Goal: Information Seeking & Learning: Check status

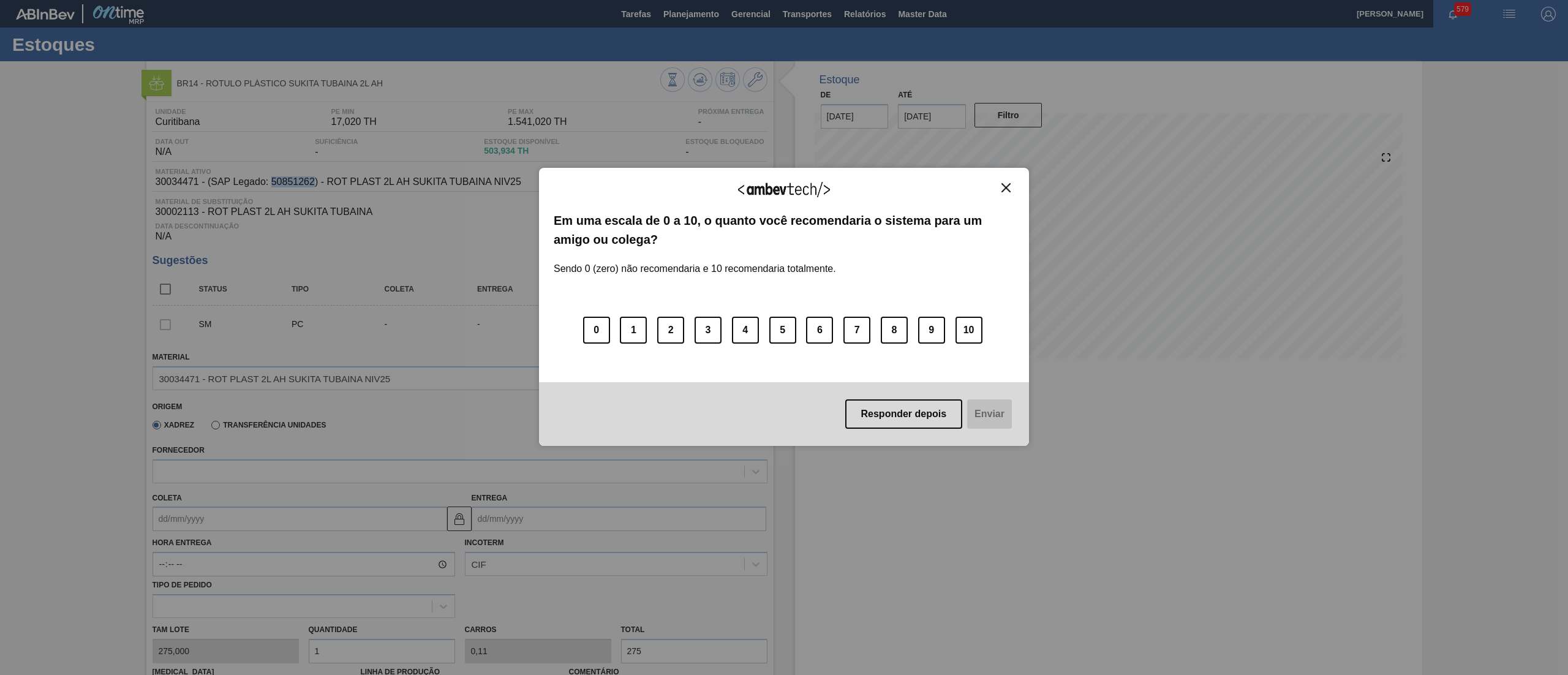
scroll to position [90, 0]
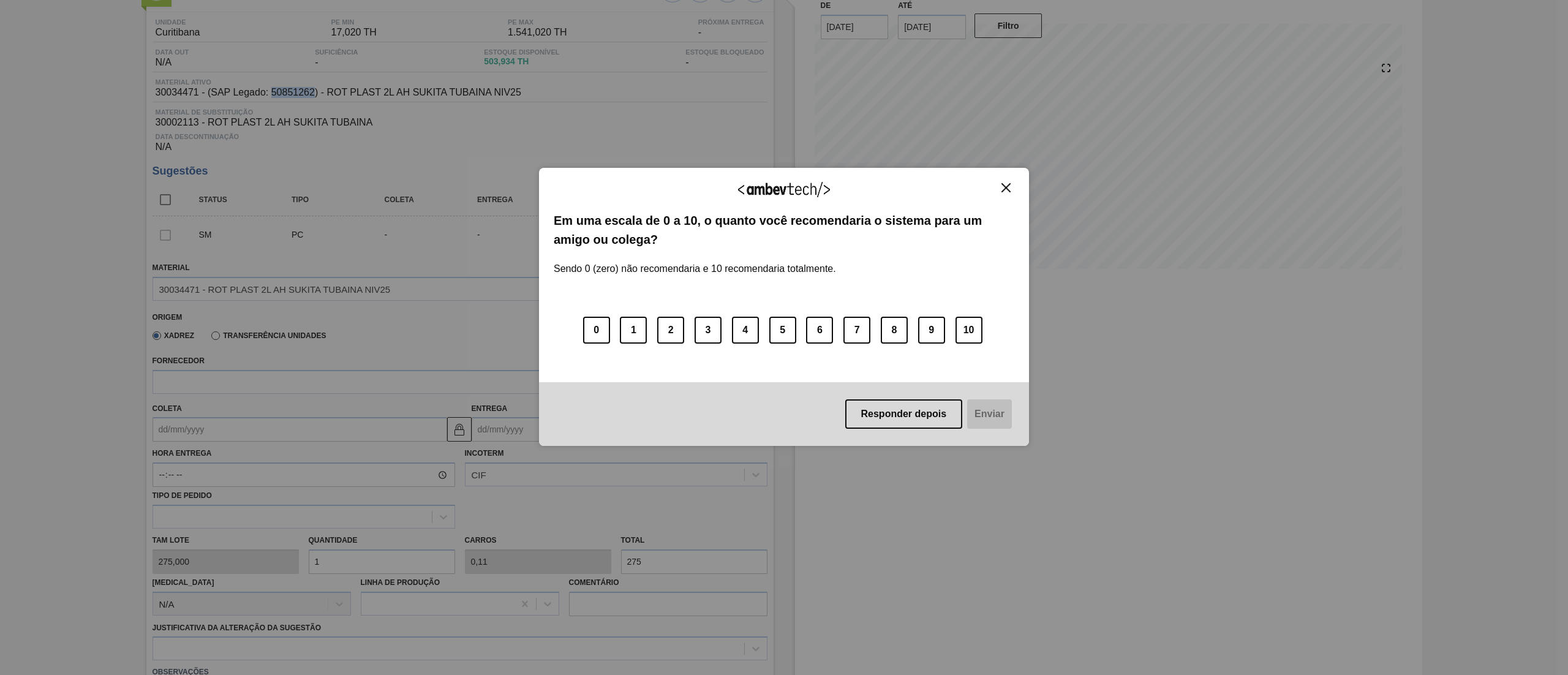
click at [1002, 185] on img "Close" at bounding box center [1006, 188] width 9 height 9
click at [1005, 190] on img "Close" at bounding box center [1006, 188] width 9 height 9
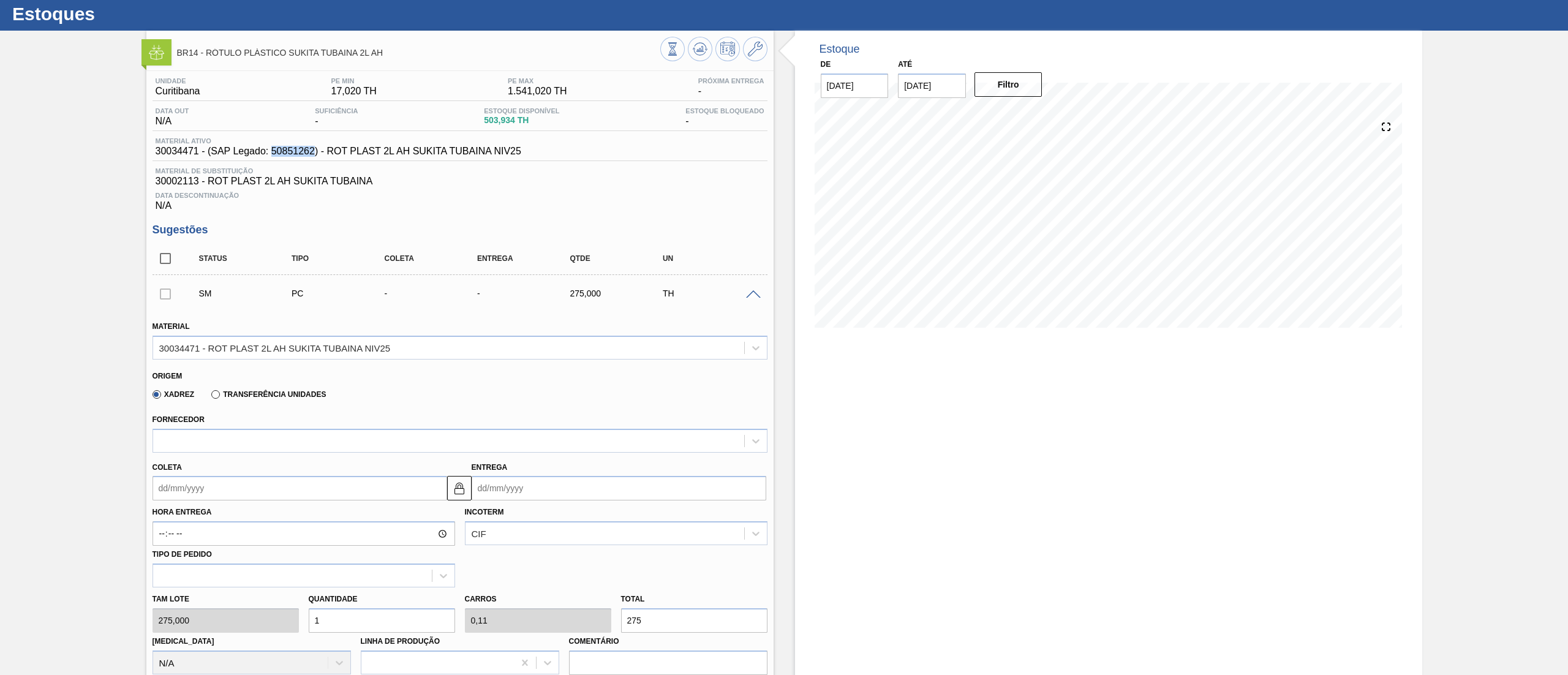
scroll to position [0, 0]
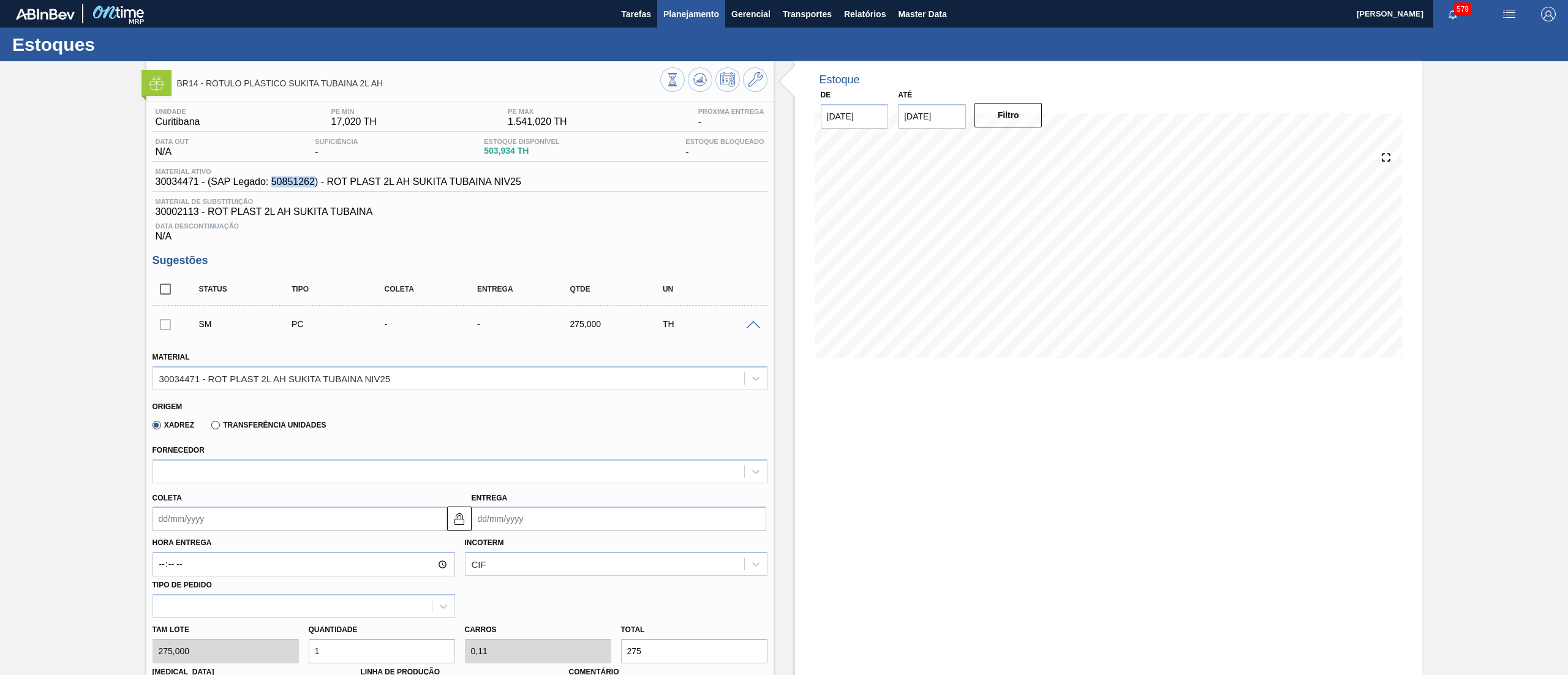
click at [674, 26] on button "Planejamento" at bounding box center [691, 14] width 68 height 27
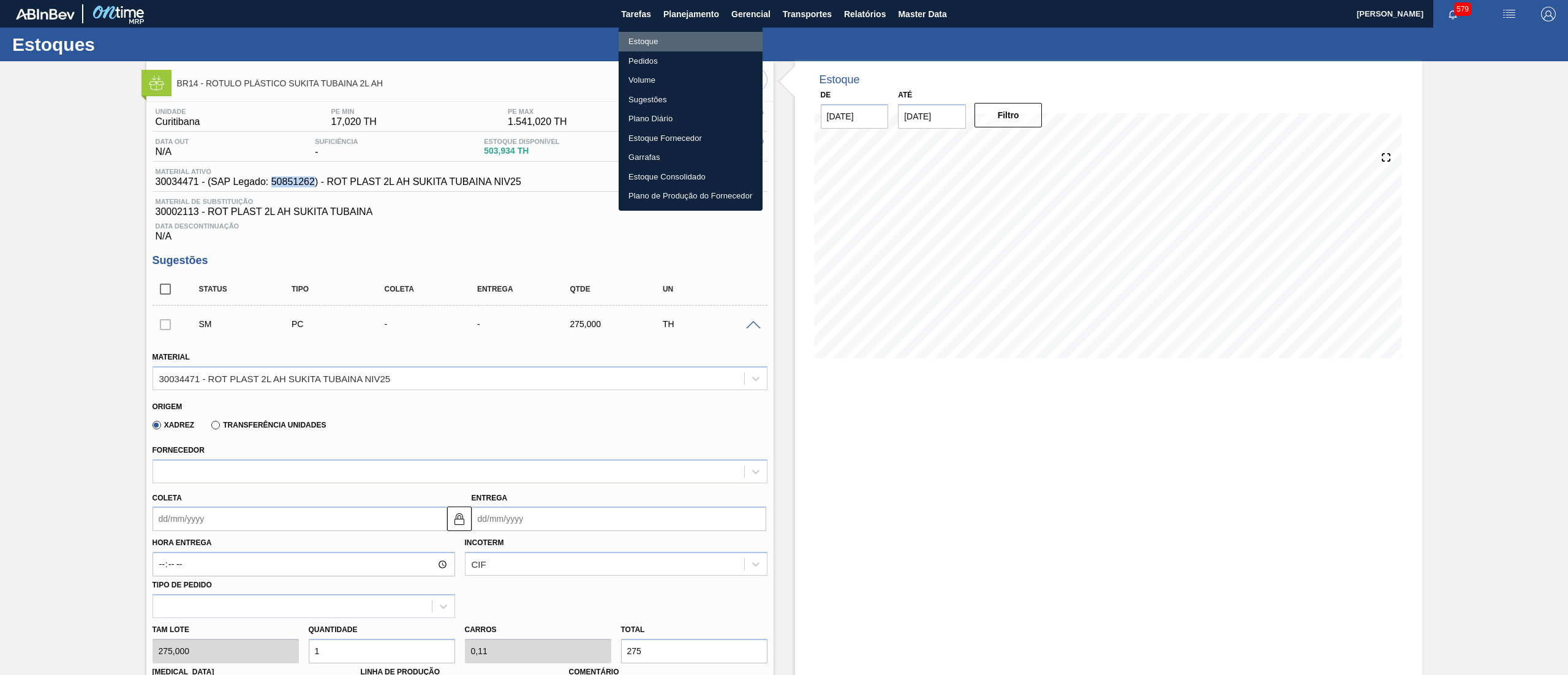
click at [662, 41] on li "Estoque" at bounding box center [690, 42] width 144 height 20
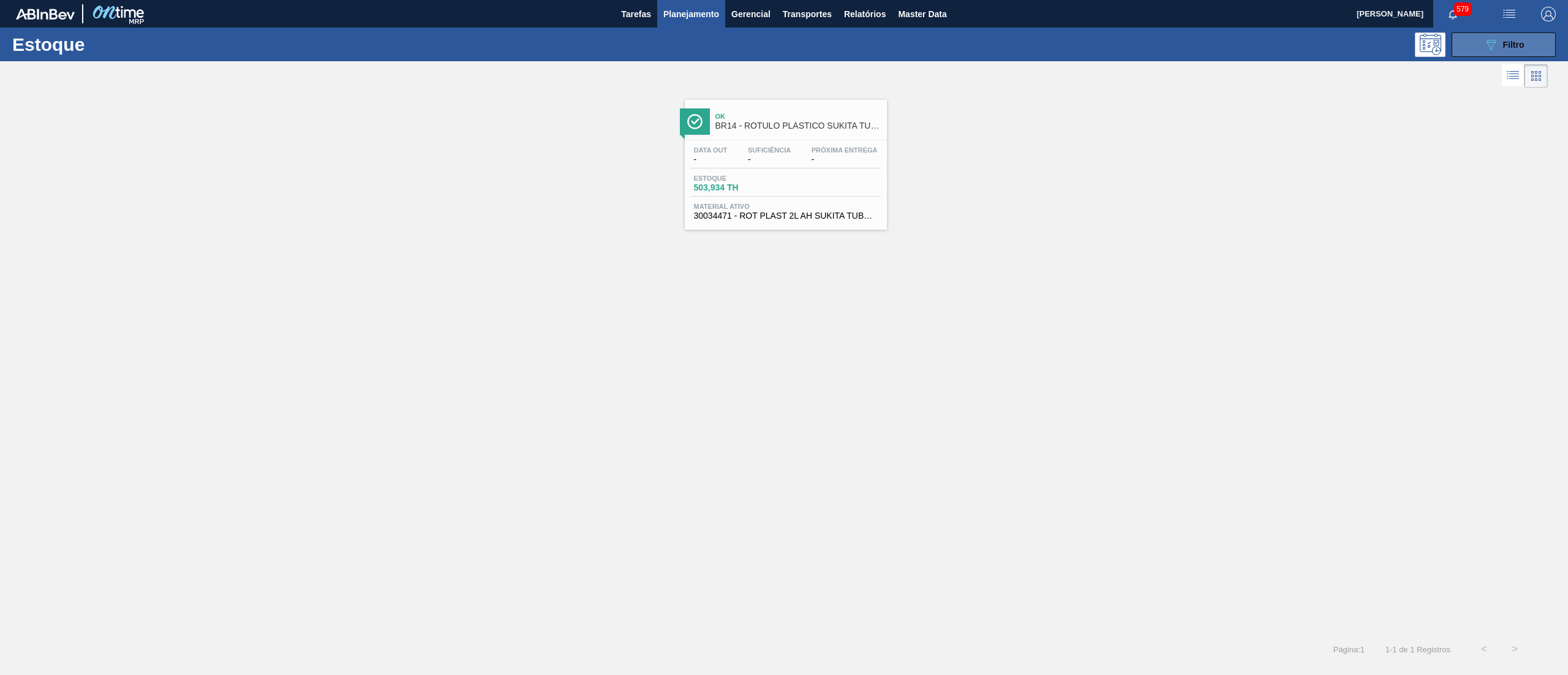
click at [1509, 49] on div "089F7B8B-B2A5-4AFE-B5C0-19BA573D28AC Filtro" at bounding box center [1504, 44] width 41 height 15
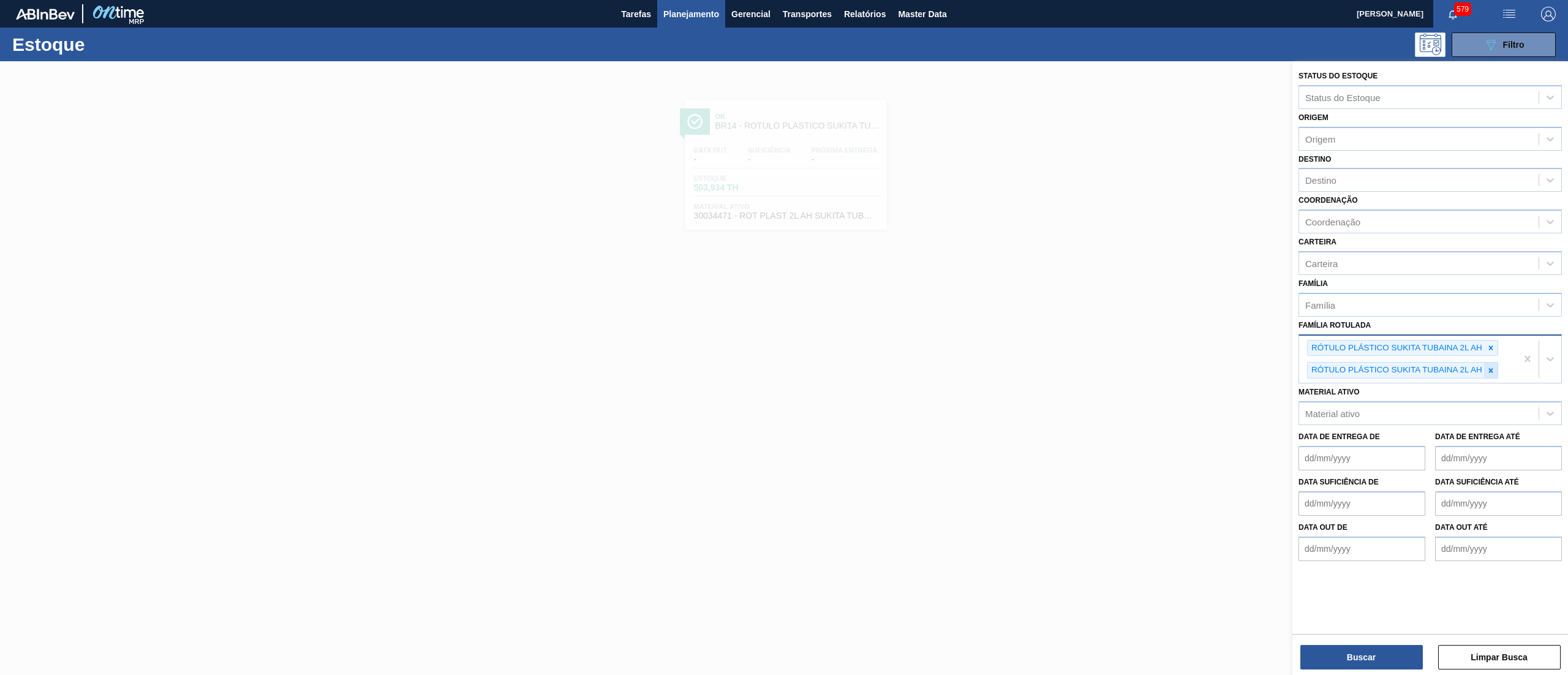
click at [1488, 366] on icon at bounding box center [1490, 370] width 8 height 8
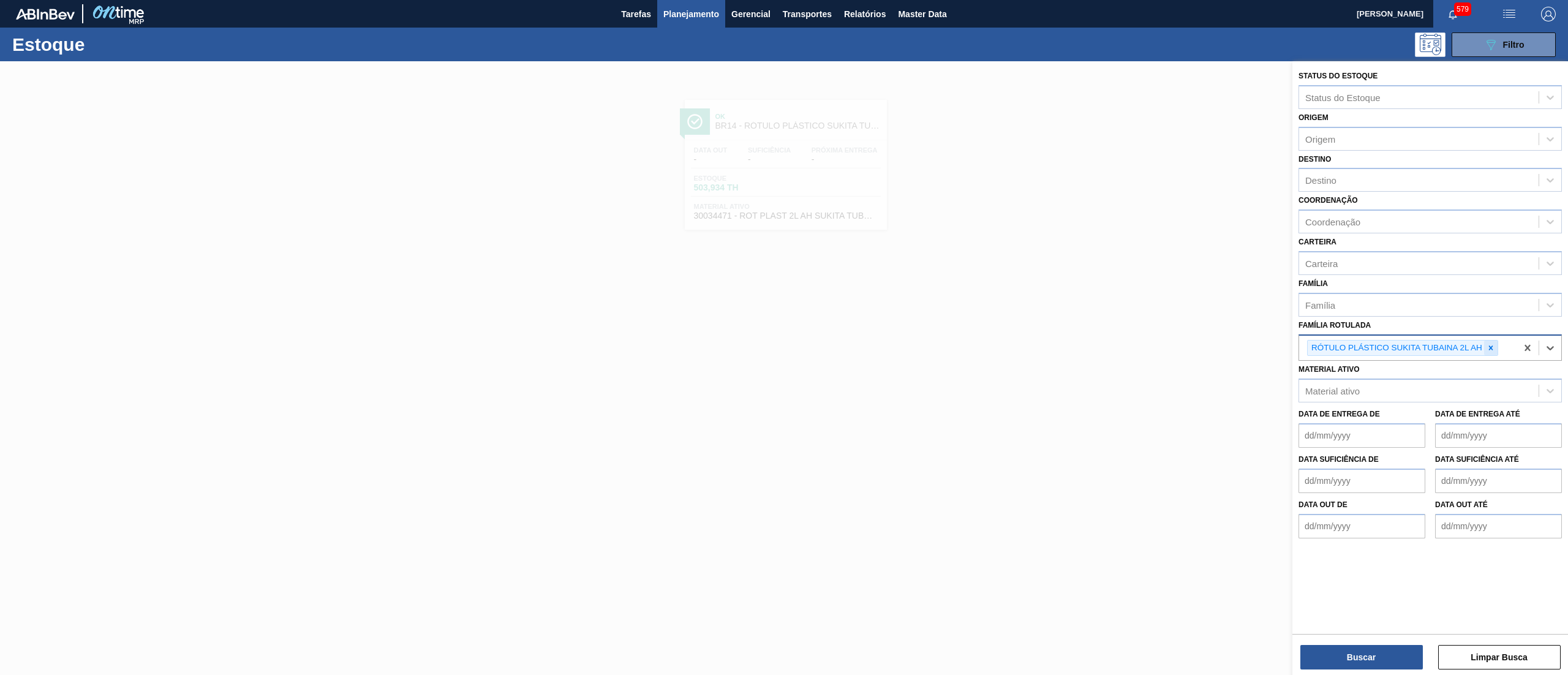
click at [1488, 344] on icon at bounding box center [1490, 348] width 8 height 8
paste Rotulada "RÓTULO PLÁSTICO LIPTON LIMÃO 1,5L H"
type Rotulada "RÓTULO PLÁSTICO LIPTON LIMÃO 1,5L H"
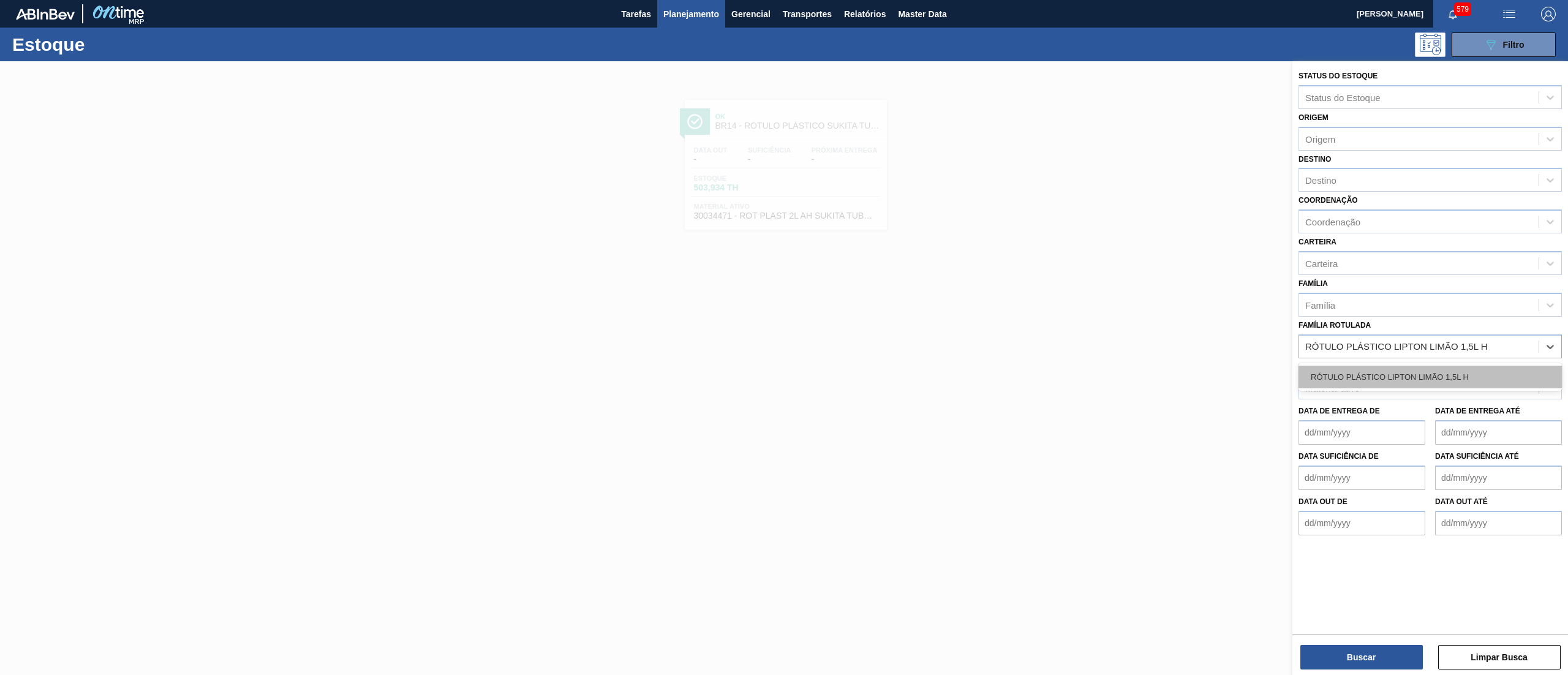
click at [1467, 372] on div "RÓTULO PLÁSTICO LIPTON LIMÃO 1,5L H" at bounding box center [1430, 377] width 263 height 23
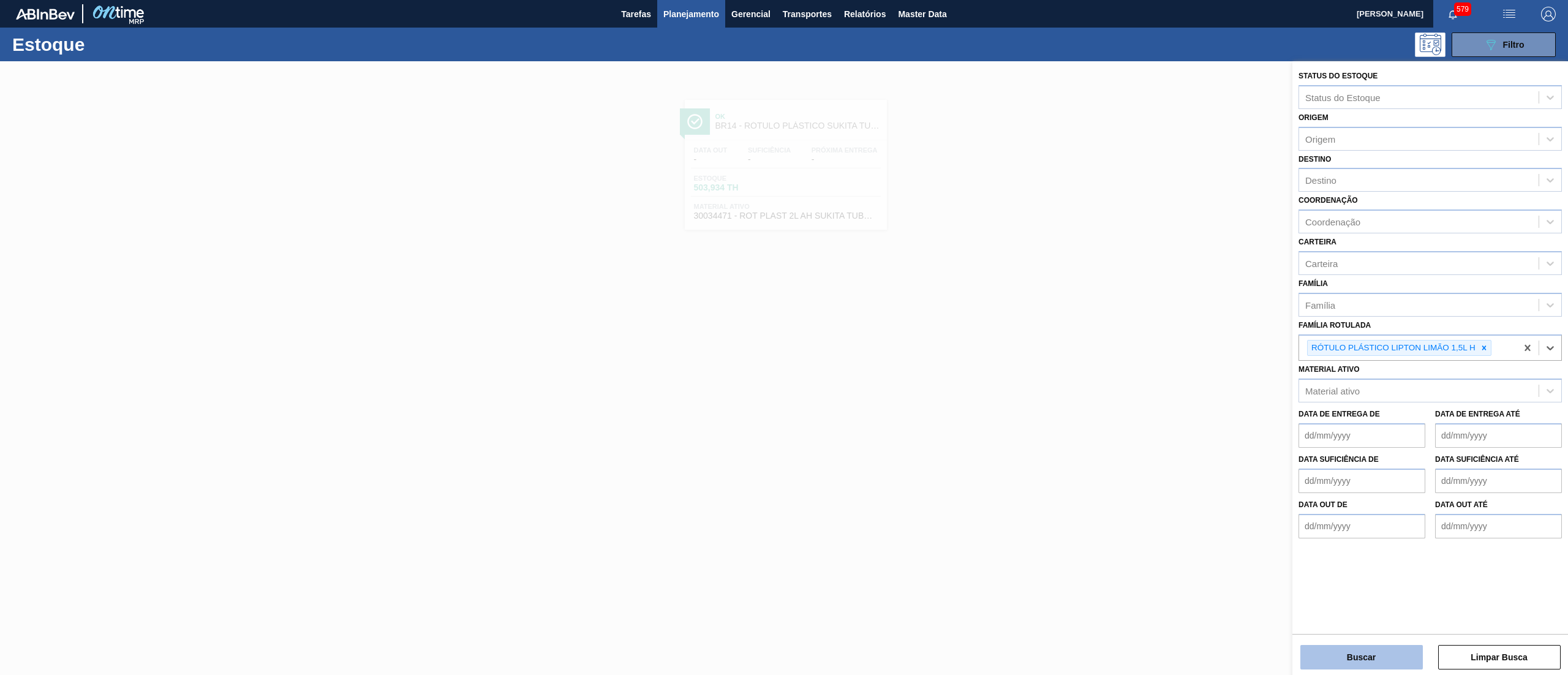
click at [1335, 656] on button "Buscar" at bounding box center [1361, 657] width 122 height 25
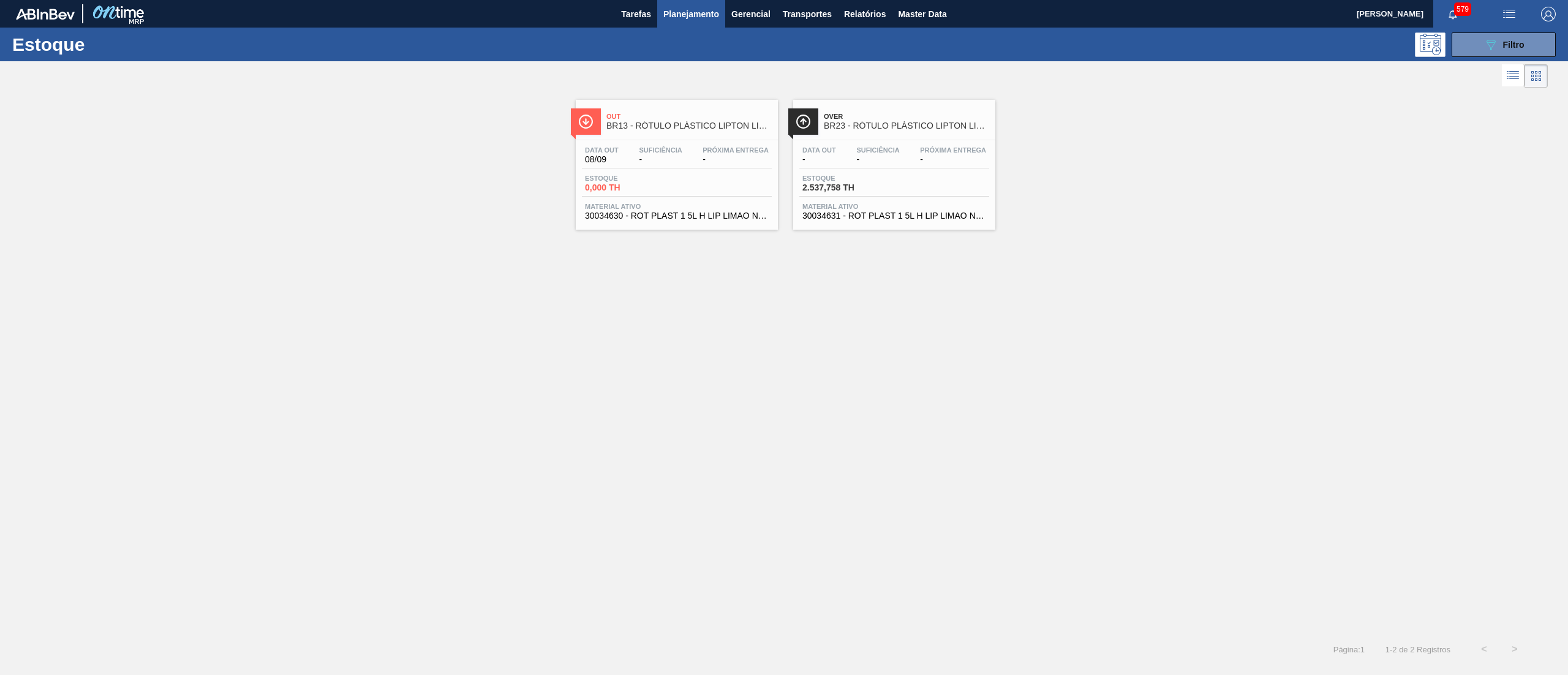
click at [905, 215] on span "30034631 - ROT PLAST 1 5L H LIP LIMAO NF25" at bounding box center [894, 216] width 184 height 9
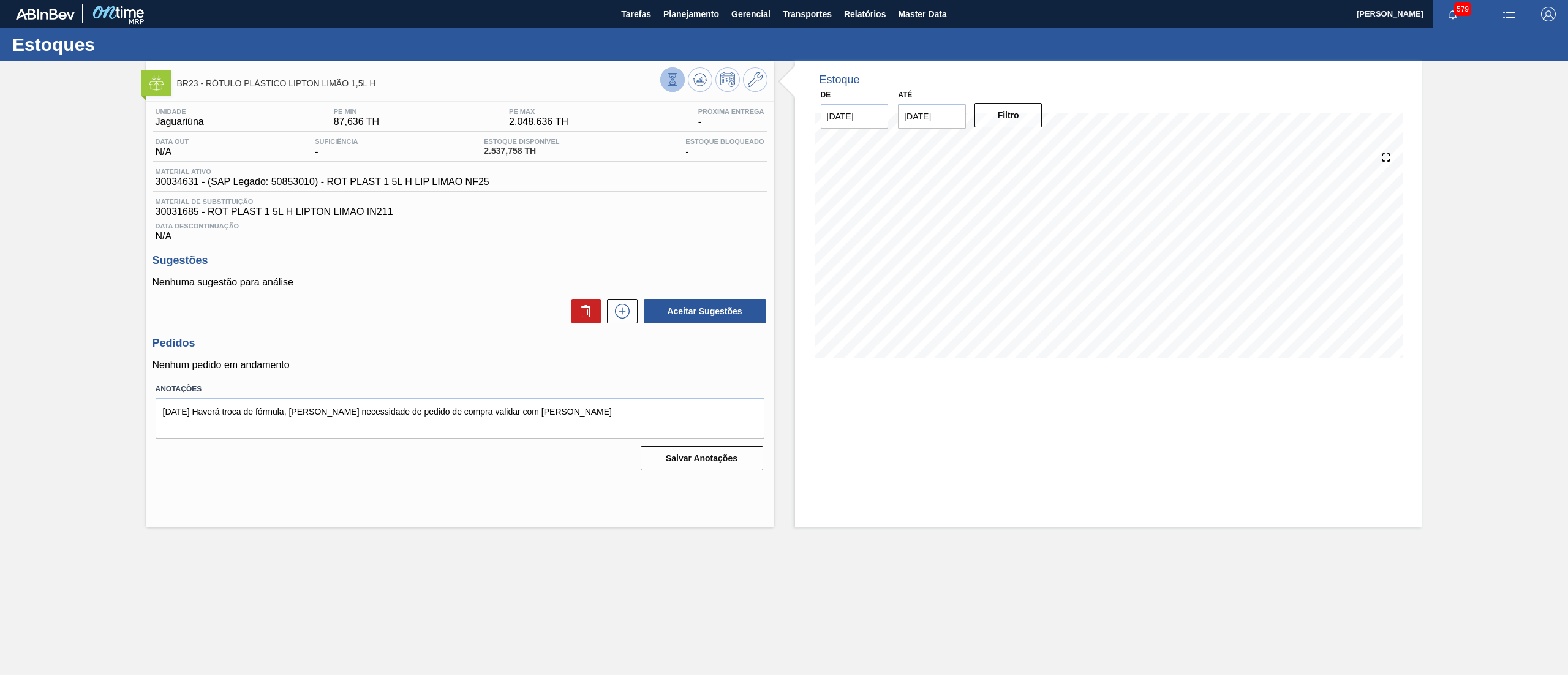
click at [666, 82] on icon at bounding box center [672, 79] width 14 height 14
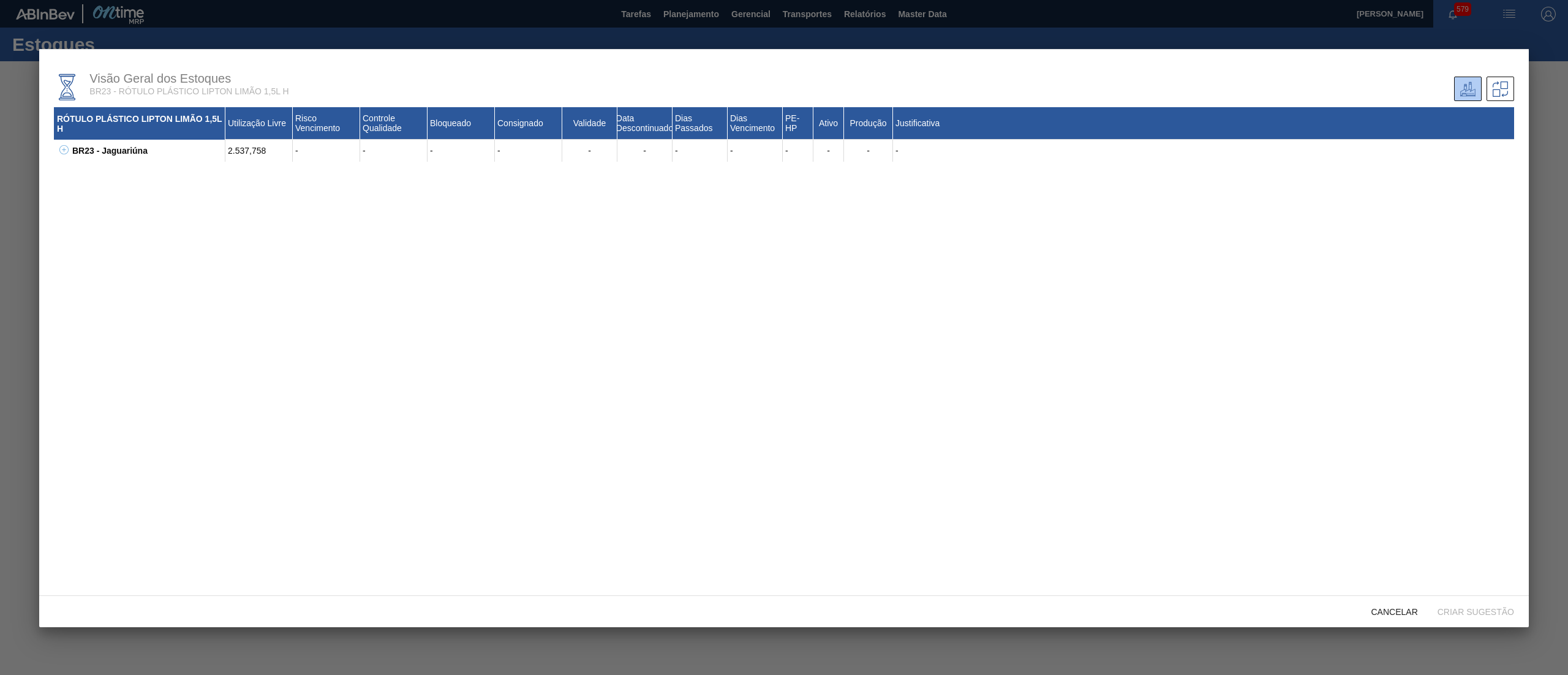
click at [64, 152] on icon at bounding box center [64, 150] width 1 height 5
click at [1382, 612] on span "Cancelar" at bounding box center [1394, 612] width 66 height 10
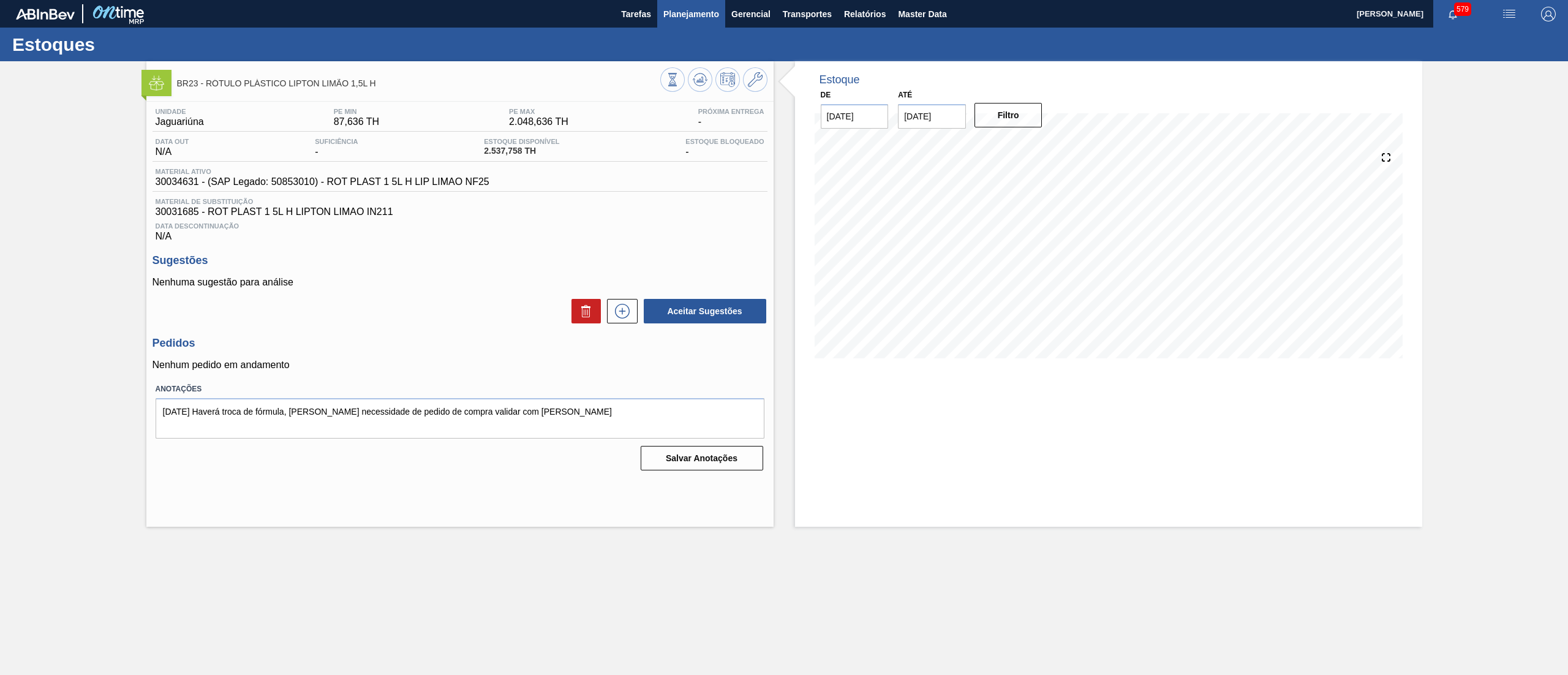
click at [707, 12] on span "Planejamento" at bounding box center [691, 14] width 56 height 15
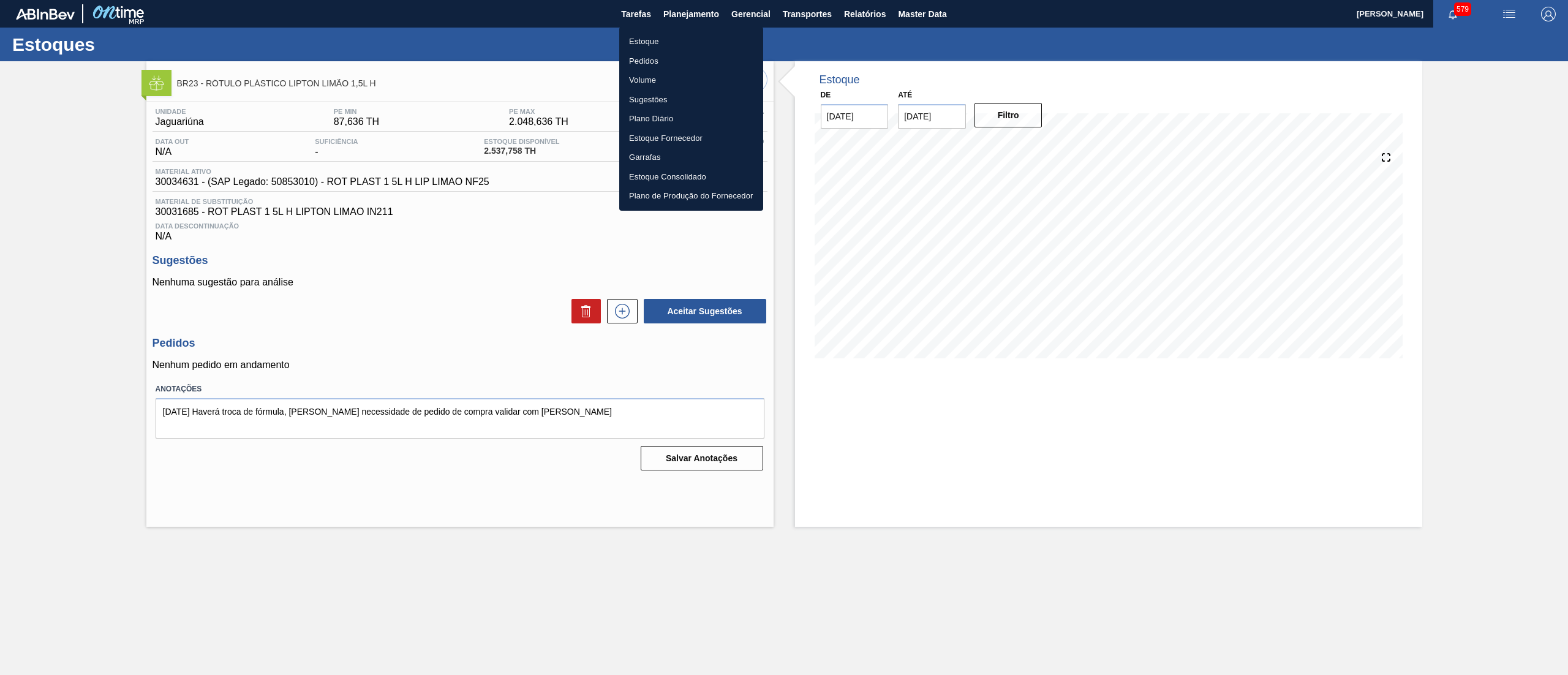
click at [658, 36] on li "Estoque" at bounding box center [690, 42] width 144 height 20
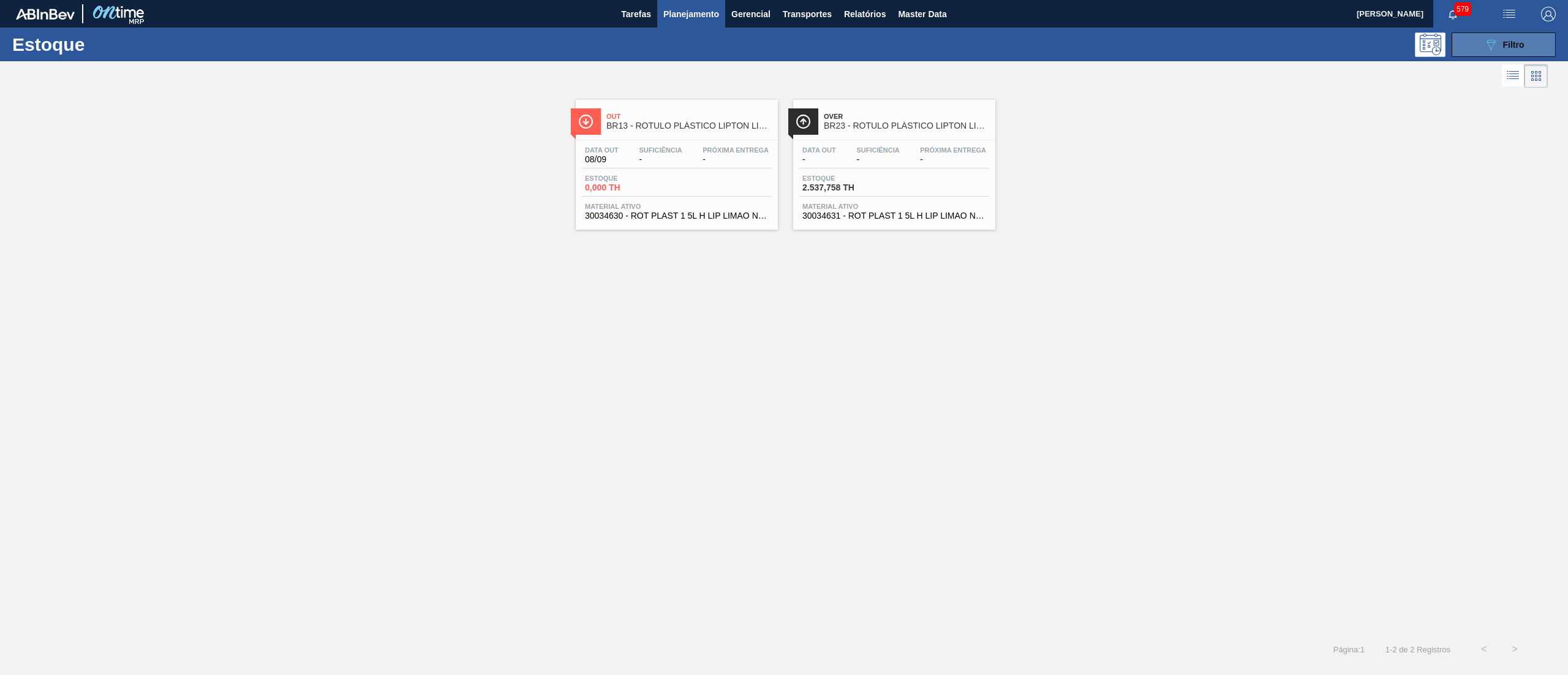
click at [1489, 46] on icon "089F7B8B-B2A5-4AFE-B5C0-19BA573D28AC" at bounding box center [1491, 44] width 15 height 15
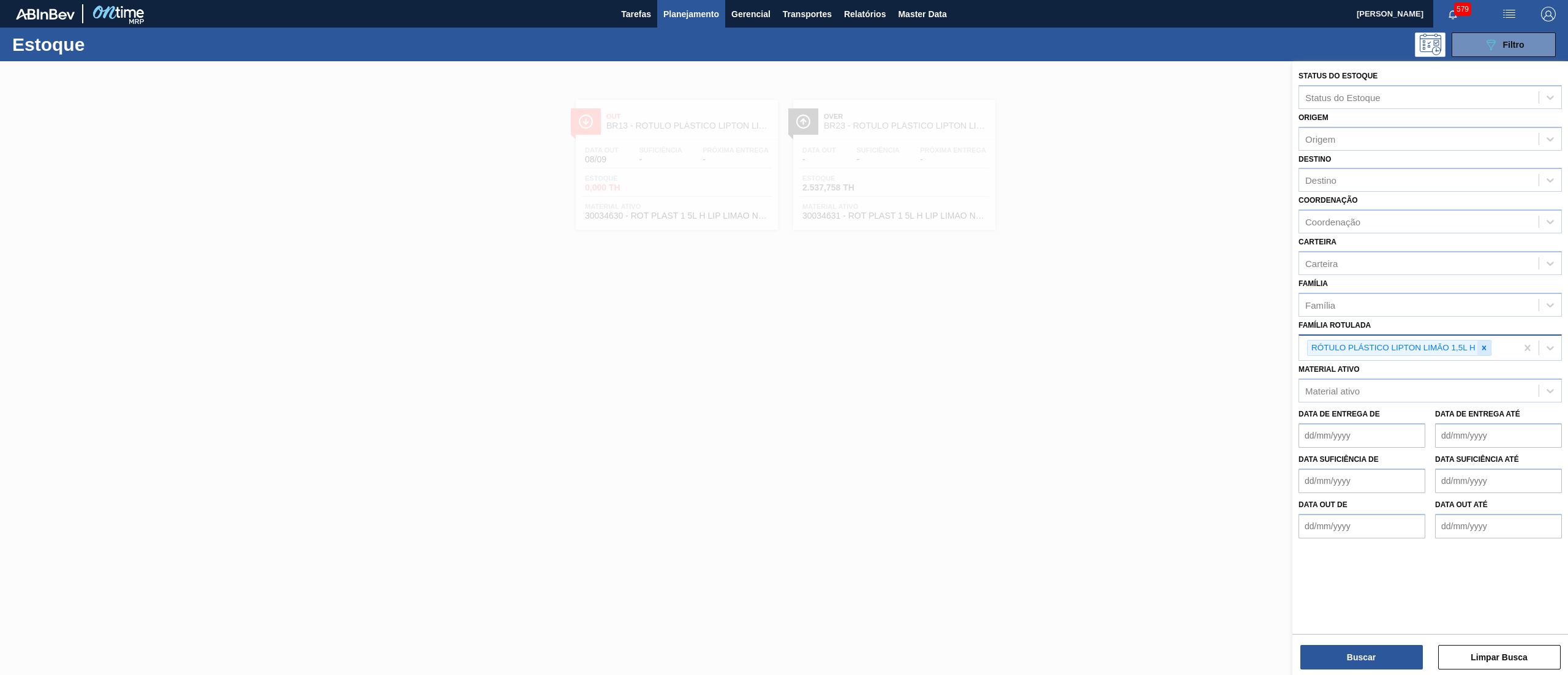
click at [1485, 341] on div at bounding box center [1483, 349] width 14 height 16
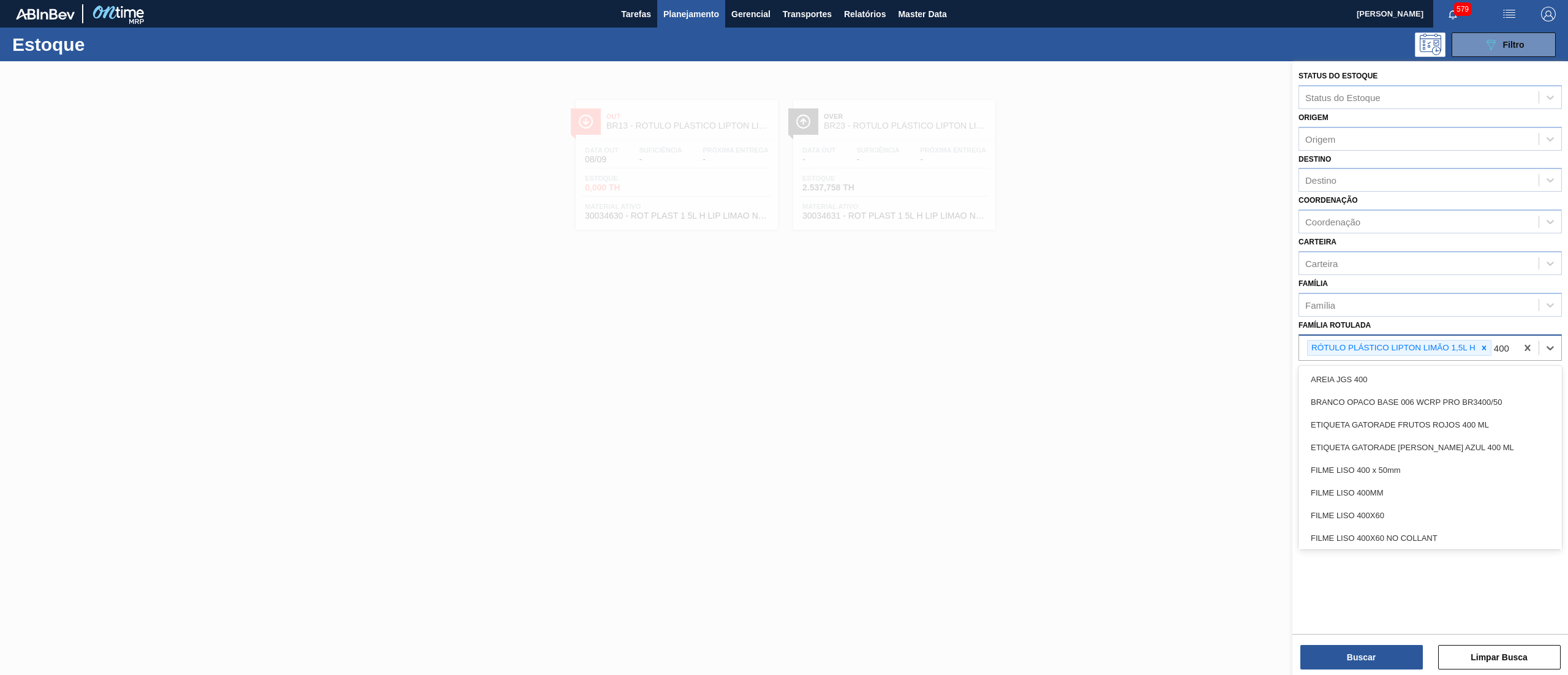
type Rotulada "400"
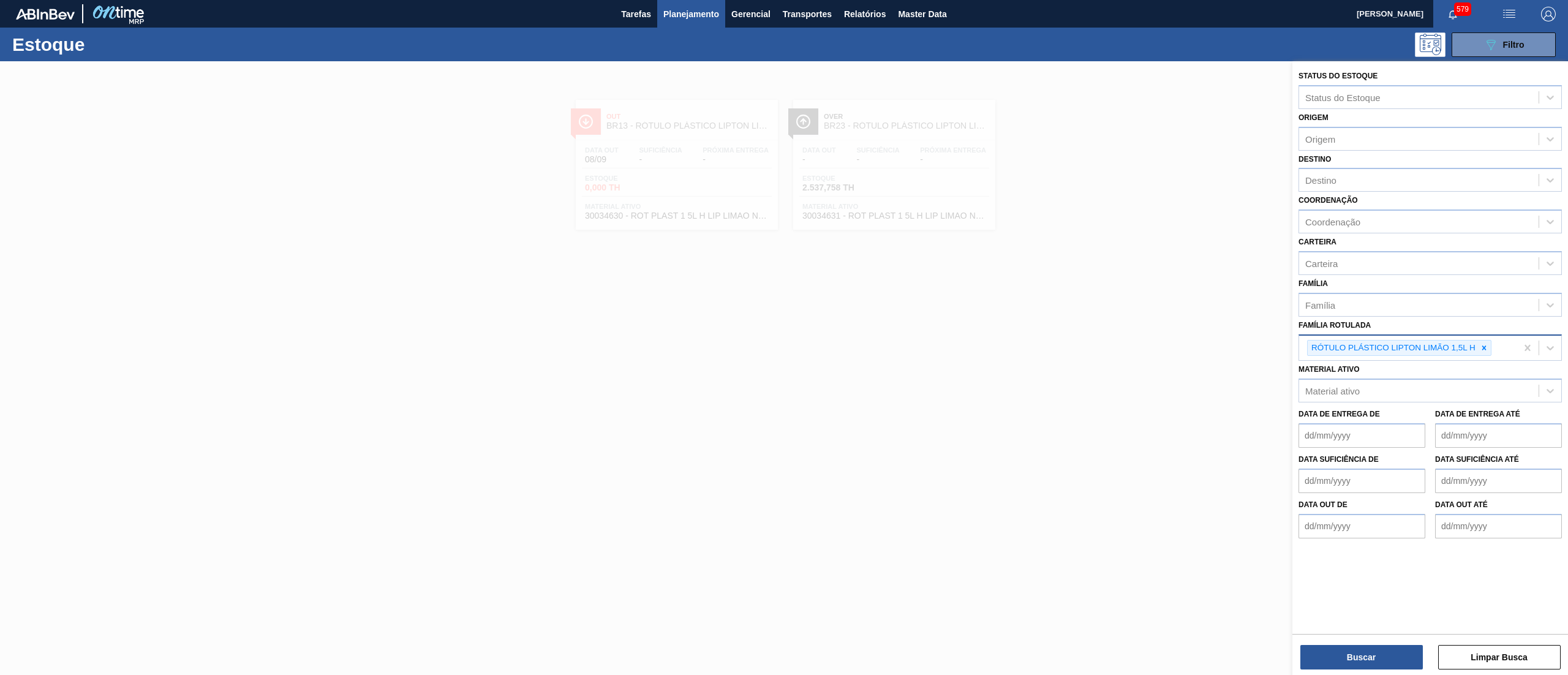
click at [1424, 324] on div "Família Rotulada RÓTULO PLÁSTICO LIPTON LIMÃO 1,5L H" at bounding box center [1430, 339] width 263 height 45
click at [1394, 386] on div "Material ativo" at bounding box center [1418, 391] width 239 height 18
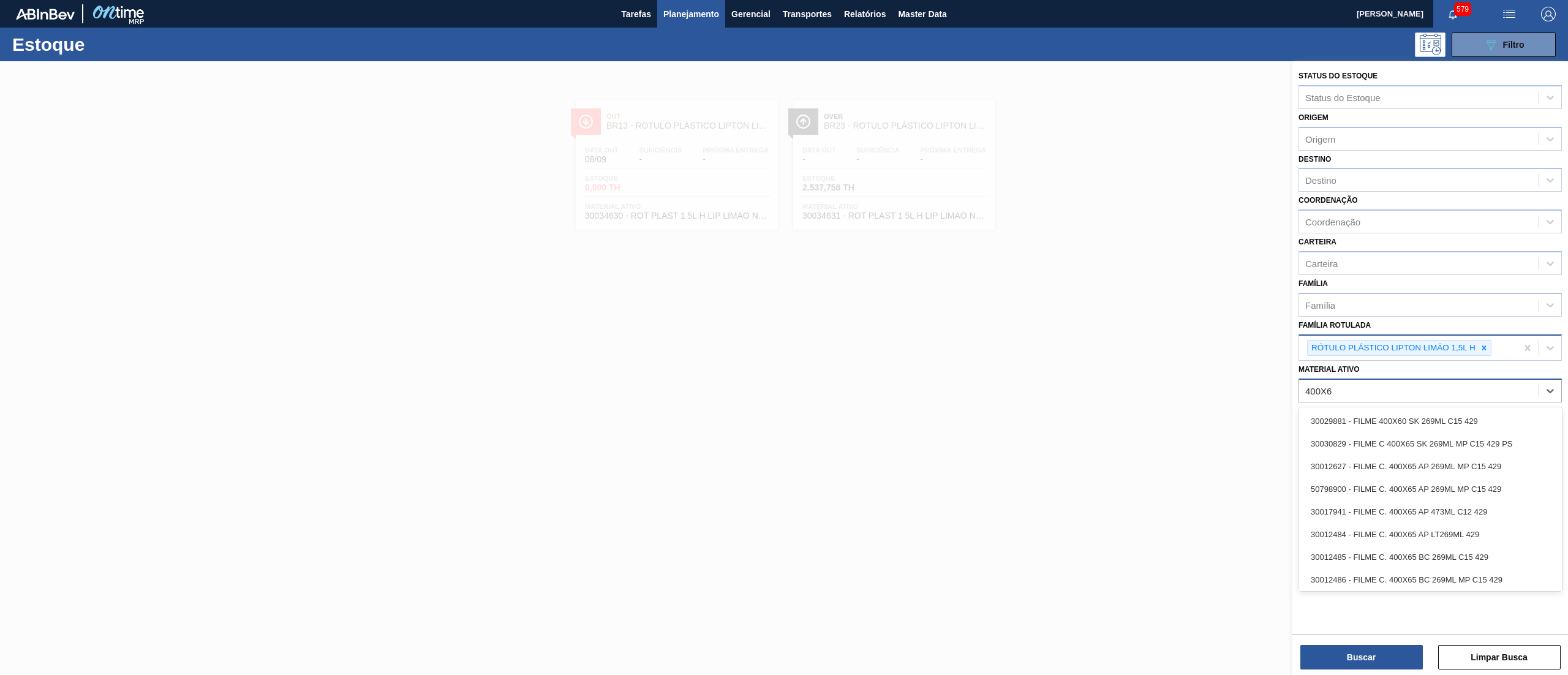
type ativo "400X60"
click at [1495, 510] on div "30003067 - FILME CONT. LISO 400X60 MICRAS" at bounding box center [1430, 512] width 263 height 23
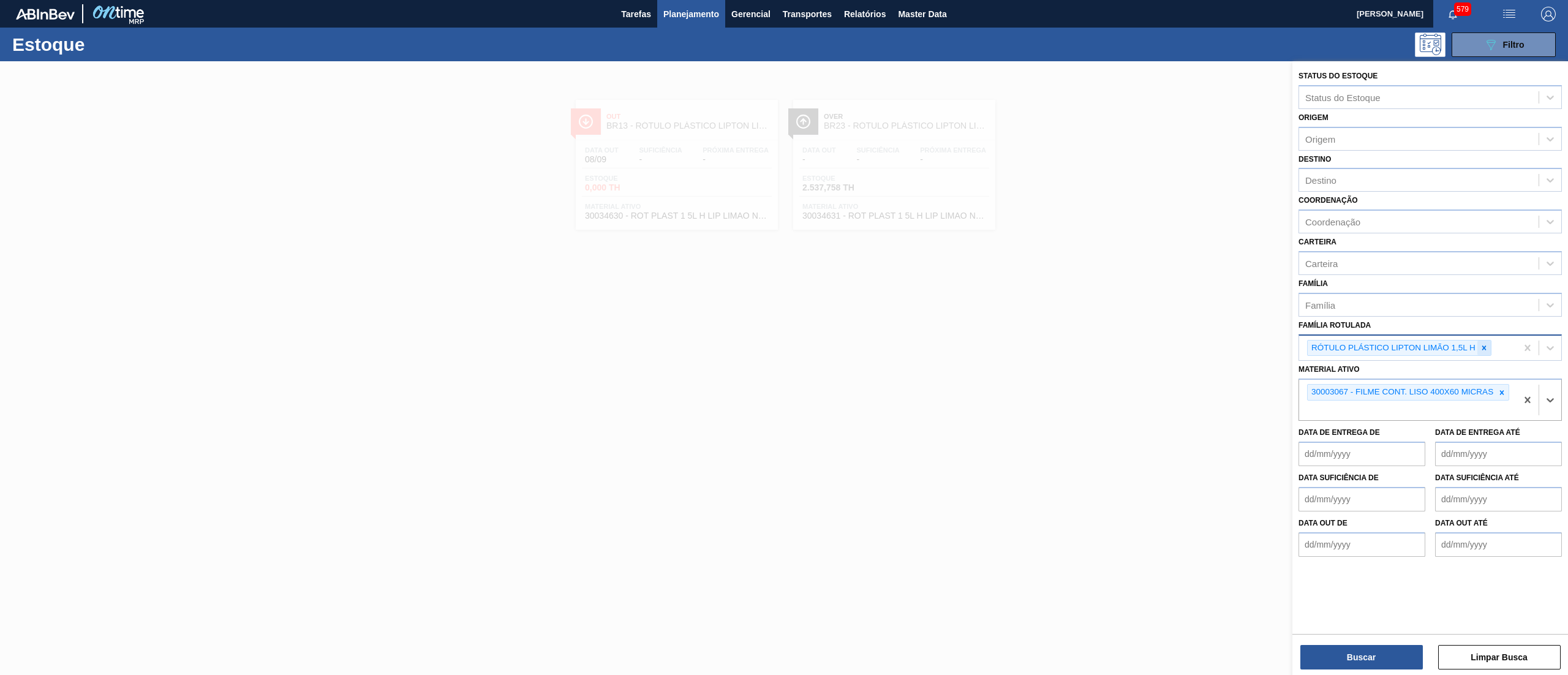
click at [1478, 353] on div at bounding box center [1483, 349] width 14 height 16
click at [1350, 657] on button "Buscar" at bounding box center [1361, 657] width 122 height 25
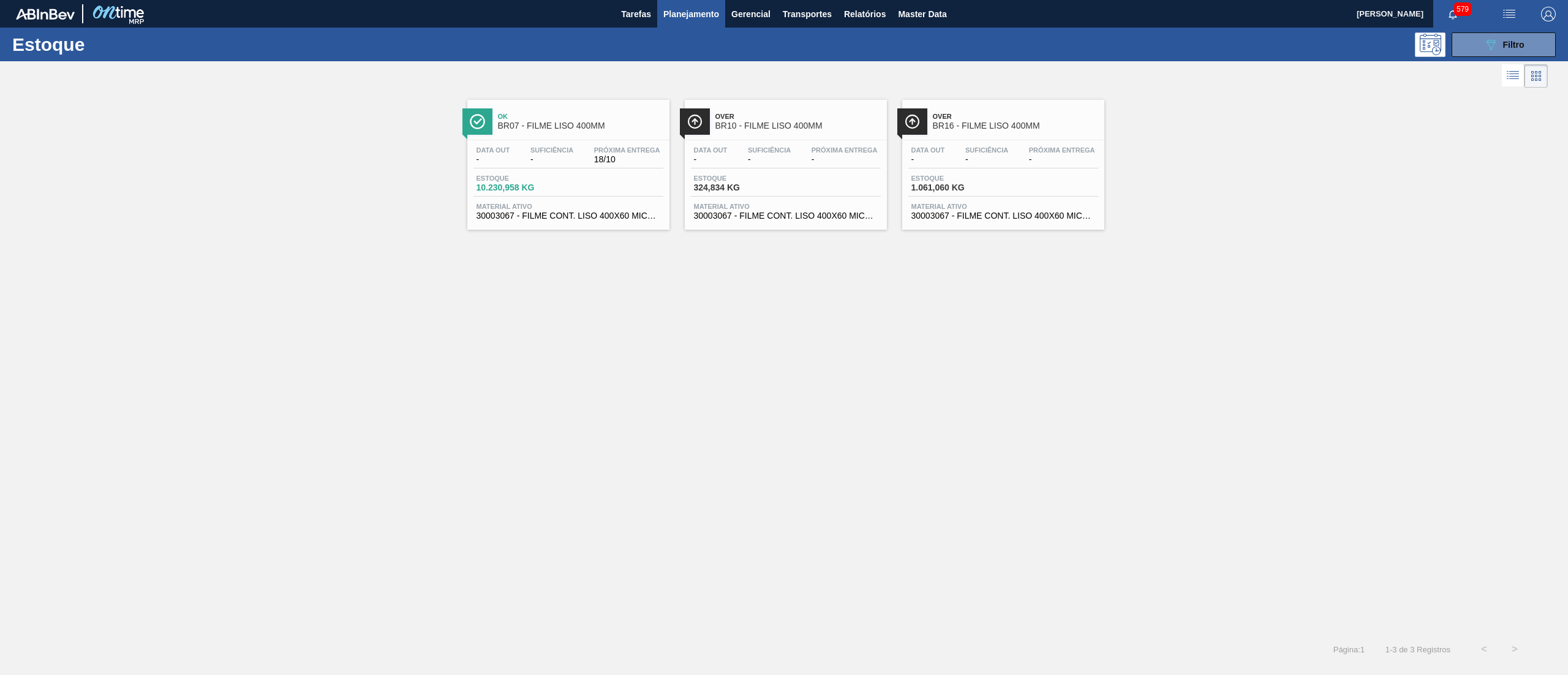
click at [629, 218] on span "30003067 - FILME CONT. LISO 400X60 MICRAS" at bounding box center [568, 216] width 184 height 9
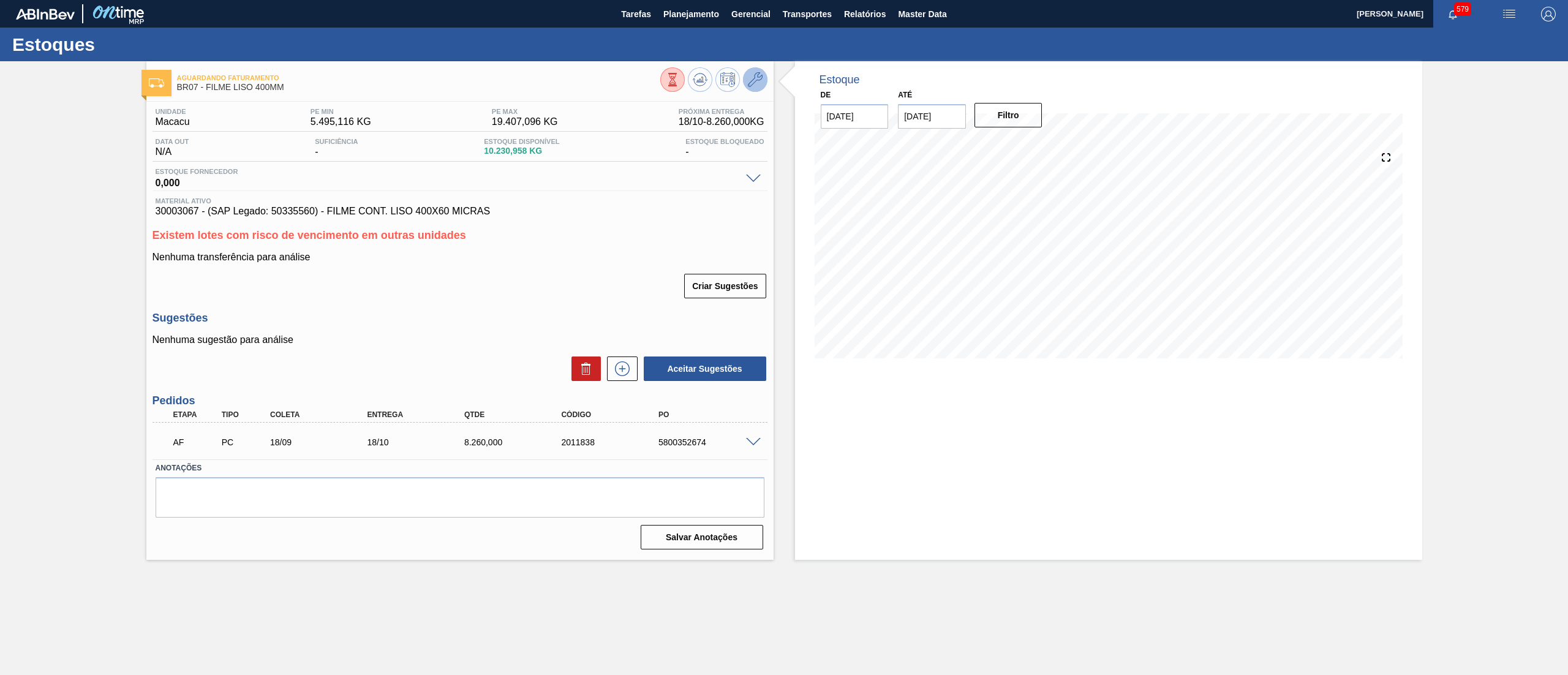
click at [760, 85] on icon at bounding box center [755, 79] width 15 height 15
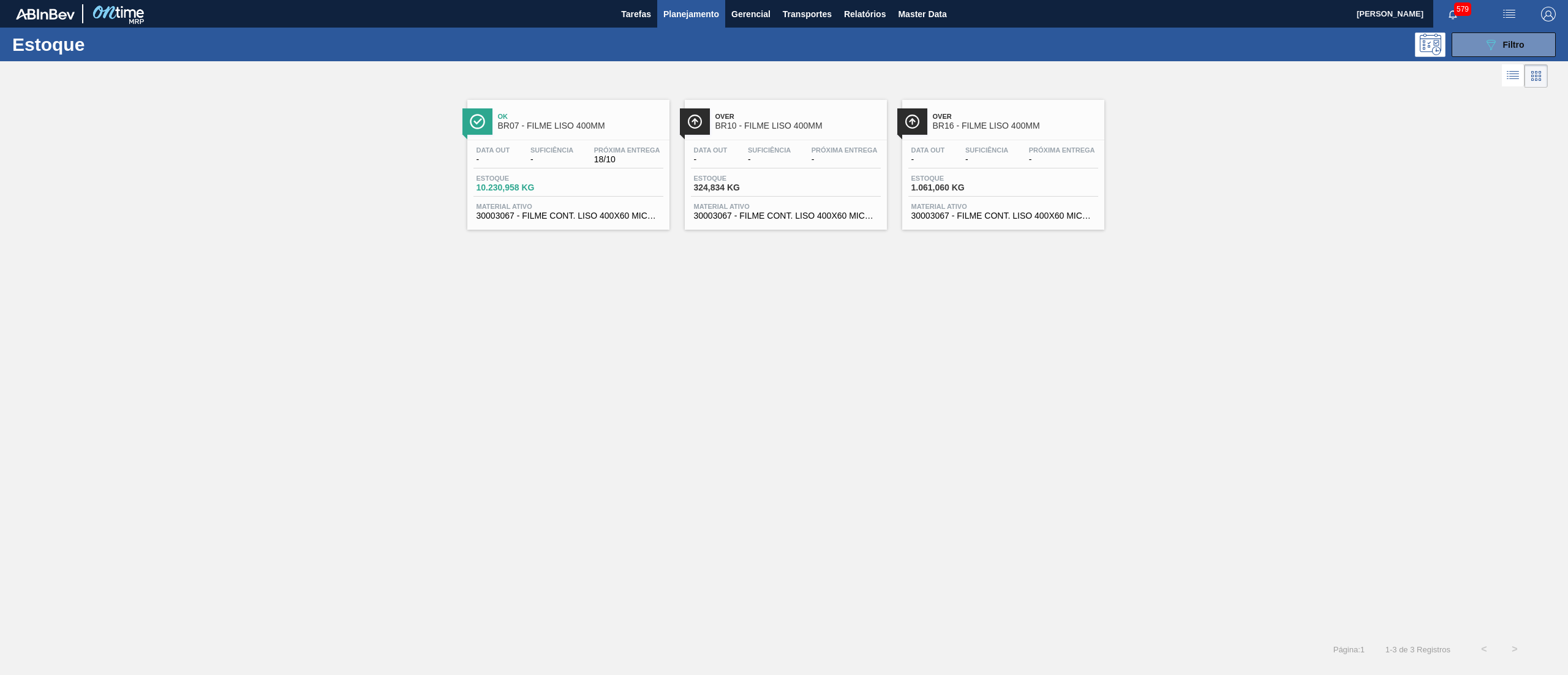
click at [794, 217] on span "30003067 - FILME CONT. LISO 400X60 MICRAS" at bounding box center [785, 216] width 184 height 9
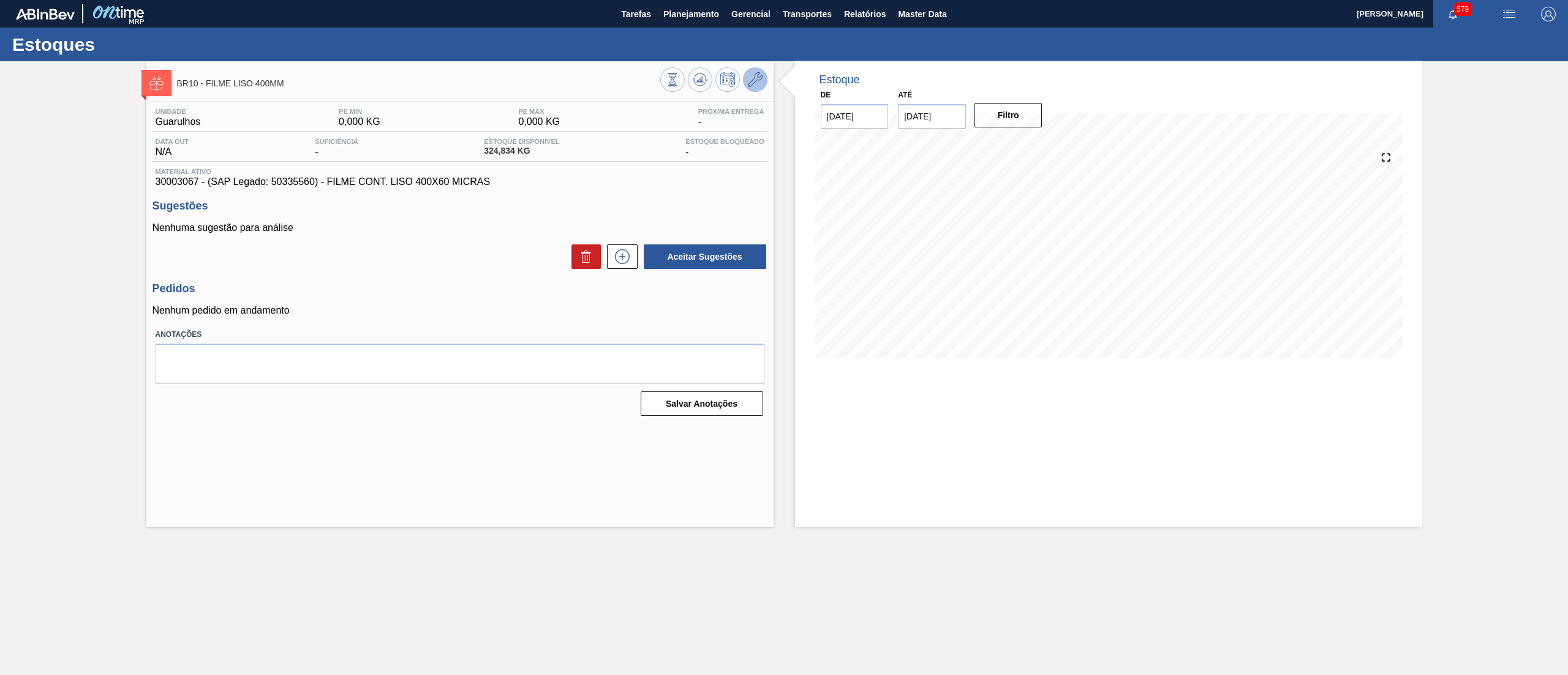
click at [759, 75] on icon at bounding box center [755, 79] width 15 height 15
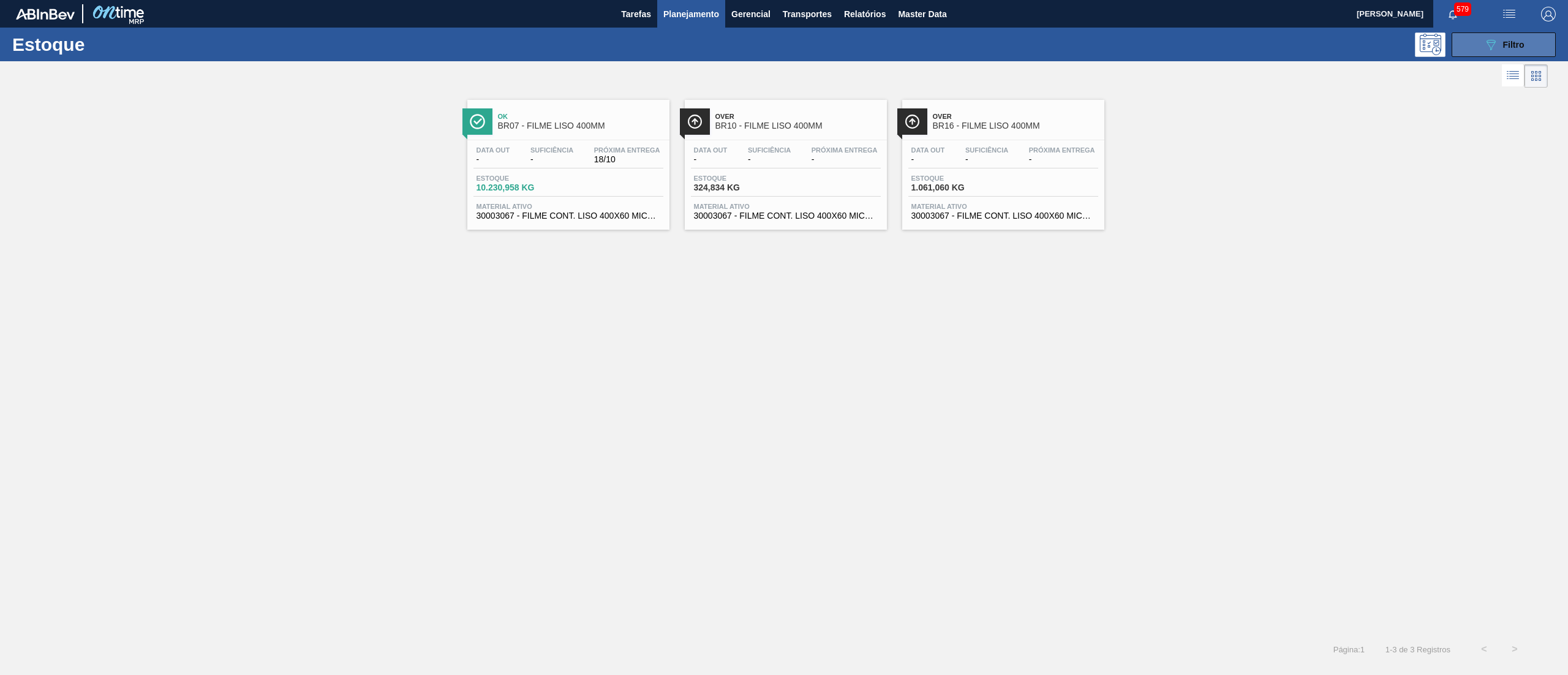
click at [1515, 37] on div "089F7B8B-B2A5-4AFE-B5C0-19BA573D28AC Filtro" at bounding box center [1504, 44] width 41 height 15
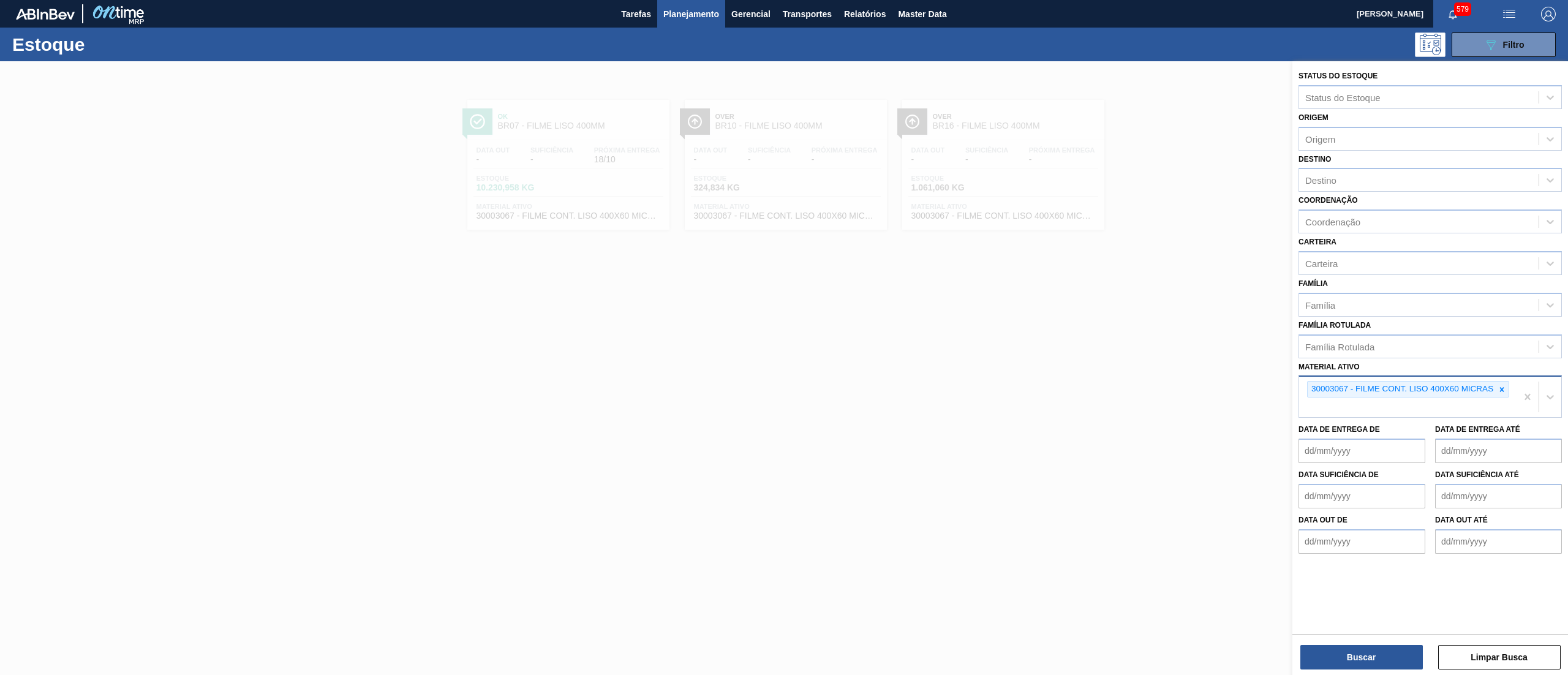
click at [1509, 384] on div "30003067 - FILME CONT. LISO 400X60 MICRAS" at bounding box center [1407, 389] width 202 height 16
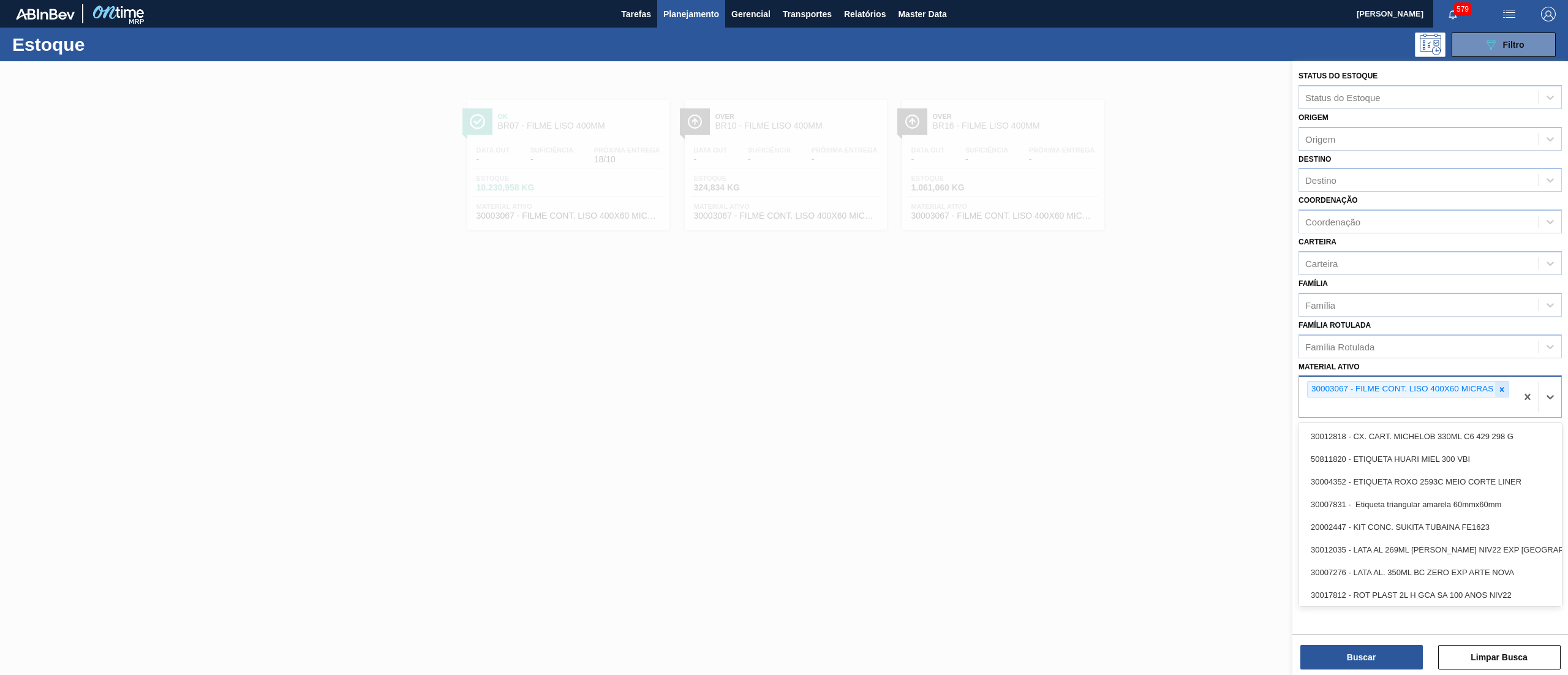
click at [1502, 387] on icon at bounding box center [1502, 389] width 5 height 5
type ativo "COLL"
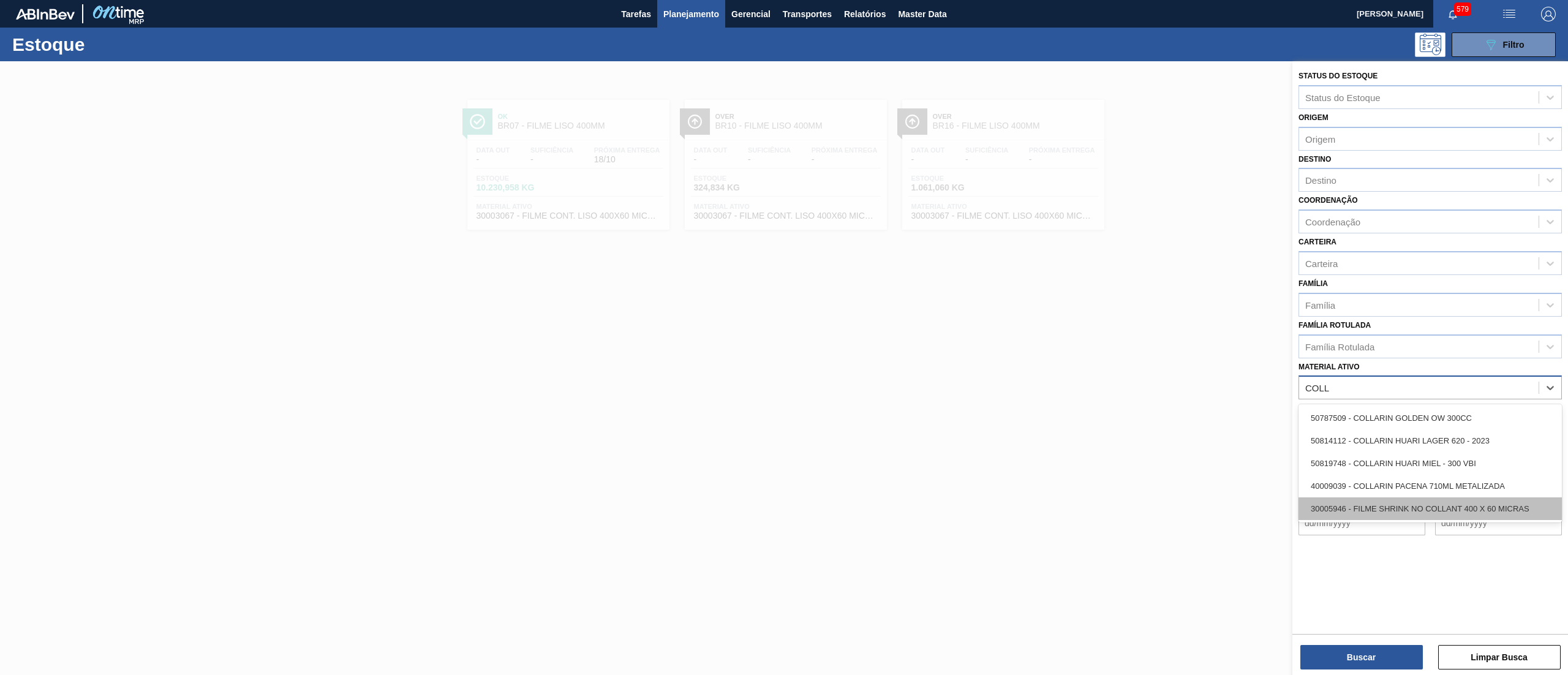
click at [1474, 504] on div "30005946 - FILME SHRINK NO COLLANT 400 X 60 MICRAS" at bounding box center [1430, 509] width 263 height 23
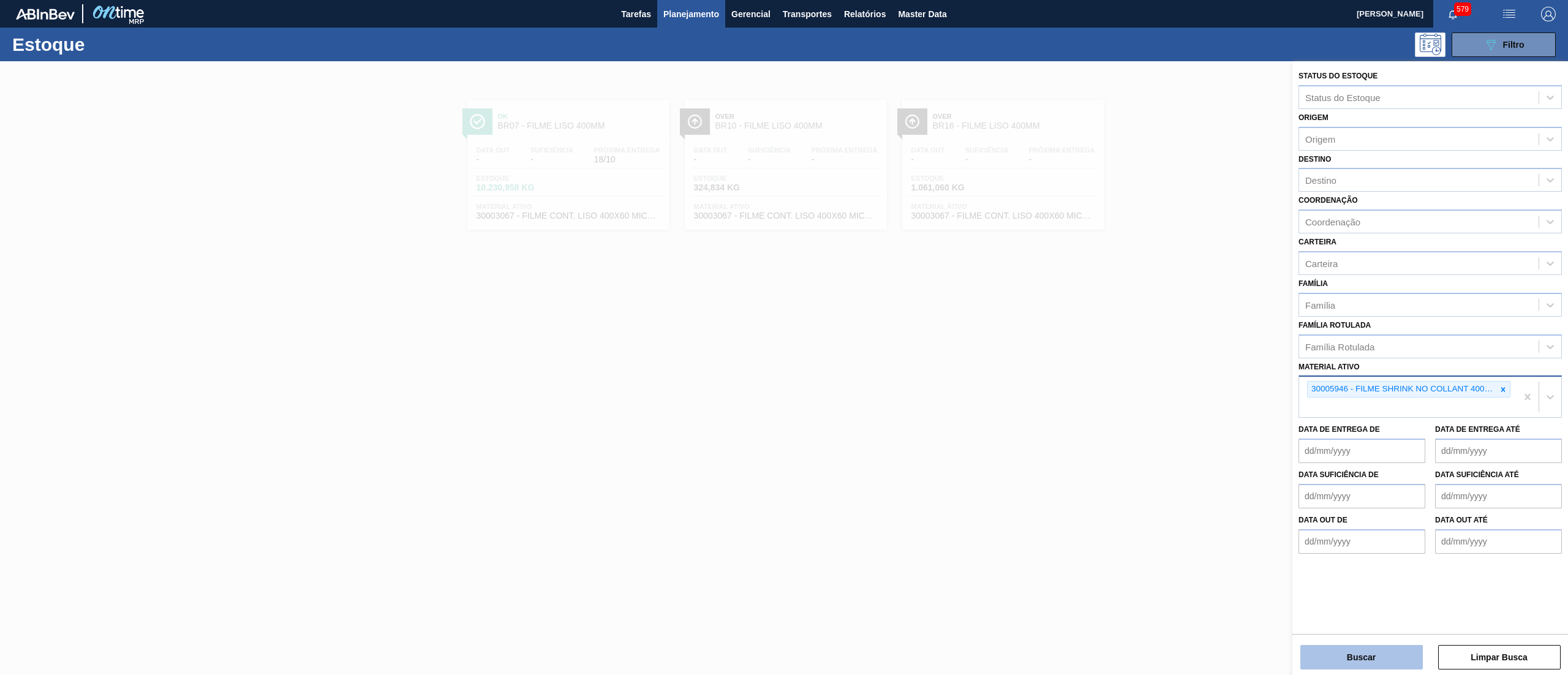
click at [1331, 658] on button "Buscar" at bounding box center [1361, 657] width 122 height 25
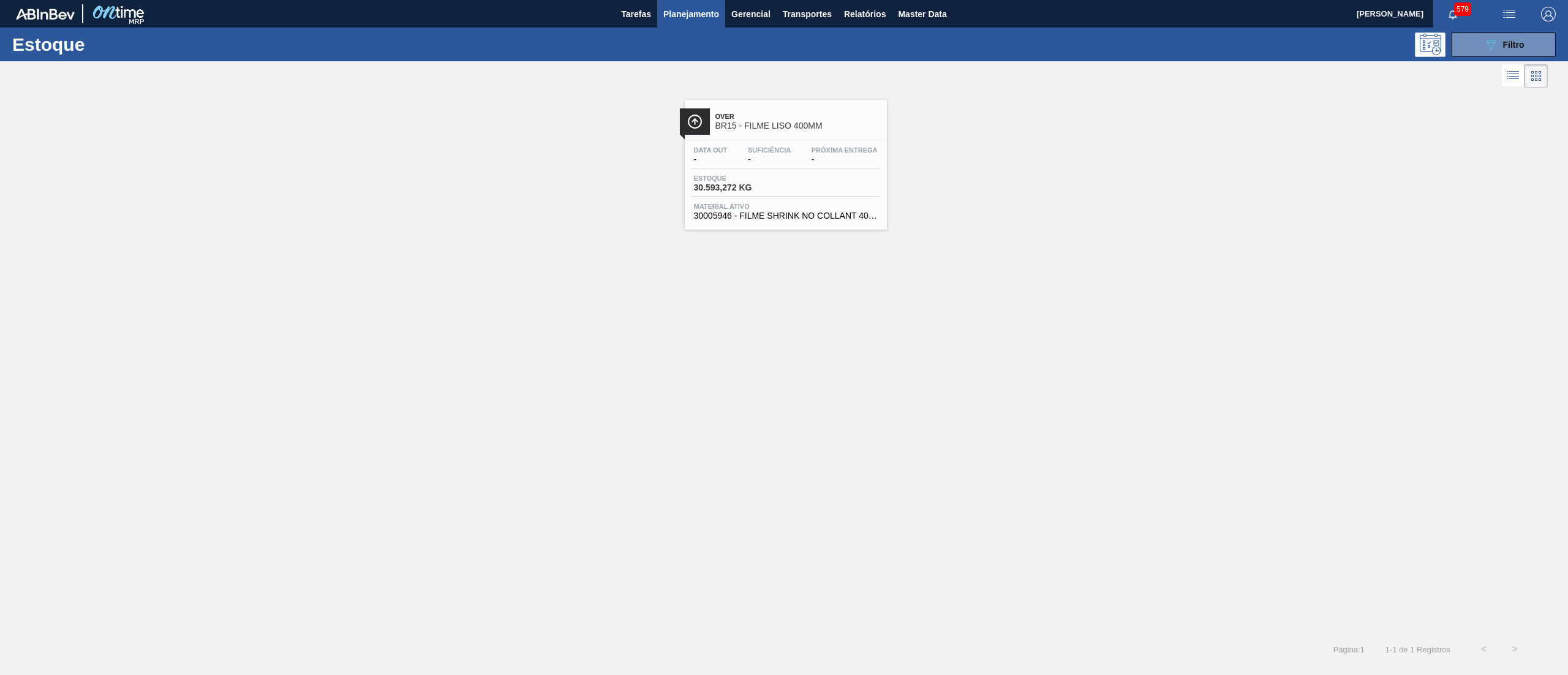
click at [802, 217] on span "30005946 - FILME SHRINK NO COLLANT 400 X 60 MICRAS" at bounding box center [785, 216] width 184 height 9
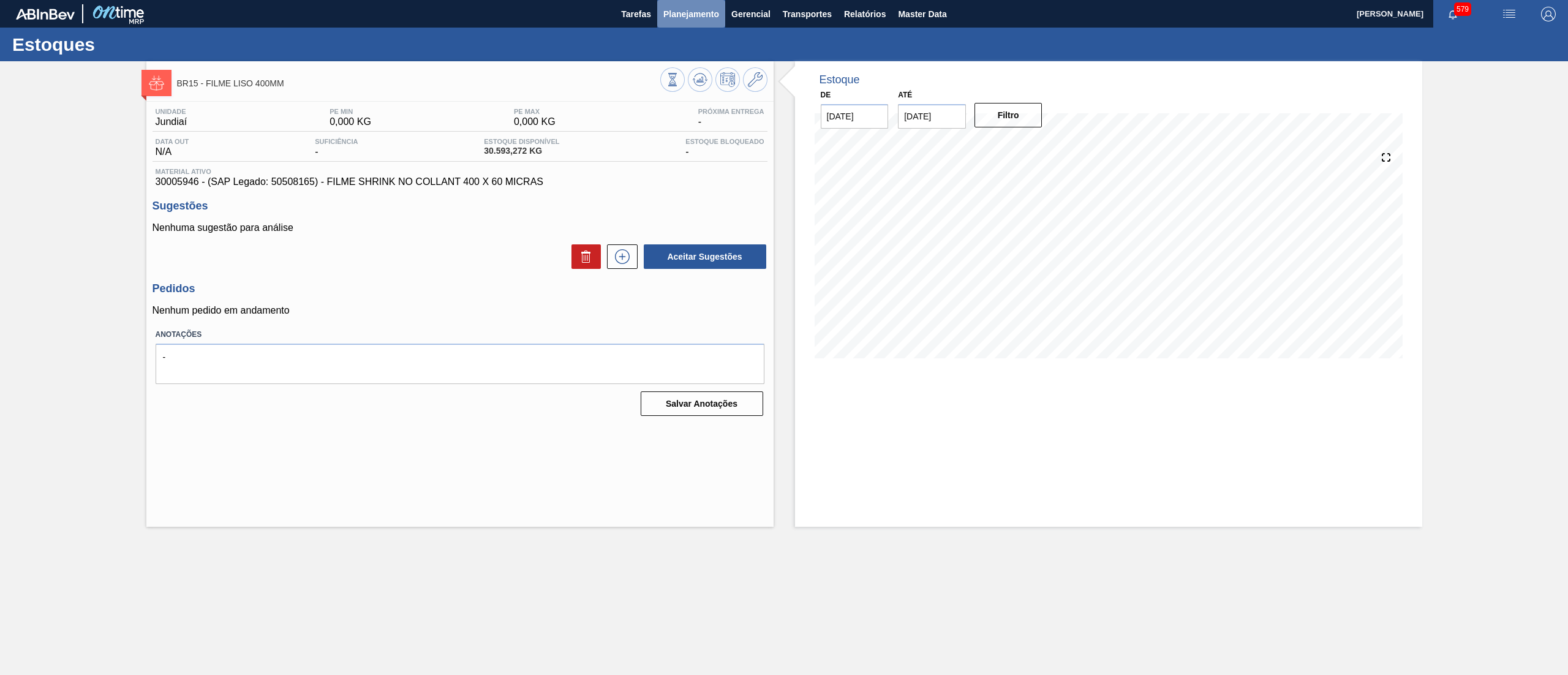
click at [696, 24] on button "Planejamento" at bounding box center [691, 14] width 68 height 27
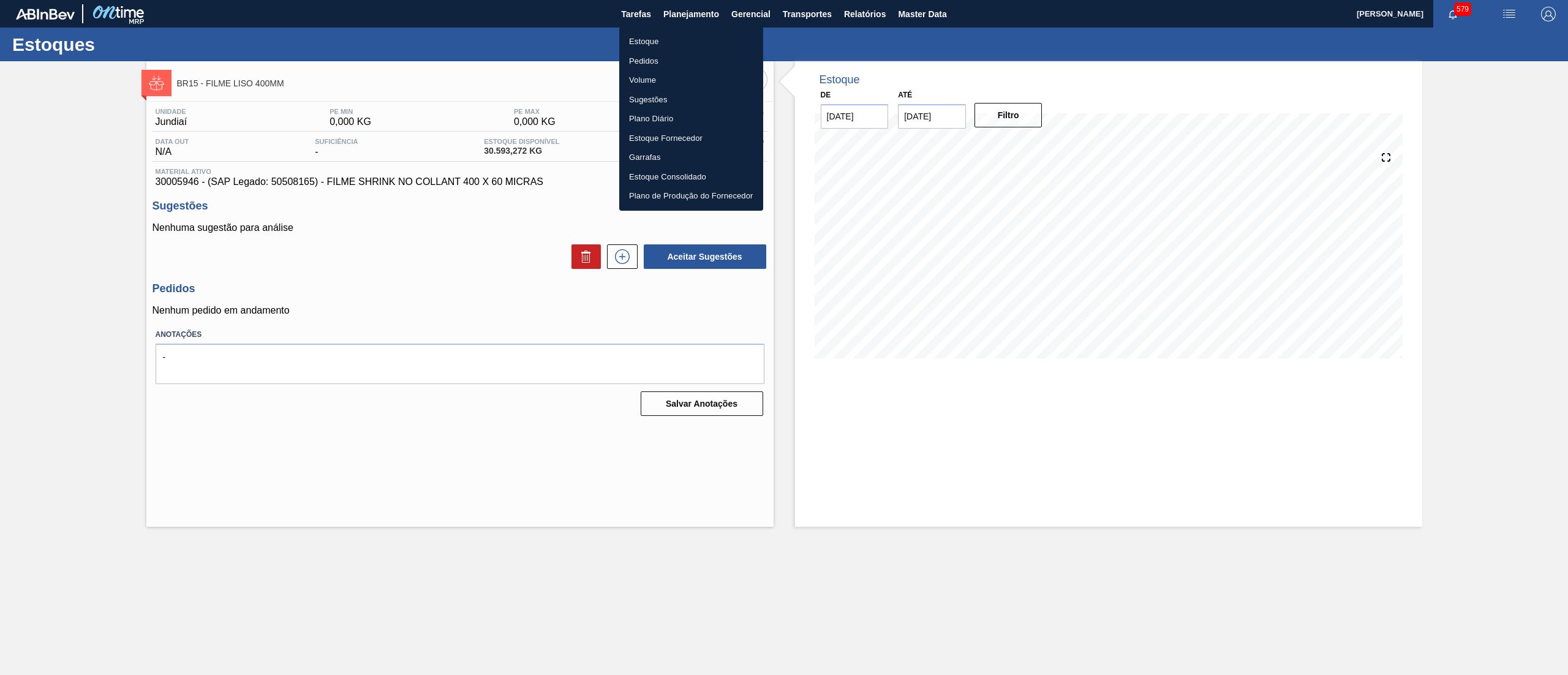
click at [683, 36] on li "Estoque" at bounding box center [690, 42] width 144 height 20
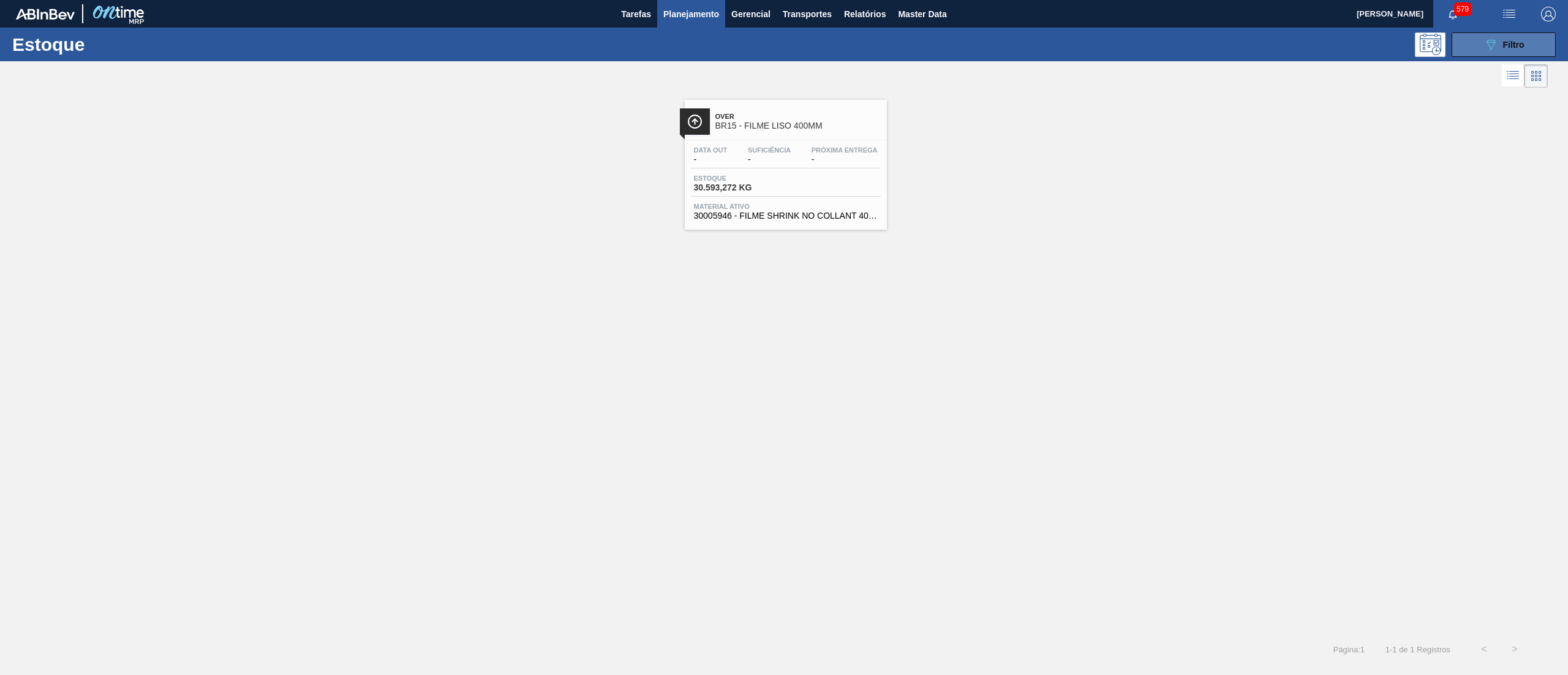
click at [1506, 48] on span "Filtro" at bounding box center [1513, 44] width 21 height 10
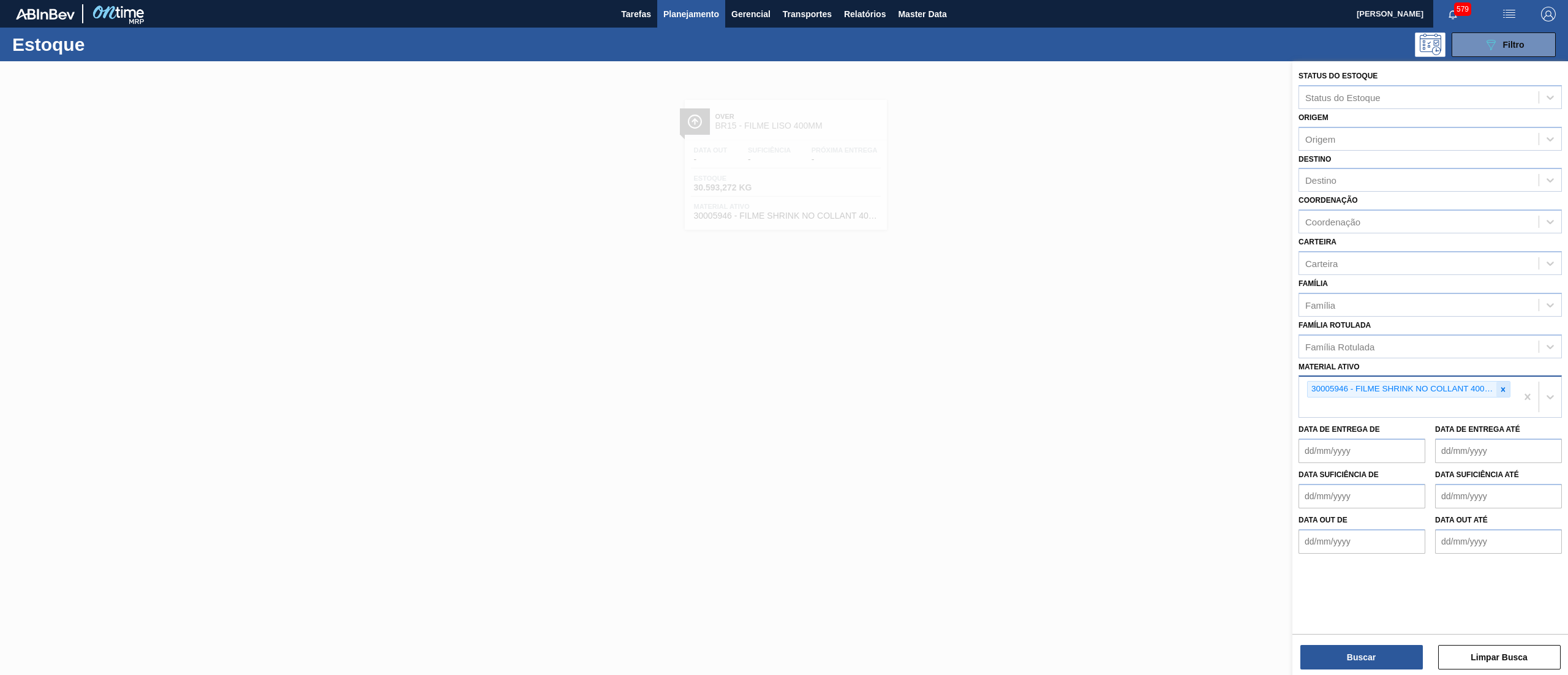
click at [1508, 385] on div at bounding box center [1502, 390] width 14 height 16
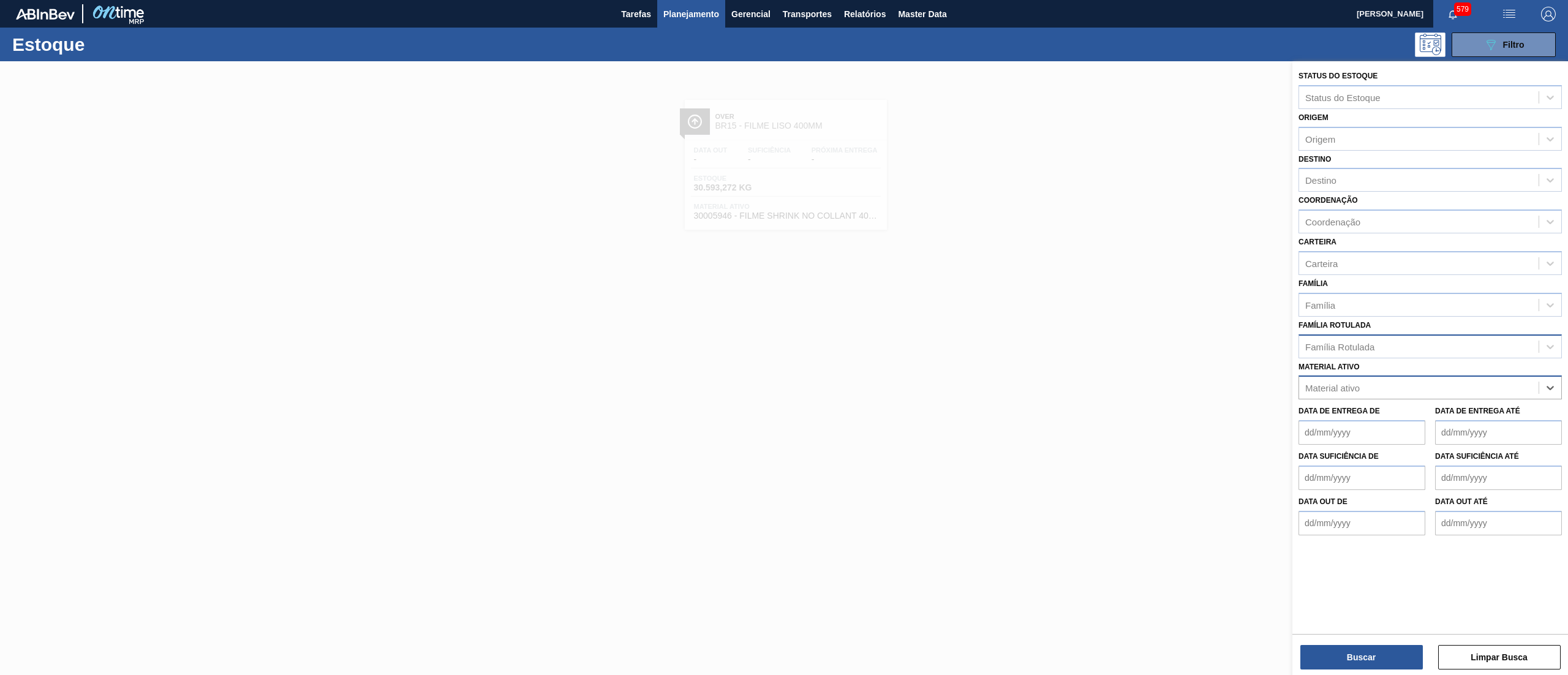
click at [1451, 338] on div "Família Rotulada" at bounding box center [1418, 346] width 239 height 18
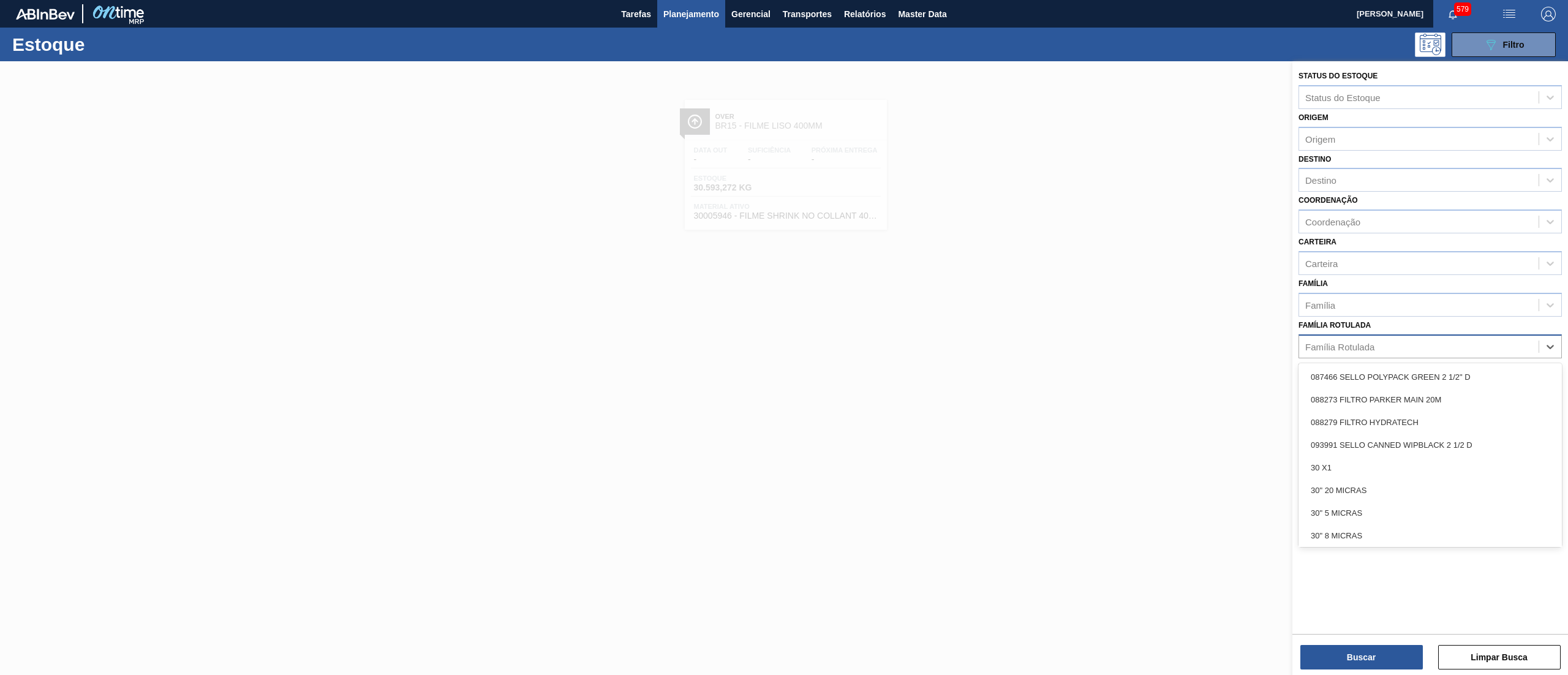
paste Rotulada "RÓTULO PLÁSTICO LIPTON LIMÃO 1,5L H"
type Rotulada "RÓTULO PLÁSTICO LIPTON LIMÃO 1,5L H"
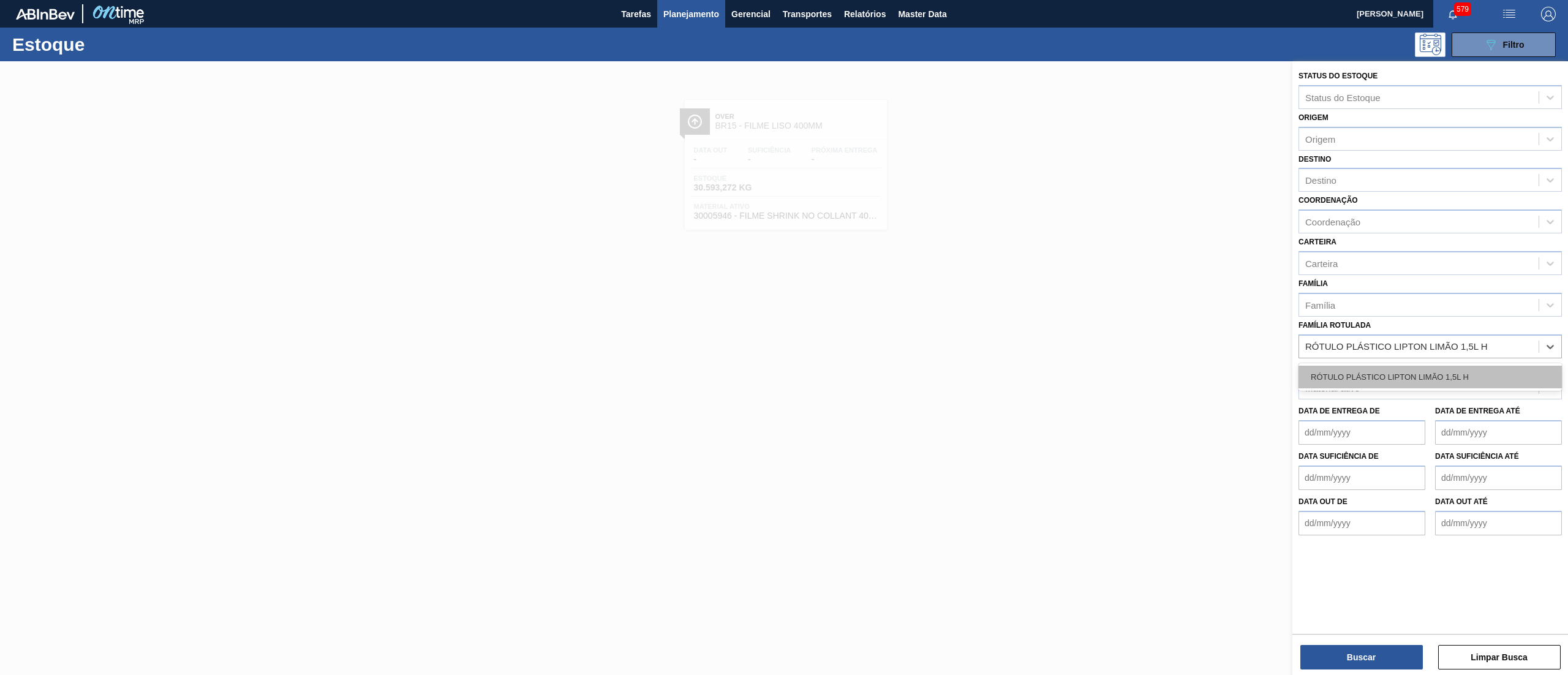
click at [1432, 372] on div "RÓTULO PLÁSTICO LIPTON LIMÃO 1,5L H" at bounding box center [1430, 377] width 263 height 23
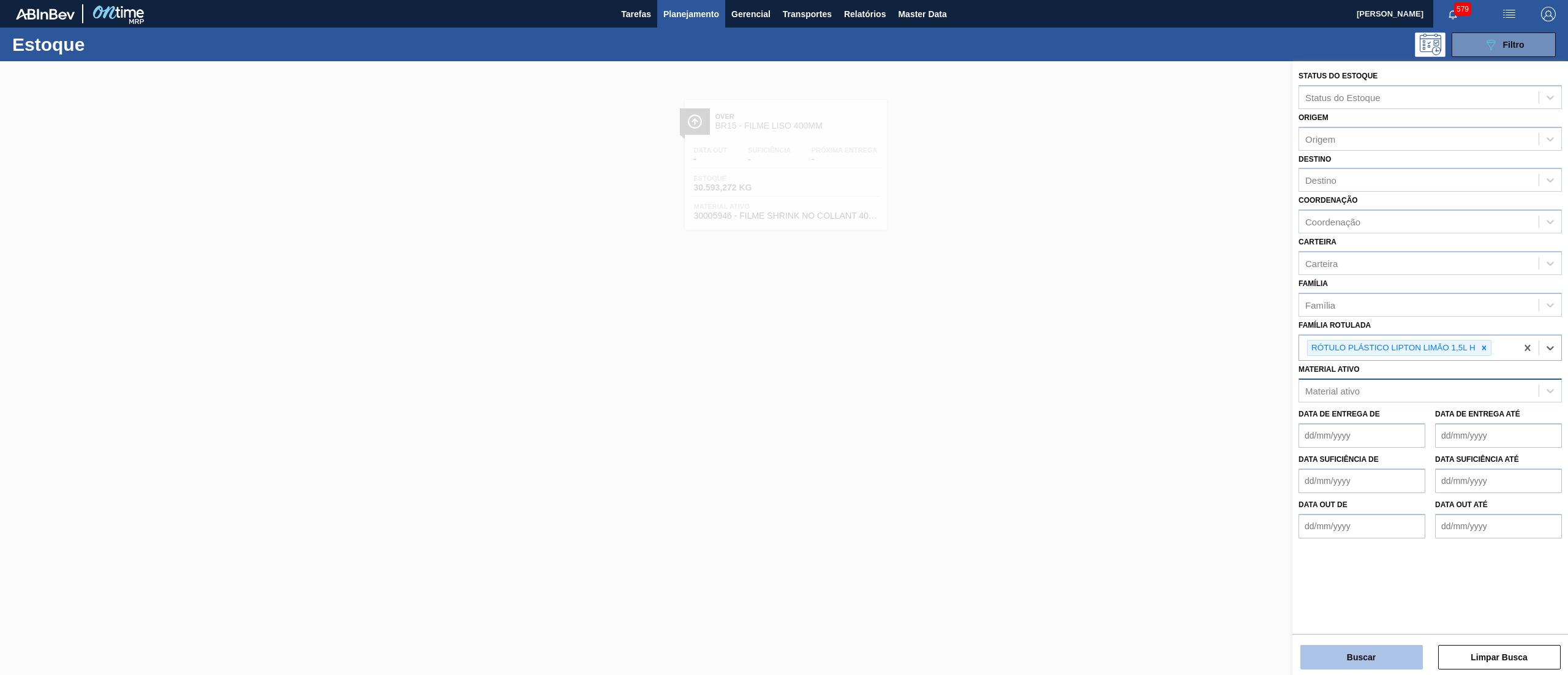
click at [1342, 661] on button "Buscar" at bounding box center [1361, 657] width 122 height 25
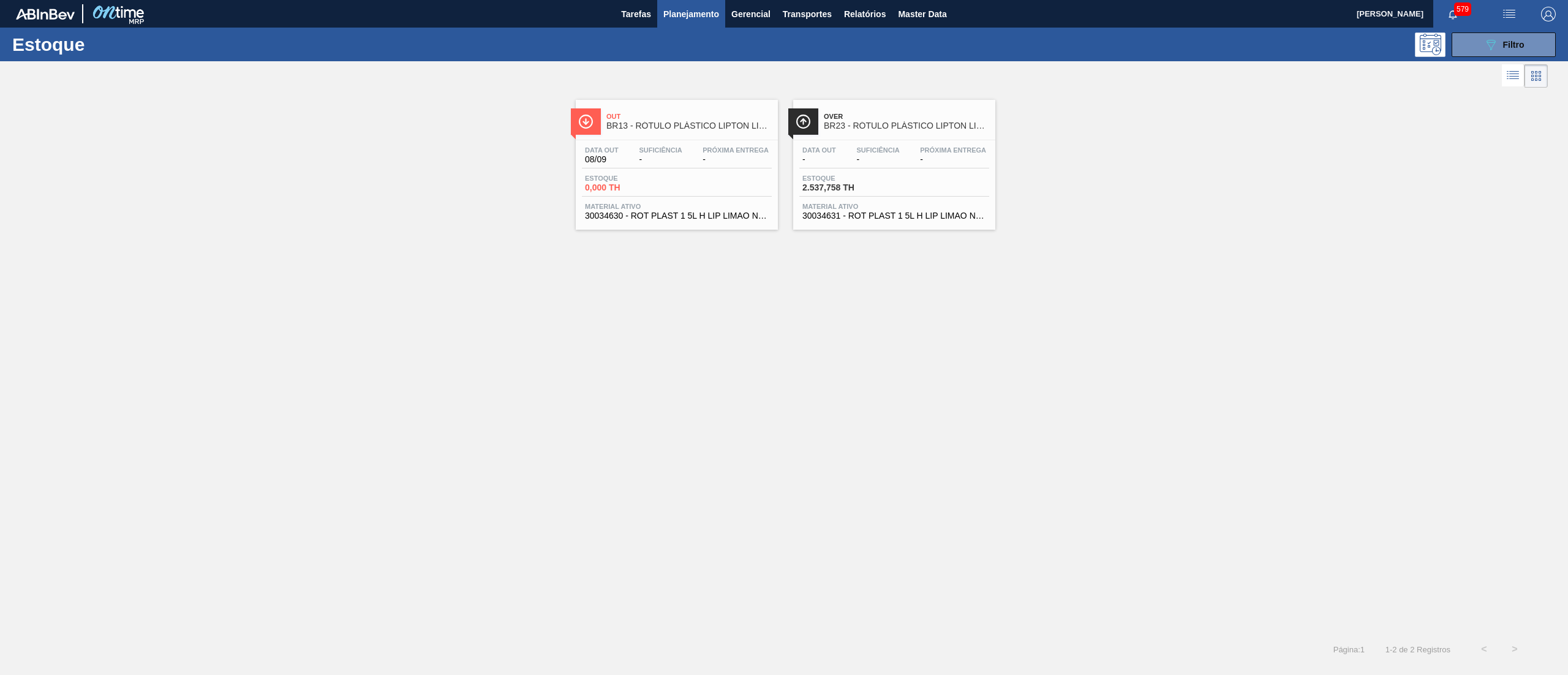
click at [855, 219] on span "30034631 - ROT PLAST 1 5L H LIP LIMAO NF25" at bounding box center [894, 216] width 184 height 9
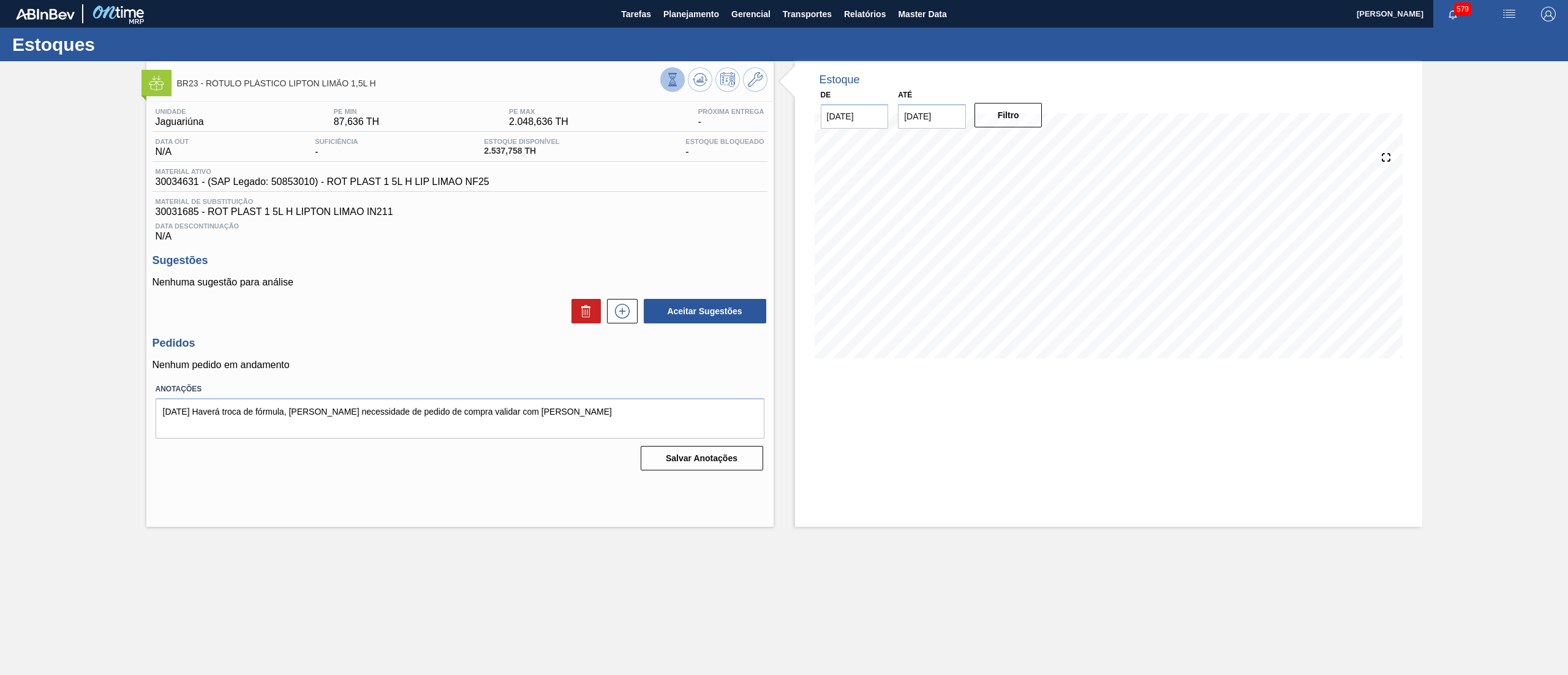
click at [677, 83] on icon at bounding box center [672, 79] width 14 height 14
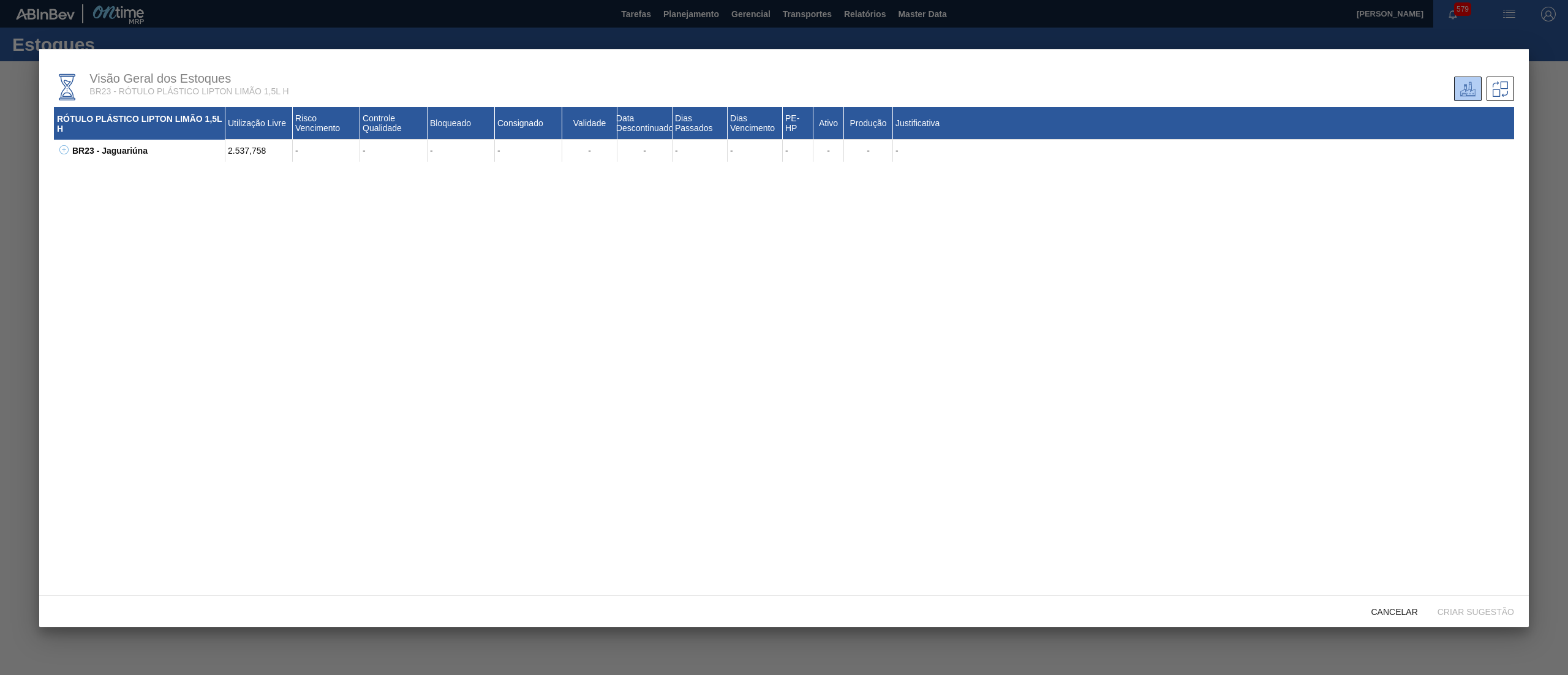
click at [59, 147] on icon at bounding box center [64, 150] width 9 height 9
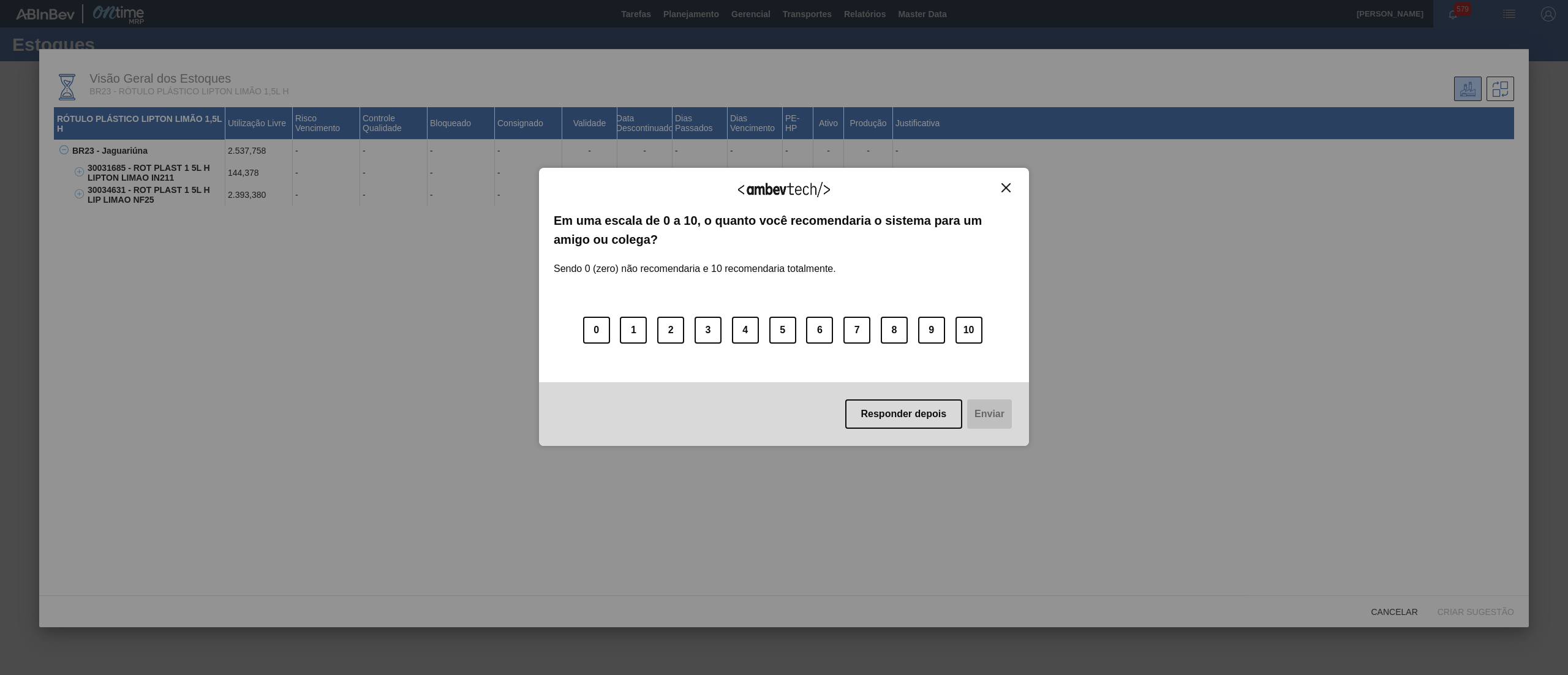
click at [1002, 183] on button "Close" at bounding box center [1006, 188] width 16 height 10
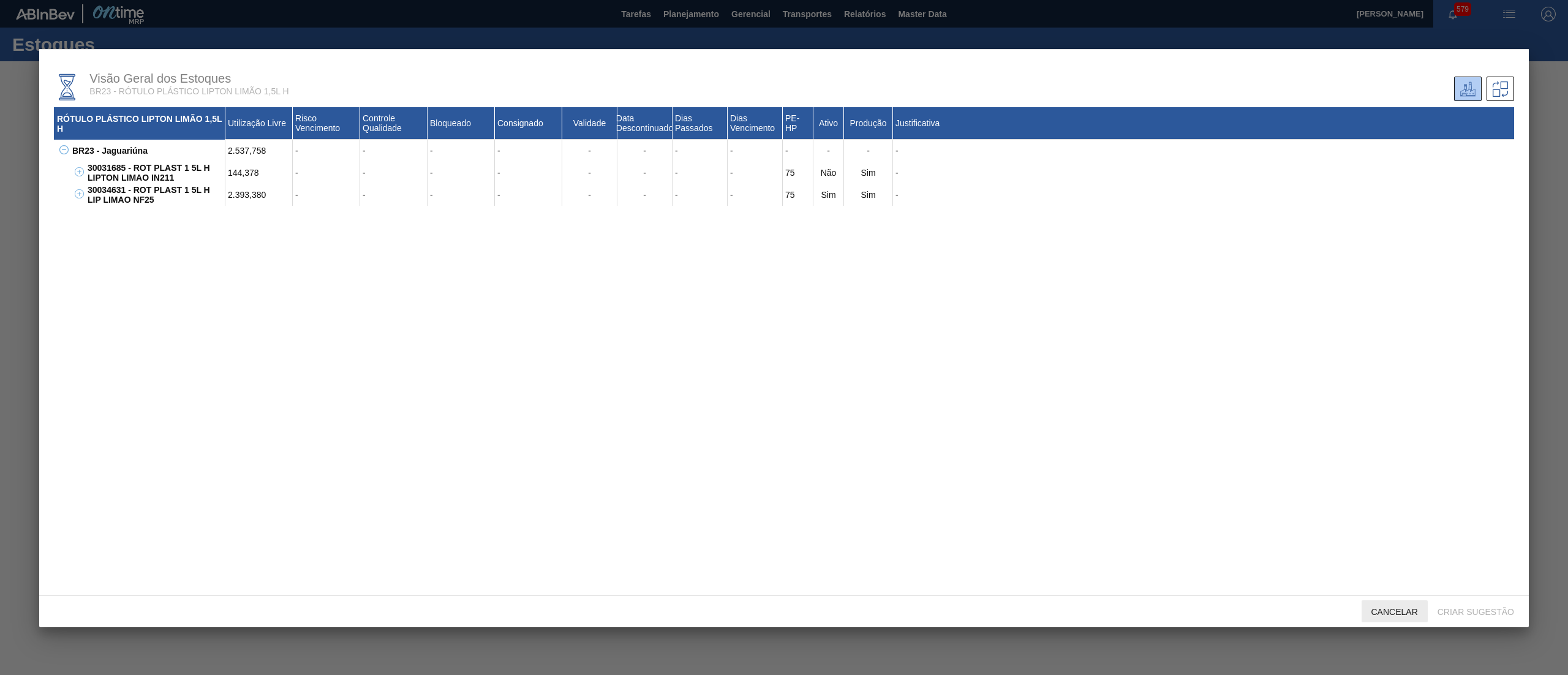
click at [1384, 607] on div "Cancelar" at bounding box center [1394, 611] width 66 height 23
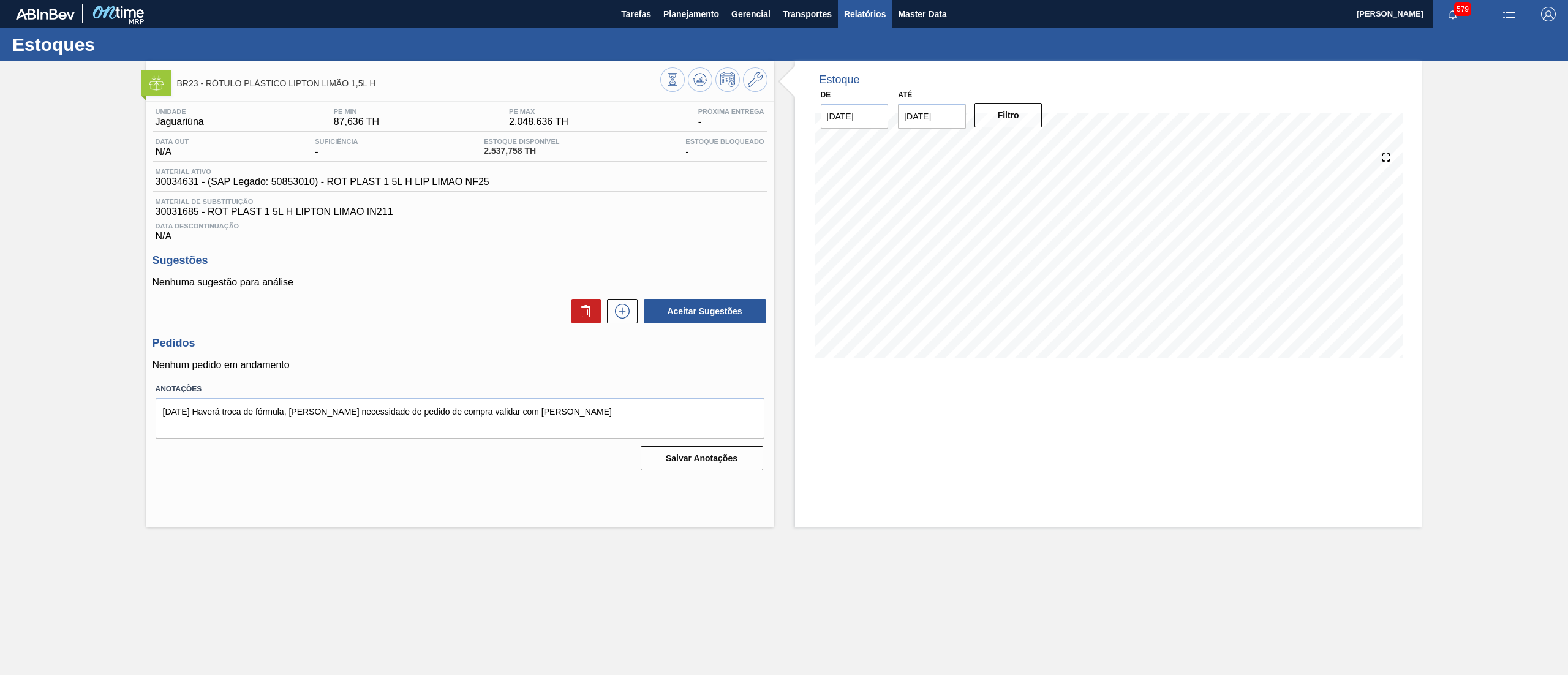
click at [863, 21] on button "Relatórios" at bounding box center [865, 14] width 54 height 27
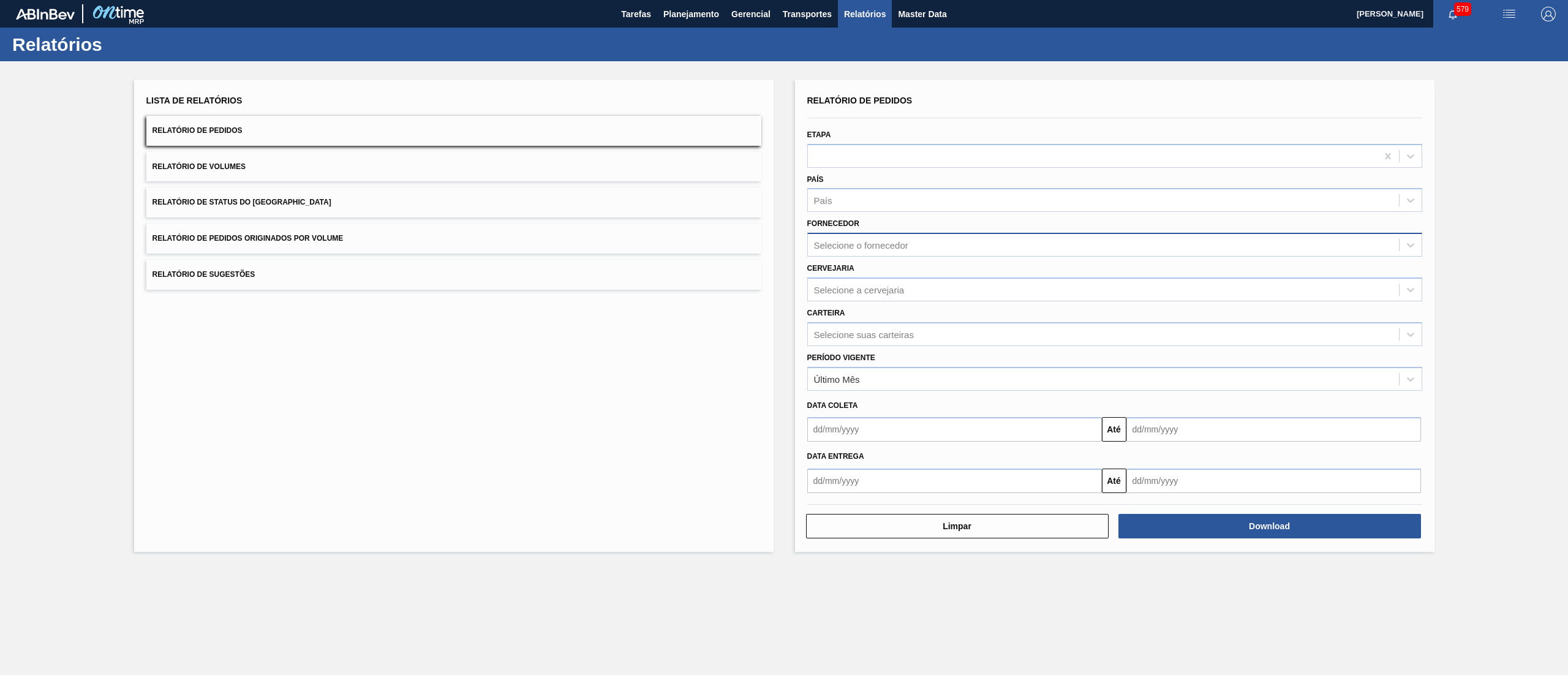
click at [860, 237] on div "Selecione o fornecedor" at bounding box center [1103, 245] width 591 height 18
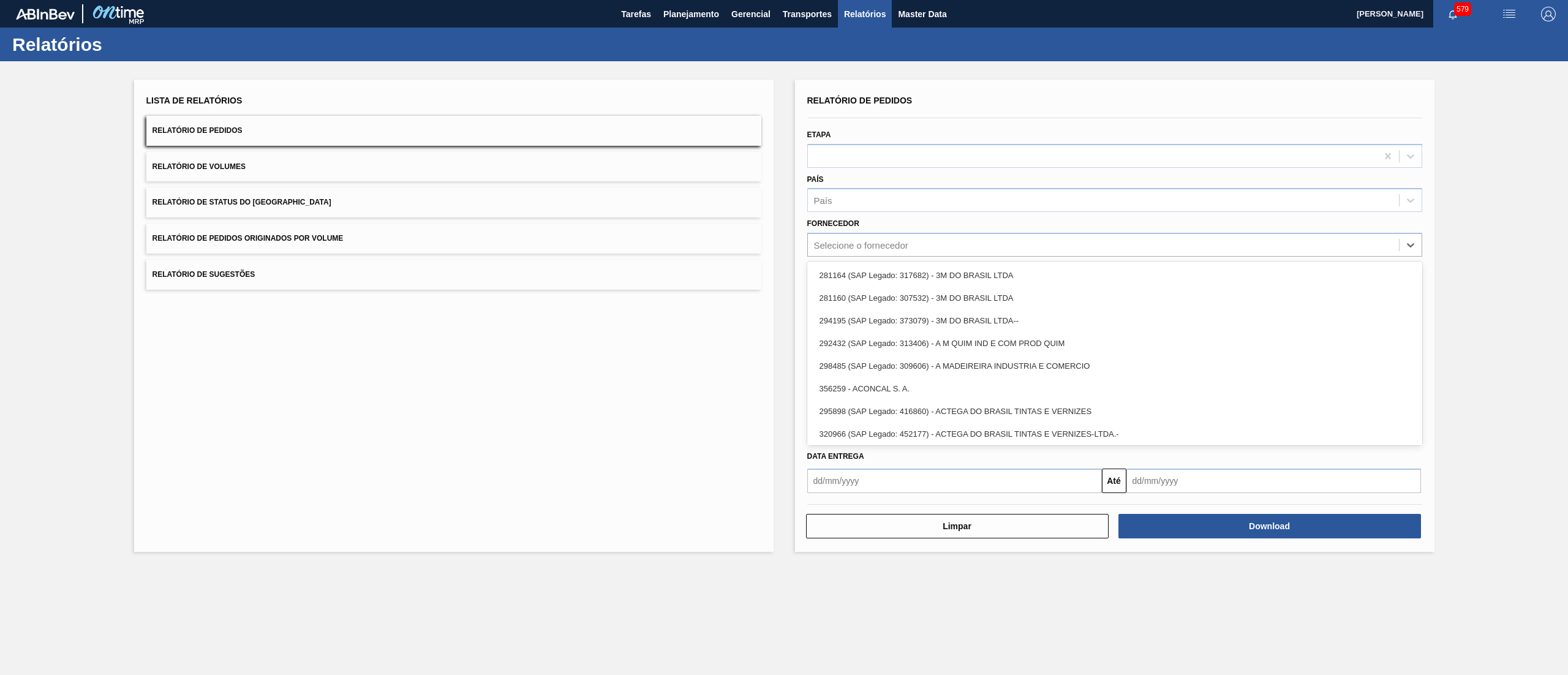
click at [903, 228] on div "Fornecedor option 281164 (SAP Legado: 317682) - 3M DO BRASIL LTDA focused, 1 of…" at bounding box center [1115, 236] width 615 height 42
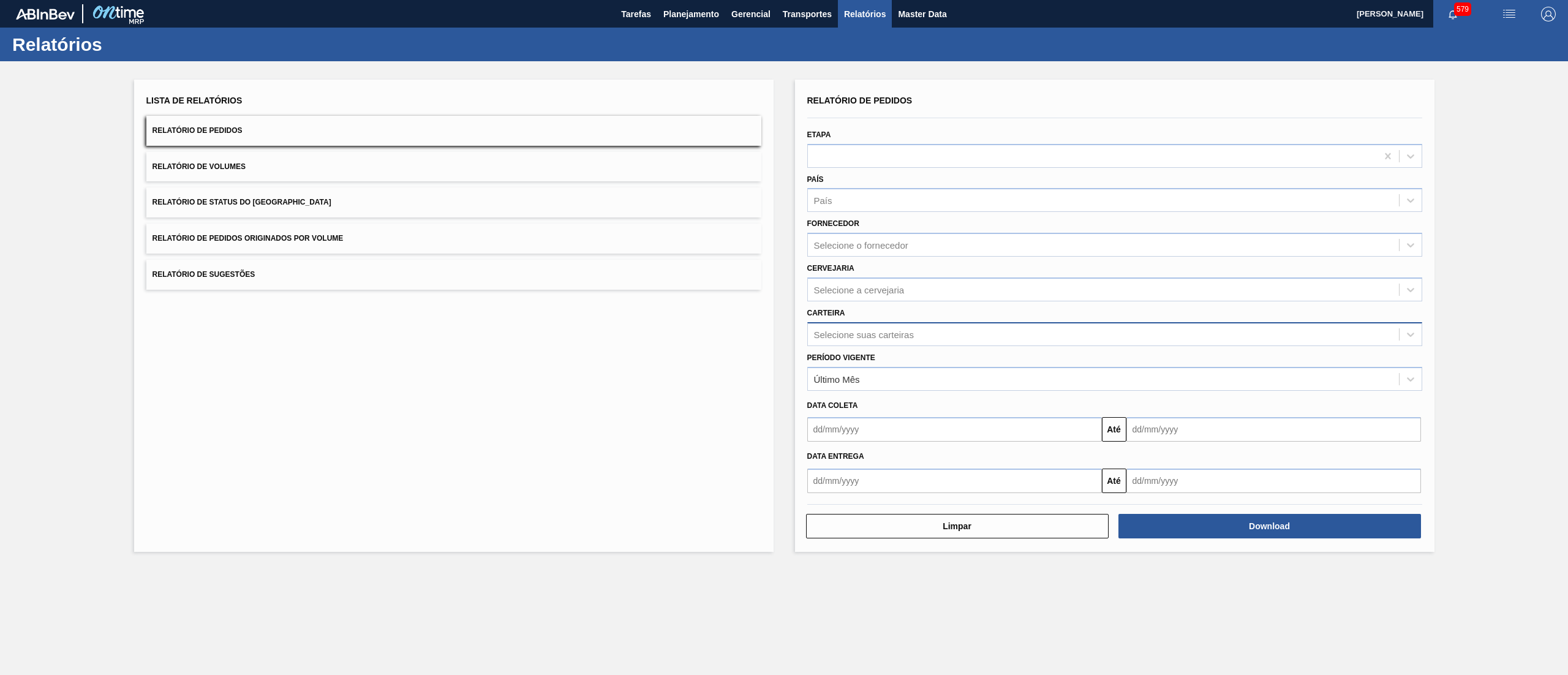
click at [916, 330] on div "Selecione suas carteiras" at bounding box center [1103, 334] width 591 height 18
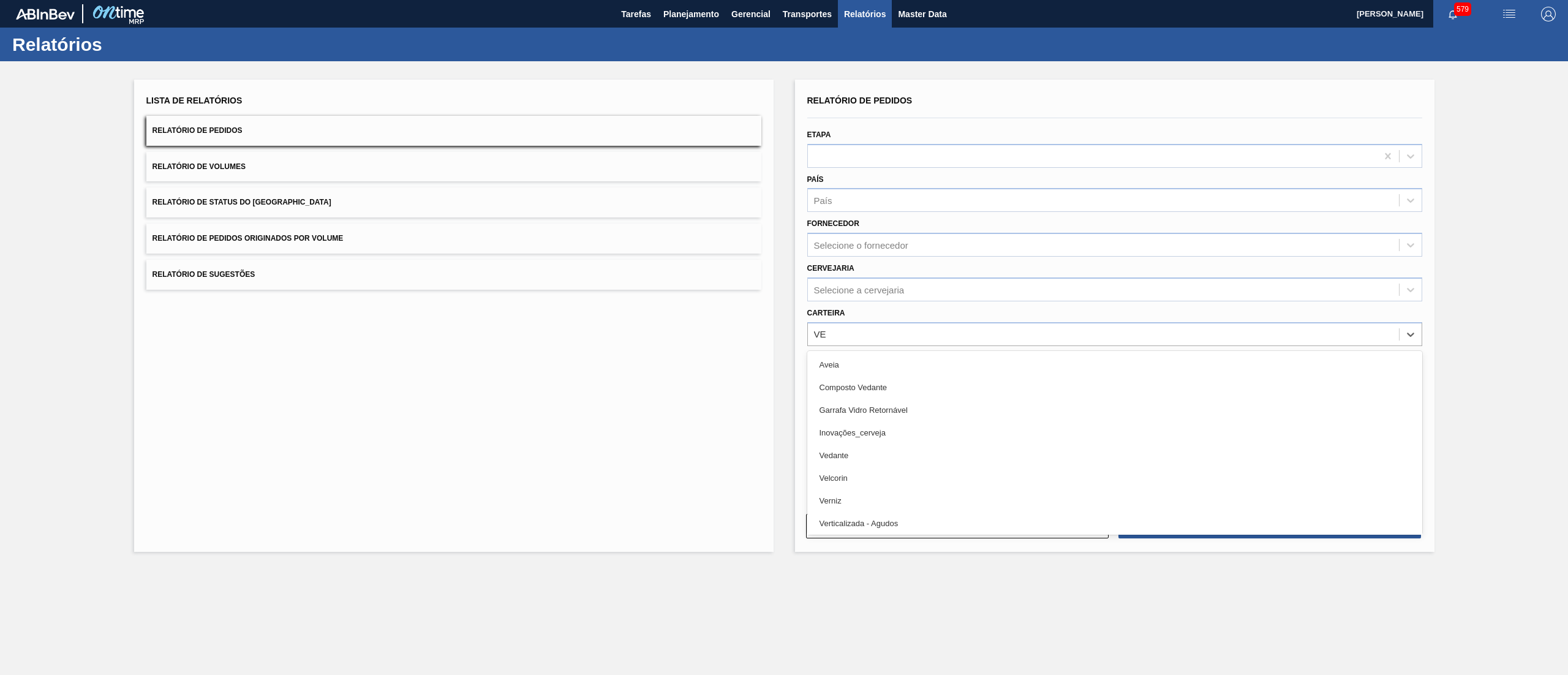
type input "VER"
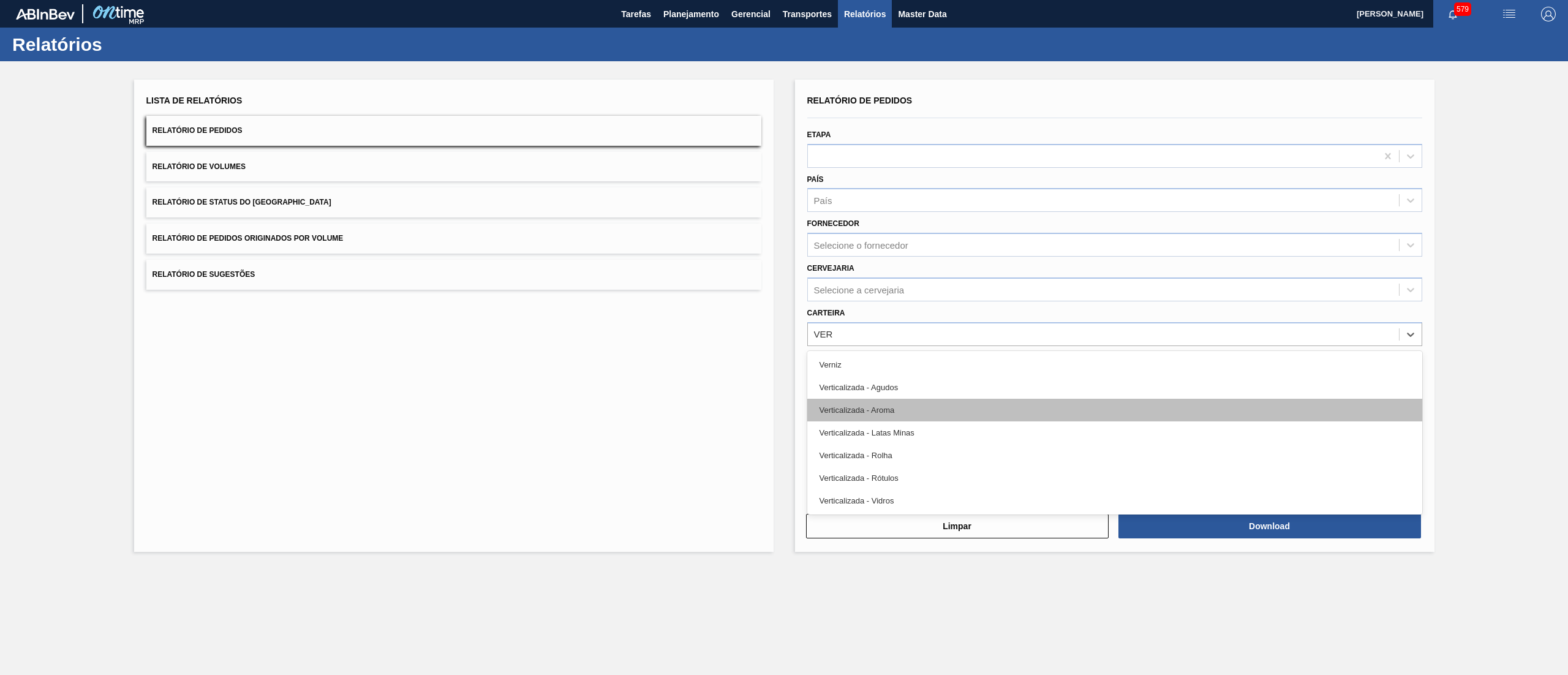
click at [922, 417] on div "Verticalizada - Aroma" at bounding box center [1115, 410] width 615 height 23
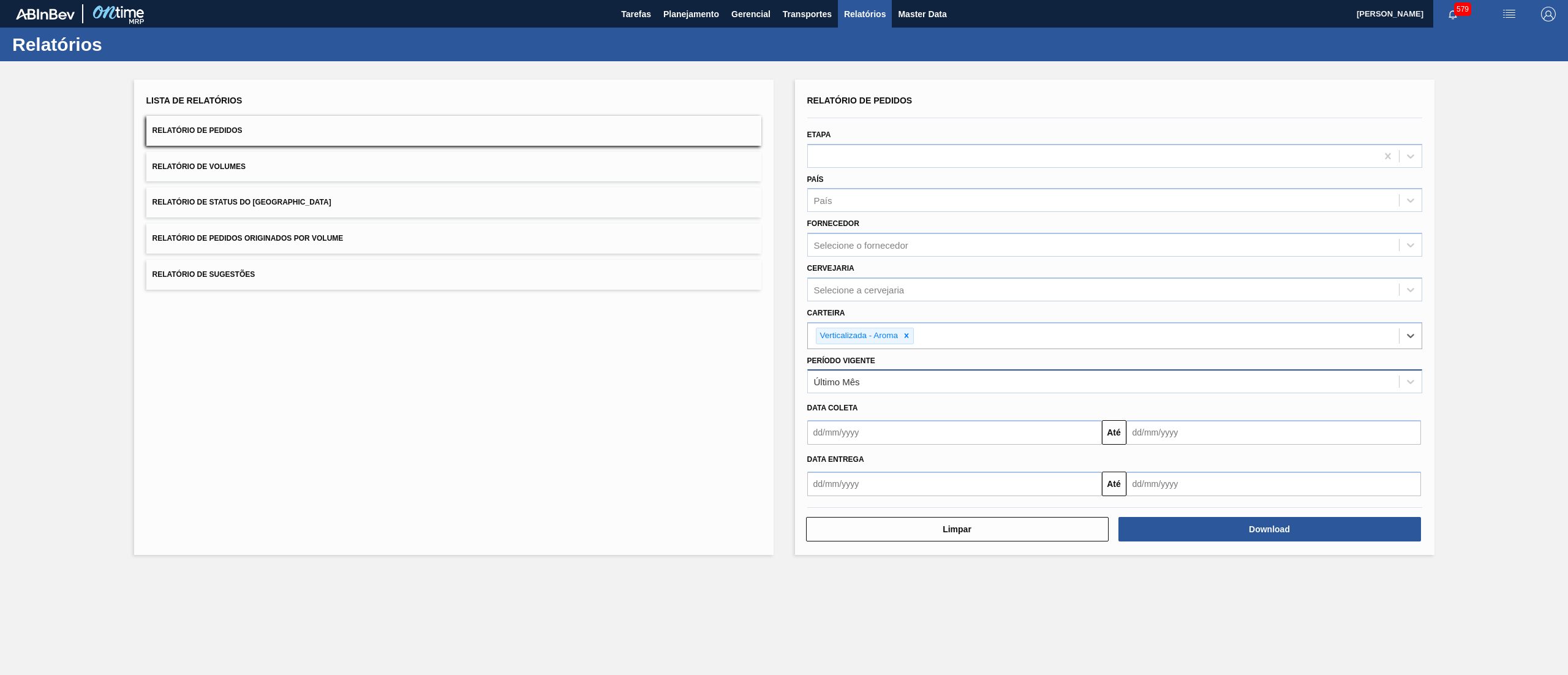
click at [875, 376] on div "Último Mês" at bounding box center [1103, 382] width 591 height 18
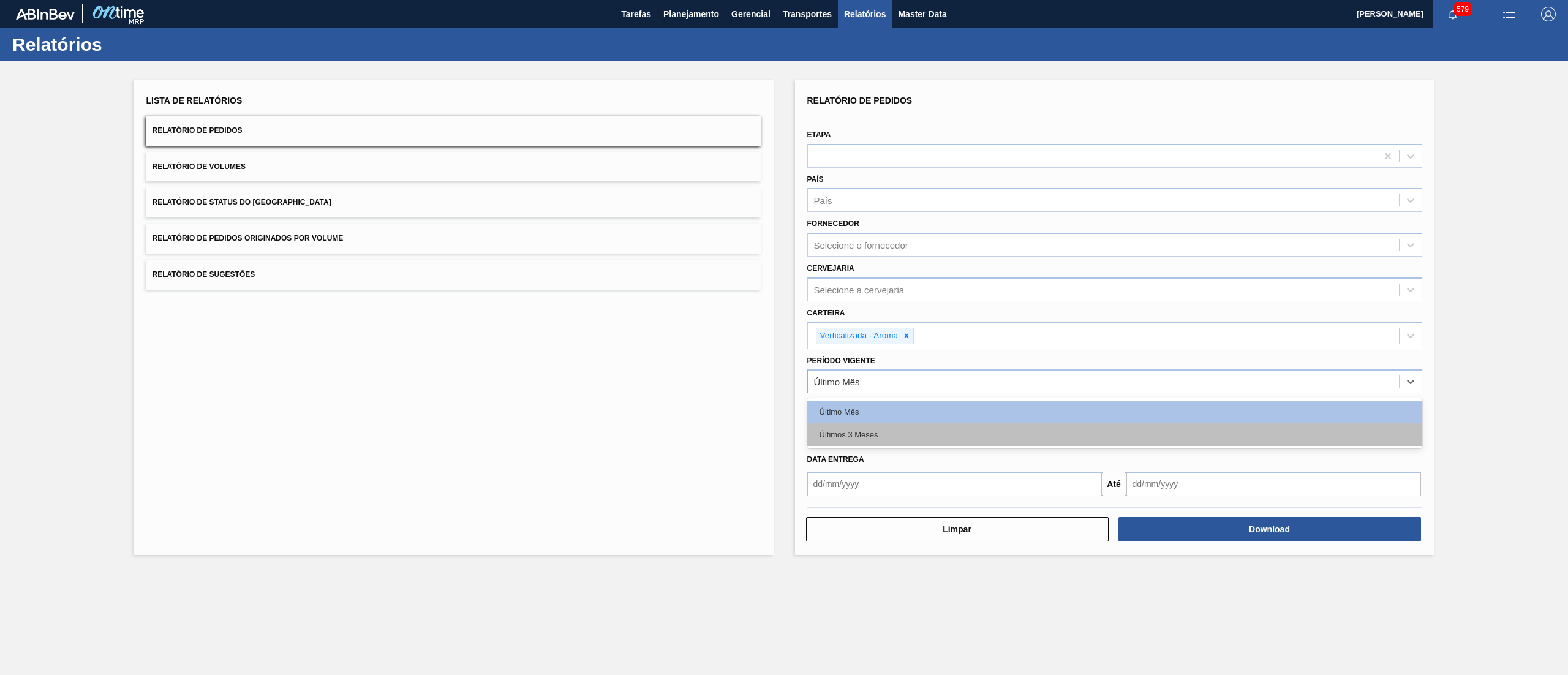
click at [867, 433] on div "Últimos 3 Meses" at bounding box center [1115, 434] width 615 height 23
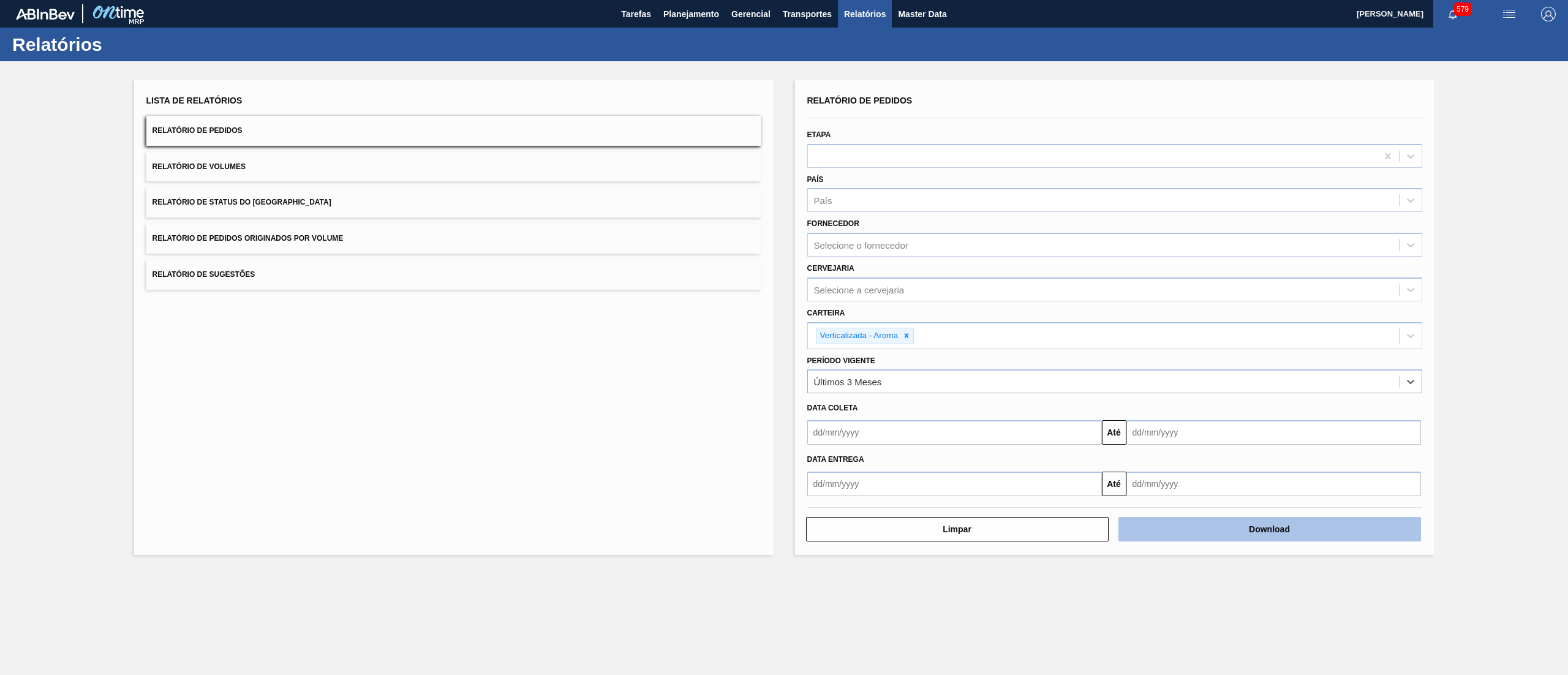
click at [1177, 538] on button "Download" at bounding box center [1269, 529] width 302 height 25
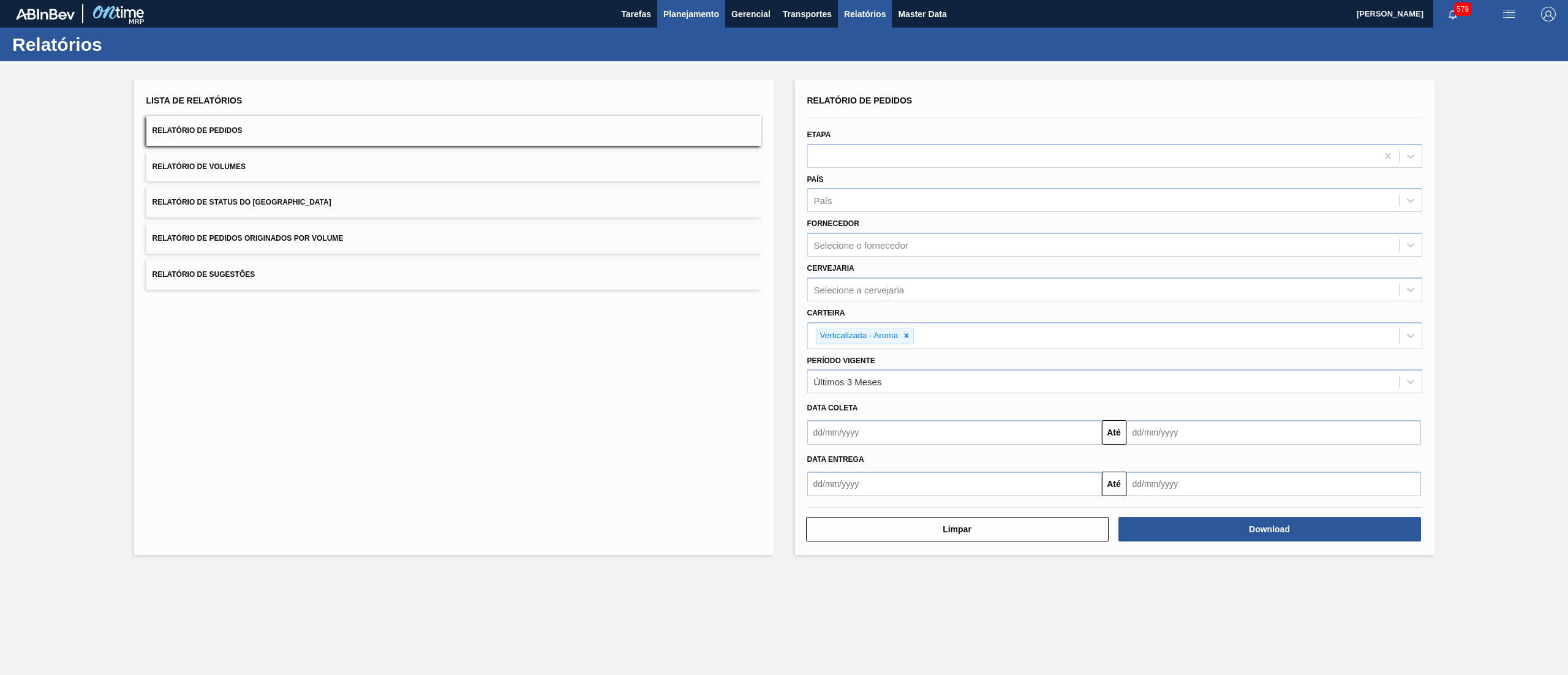
click at [682, 7] on span "Planejamento" at bounding box center [691, 14] width 56 height 15
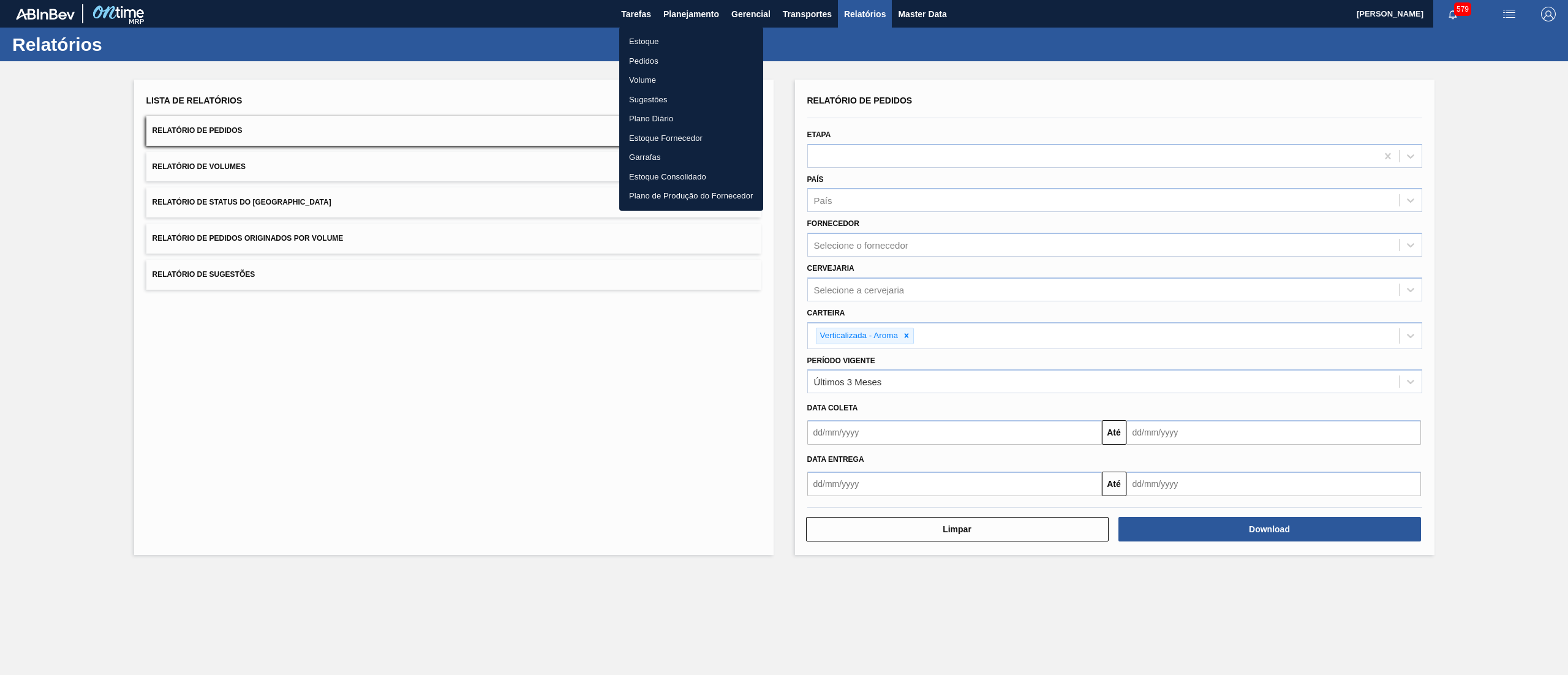
click at [690, 38] on li "Estoque" at bounding box center [690, 42] width 144 height 20
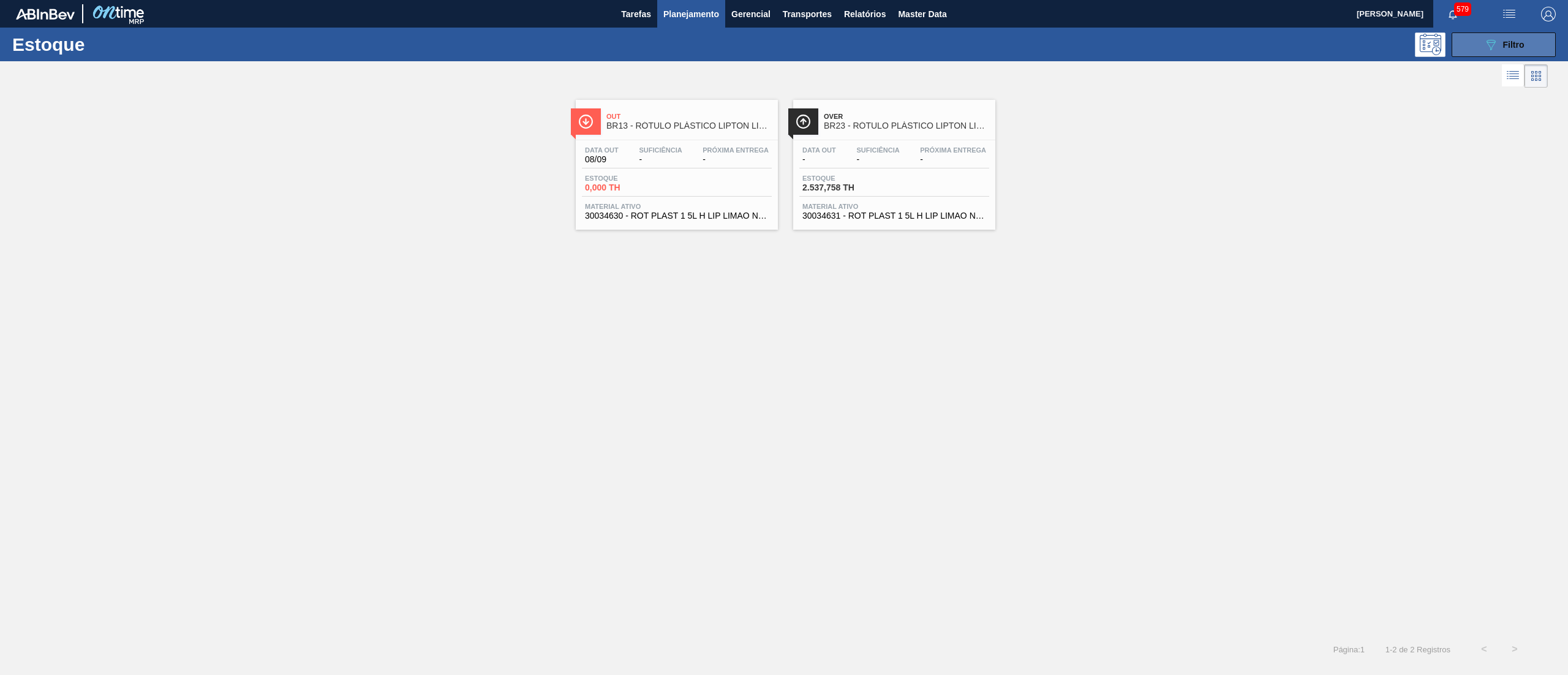
click at [1459, 38] on button "089F7B8B-B2A5-4AFE-B5C0-19BA573D28AC Filtro" at bounding box center [1504, 45] width 104 height 25
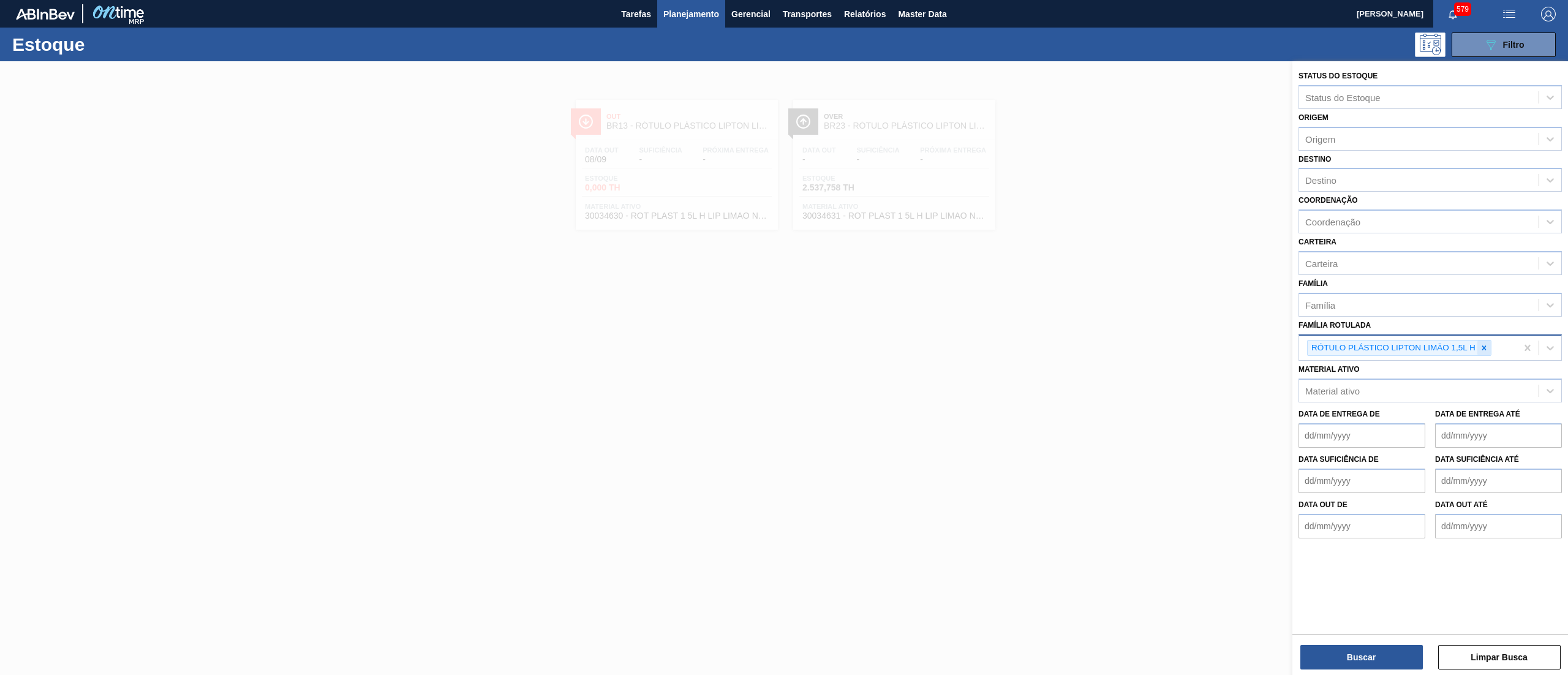
click at [1489, 350] on div at bounding box center [1483, 349] width 14 height 16
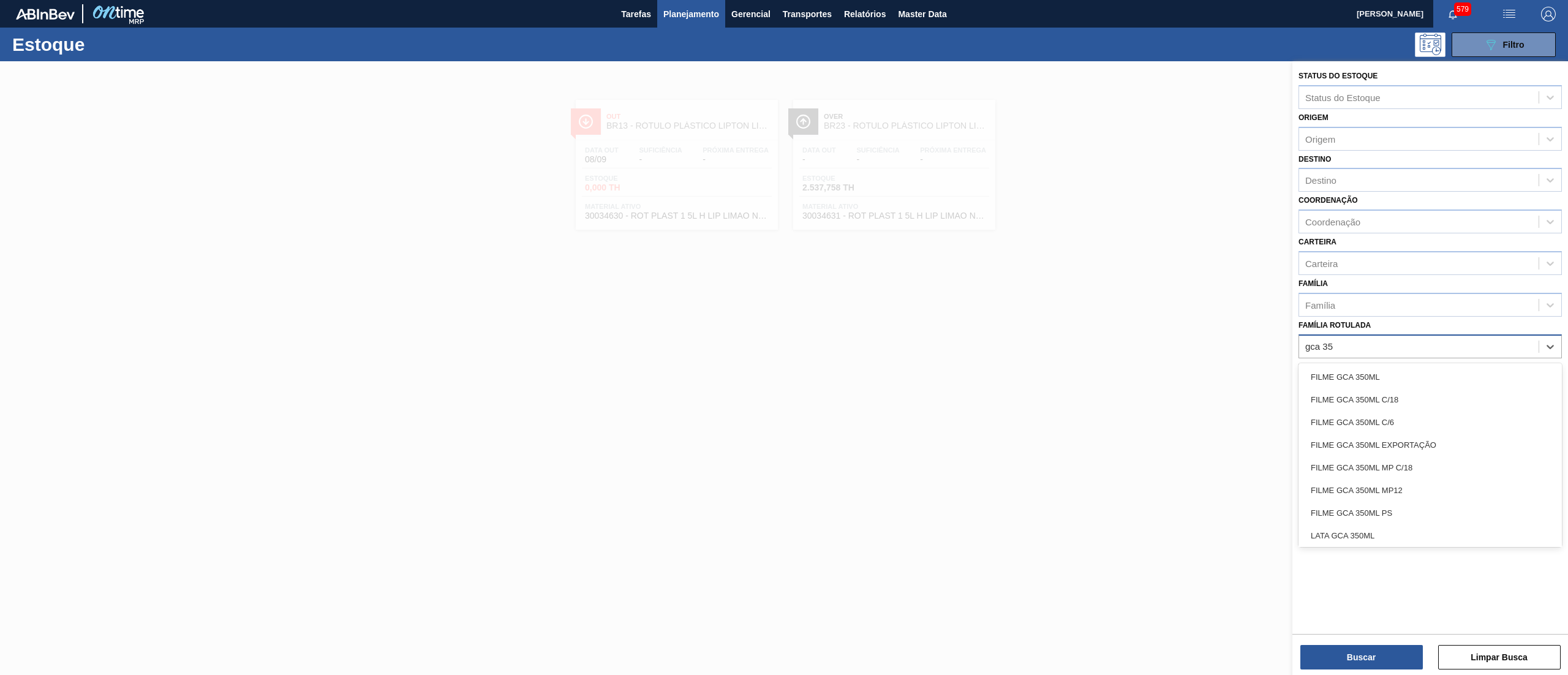
type Rotulada "gca 350"
click at [1414, 481] on div "FILME GCA 350ML MP12" at bounding box center [1430, 490] width 263 height 23
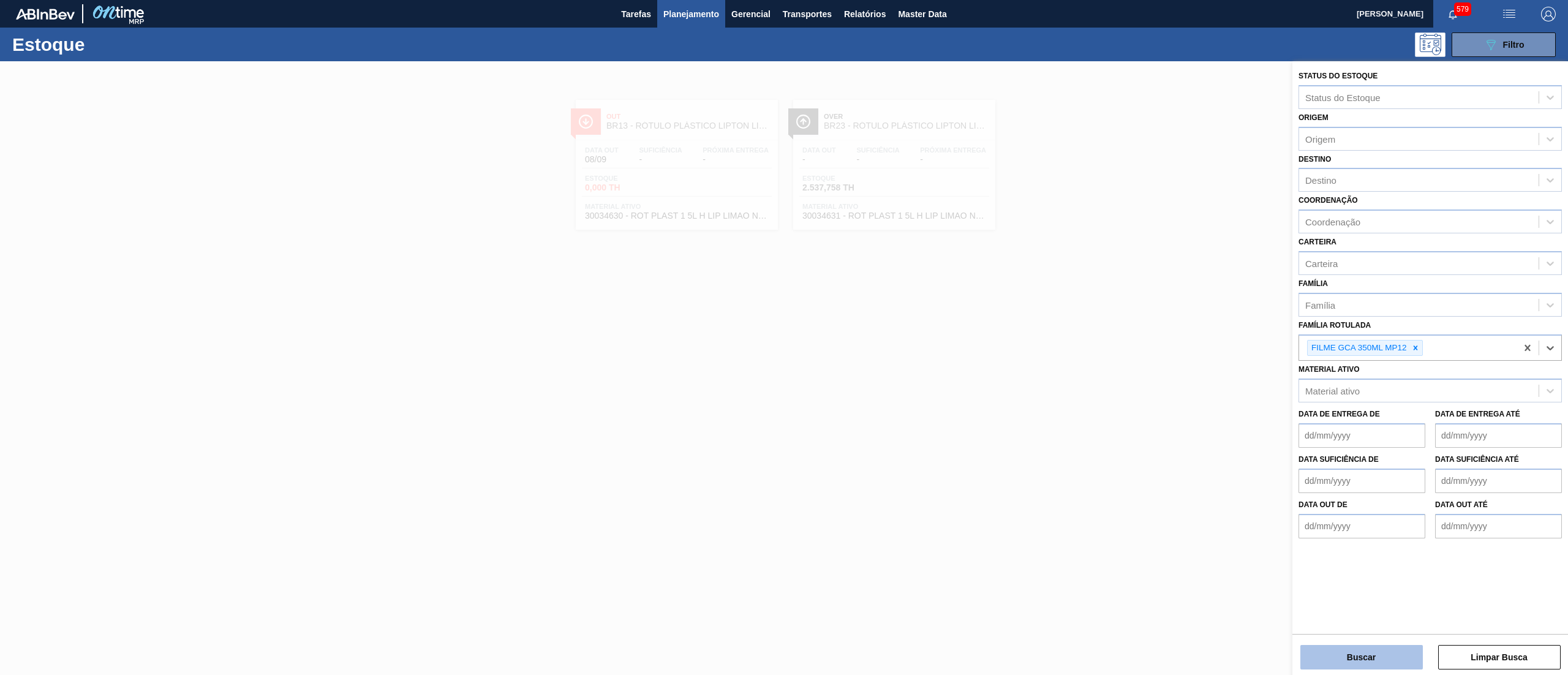
click at [1355, 653] on button "Buscar" at bounding box center [1361, 657] width 122 height 25
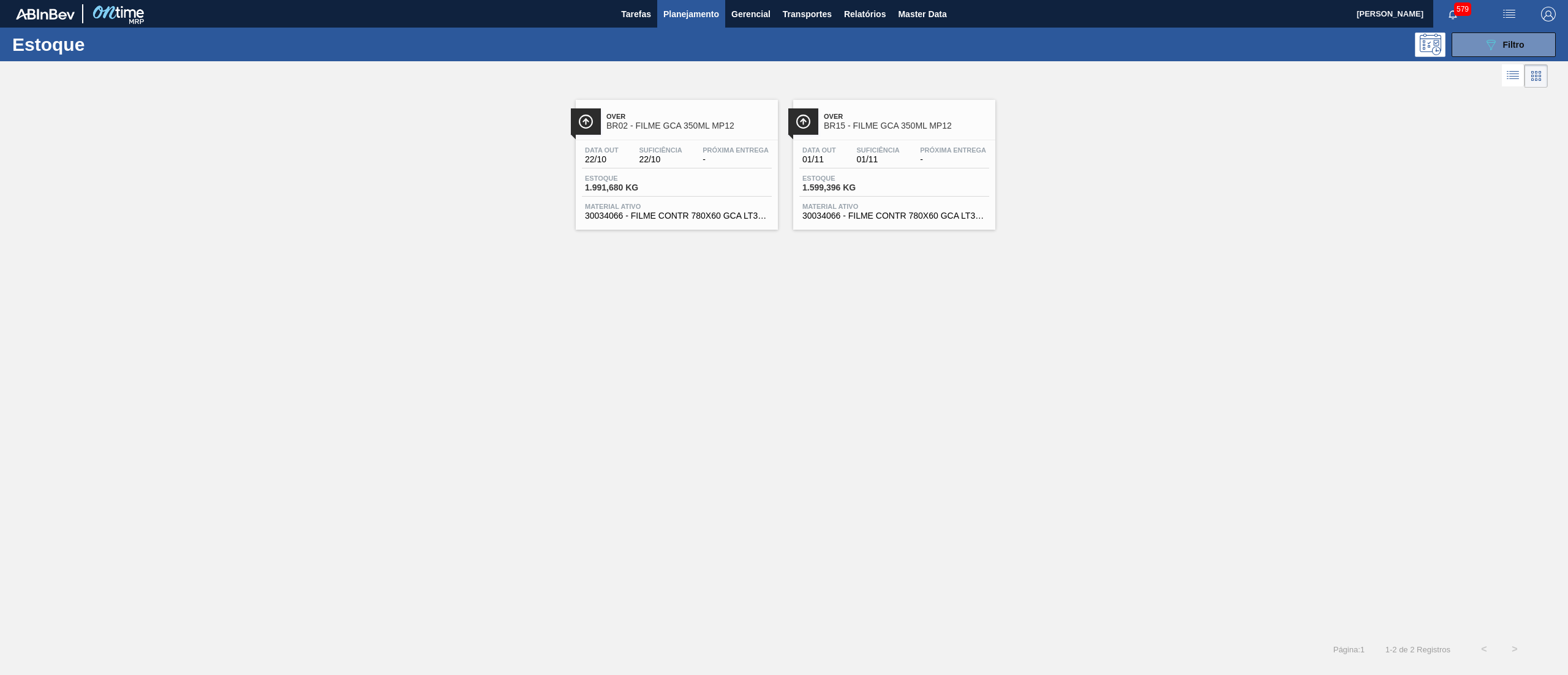
click at [881, 222] on div "Data out 01/11 Suficiência 01/11 Próxima Entrega - Estoque 1.599,396 KG Materia…" at bounding box center [894, 182] width 202 height 83
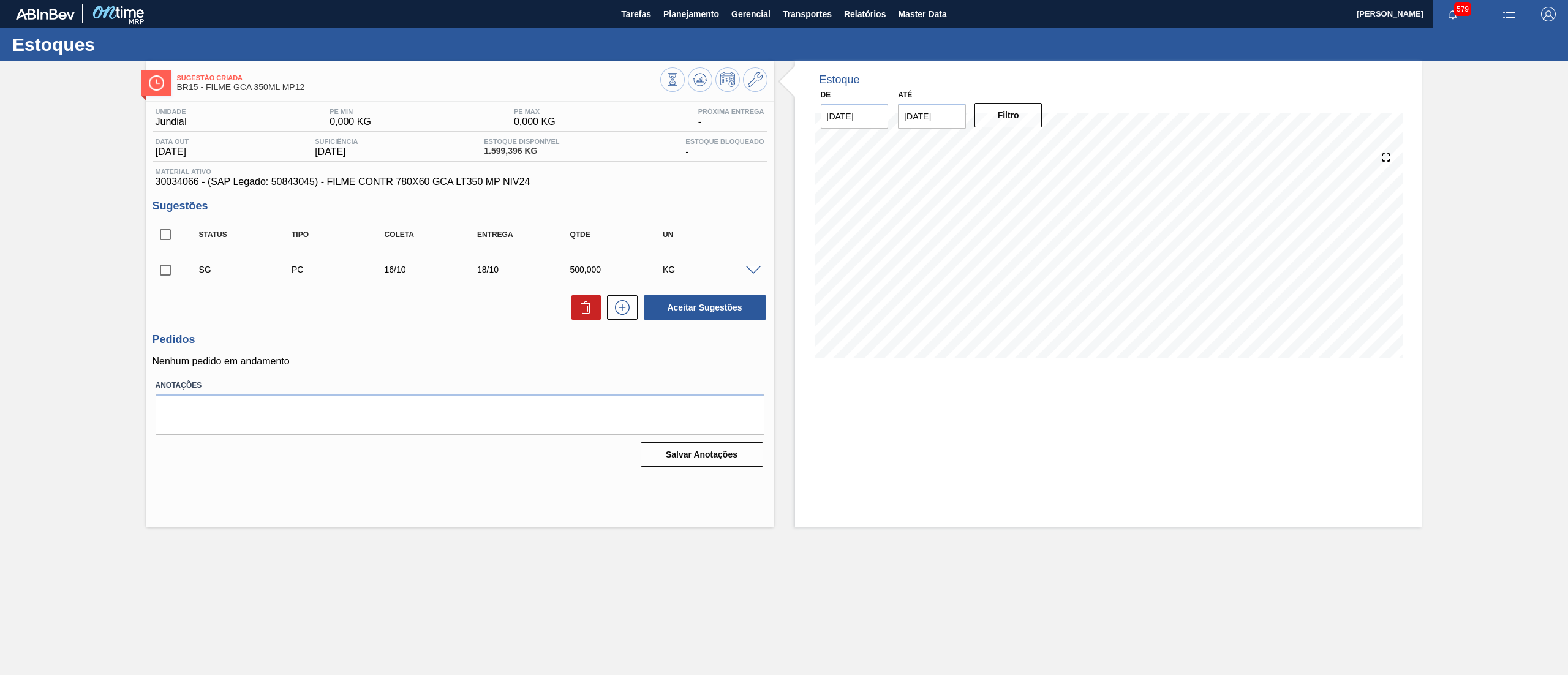
click at [755, 272] on span at bounding box center [753, 271] width 15 height 9
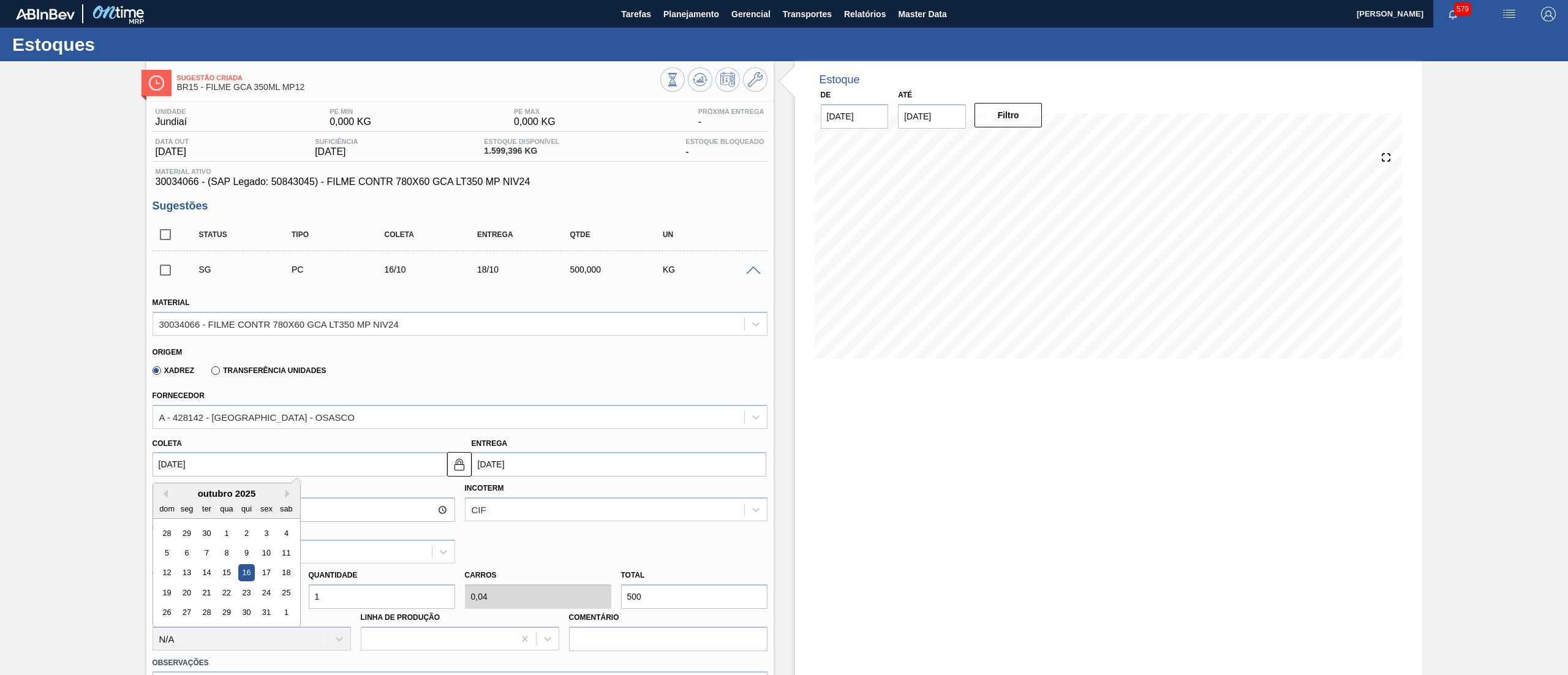
click at [213, 468] on input "[DATE]" at bounding box center [300, 464] width 294 height 25
click at [187, 555] on div "6" at bounding box center [186, 553] width 16 height 16
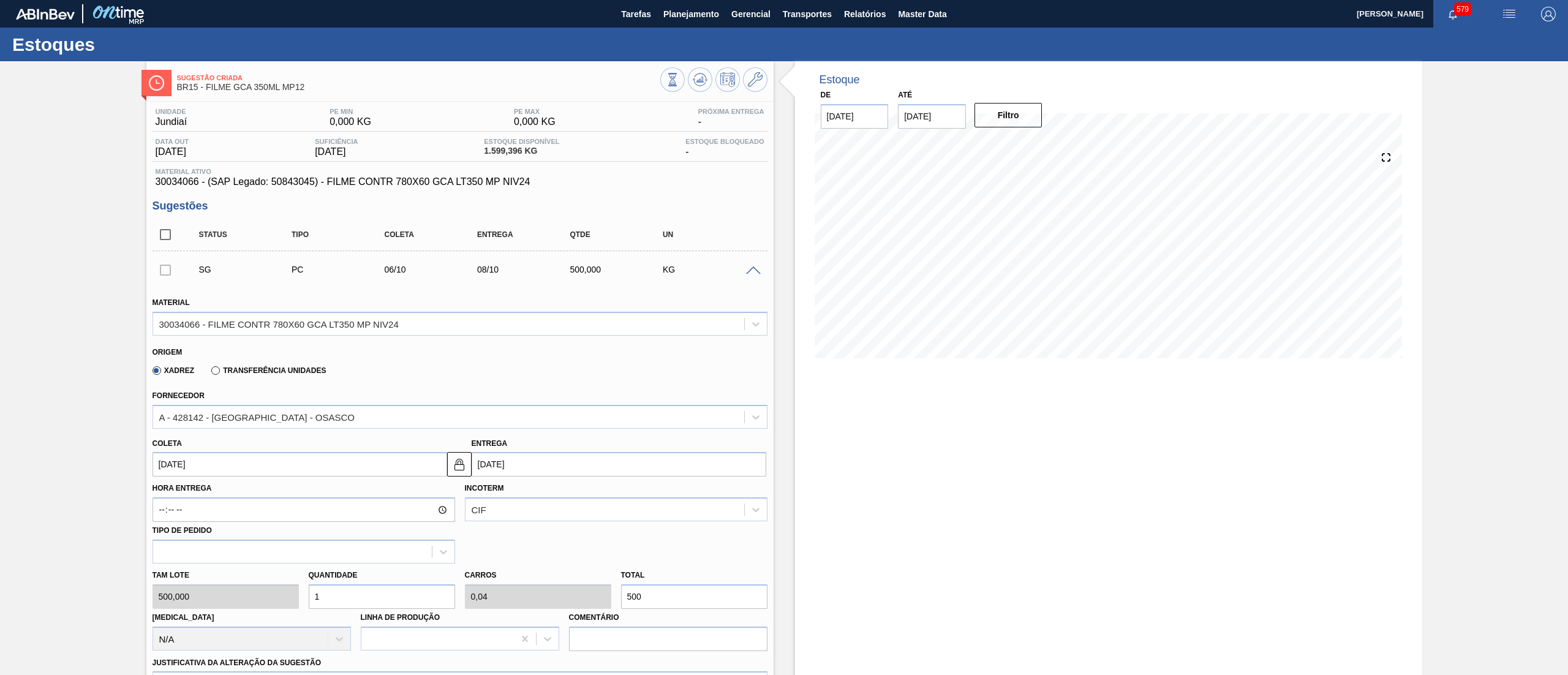
type input "[DATE]"
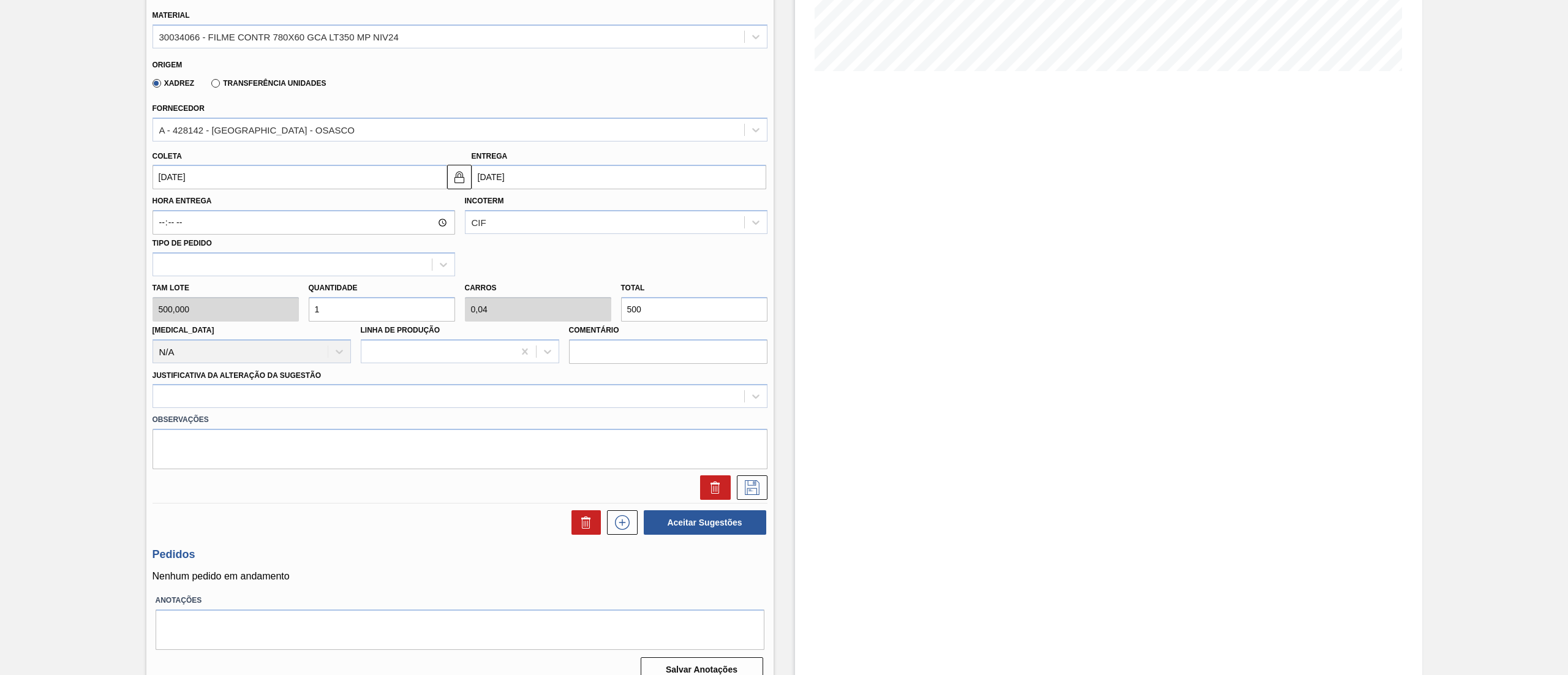
scroll to position [304, 0]
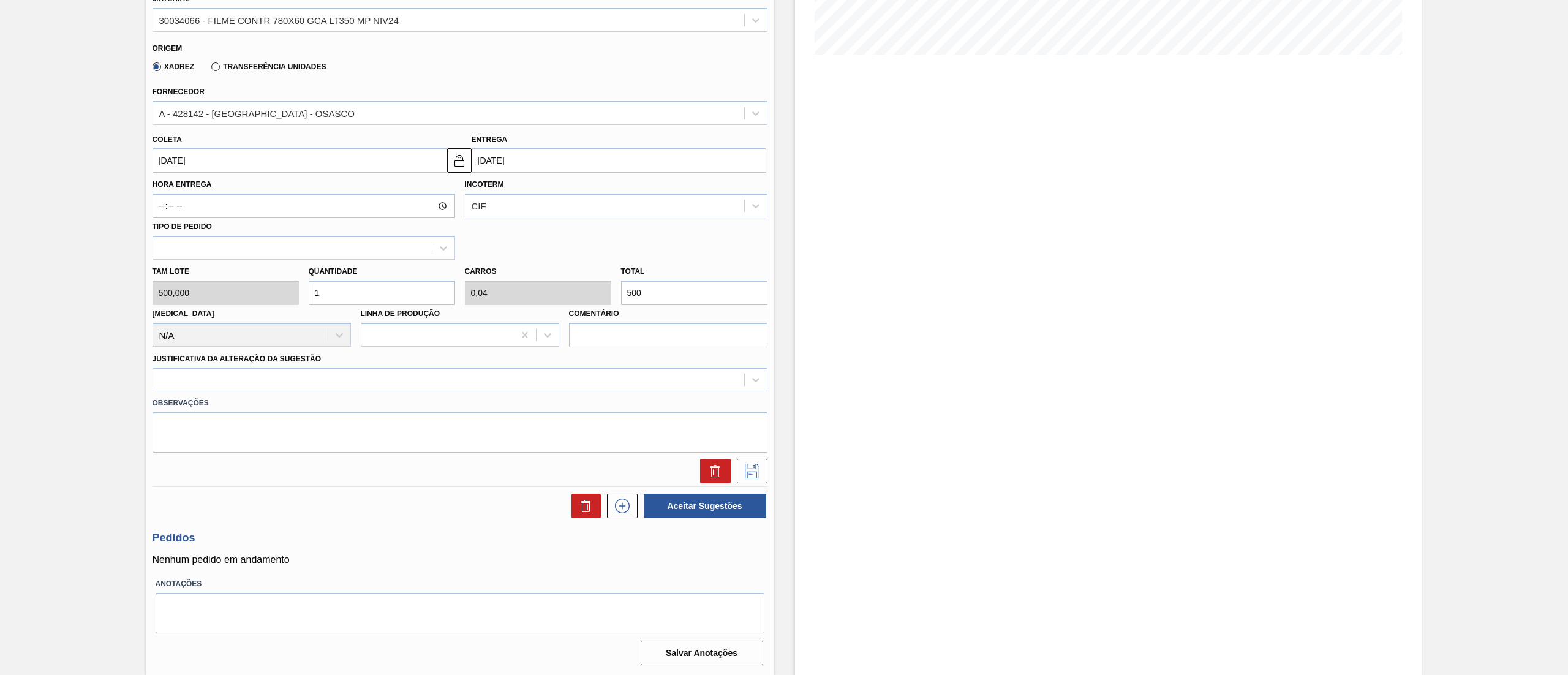
drag, startPoint x: 348, startPoint y: 302, endPoint x: 227, endPoint y: 308, distance: 121.1
click at [227, 308] on div "[PERSON_NAME] 500,000 Quantidade 1 Carros 0,04 Total 500 [MEDICAL_DATA] N/A Lin…" at bounding box center [460, 303] width 625 height 88
type input "3"
type input "0,12"
type input "1.500"
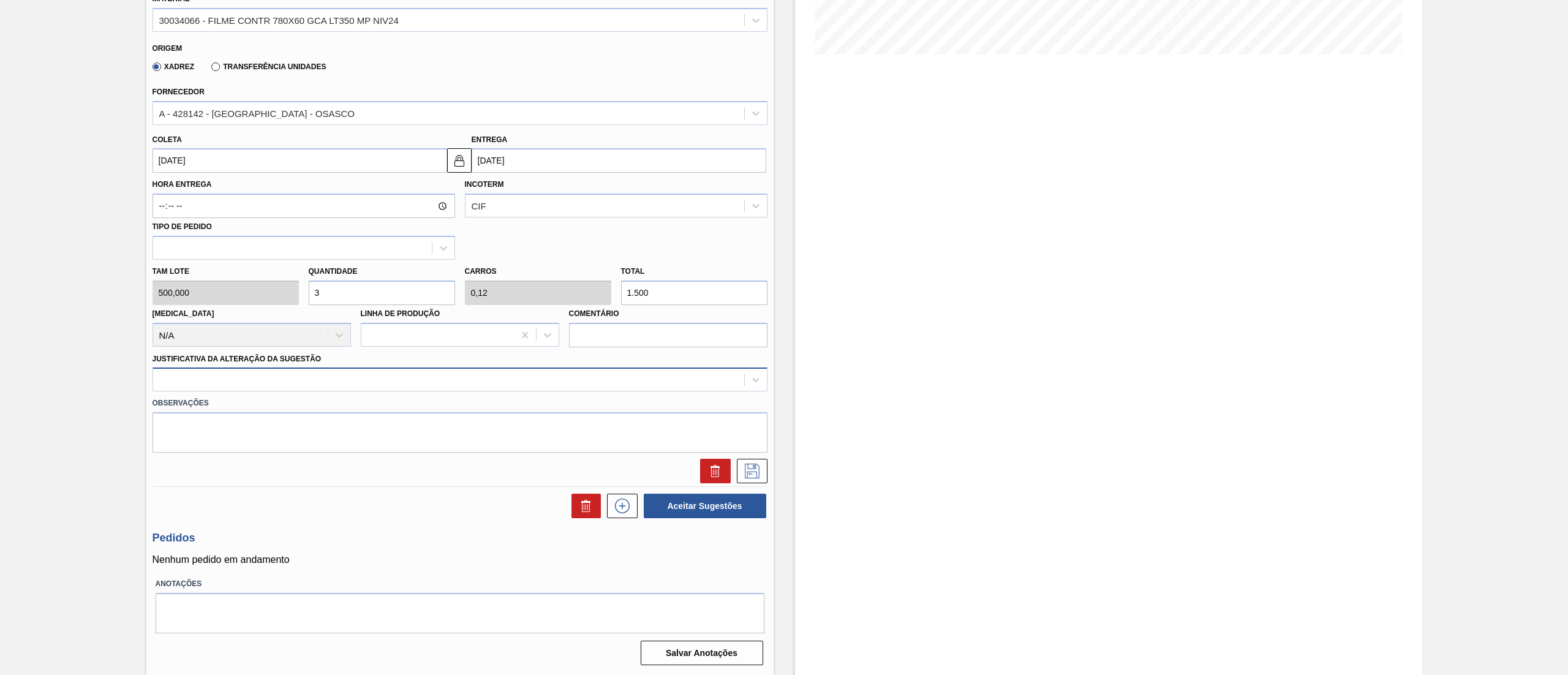
type input "3"
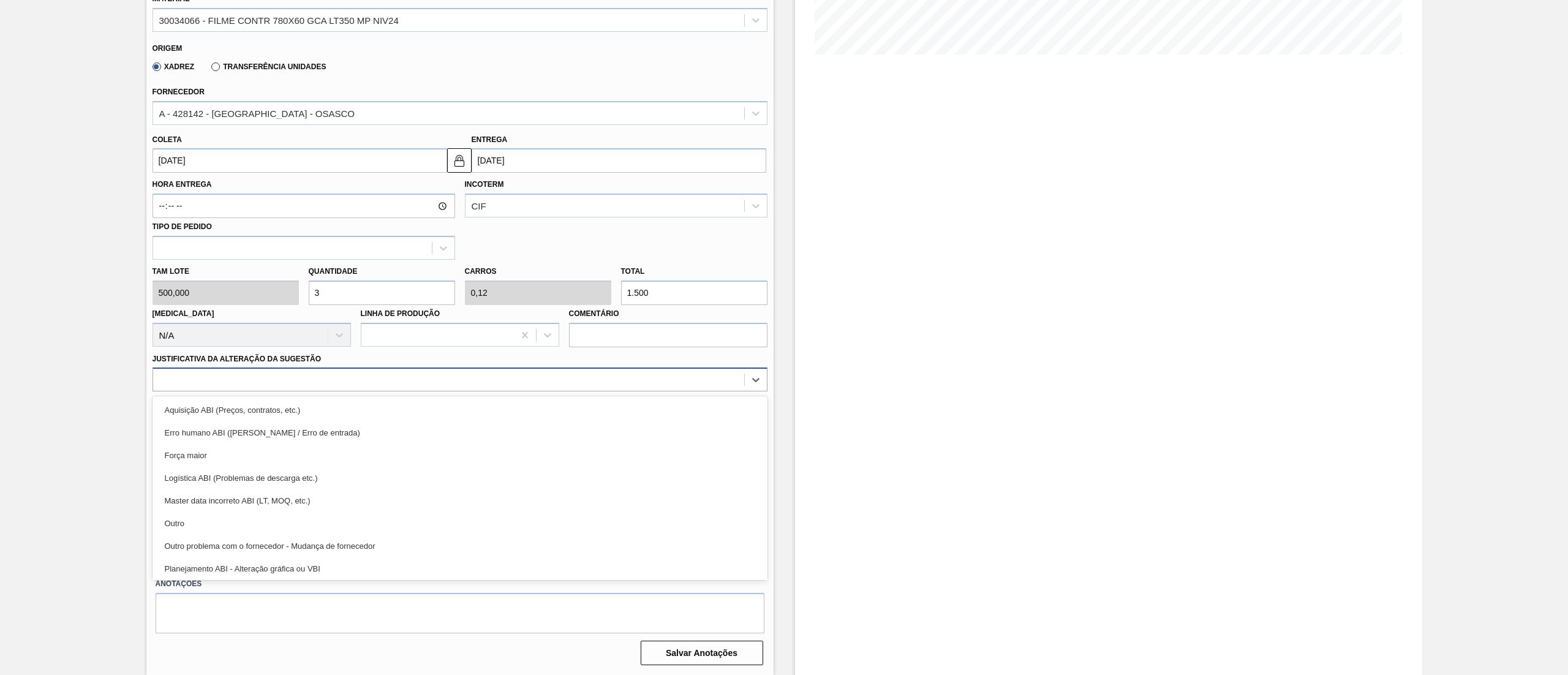
click at [233, 391] on div at bounding box center [460, 379] width 615 height 24
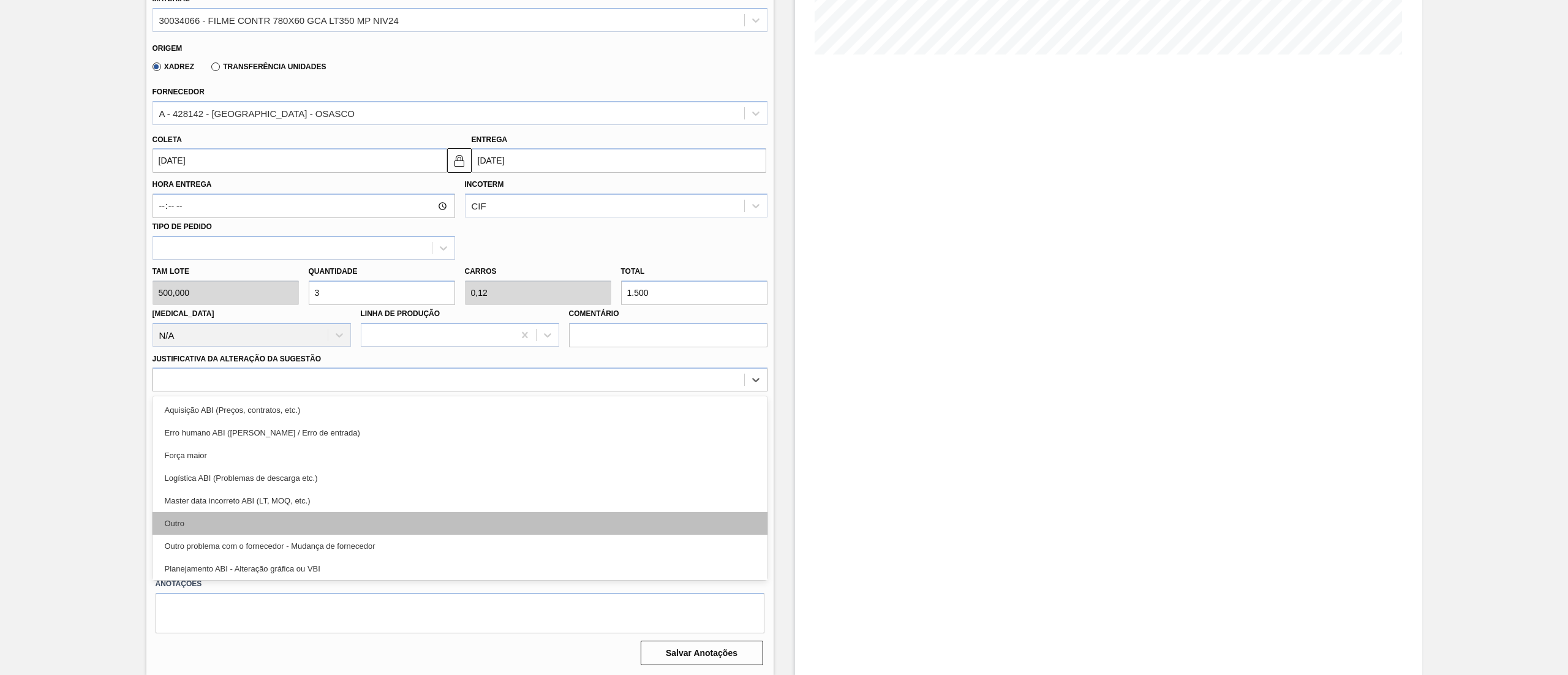
click at [211, 521] on div "Outro" at bounding box center [460, 523] width 615 height 23
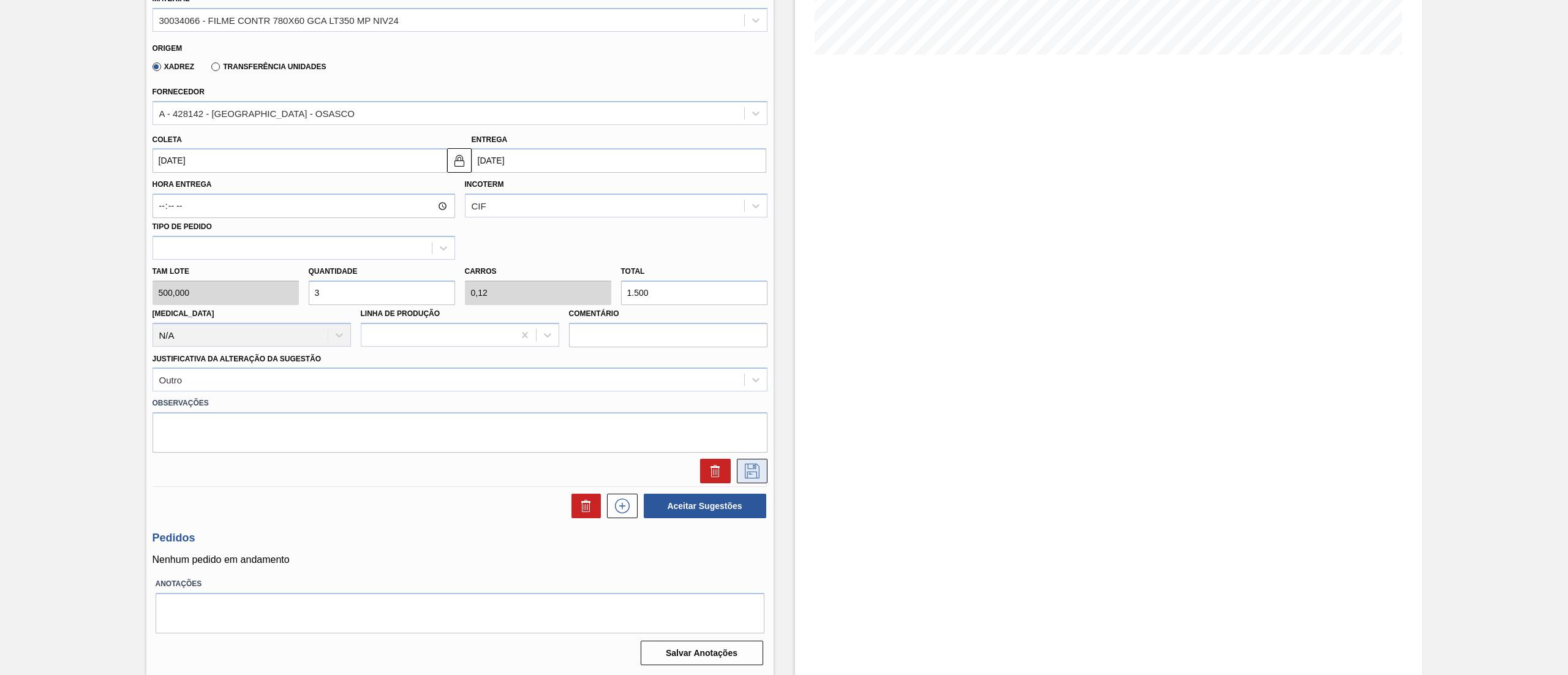
click at [755, 477] on icon at bounding box center [752, 471] width 15 height 15
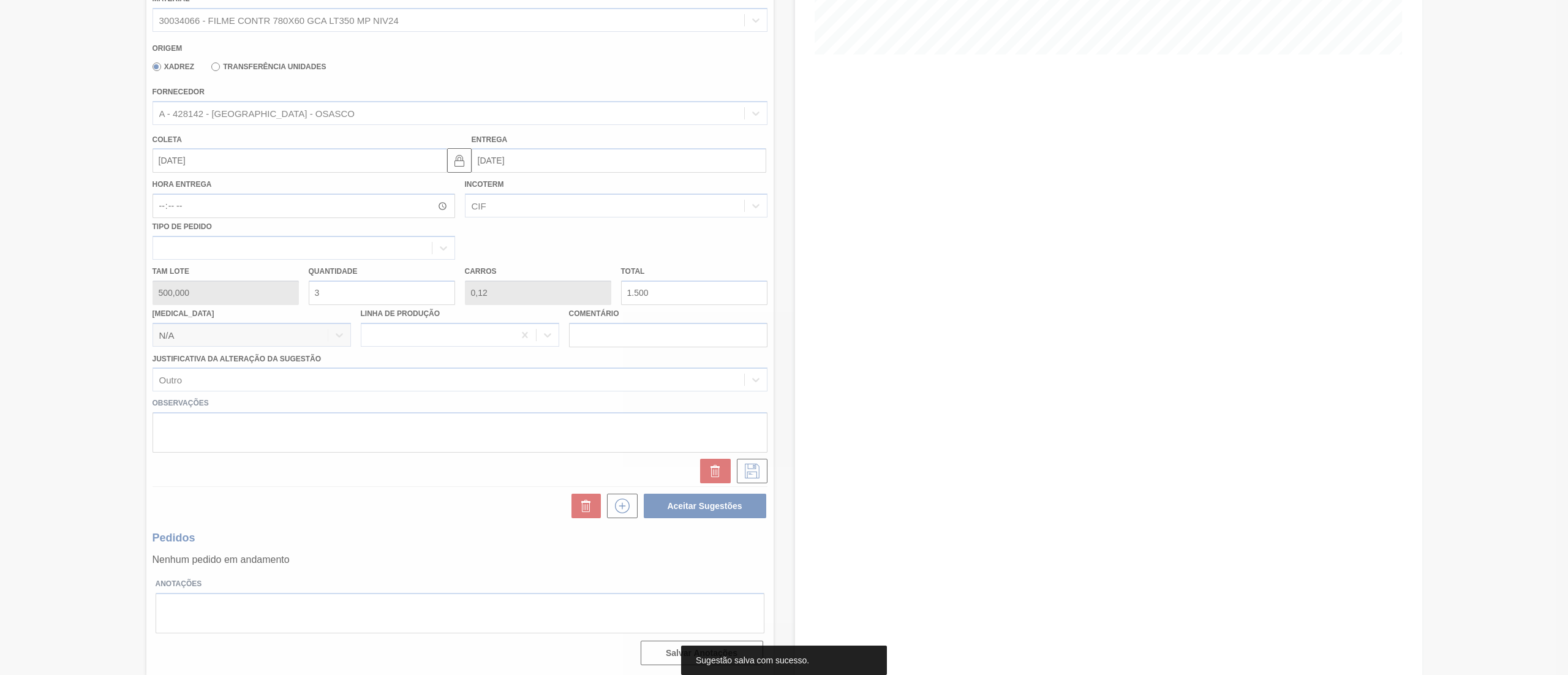
scroll to position [0, 0]
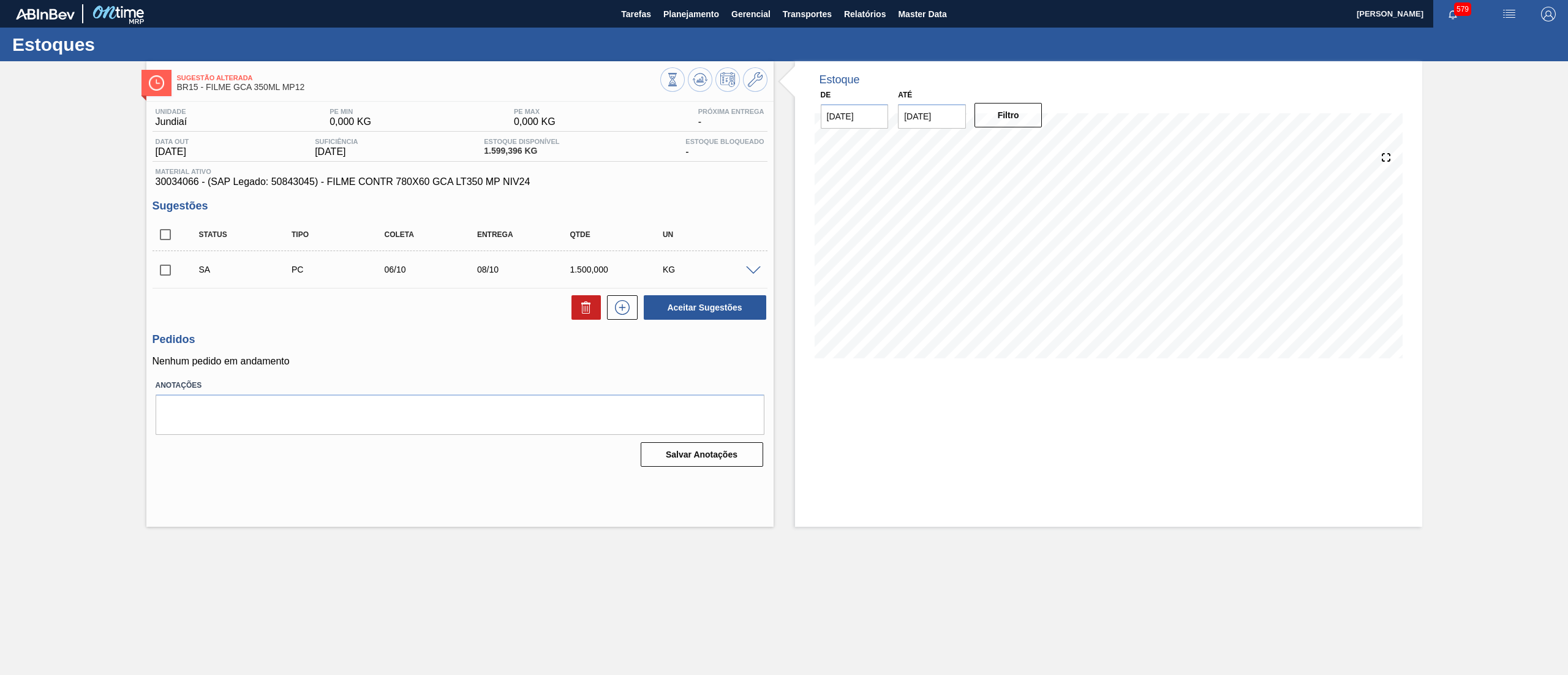
click at [170, 272] on input "checkbox" at bounding box center [166, 271] width 26 height 26
click at [699, 311] on button "Aceitar Sugestões" at bounding box center [705, 308] width 122 height 25
checkbox input "false"
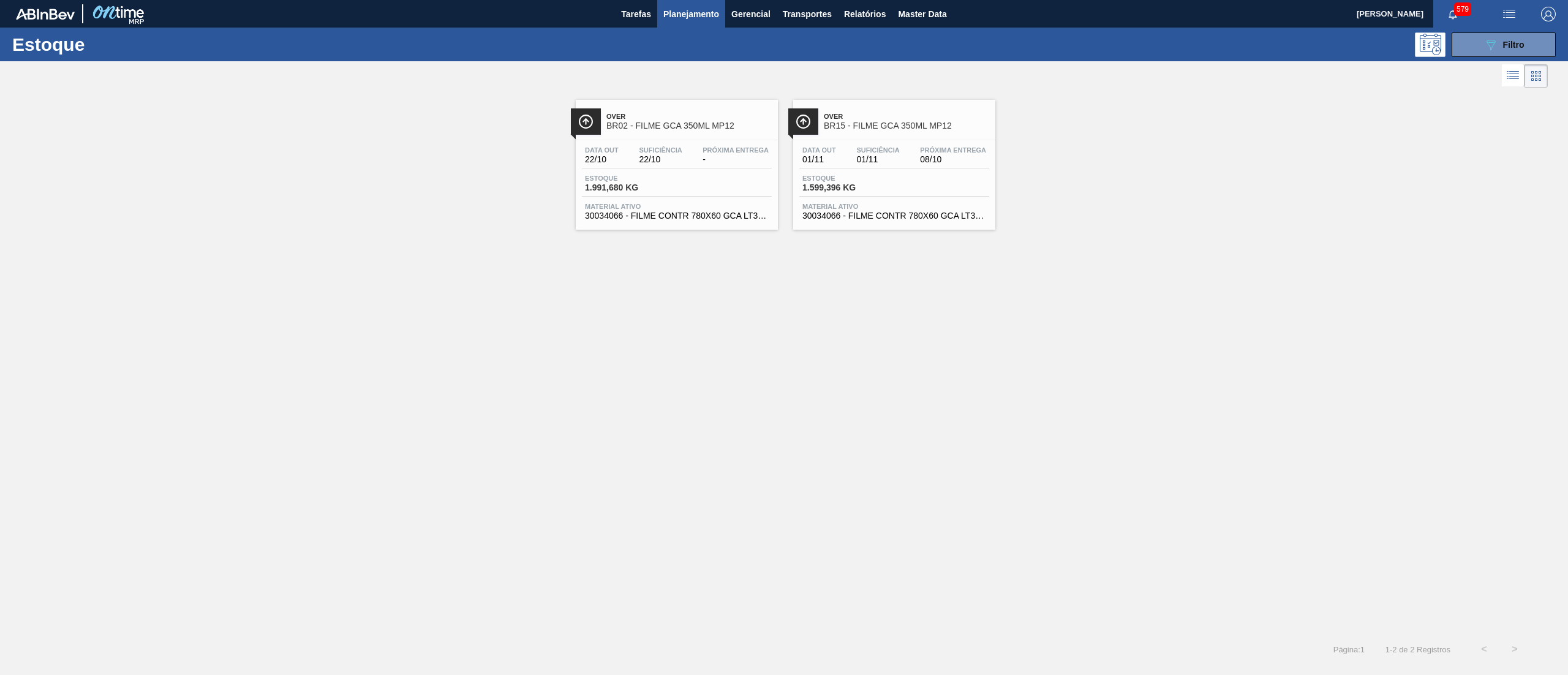
click at [696, 217] on span "30034066 - FILME CONTR 780X60 GCA LT350 MP NIV24" at bounding box center [677, 216] width 184 height 9
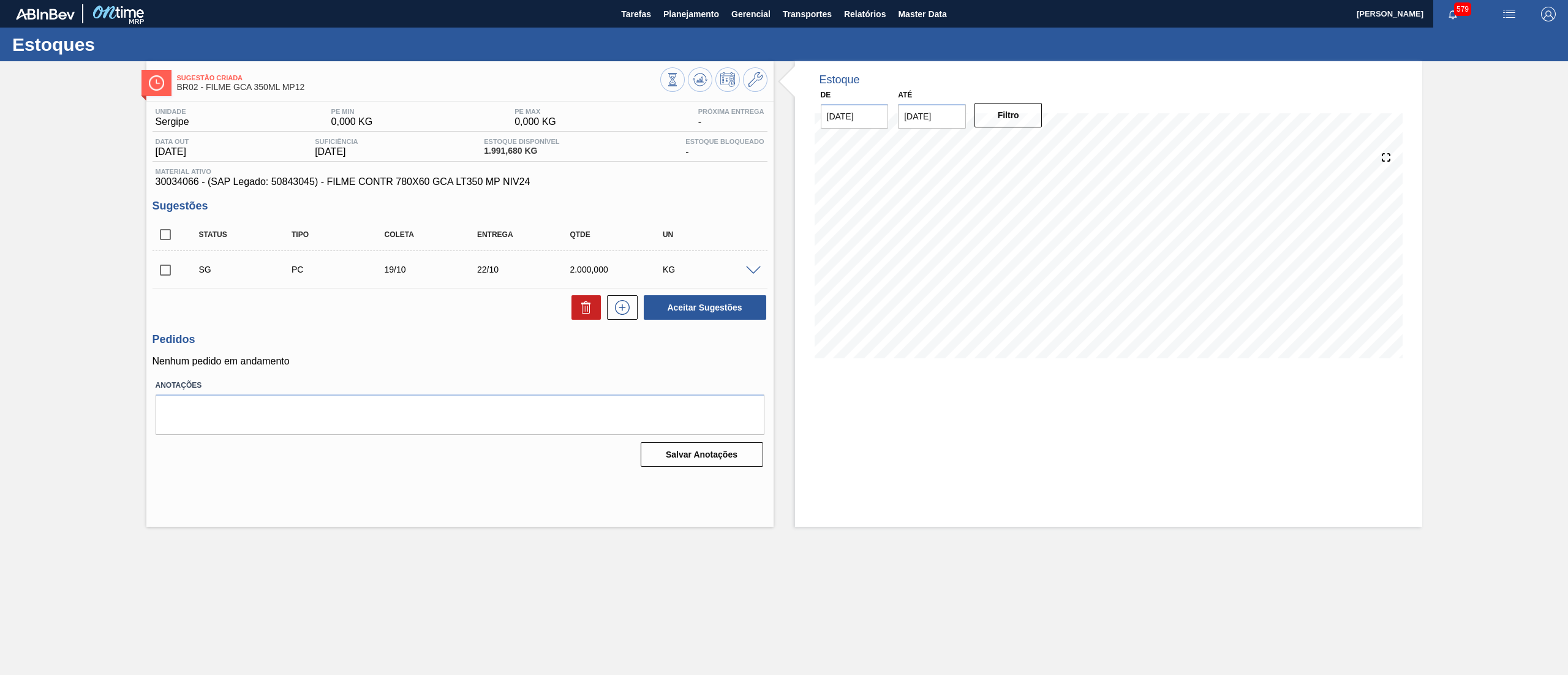
click at [750, 273] on span at bounding box center [753, 271] width 15 height 9
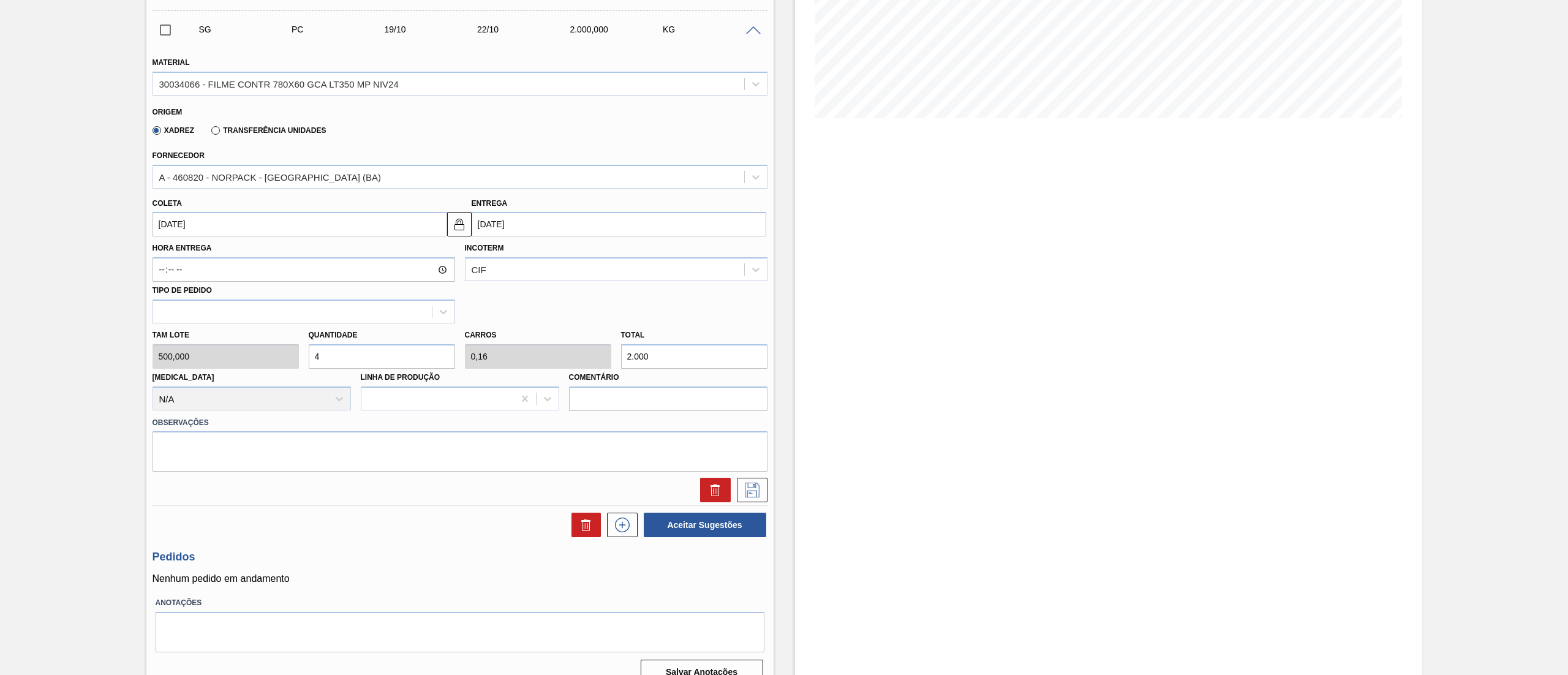
scroll to position [259, 0]
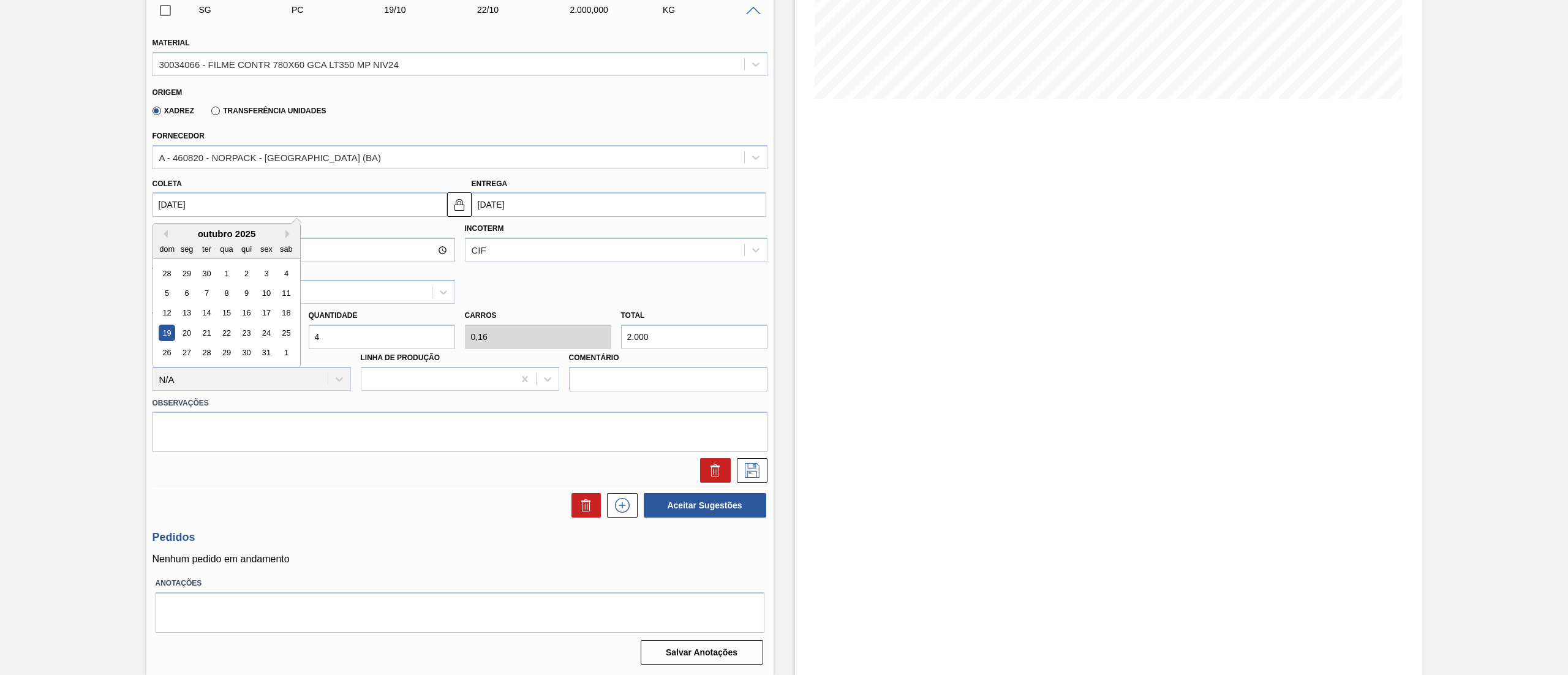
click at [239, 211] on input "[DATE]" at bounding box center [300, 205] width 294 height 25
click at [187, 293] on div "6" at bounding box center [186, 293] width 16 height 16
type input "[DATE]"
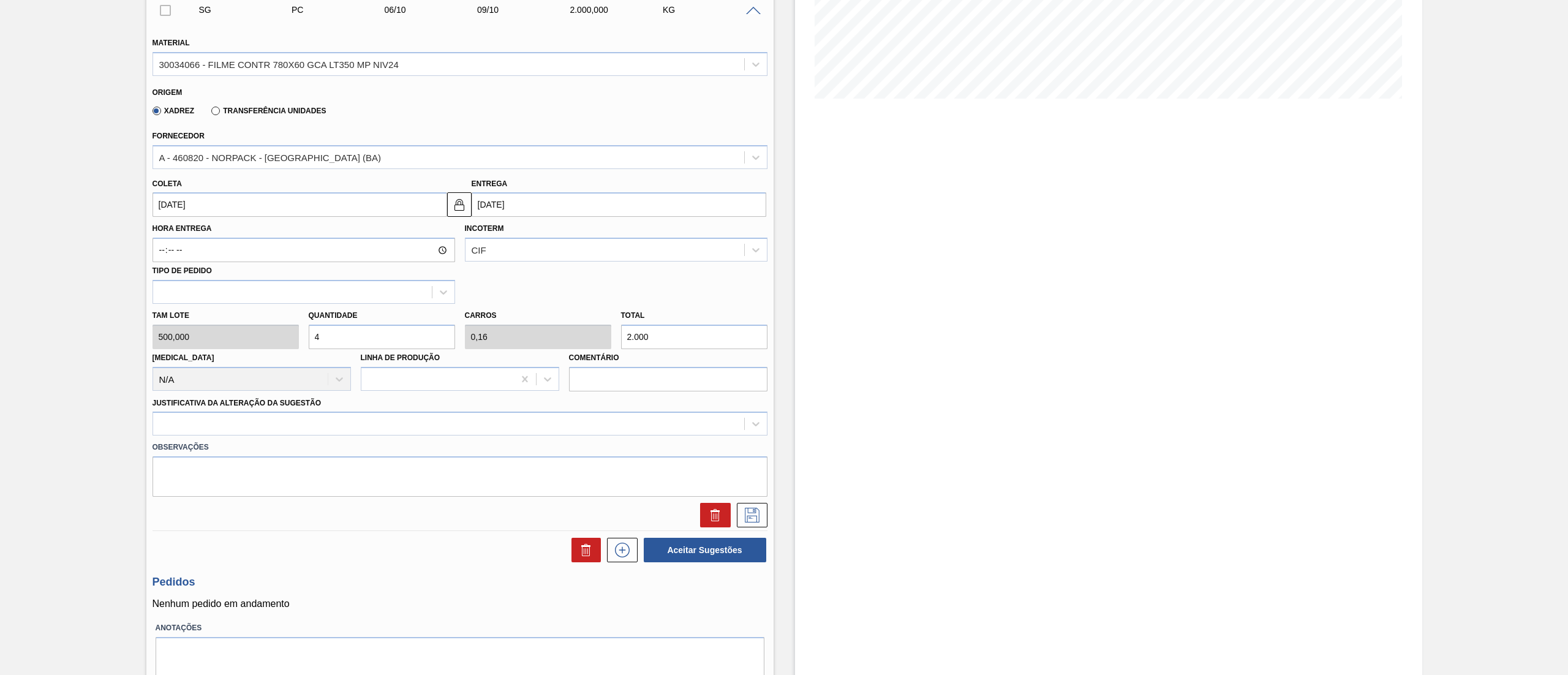
click at [270, 338] on div "[PERSON_NAME] 500,000 Quantidade 4 Carros 0,16 Total 2.000 [MEDICAL_DATA] N/A L…" at bounding box center [460, 347] width 625 height 88
click at [240, 423] on div at bounding box center [449, 424] width 591 height 18
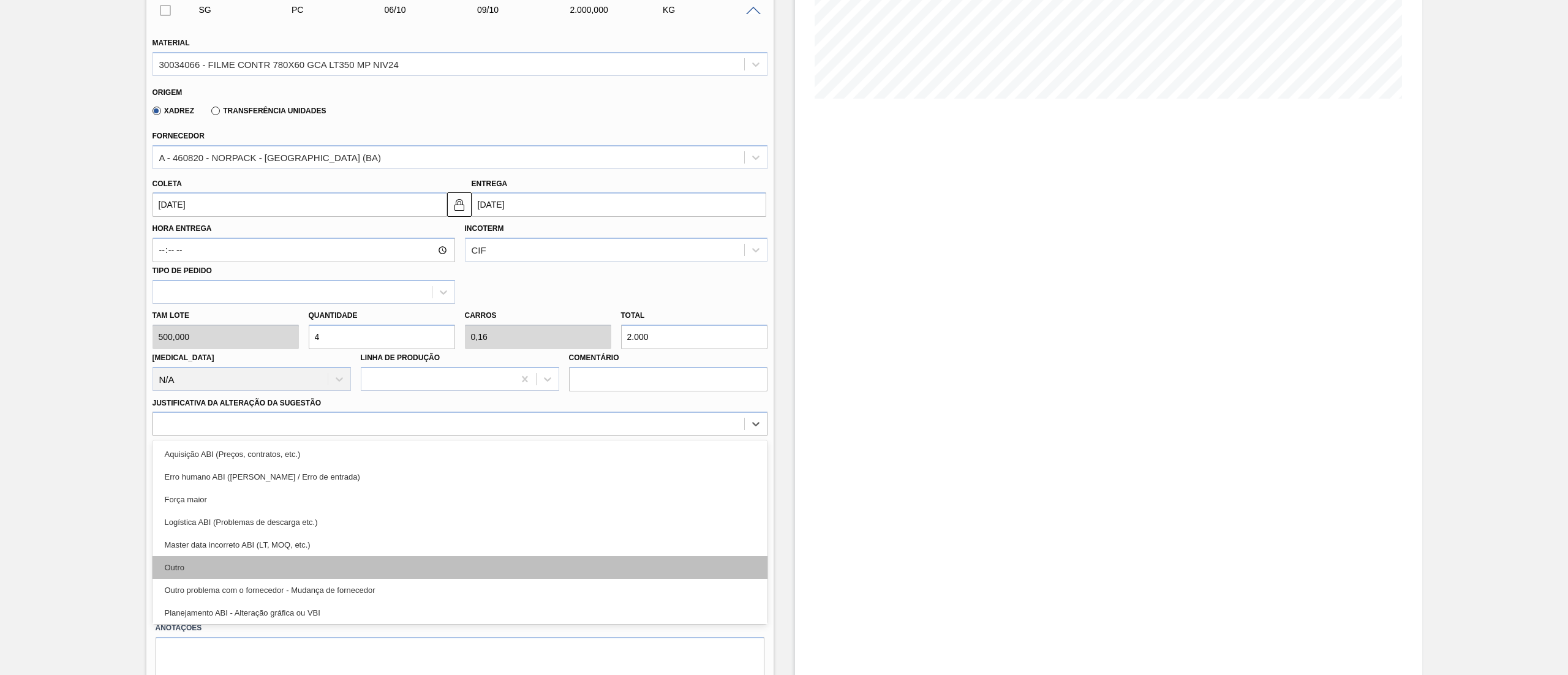
click at [216, 570] on div "Outro" at bounding box center [460, 567] width 615 height 23
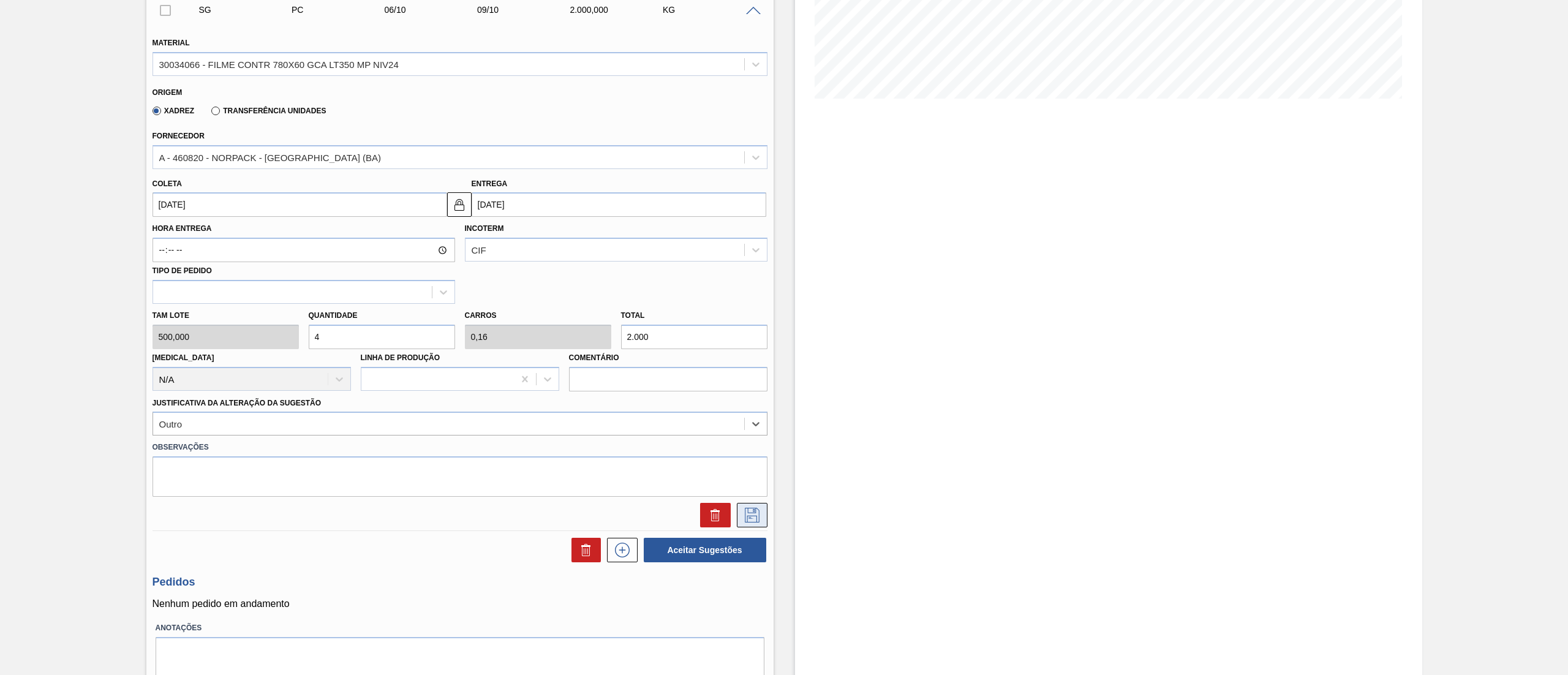
click at [755, 518] on icon at bounding box center [752, 515] width 15 height 15
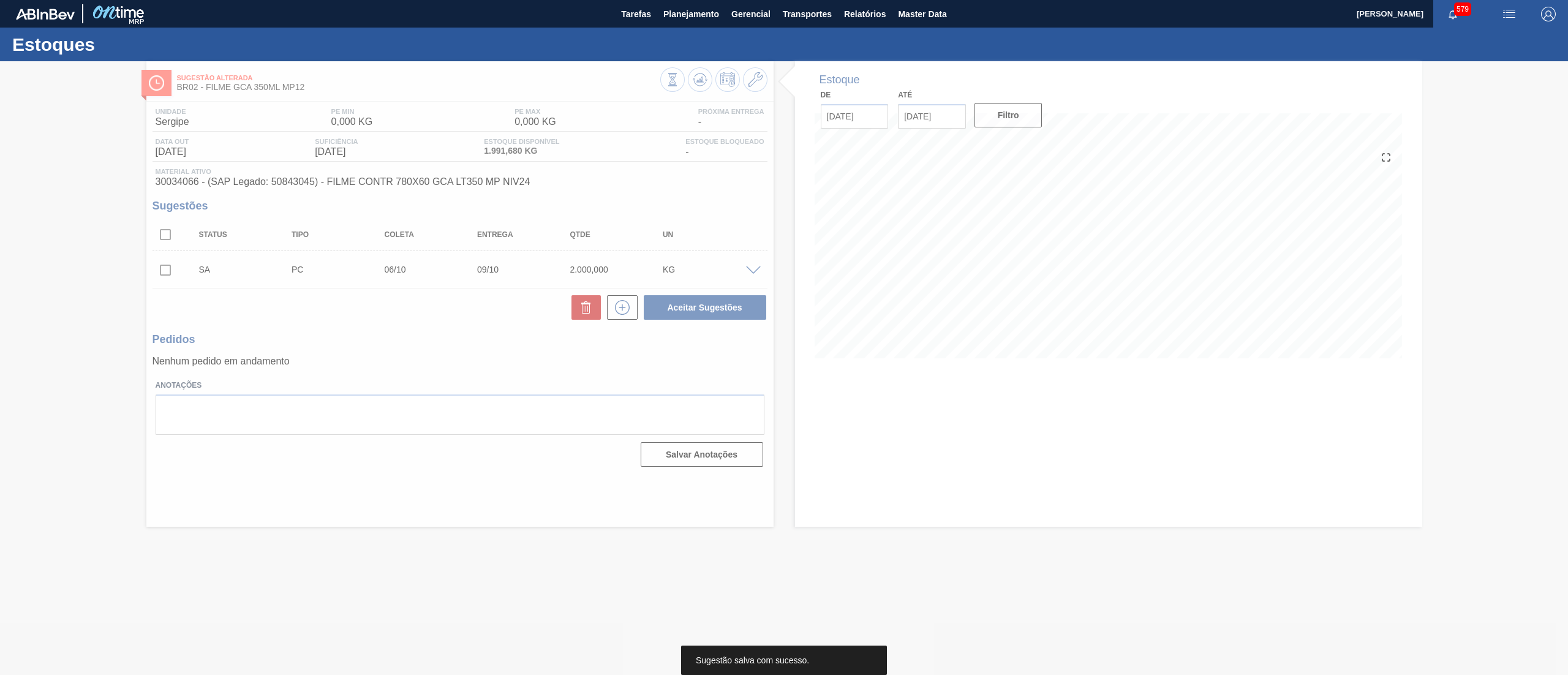
scroll to position [0, 0]
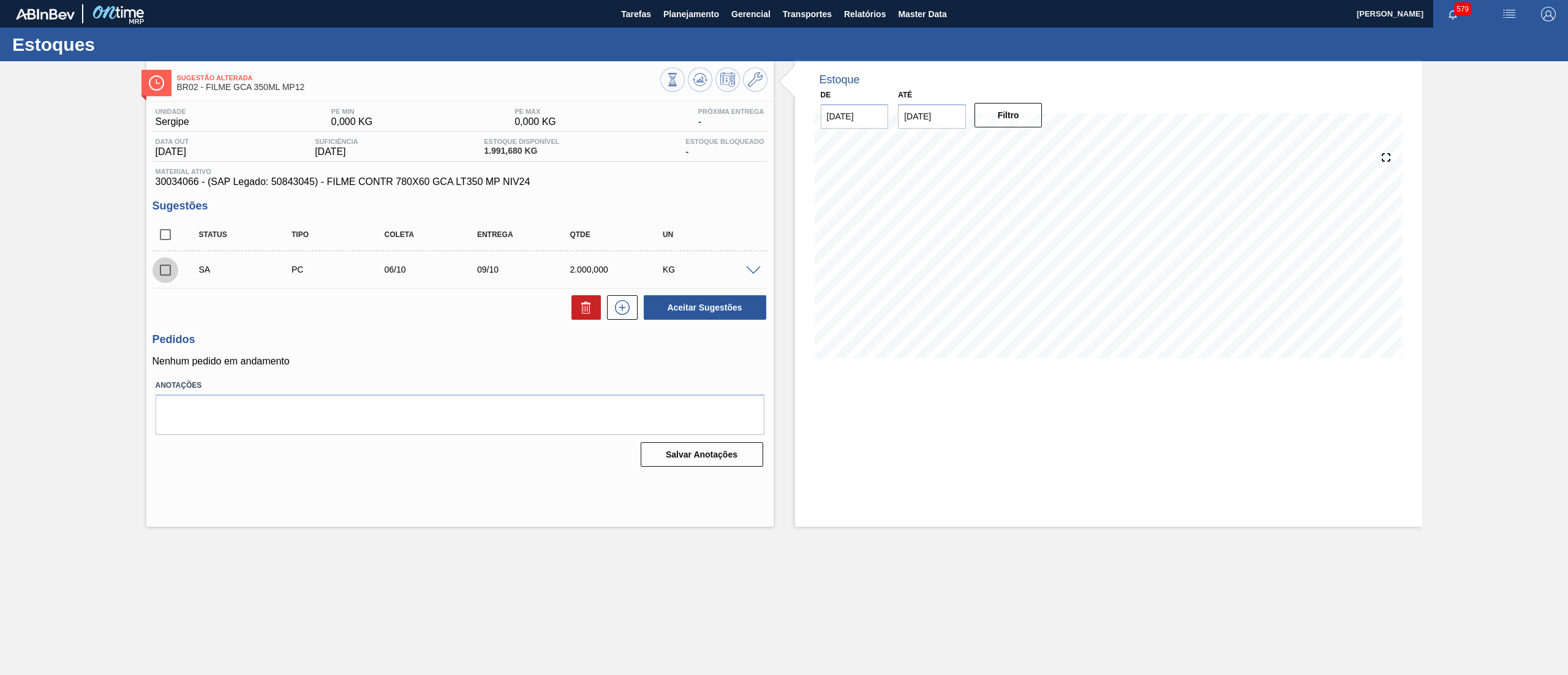
click at [167, 272] on input "checkbox" at bounding box center [166, 271] width 26 height 26
click at [729, 304] on button "Aceitar Sugestões" at bounding box center [705, 308] width 122 height 25
checkbox input "false"
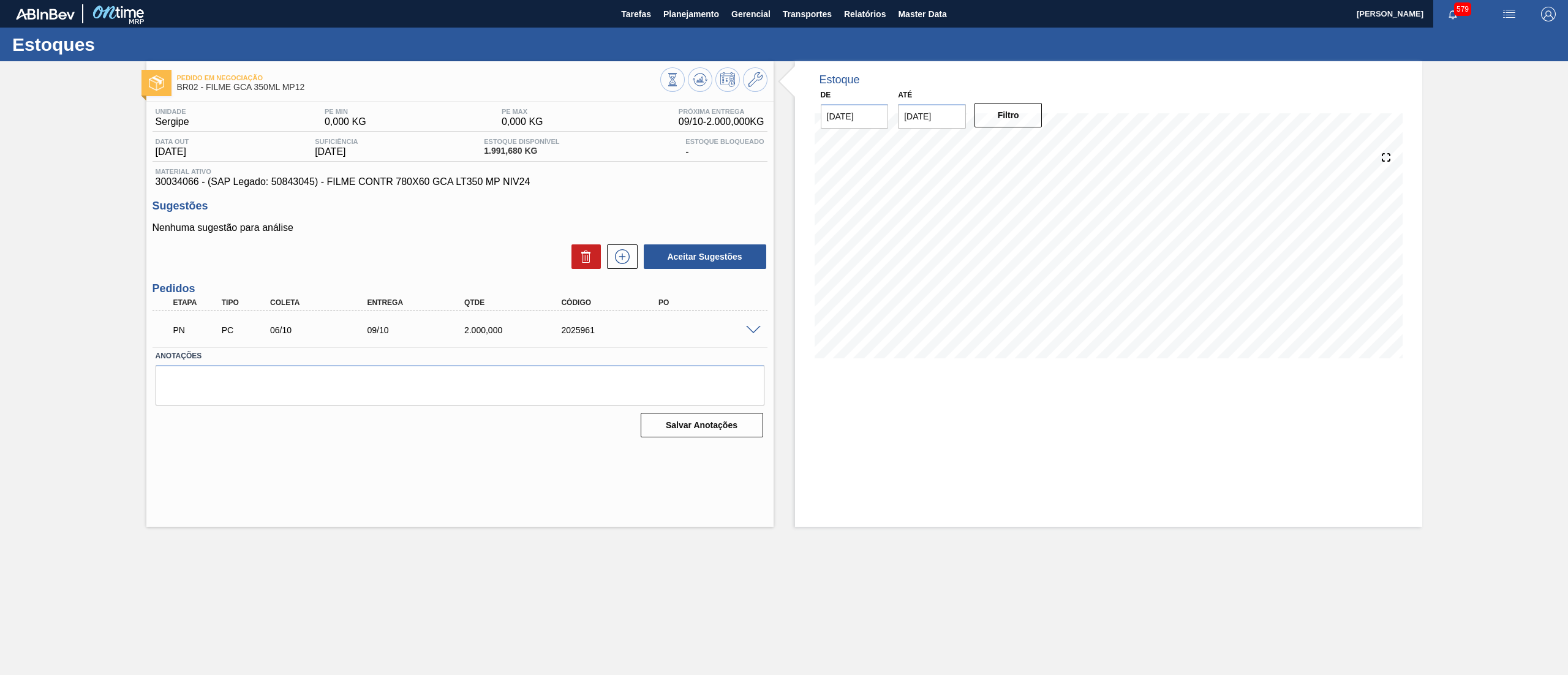
click at [931, 122] on input "[DATE]" at bounding box center [932, 116] width 68 height 25
click at [1034, 142] on button "Next Month" at bounding box center [1035, 146] width 8 height 8
click at [1015, 239] on div "24" at bounding box center [1012, 245] width 16 height 16
click at [1013, 107] on button "Filtro" at bounding box center [1008, 115] width 68 height 25
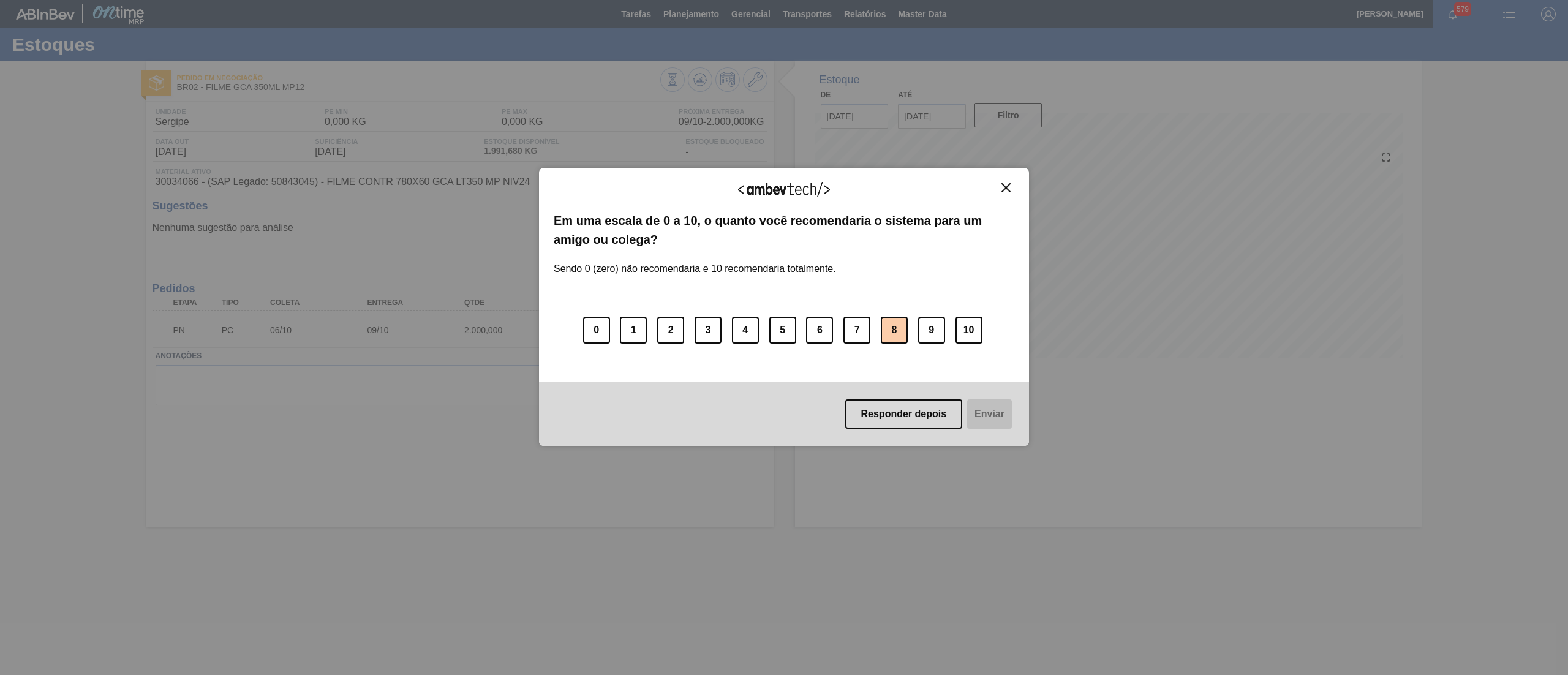
click at [895, 330] on button "8" at bounding box center [894, 330] width 27 height 27
click at [999, 427] on button "Enviar" at bounding box center [988, 414] width 47 height 29
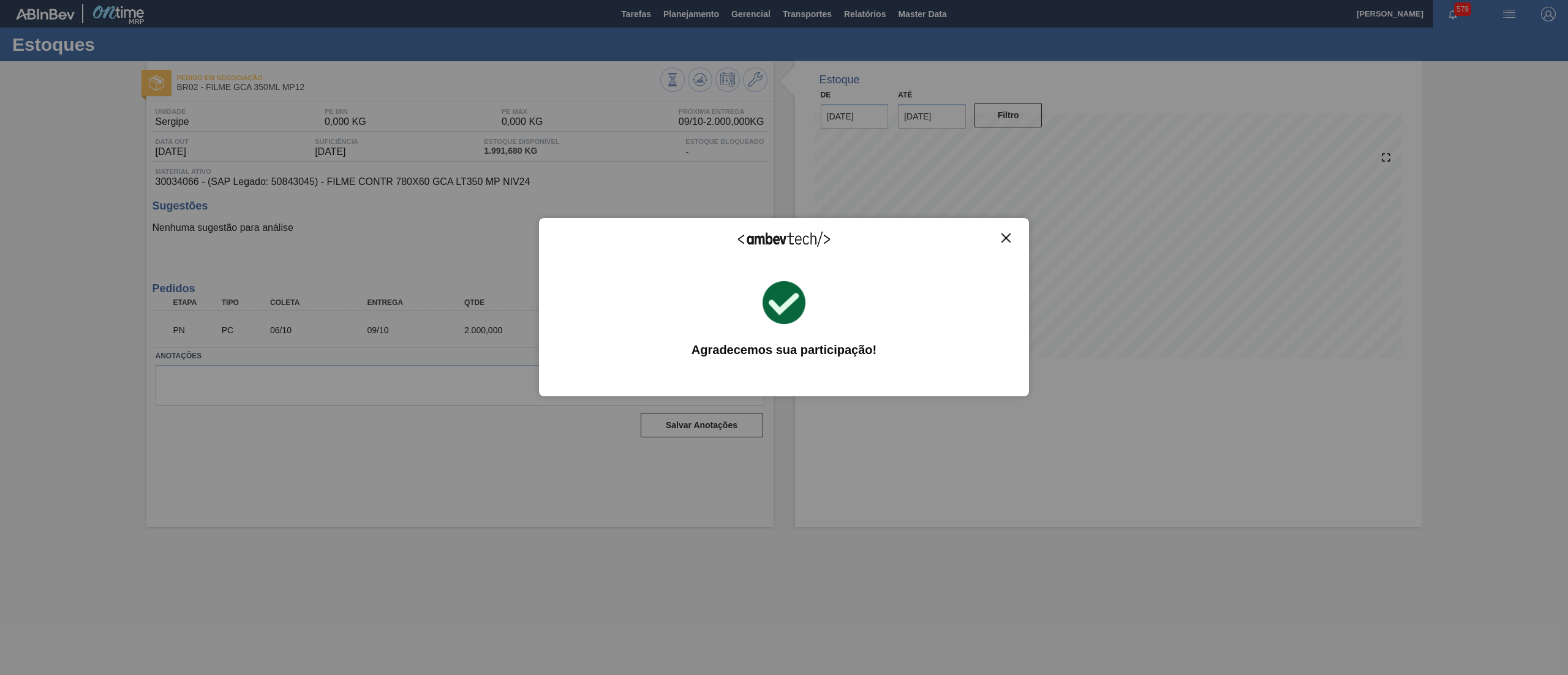
click at [1006, 235] on img "Close" at bounding box center [1006, 238] width 9 height 9
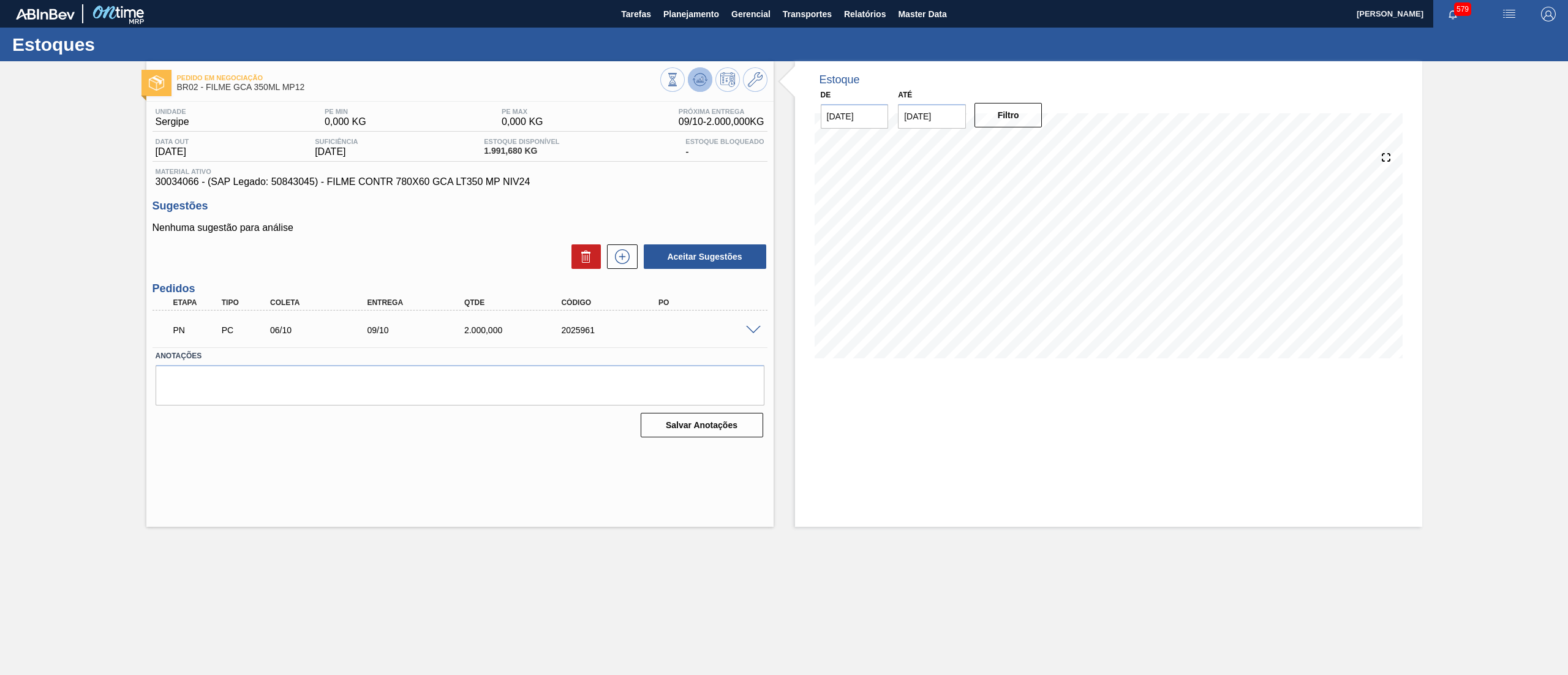
click at [702, 79] on icon at bounding box center [699, 79] width 8 height 5
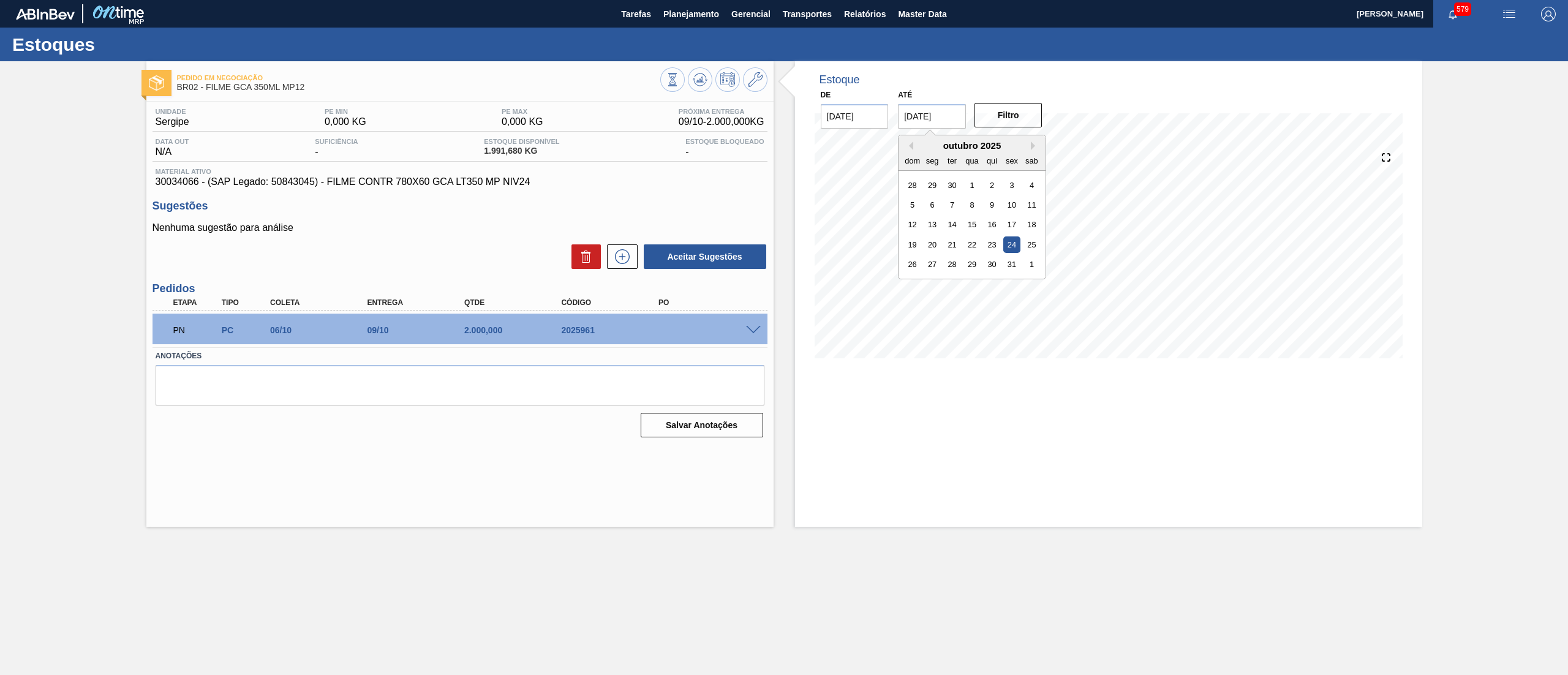
click at [932, 112] on input "[DATE]" at bounding box center [932, 116] width 68 height 25
click at [1031, 143] on button "Next Month" at bounding box center [1035, 146] width 8 height 8
click at [1029, 262] on div "29" at bounding box center [1031, 264] width 16 height 16
type input "[DATE]"
click at [1015, 114] on button "Filtro" at bounding box center [1008, 115] width 68 height 25
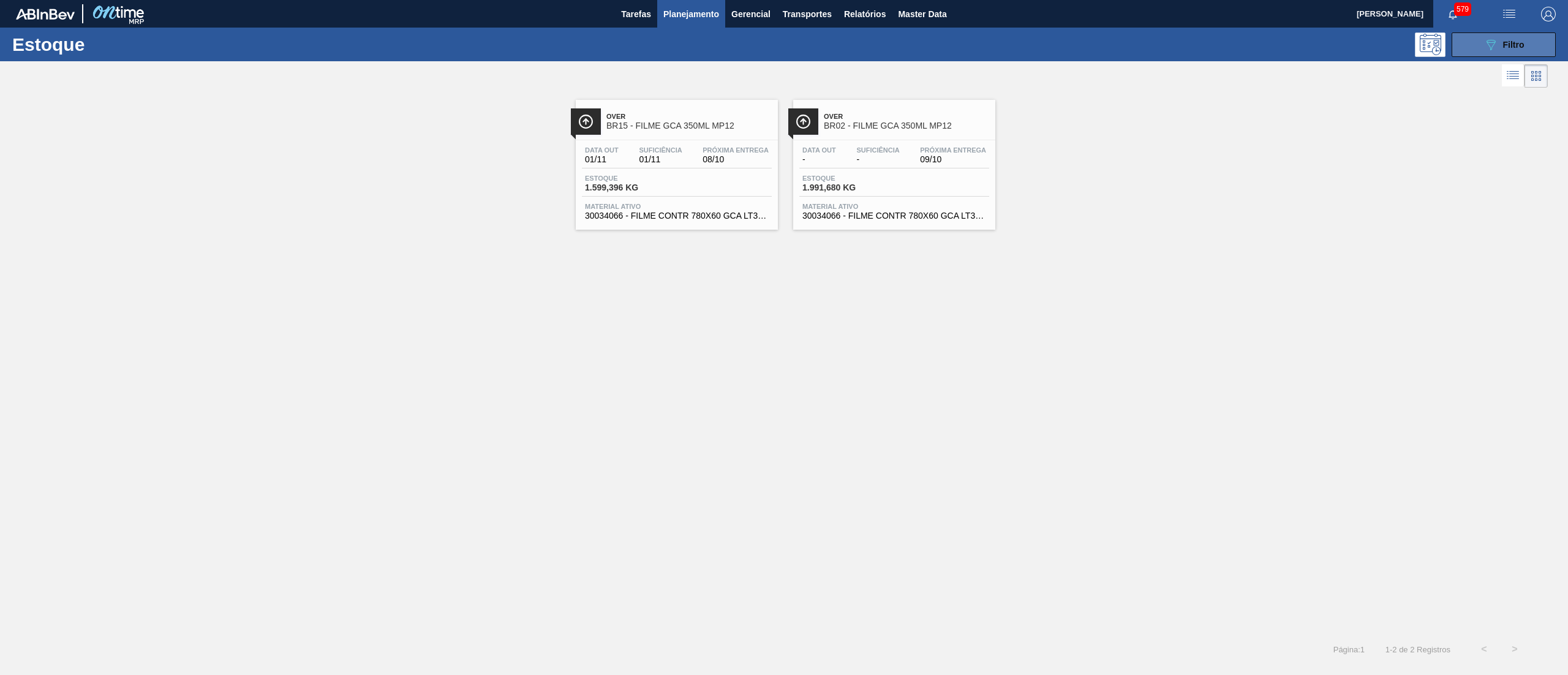
click at [1470, 37] on button "089F7B8B-B2A5-4AFE-B5C0-19BA573D28AC Filtro" at bounding box center [1504, 45] width 104 height 25
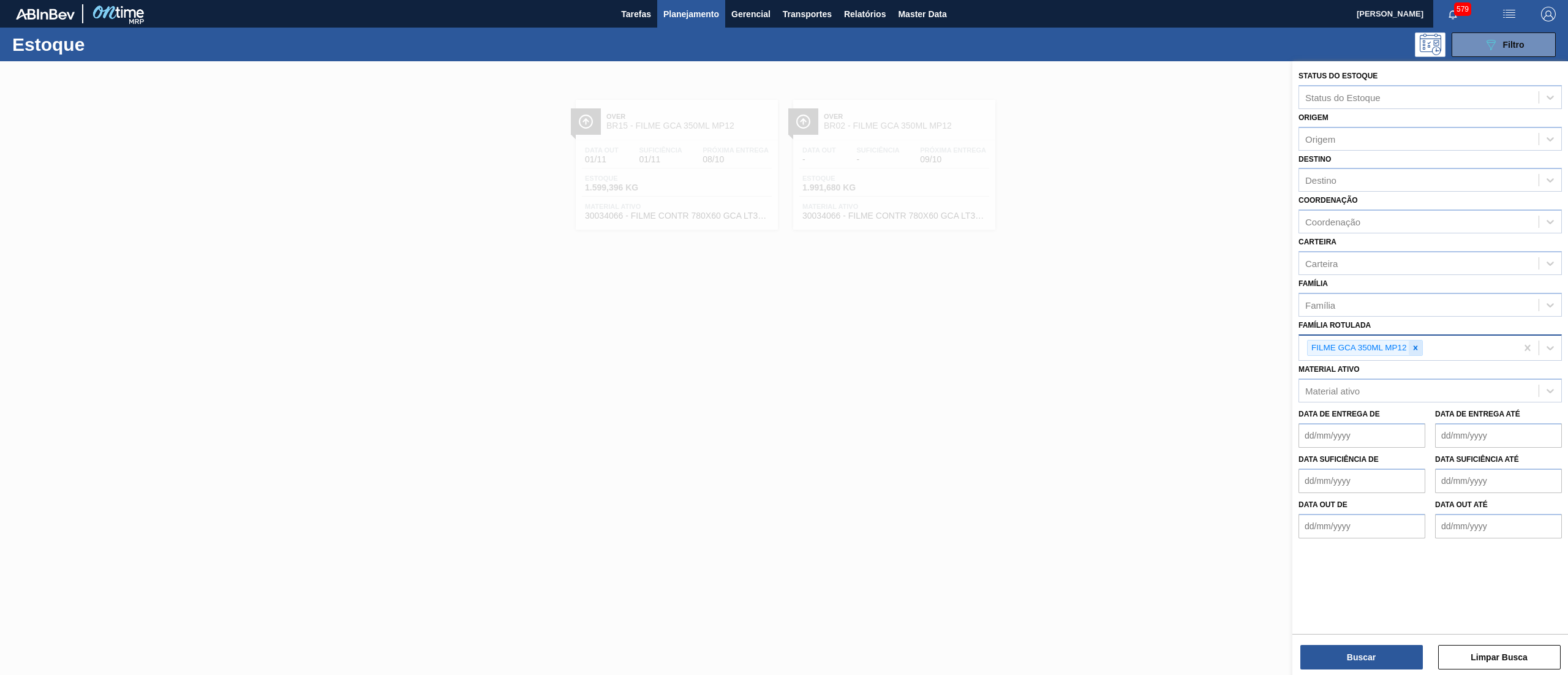
click at [1411, 345] on icon at bounding box center [1415, 348] width 8 height 8
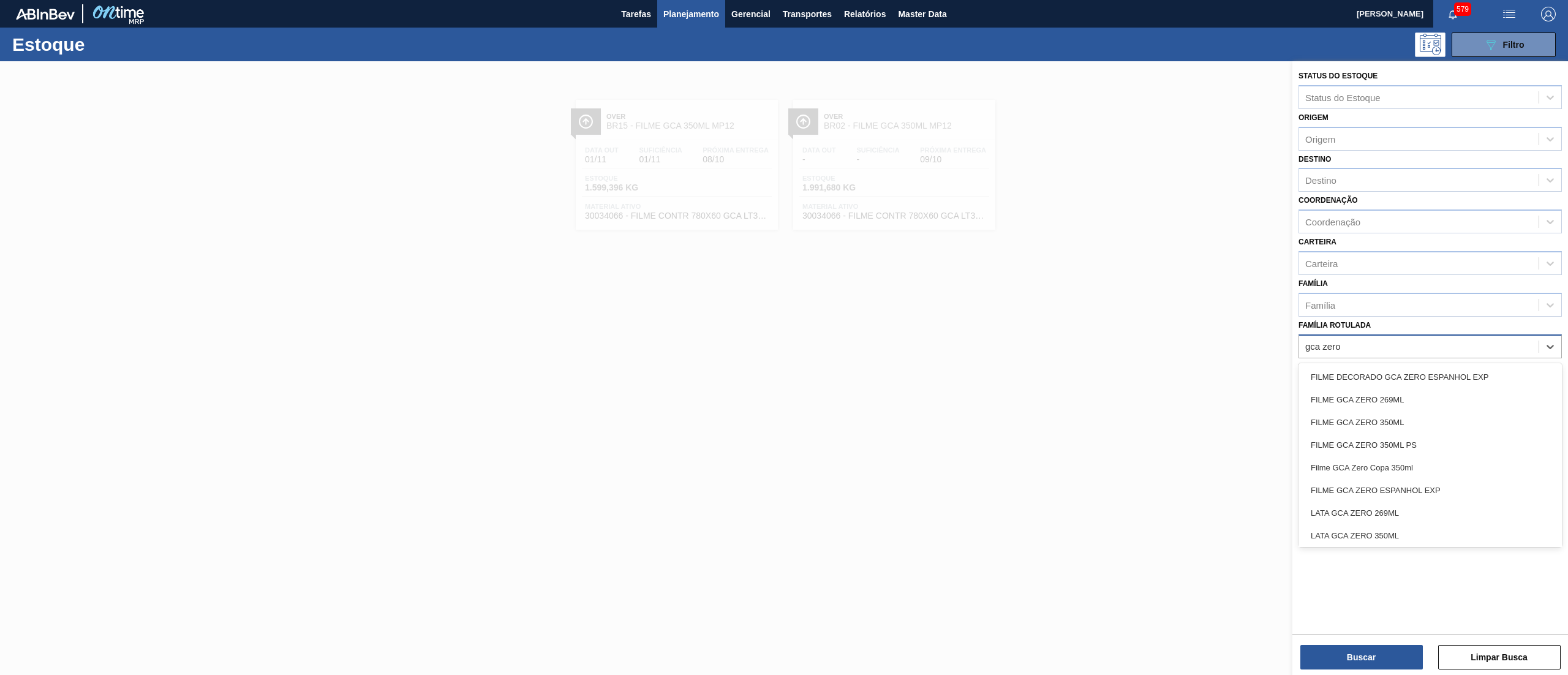
type Rotulada "gca zero 3"
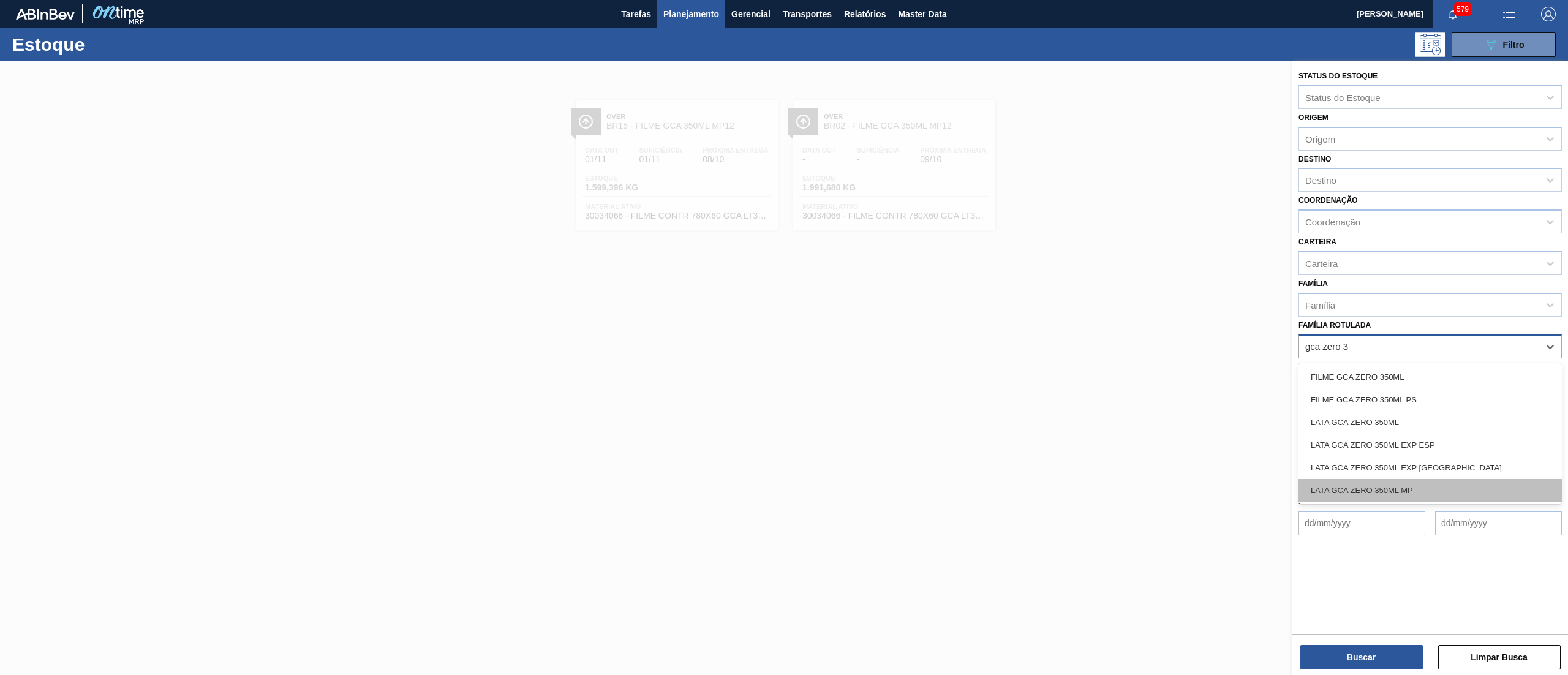
click at [1436, 489] on div "LATA GCA ZERO 350ML MP" at bounding box center [1430, 490] width 263 height 23
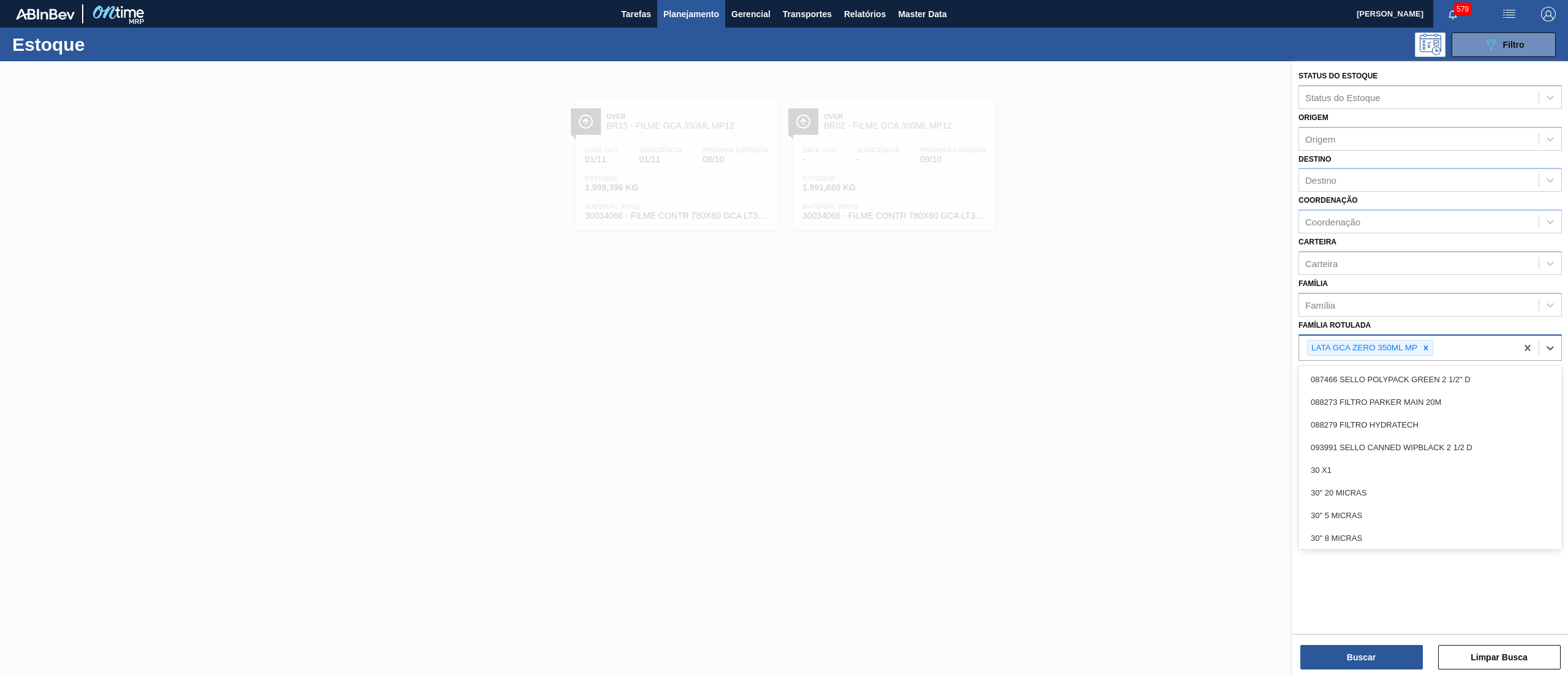
click at [1456, 342] on div "LATA GCA ZERO 350ML MP" at bounding box center [1407, 348] width 217 height 25
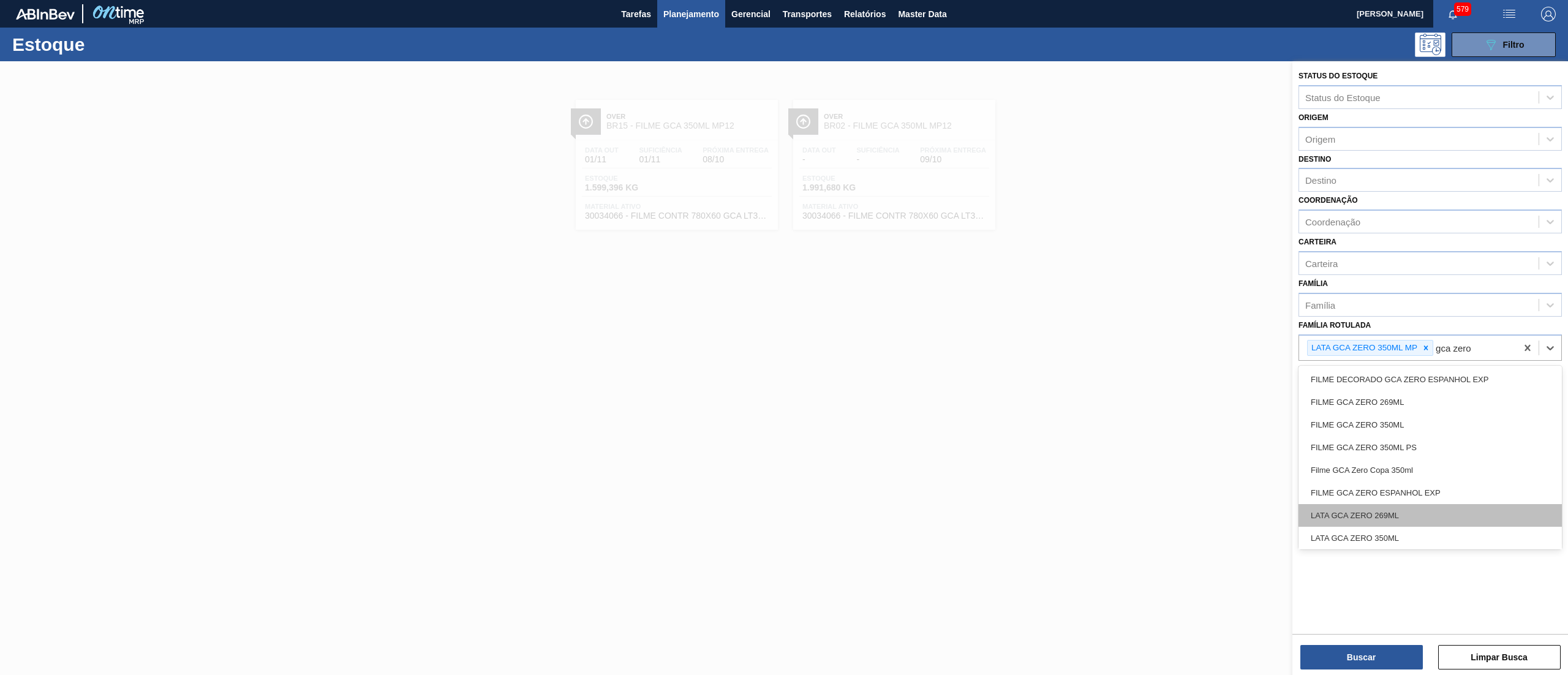
type Rotulada "gca zero 3"
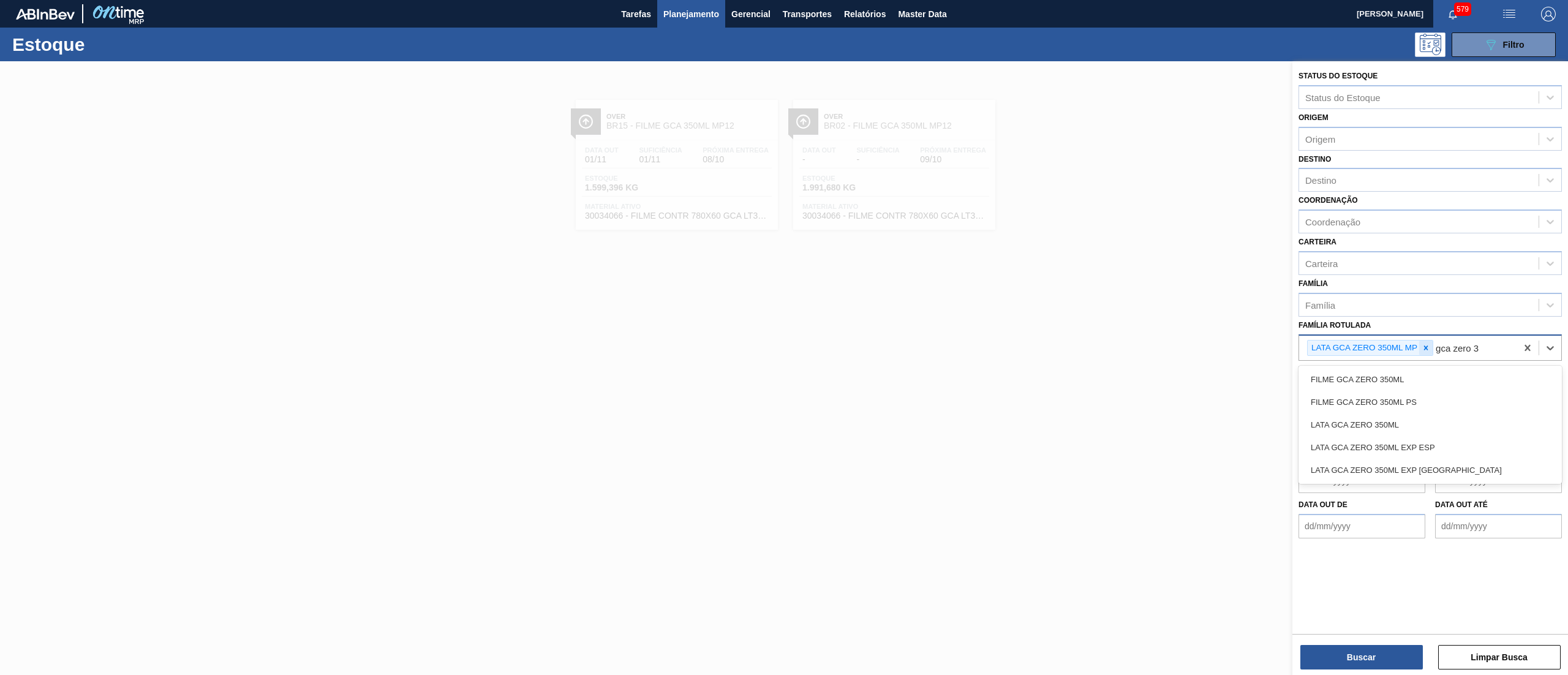
click at [1426, 347] on icon at bounding box center [1426, 347] width 5 height 5
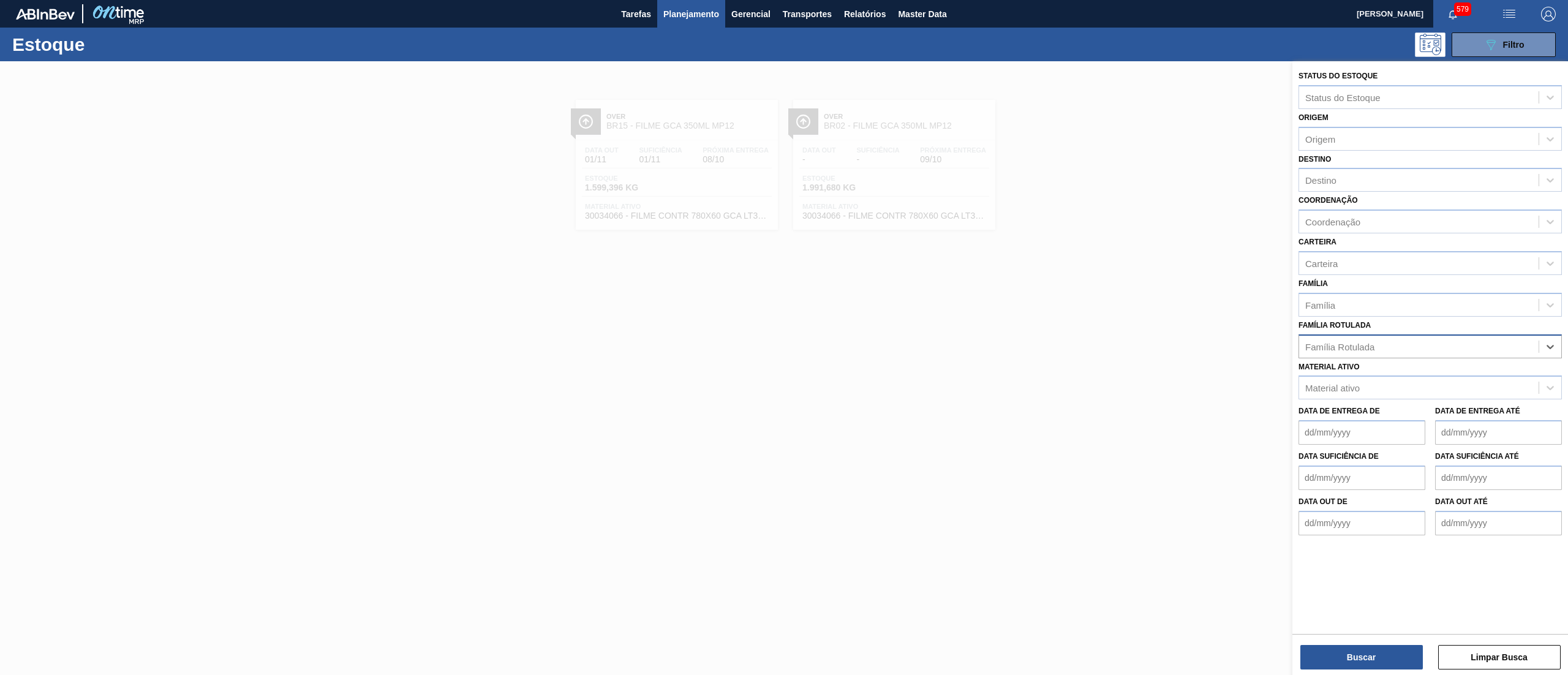
drag, startPoint x: 1433, startPoint y: 347, endPoint x: 1414, endPoint y: 347, distance: 19.0
click at [1414, 347] on div "Família Rotulada" at bounding box center [1418, 346] width 239 height 18
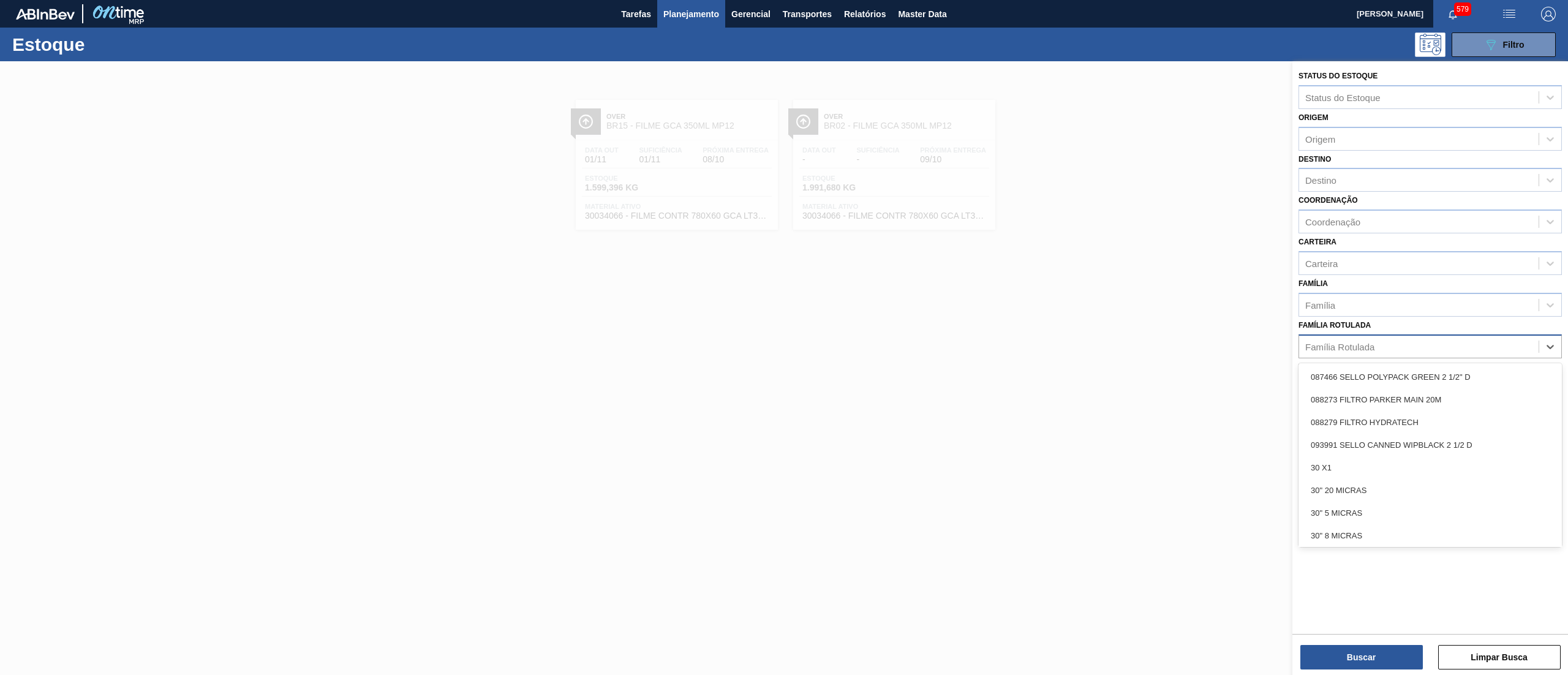
click at [1414, 347] on div "Família Rotulada" at bounding box center [1418, 346] width 239 height 18
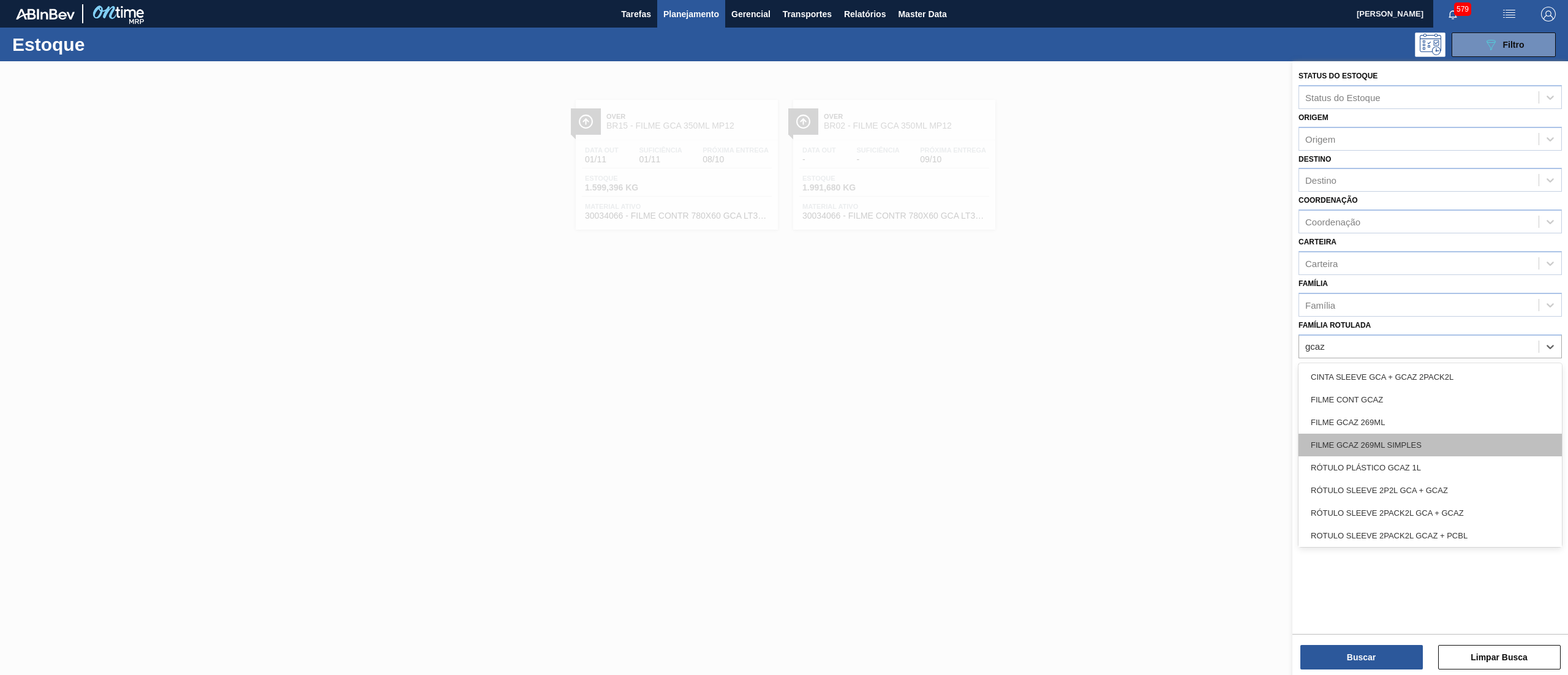
scroll to position [3, 0]
type Rotulada "gcaz"
click at [1136, 435] on div at bounding box center [784, 399] width 1568 height 675
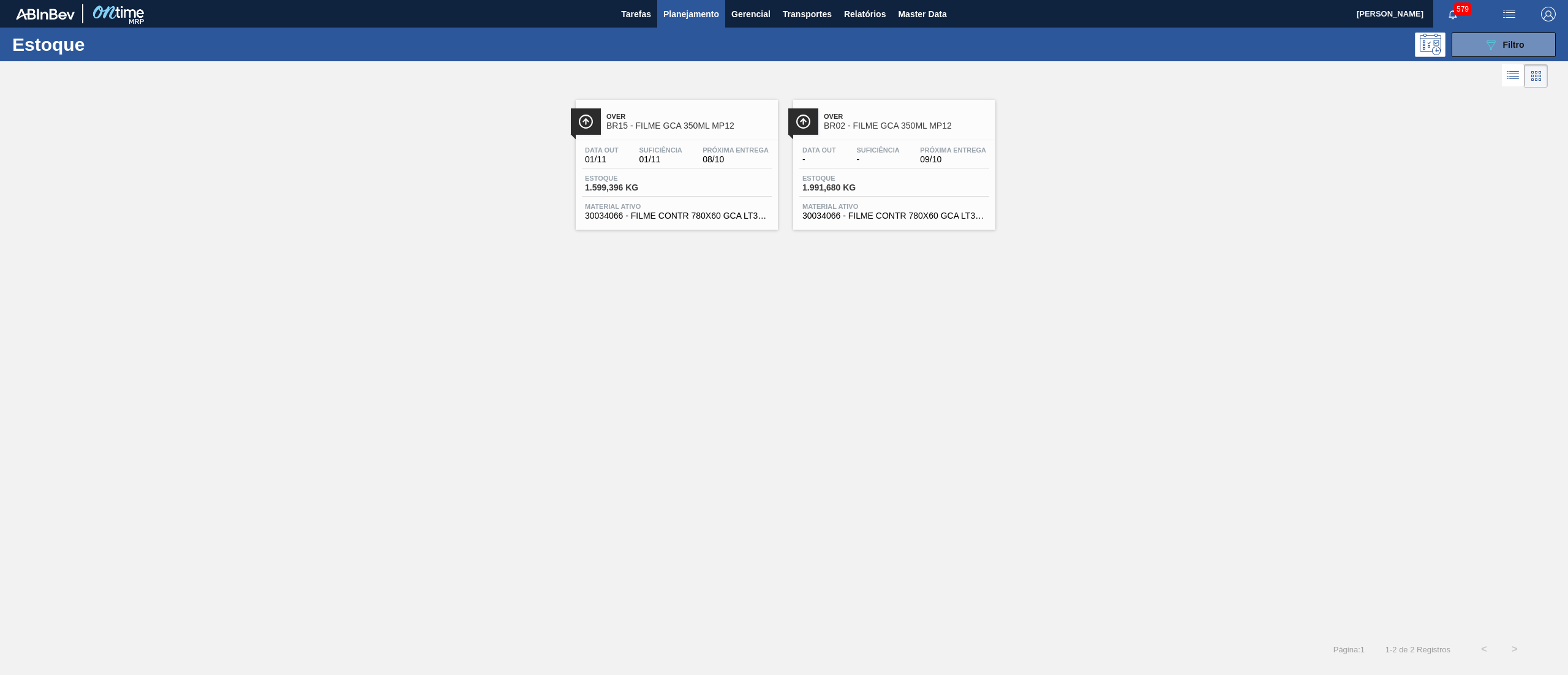
click at [709, 168] on div "Data out 01/11 Suficiência 01/11 Próxima Entrega 08/10" at bounding box center [677, 157] width 190 height 22
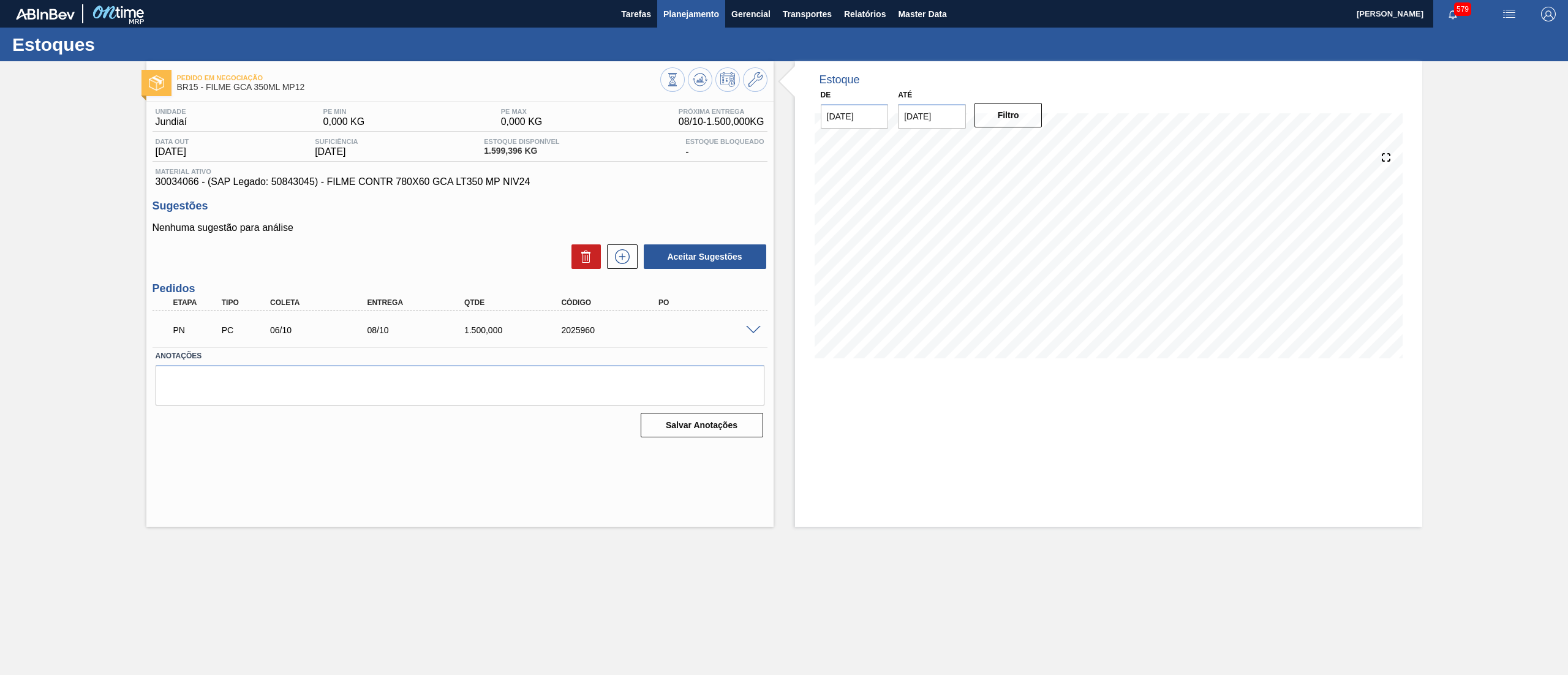
click at [696, 7] on span "Planejamento" at bounding box center [691, 14] width 56 height 15
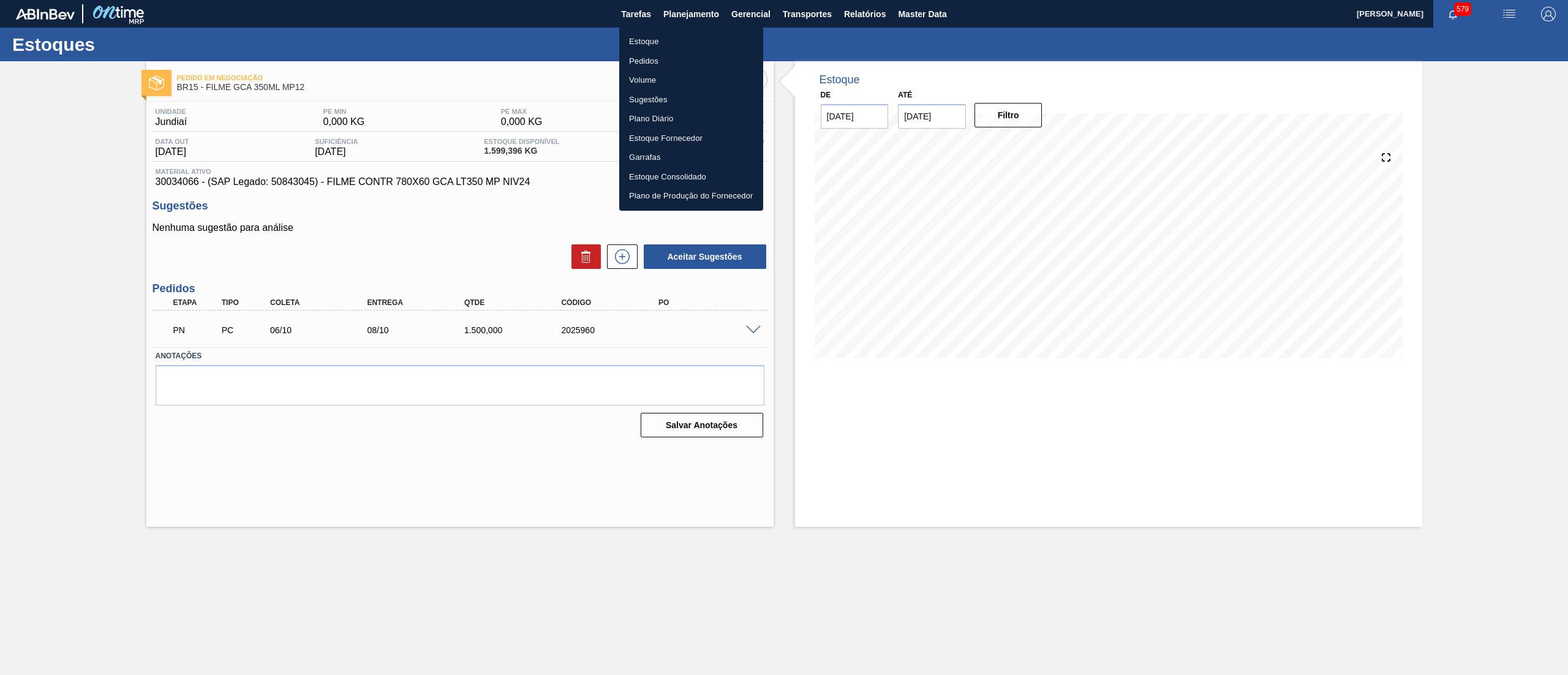
click at [658, 37] on li "Estoque" at bounding box center [690, 42] width 144 height 20
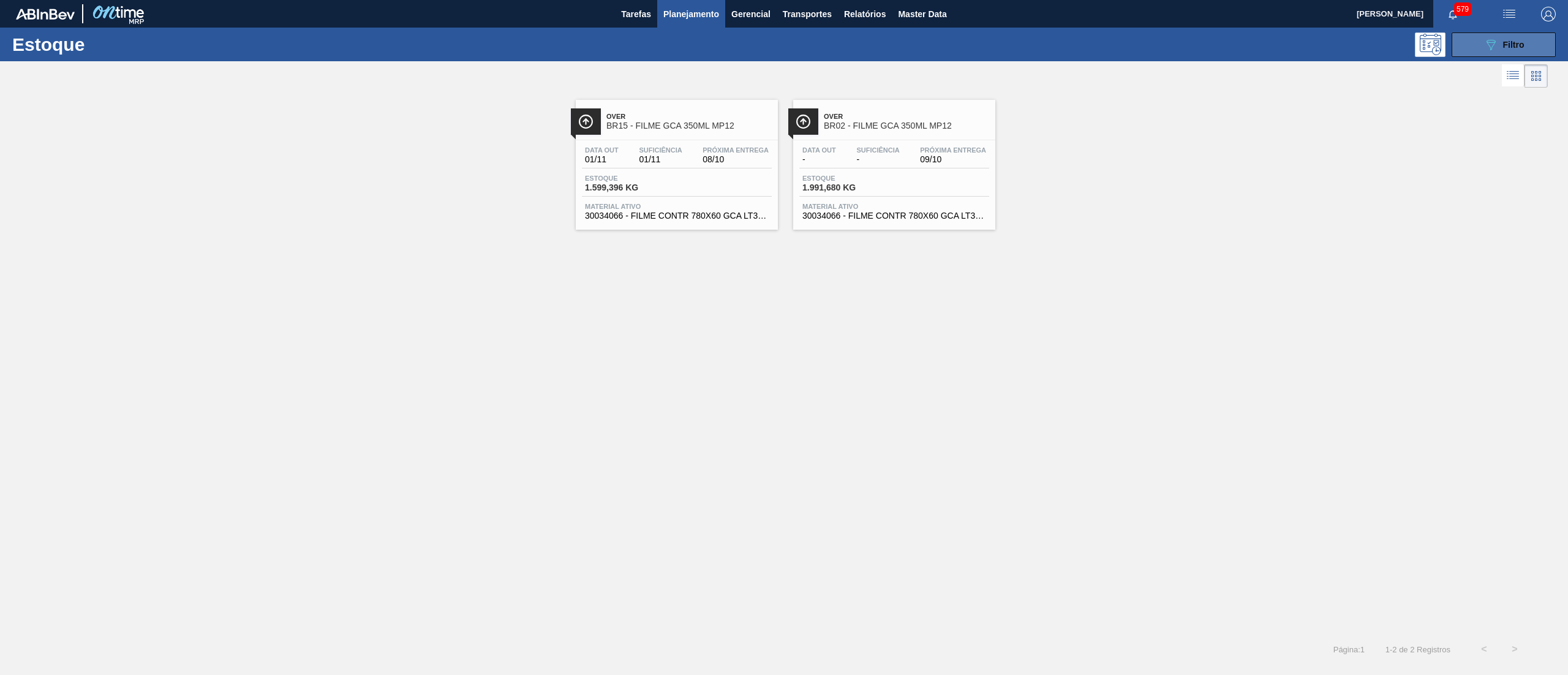
click at [1527, 44] on button "089F7B8B-B2A5-4AFE-B5C0-19BA573D28AC Filtro" at bounding box center [1504, 45] width 104 height 25
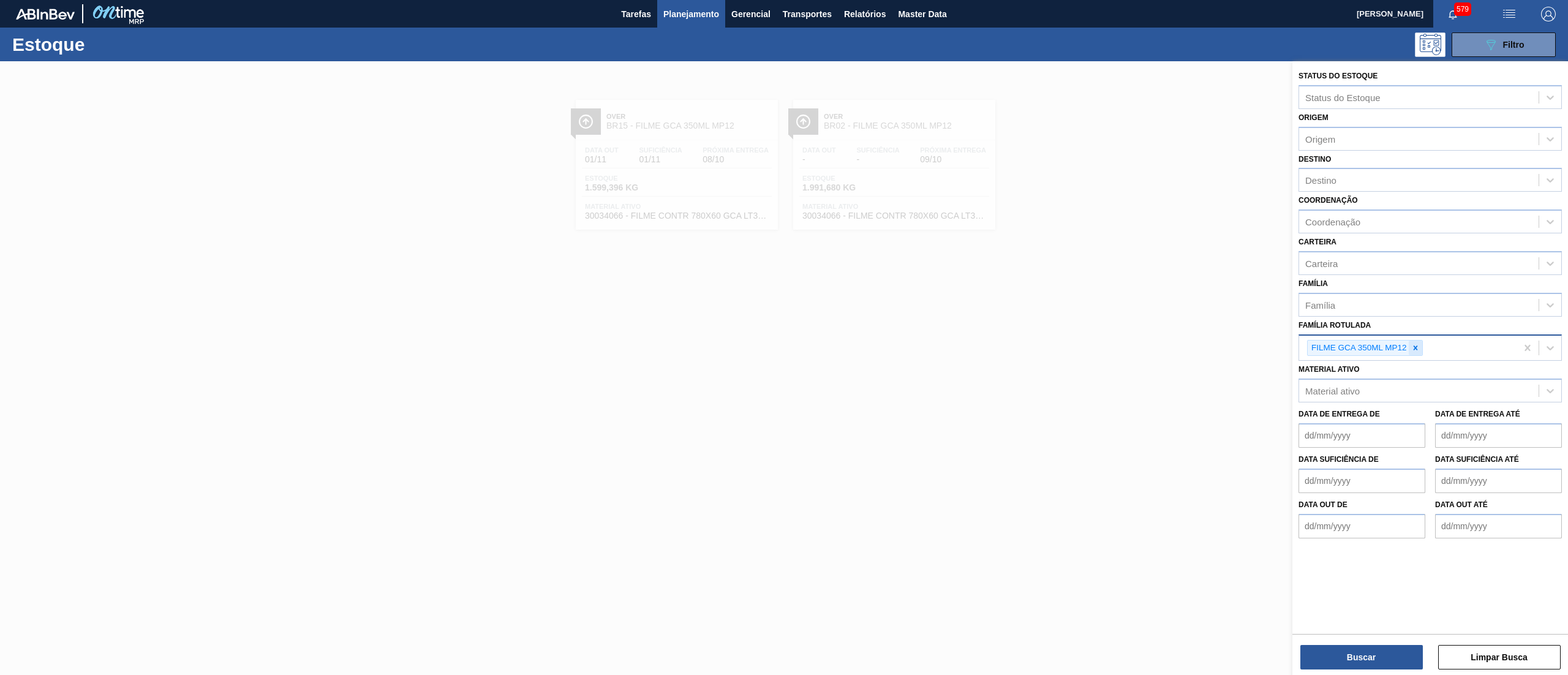
click at [1410, 344] on div at bounding box center [1415, 349] width 14 height 16
paste Rotulada "KIT LIPTON LIMÃO ZERO"
type Rotulada "KIT LIPTON LIMÃO ZERO"
click at [1413, 371] on div "KIT LIPTON LIMÃO ZERO" at bounding box center [1430, 377] width 263 height 23
click at [1368, 647] on button "Buscar" at bounding box center [1361, 657] width 122 height 25
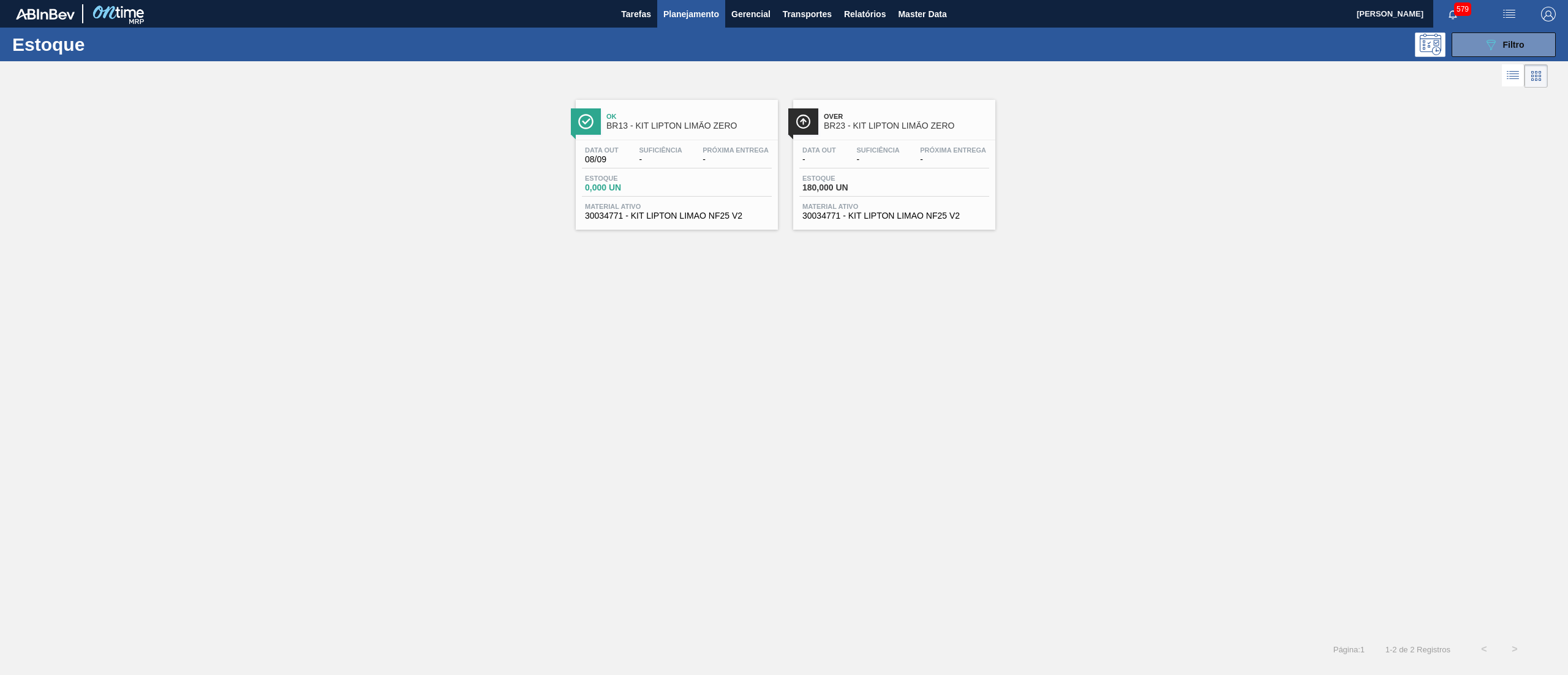
click at [852, 219] on span "30034771 - KIT LIPTON LIMAO NF25 V2" at bounding box center [894, 216] width 184 height 9
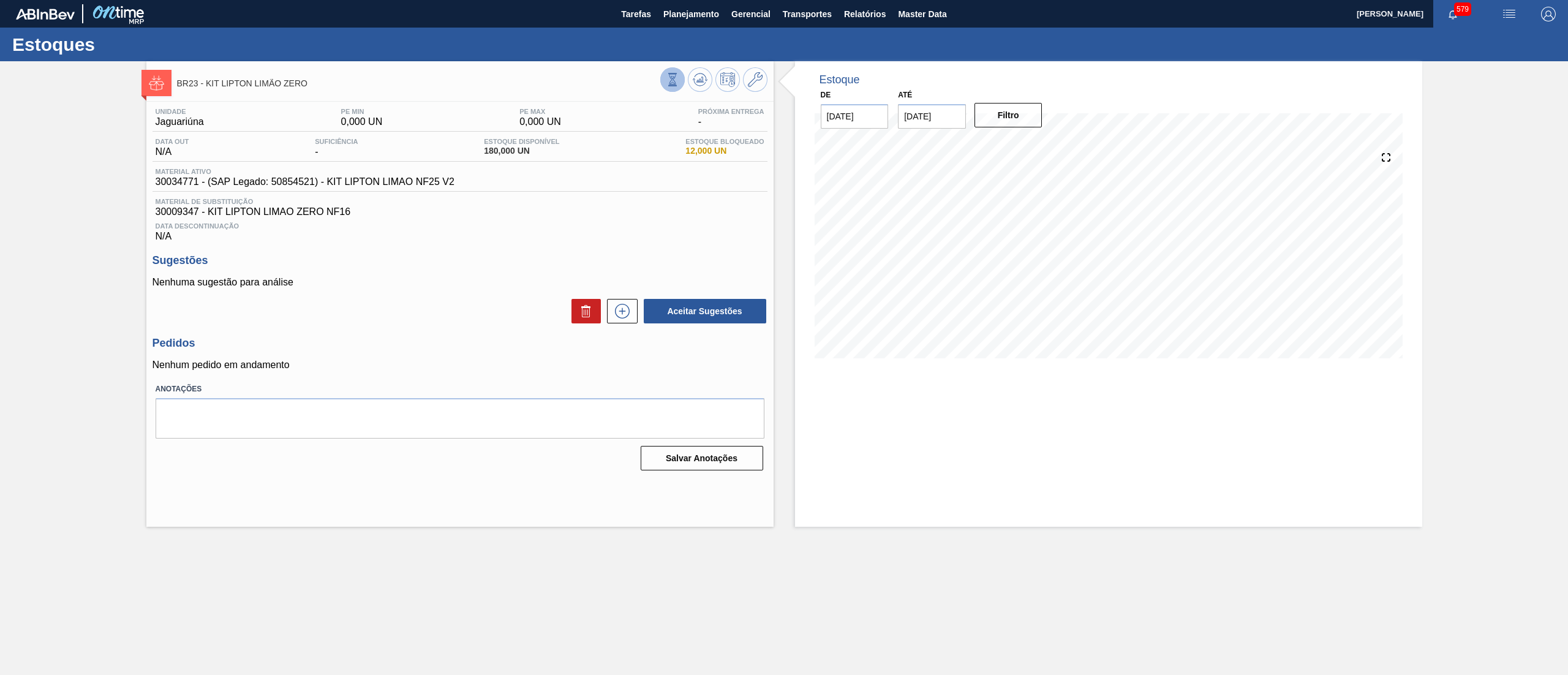
click at [670, 77] on icon at bounding box center [672, 79] width 7 height 12
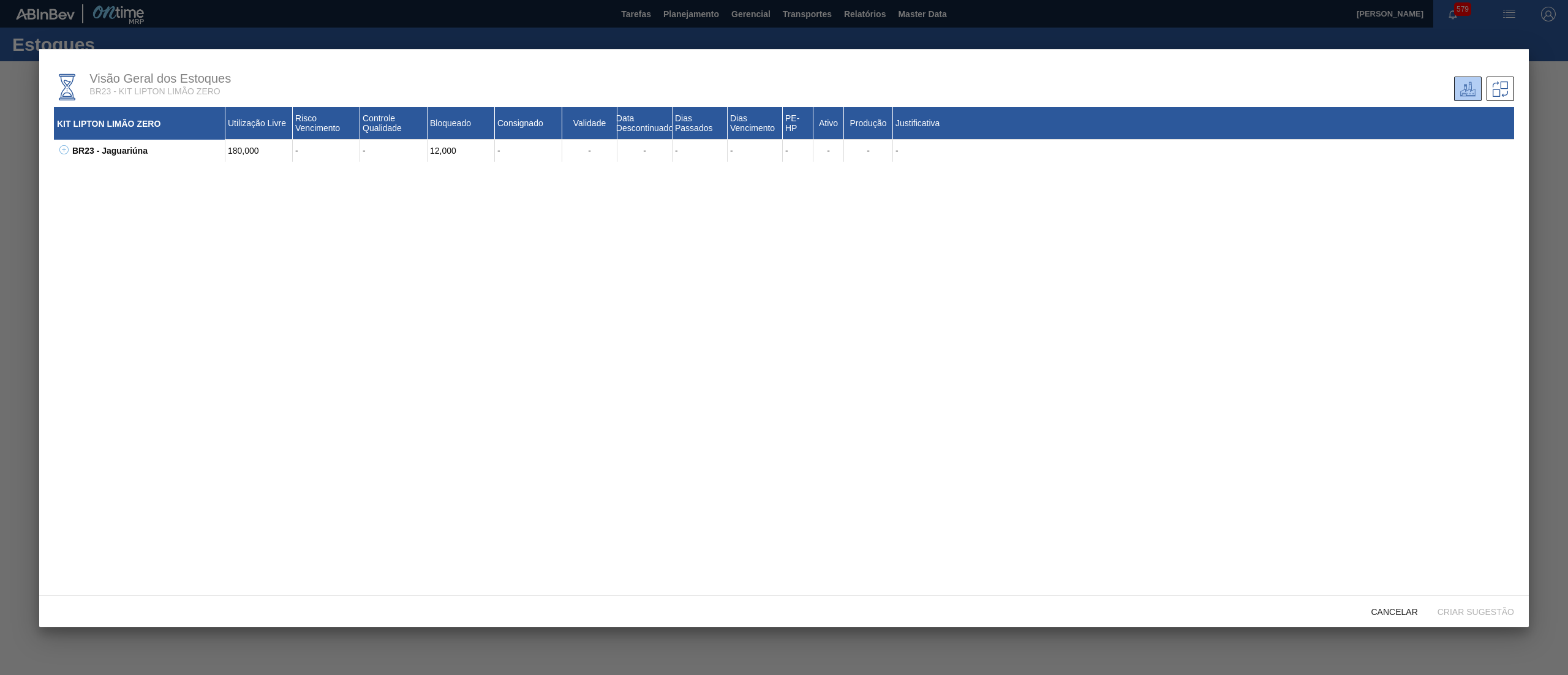
click at [60, 155] on button at bounding box center [62, 150] width 12 height 12
drag, startPoint x: 126, startPoint y: 165, endPoint x: 82, endPoint y: 171, distance: 44.4
click at [85, 171] on div "30004025 - KIT LIPTON LIMAO NF - - - 12,000 - - - - - 30 Não Sim -" at bounding box center [799, 173] width 1430 height 22
copy div "30004025"
click at [142, 180] on div "30004025 - KIT LIPTON LIMAO NF" at bounding box center [155, 173] width 141 height 22
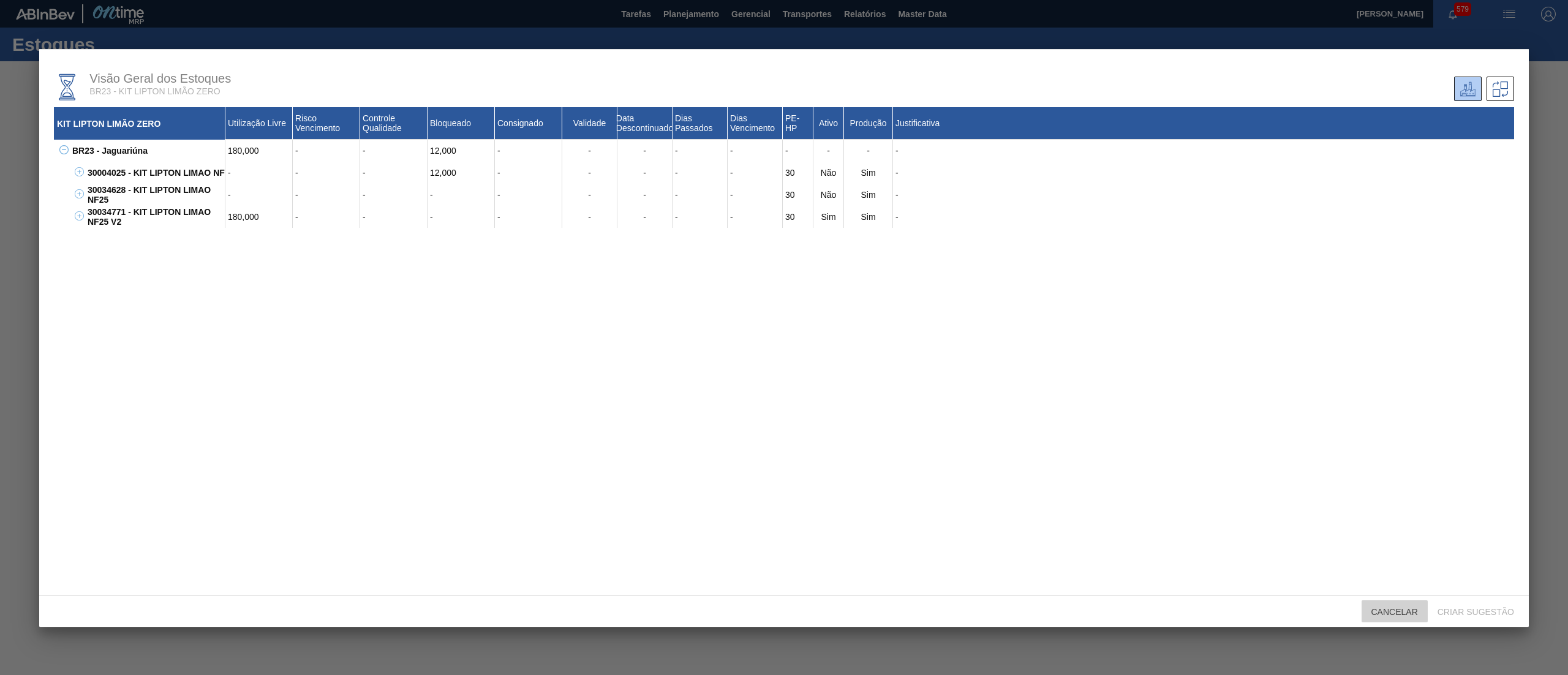
click at [1385, 609] on span "Cancelar" at bounding box center [1394, 612] width 66 height 10
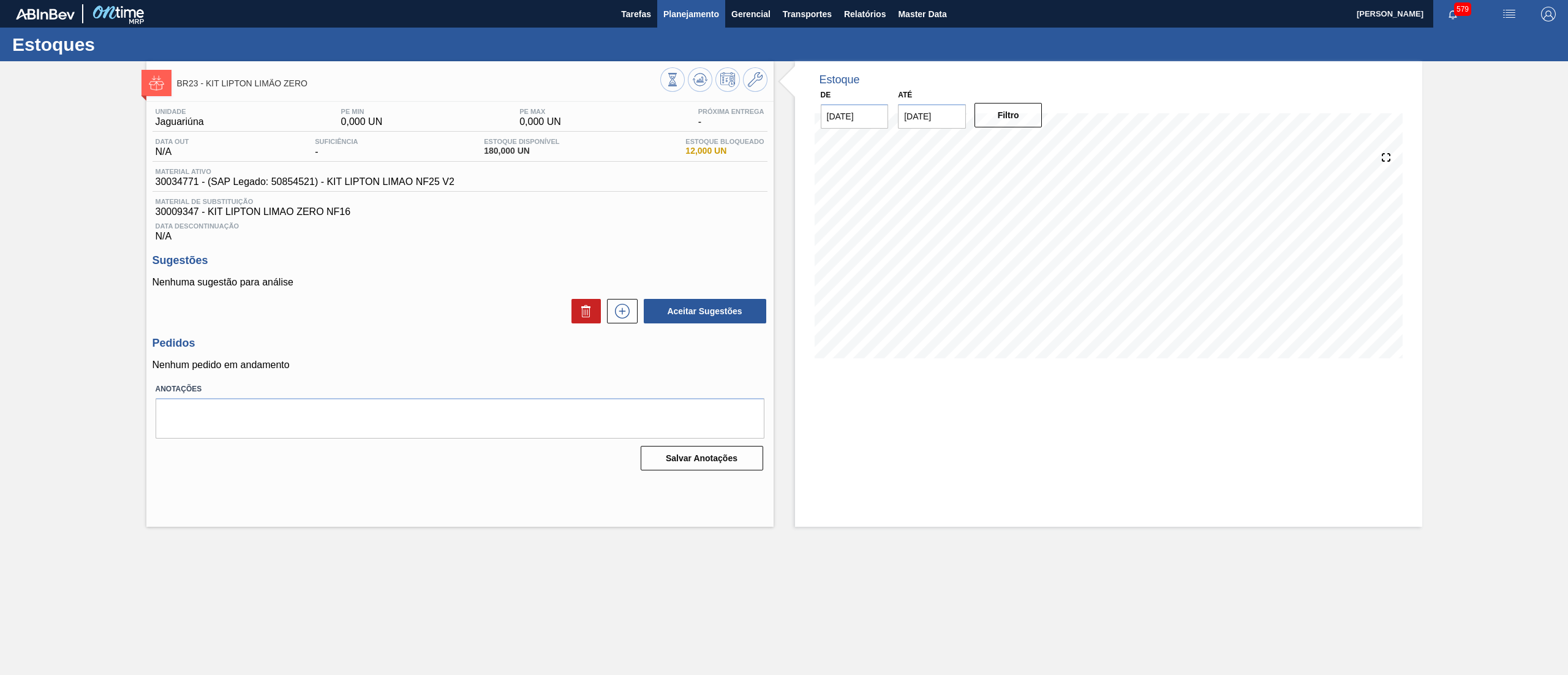
click at [701, 14] on span "Planejamento" at bounding box center [691, 14] width 56 height 15
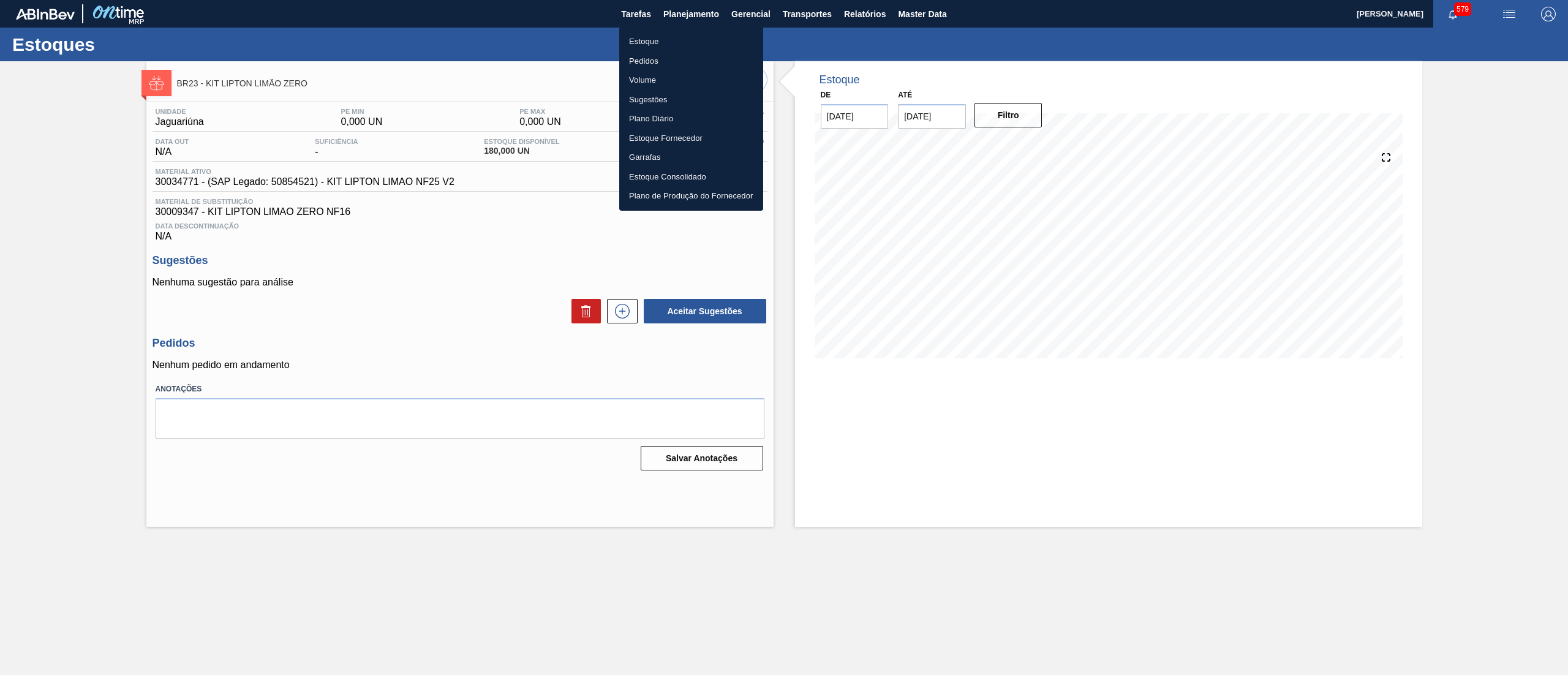
click at [672, 33] on li "Estoque" at bounding box center [690, 42] width 144 height 20
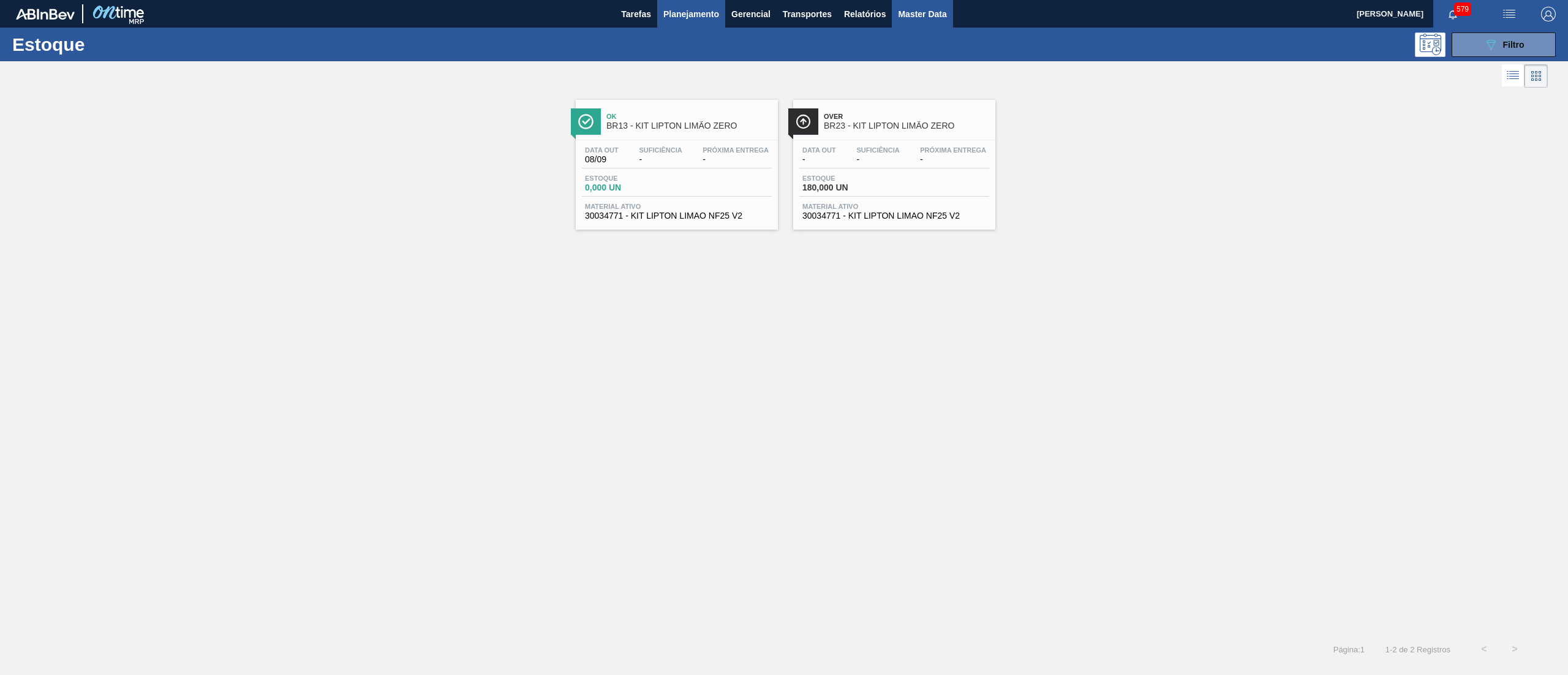
click at [916, 21] on span "Master Data" at bounding box center [922, 14] width 48 height 15
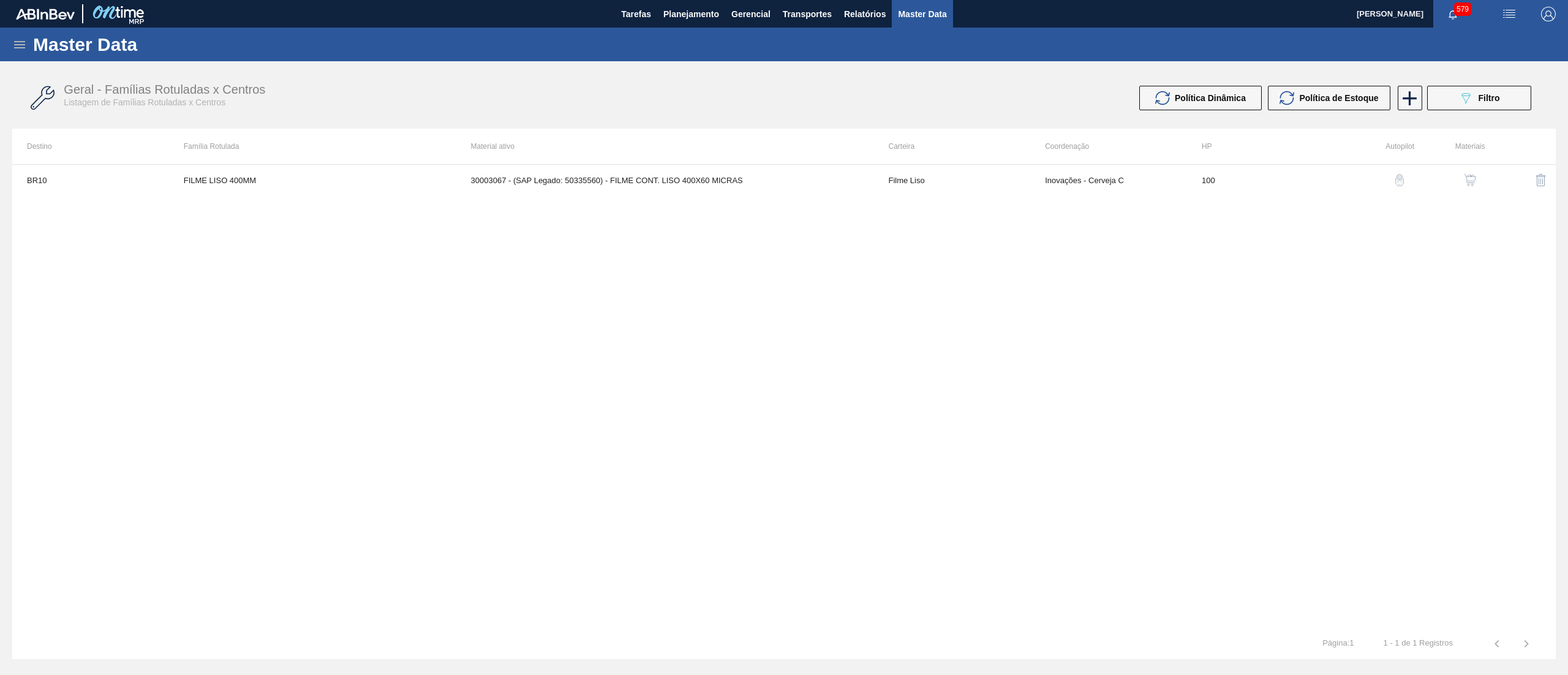
click at [18, 43] on icon at bounding box center [20, 44] width 15 height 15
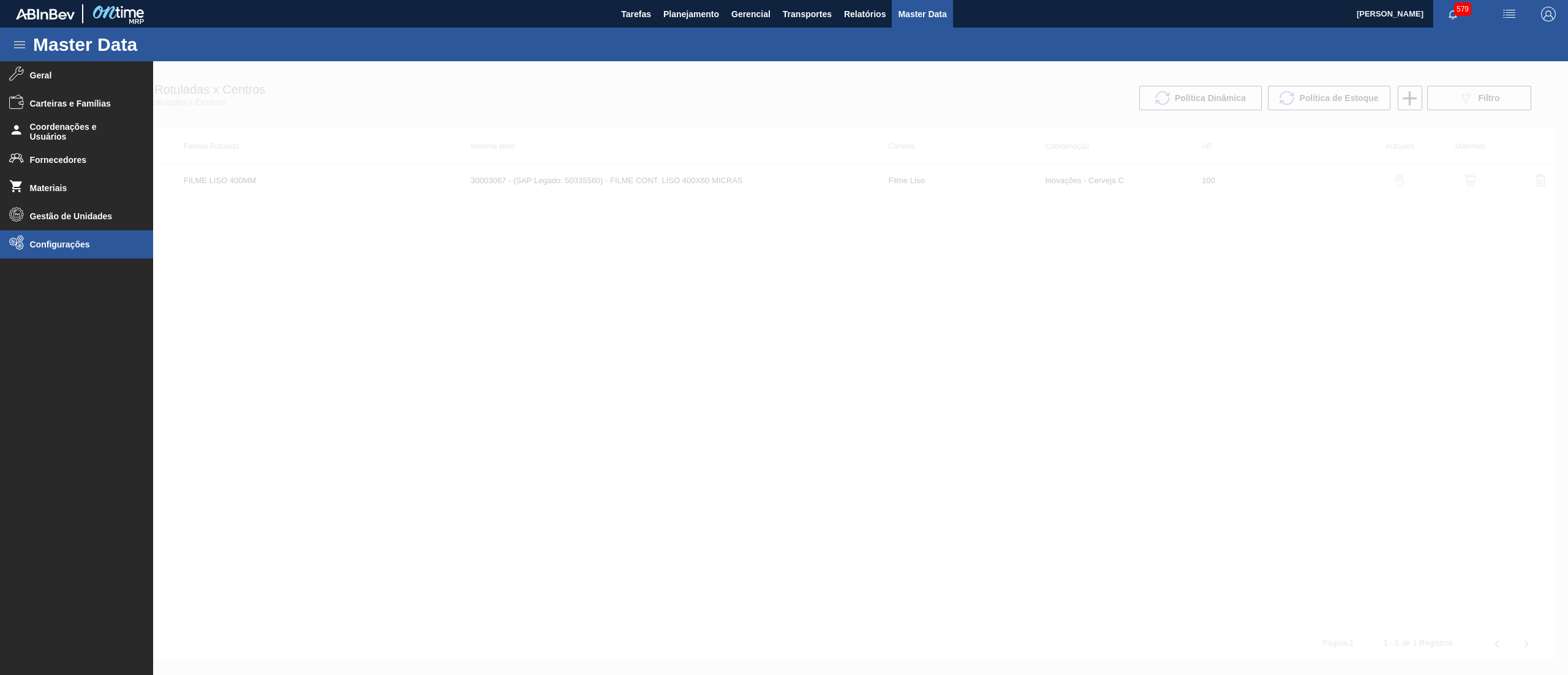
click at [39, 245] on span "Configurações" at bounding box center [80, 244] width 101 height 10
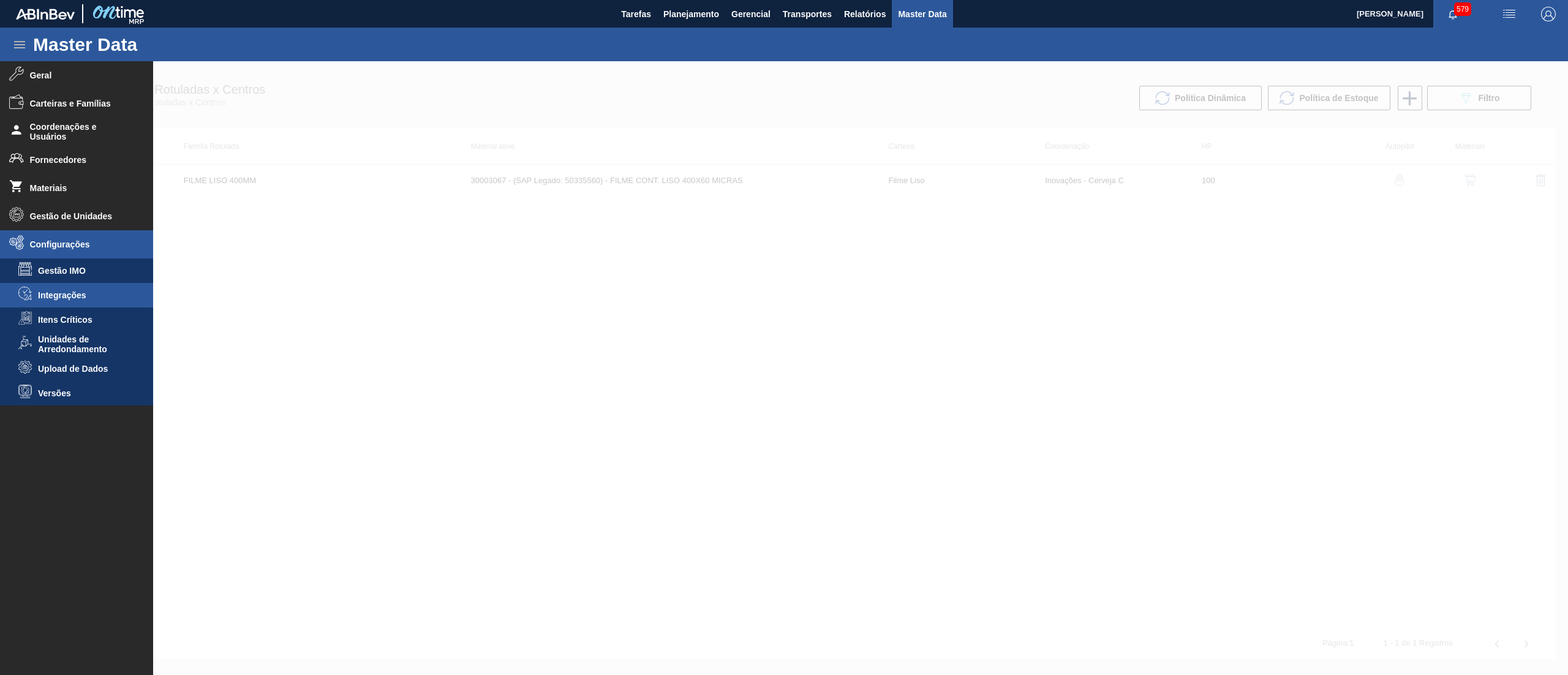
click at [47, 288] on li "Integrações" at bounding box center [77, 295] width 153 height 25
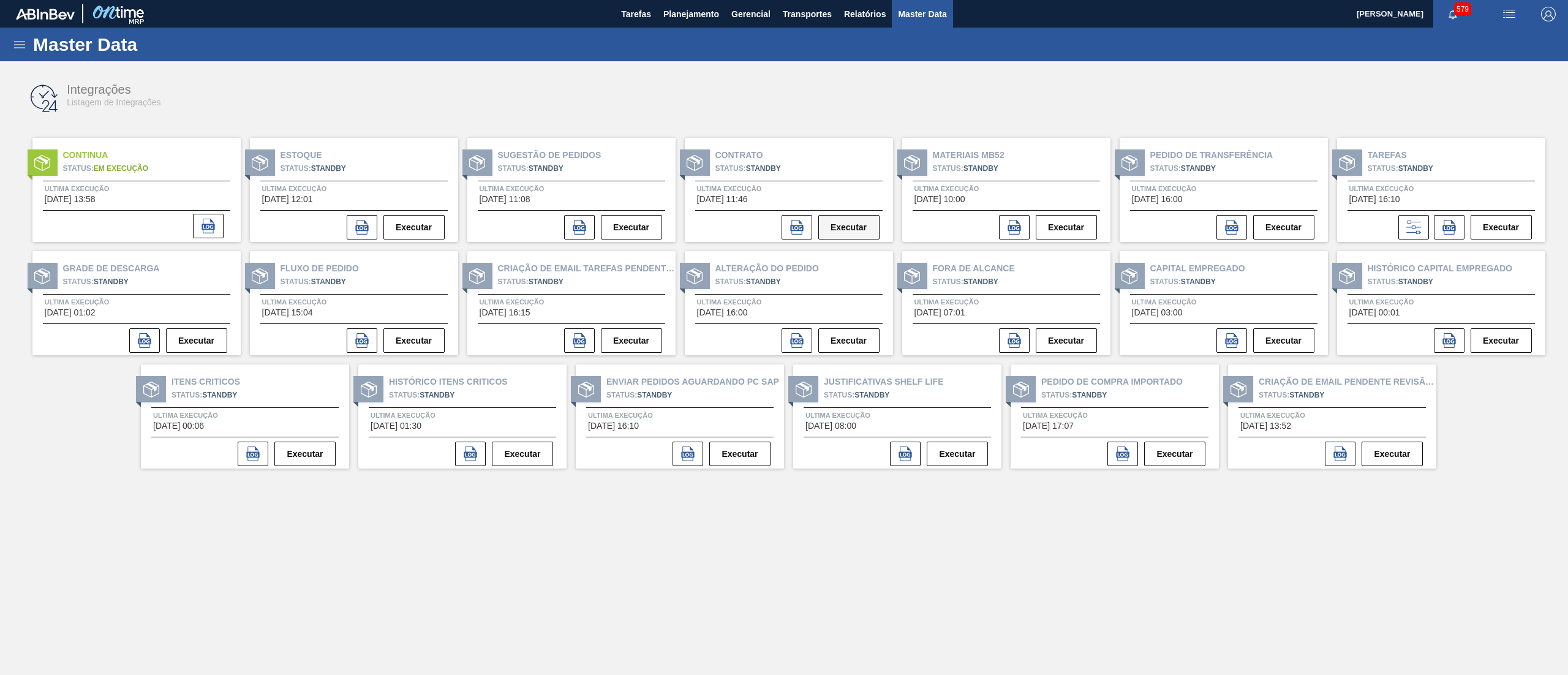
click at [841, 228] on button "Executar" at bounding box center [849, 228] width 61 height 25
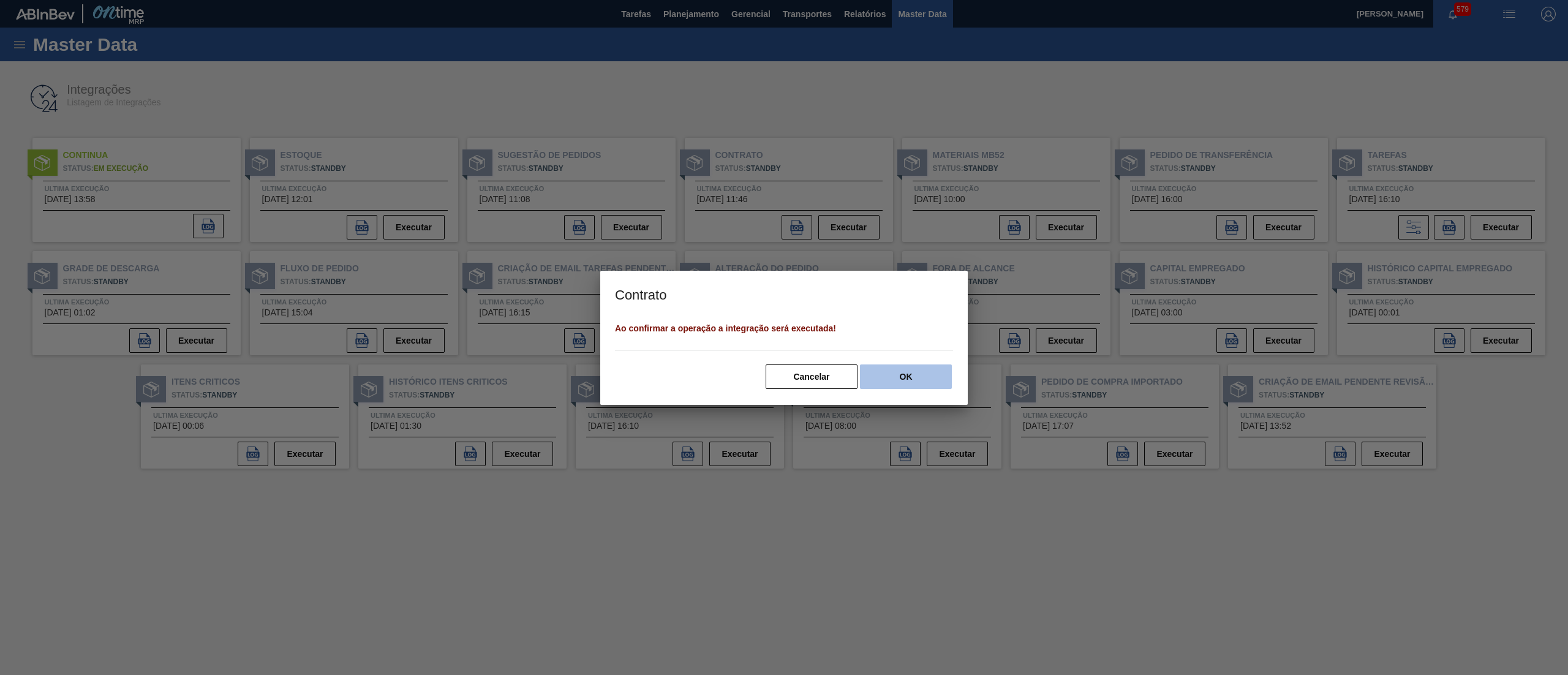
click at [880, 370] on button "OK" at bounding box center [906, 377] width 92 height 25
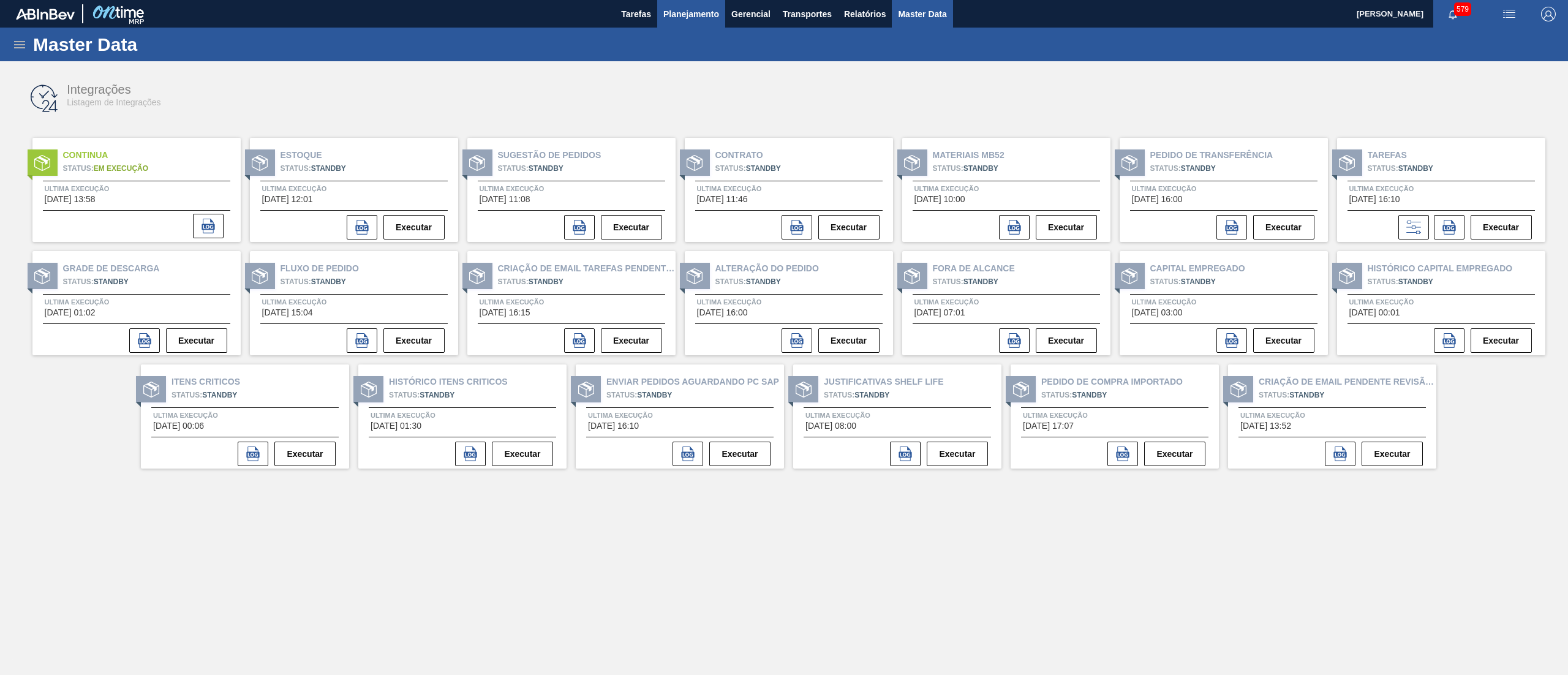
click at [677, 19] on span "Planejamento" at bounding box center [691, 14] width 56 height 15
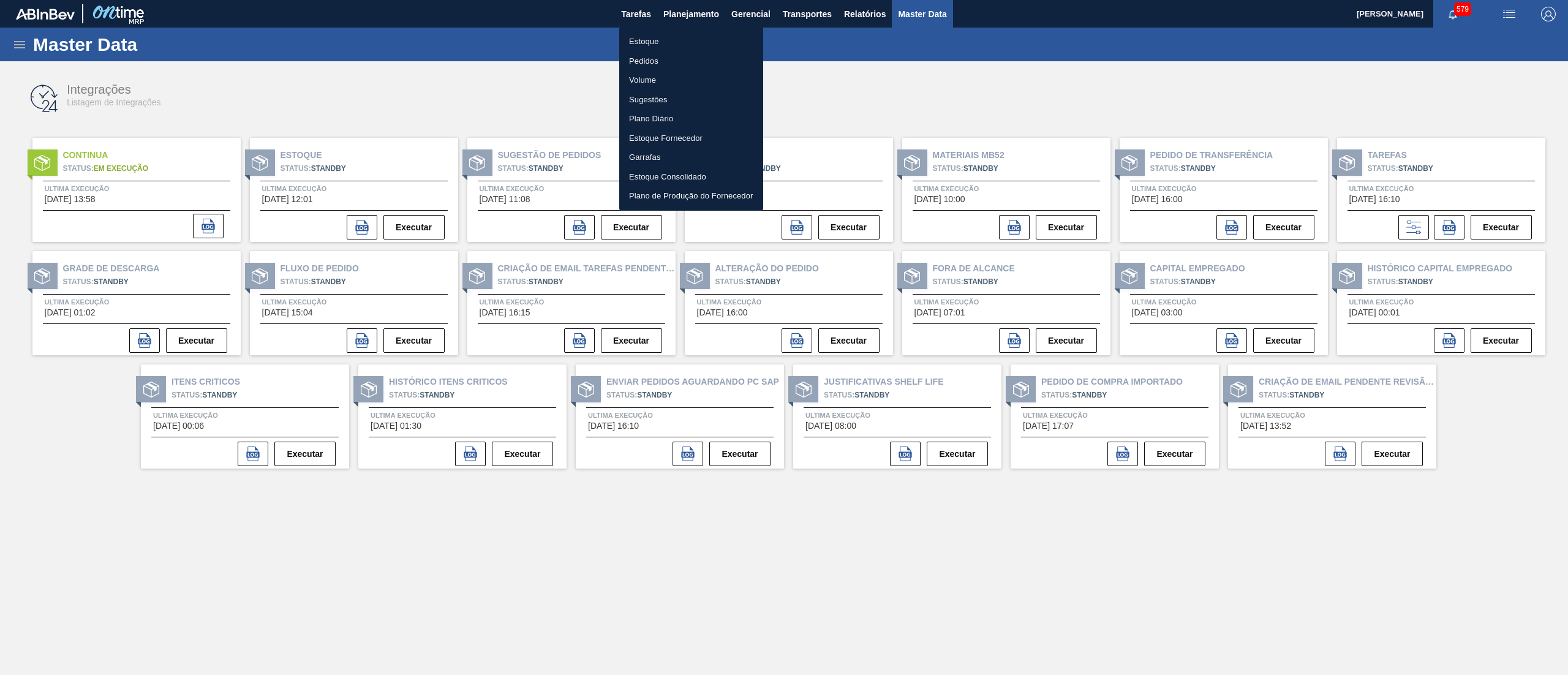
click at [664, 34] on li "Estoque" at bounding box center [690, 42] width 144 height 20
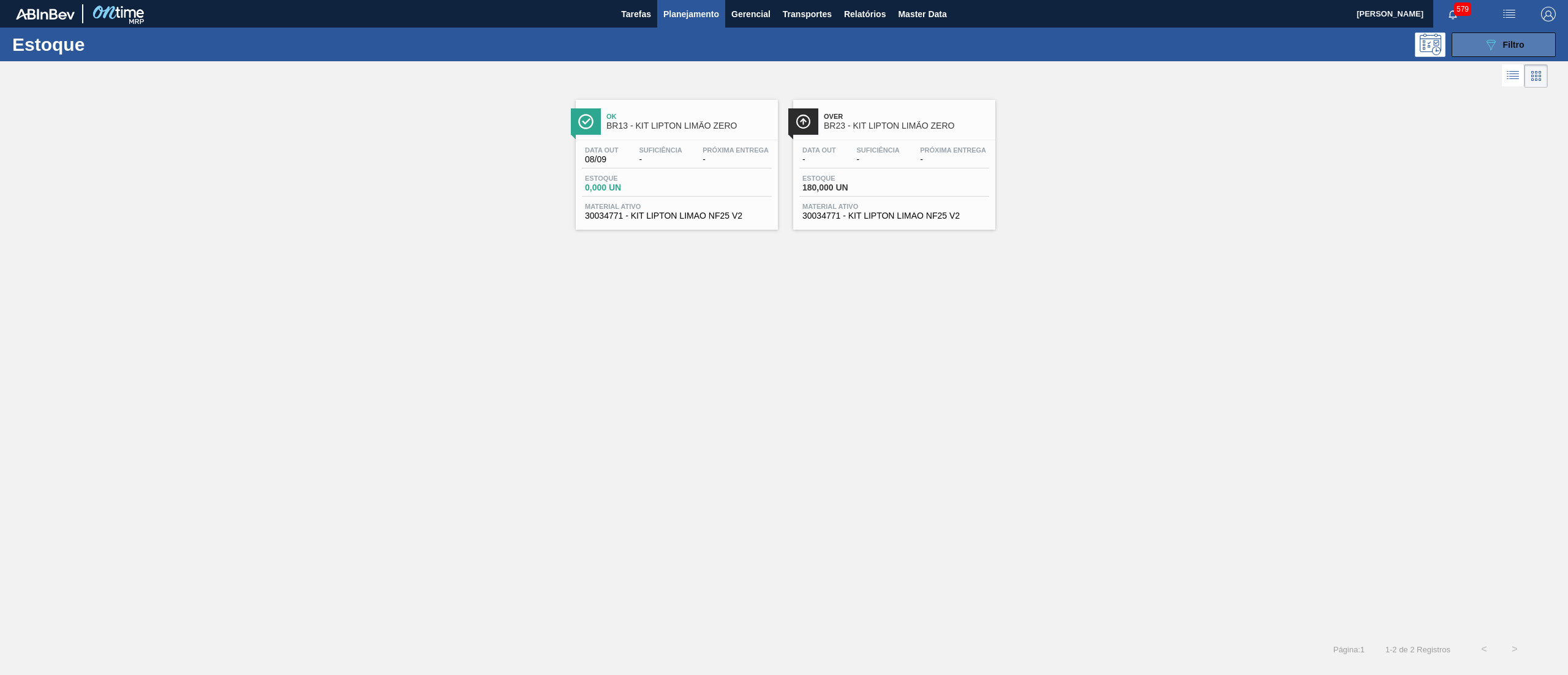
click at [1467, 47] on button "089F7B8B-B2A5-4AFE-B5C0-19BA573D28AC Filtro" at bounding box center [1504, 45] width 104 height 25
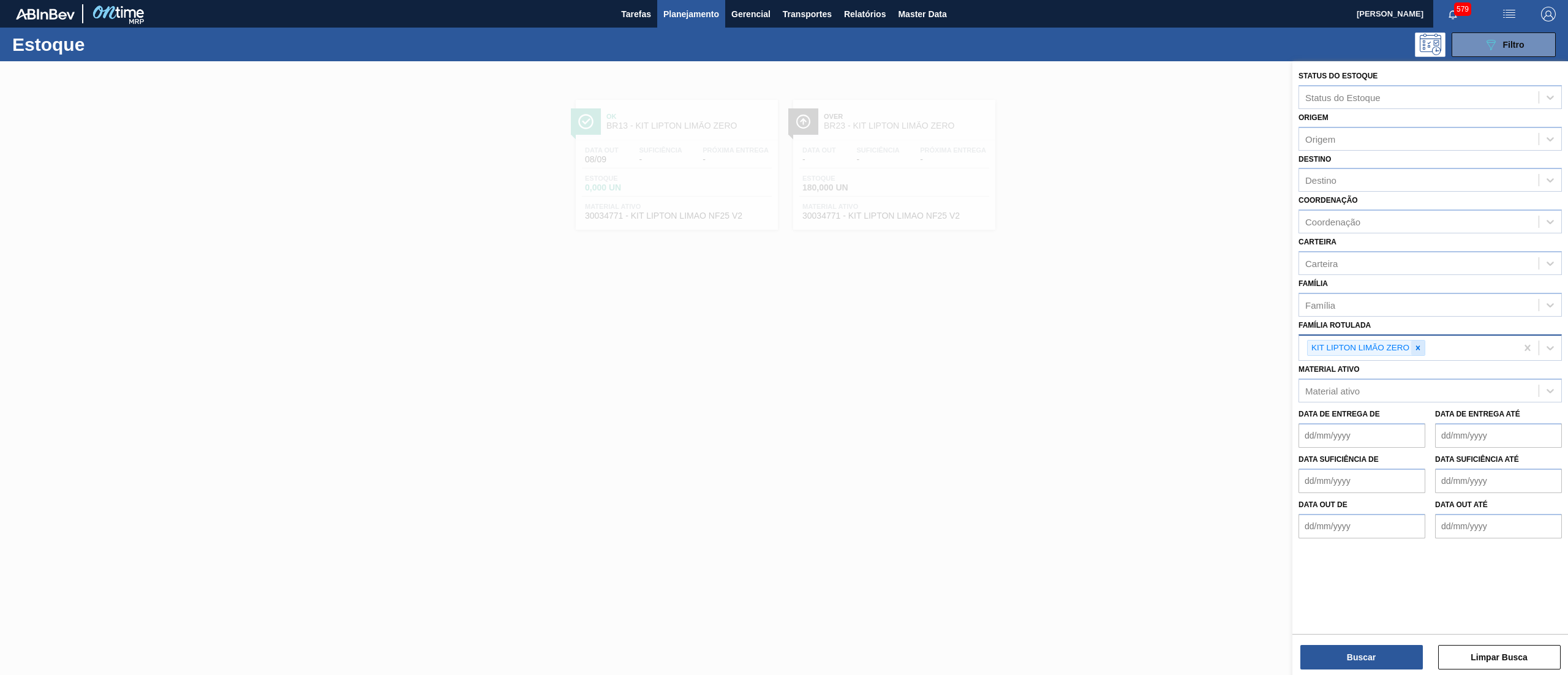
click at [1420, 350] on icon at bounding box center [1417, 348] width 8 height 8
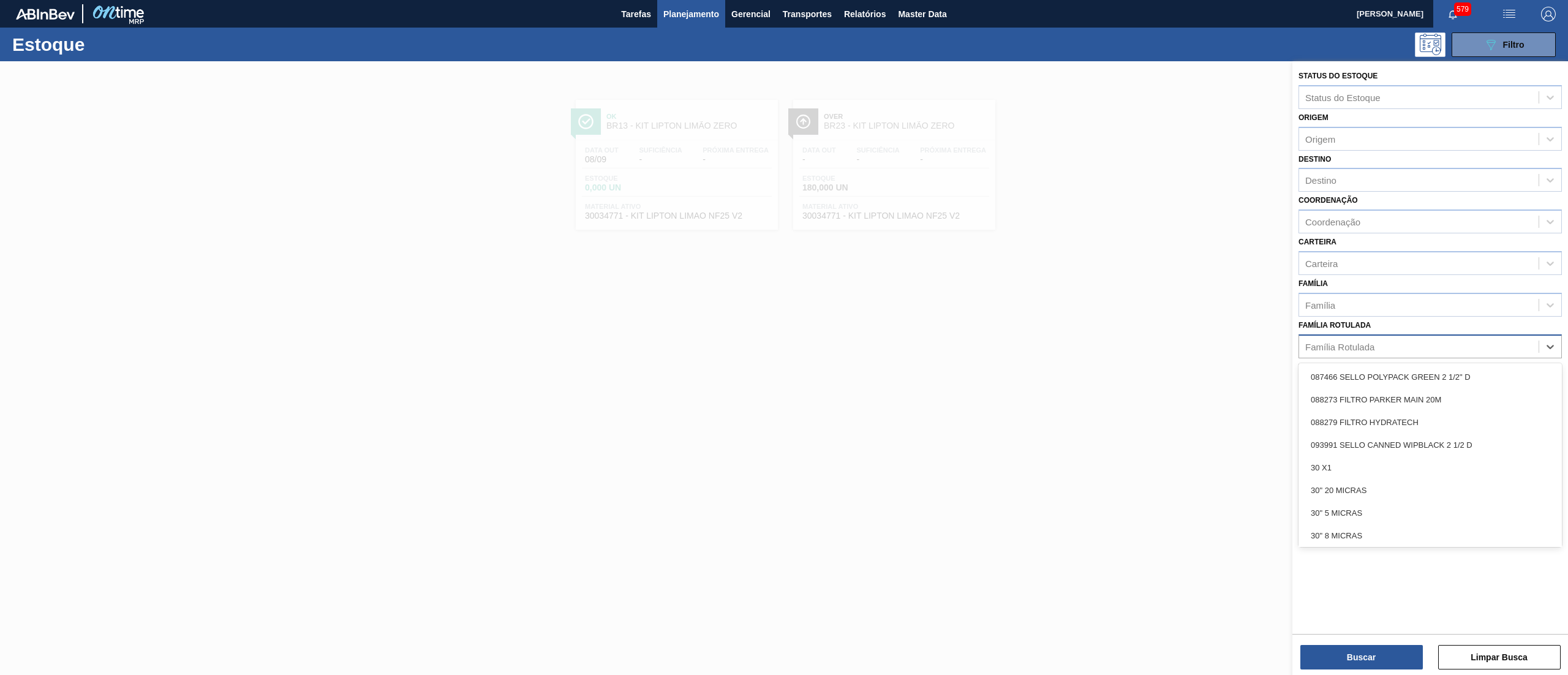
click at [1420, 350] on div "Família Rotulada" at bounding box center [1418, 346] width 239 height 18
type Rotulada "tubai"
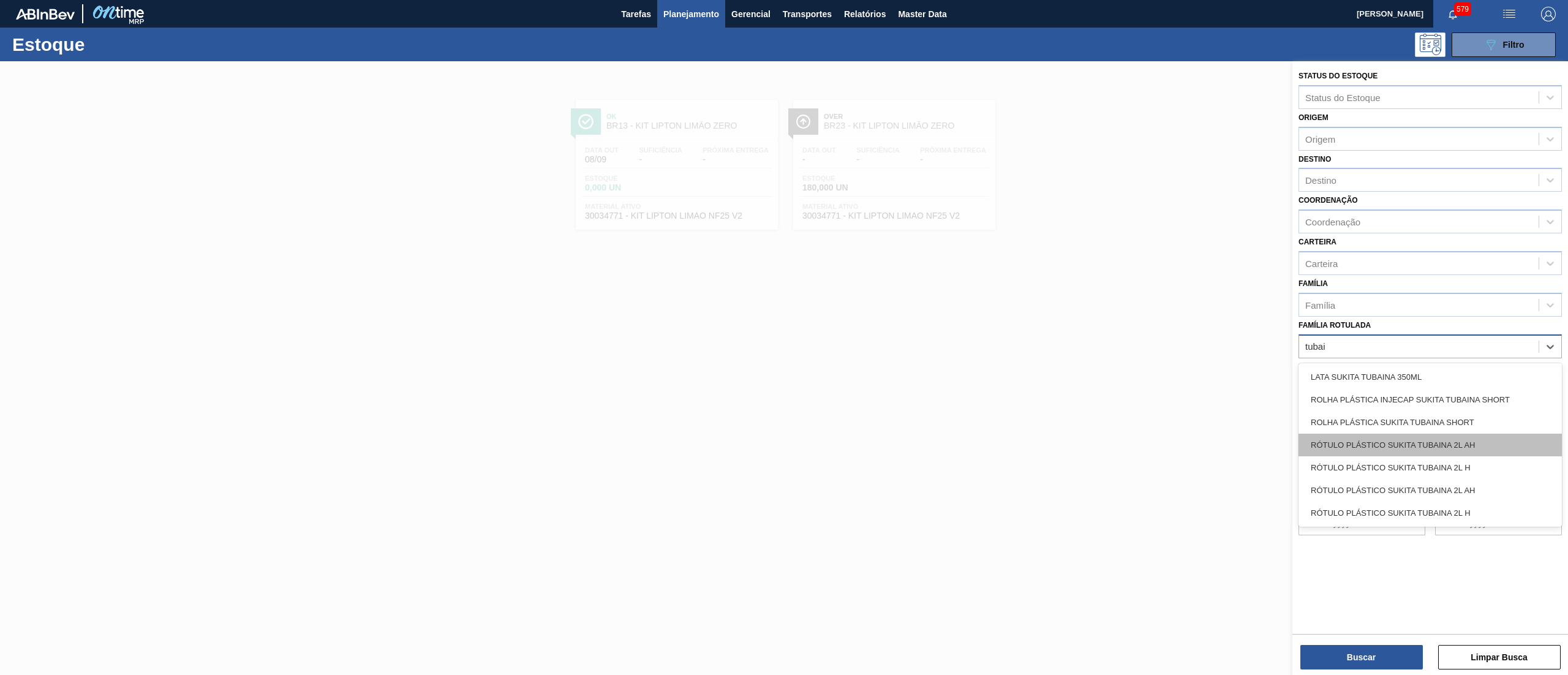
click at [1432, 436] on div "RÓTULO PLÁSTICO SUKITA TUBAINA 2L AH" at bounding box center [1430, 445] width 263 height 23
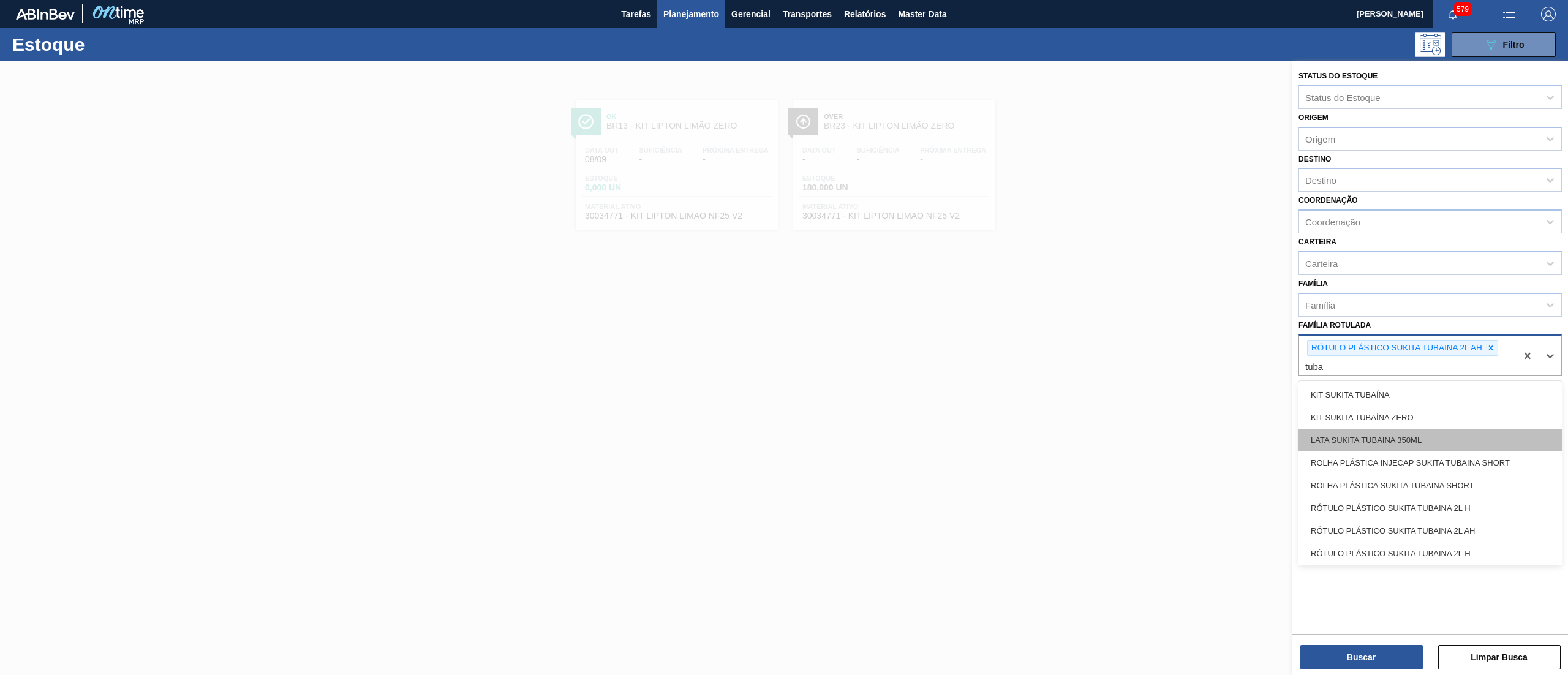
type Rotulada "tubai"
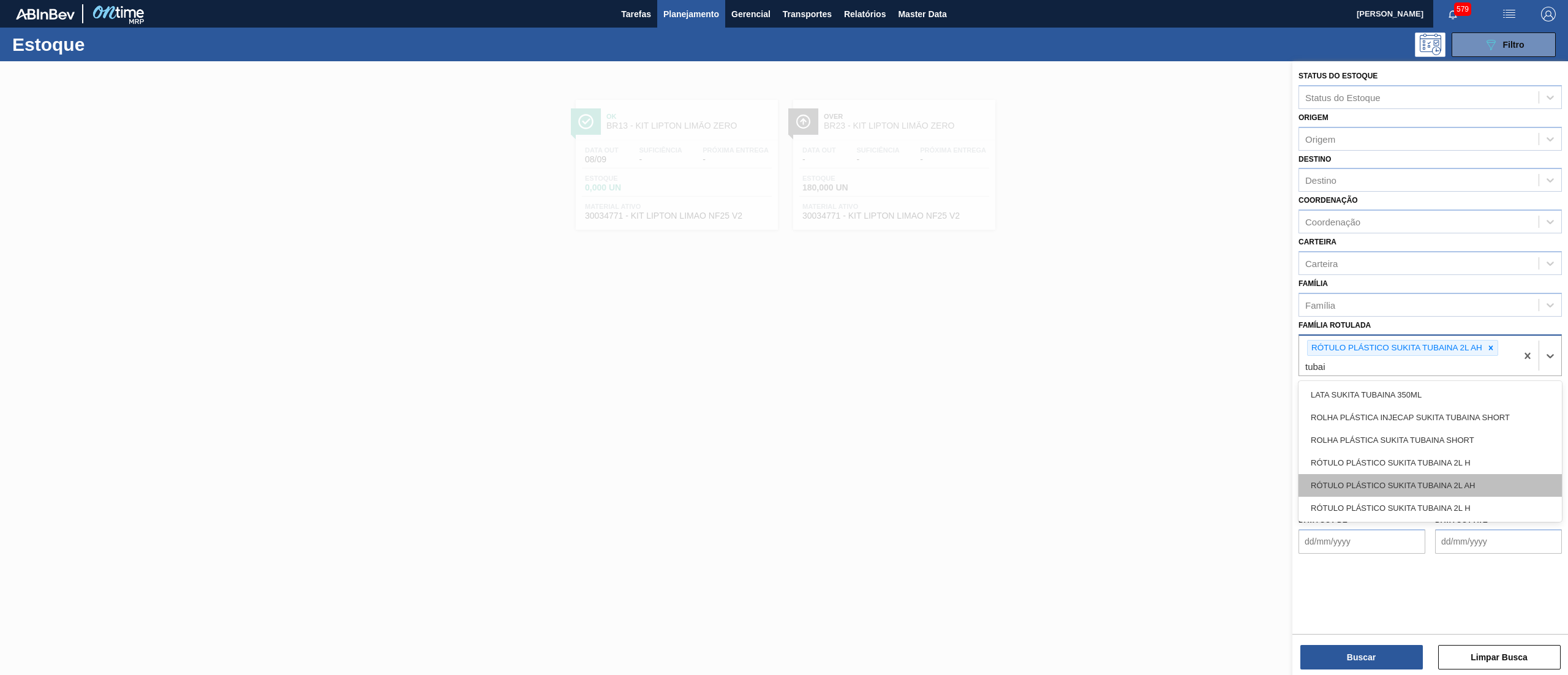
click at [1422, 474] on div "RÓTULO PLÁSTICO SUKITA TUBAINA 2L AH" at bounding box center [1430, 485] width 263 height 23
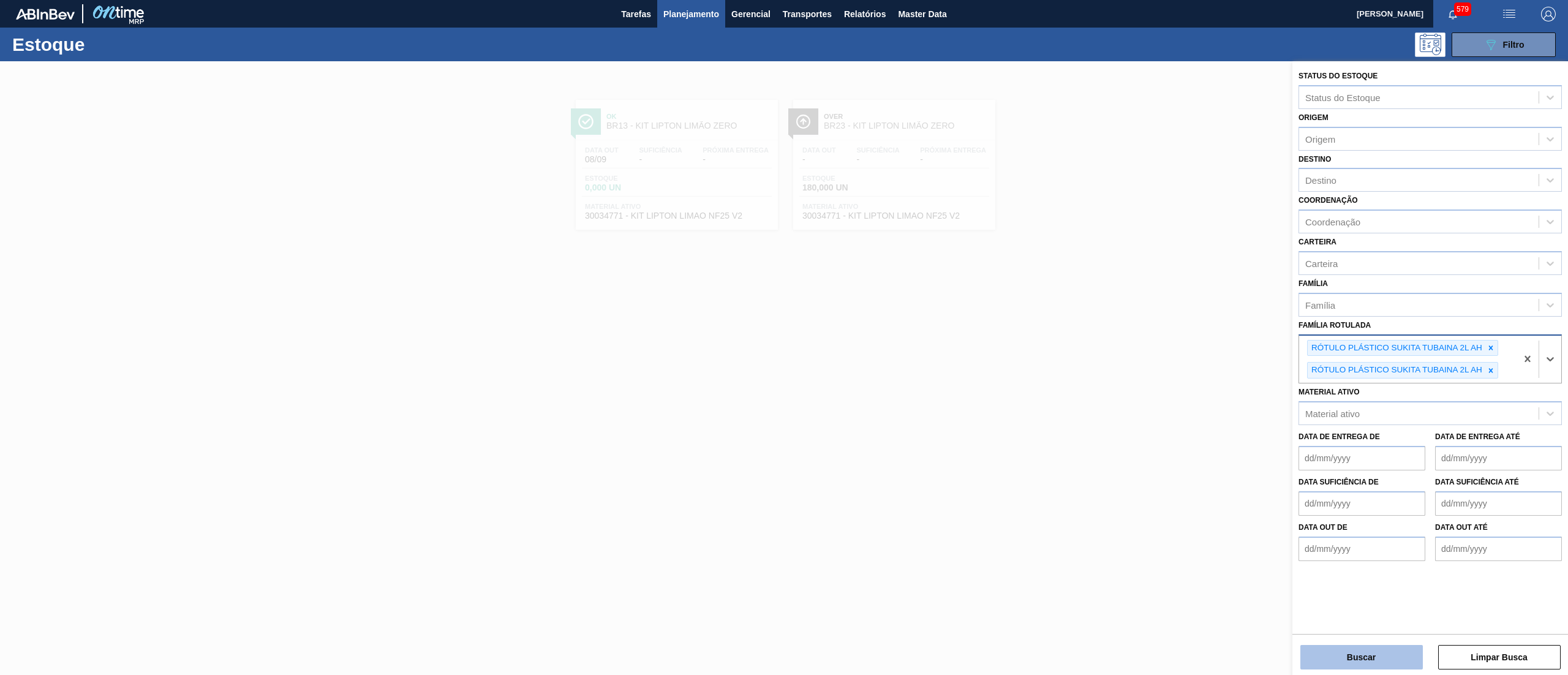
click at [1330, 648] on button "Buscar" at bounding box center [1361, 657] width 122 height 25
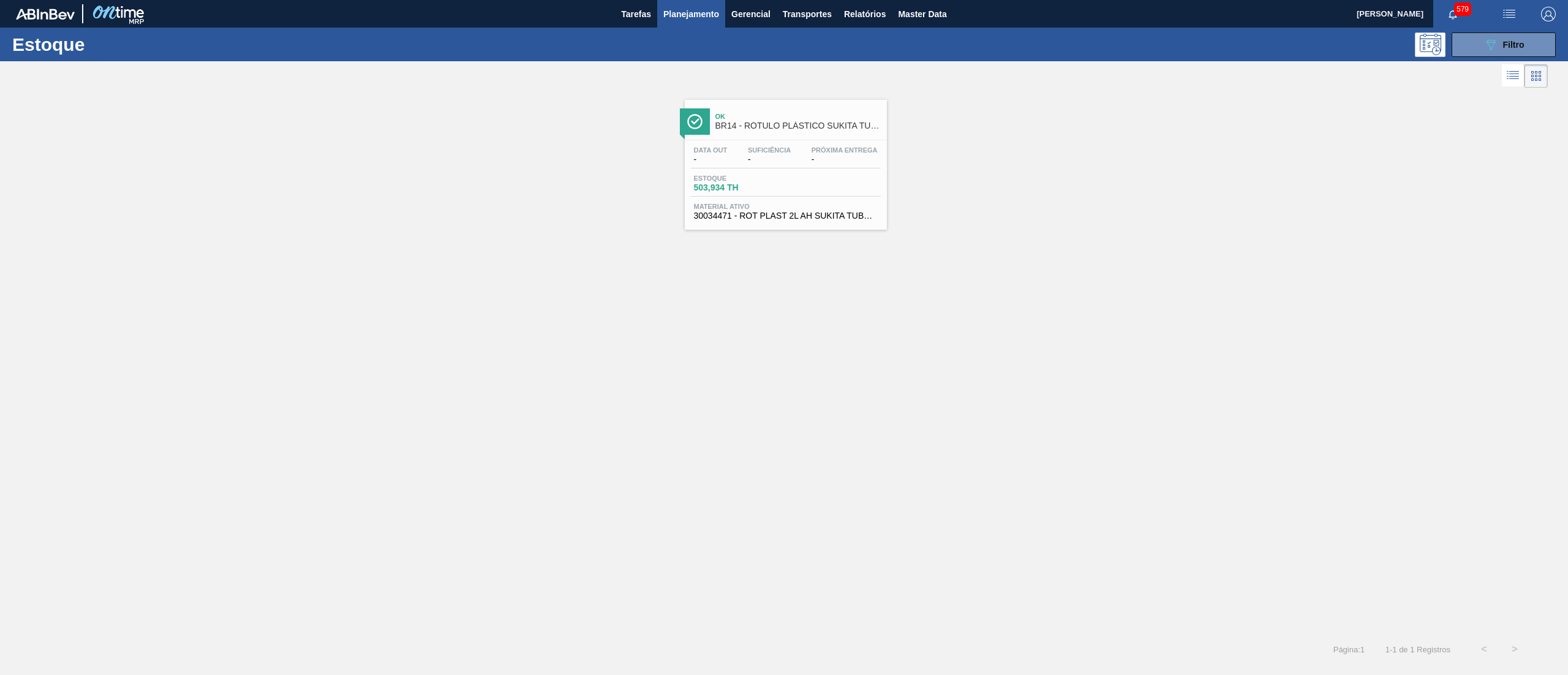
click at [785, 187] on div "Estoque 503,934 TH" at bounding box center [786, 185] width 190 height 22
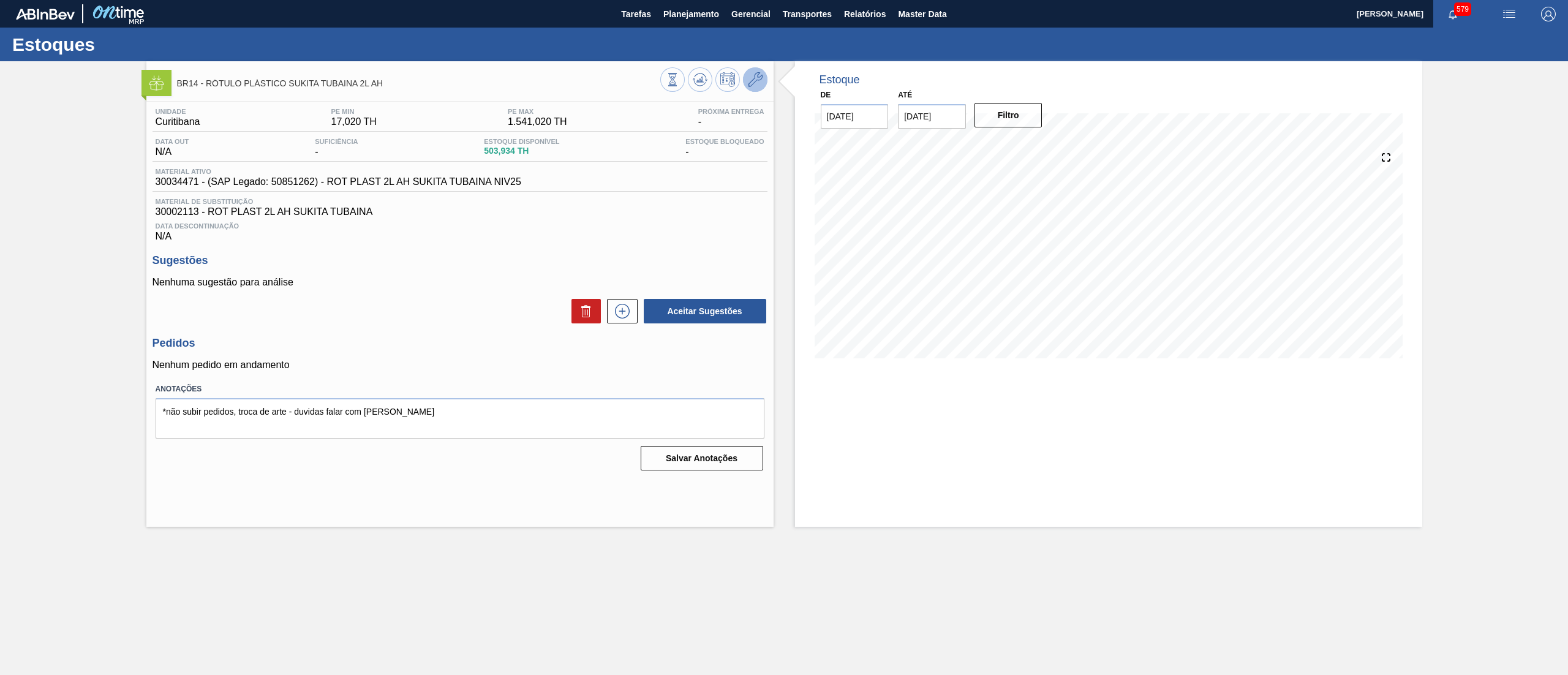
click at [752, 82] on icon at bounding box center [755, 79] width 15 height 15
click at [625, 311] on icon at bounding box center [622, 311] width 20 height 15
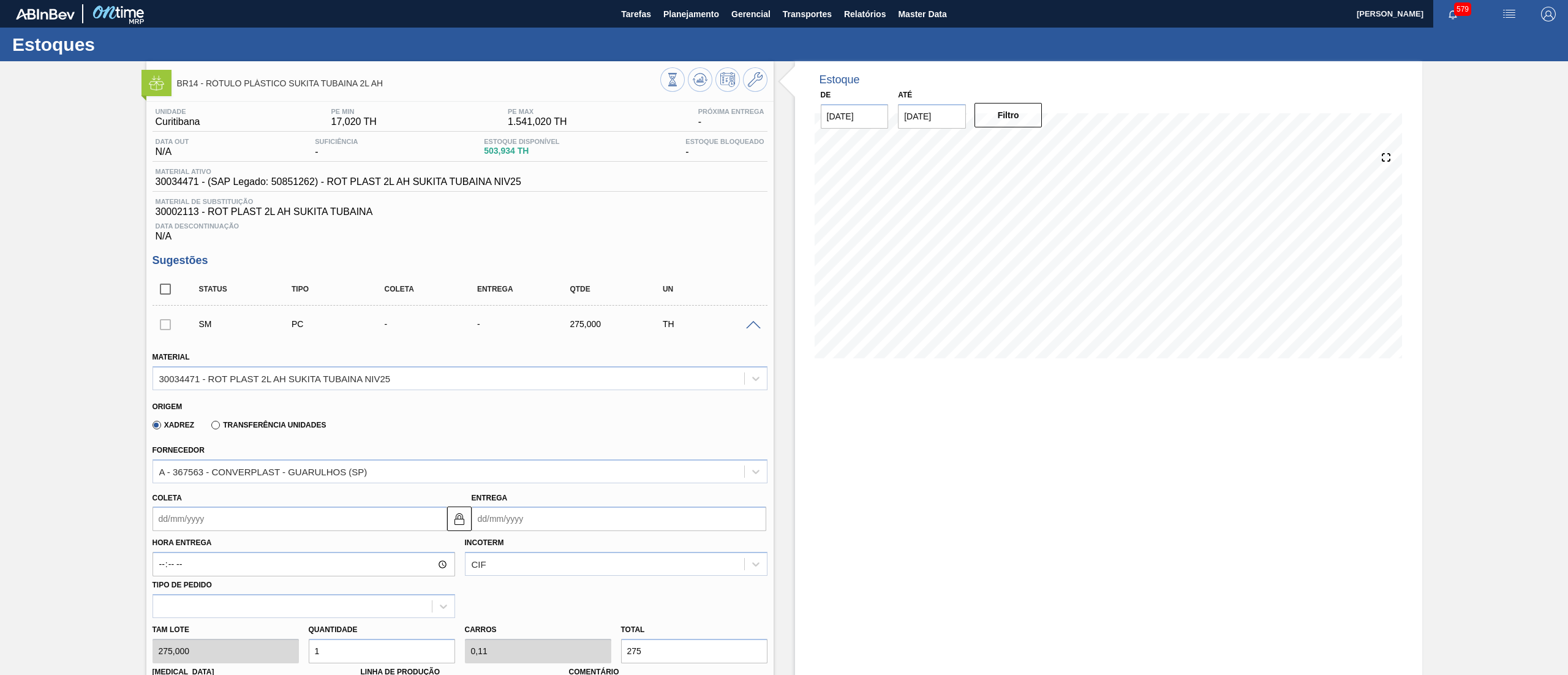
click at [240, 522] on input "Coleta" at bounding box center [300, 519] width 294 height 25
click at [201, 428] on div "9" at bounding box center [205, 423] width 16 height 16
type input "[DATE]"
click at [222, 654] on div "[PERSON_NAME] 275,000 Quantidade 1 Carros 0,11 Total 275 [MEDICAL_DATA] N/A Lin…" at bounding box center [460, 662] width 625 height 88
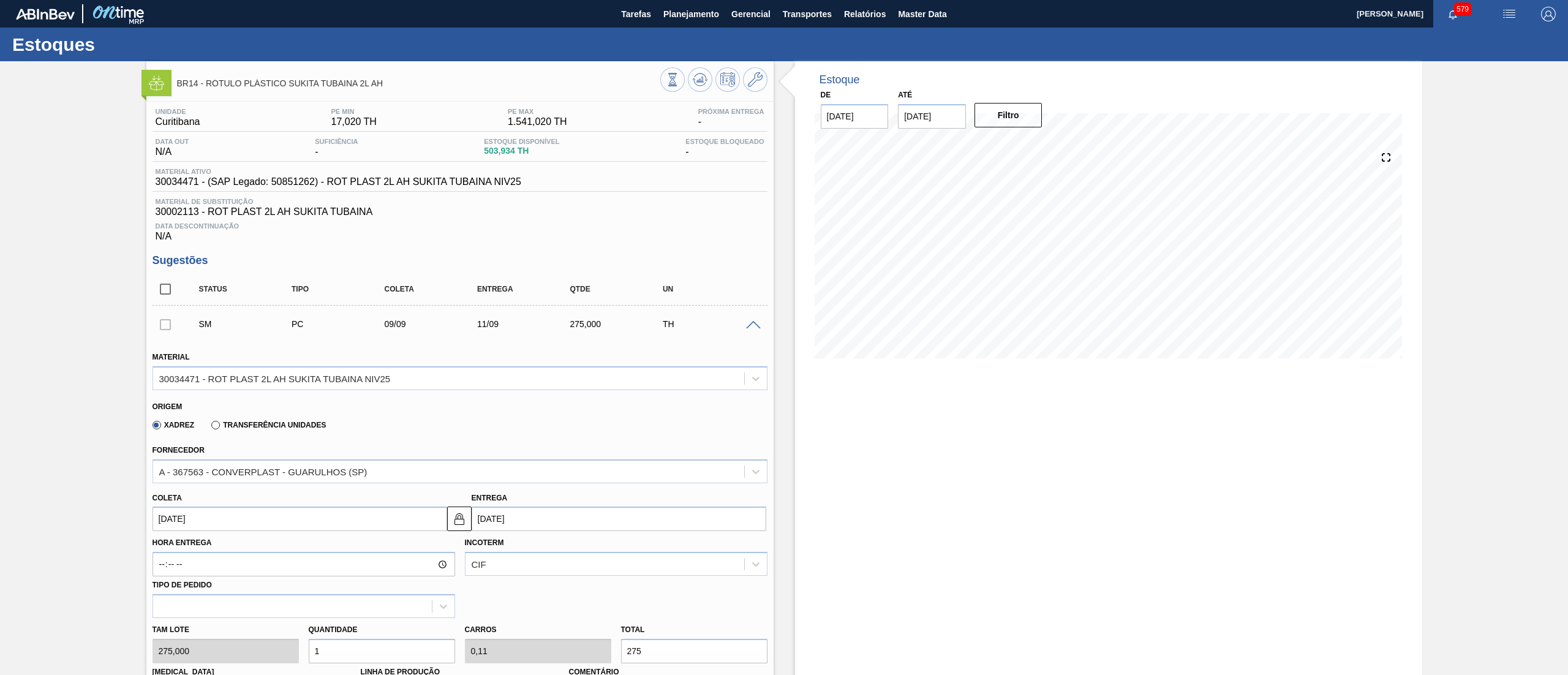
type input "3"
type input "0,33"
type input "825"
click at [252, 650] on div "[PERSON_NAME] 275,000 Quantidade 3 Carros 0,33 Total 825 [MEDICAL_DATA] N/A Lin…" at bounding box center [460, 662] width 625 height 88
type input "5"
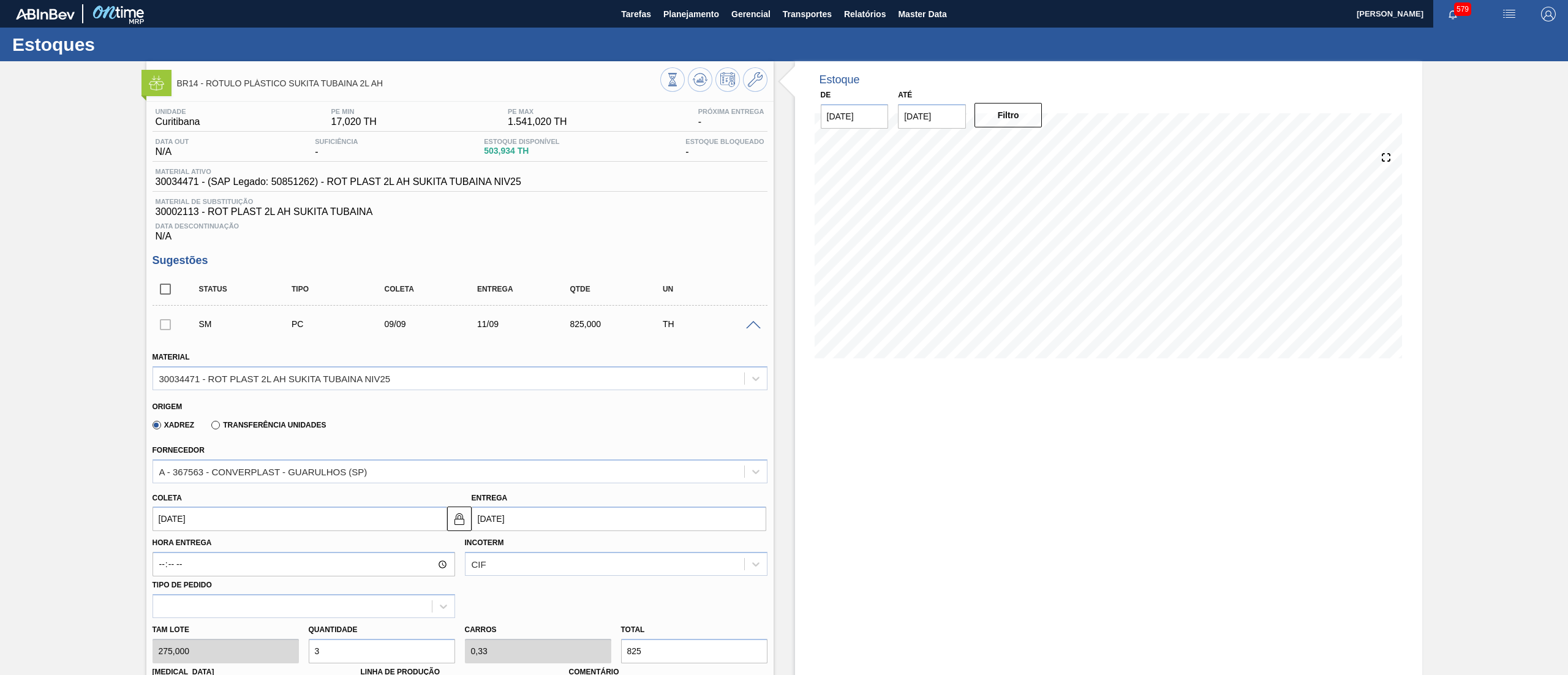
type input "0,55"
type input "1.375"
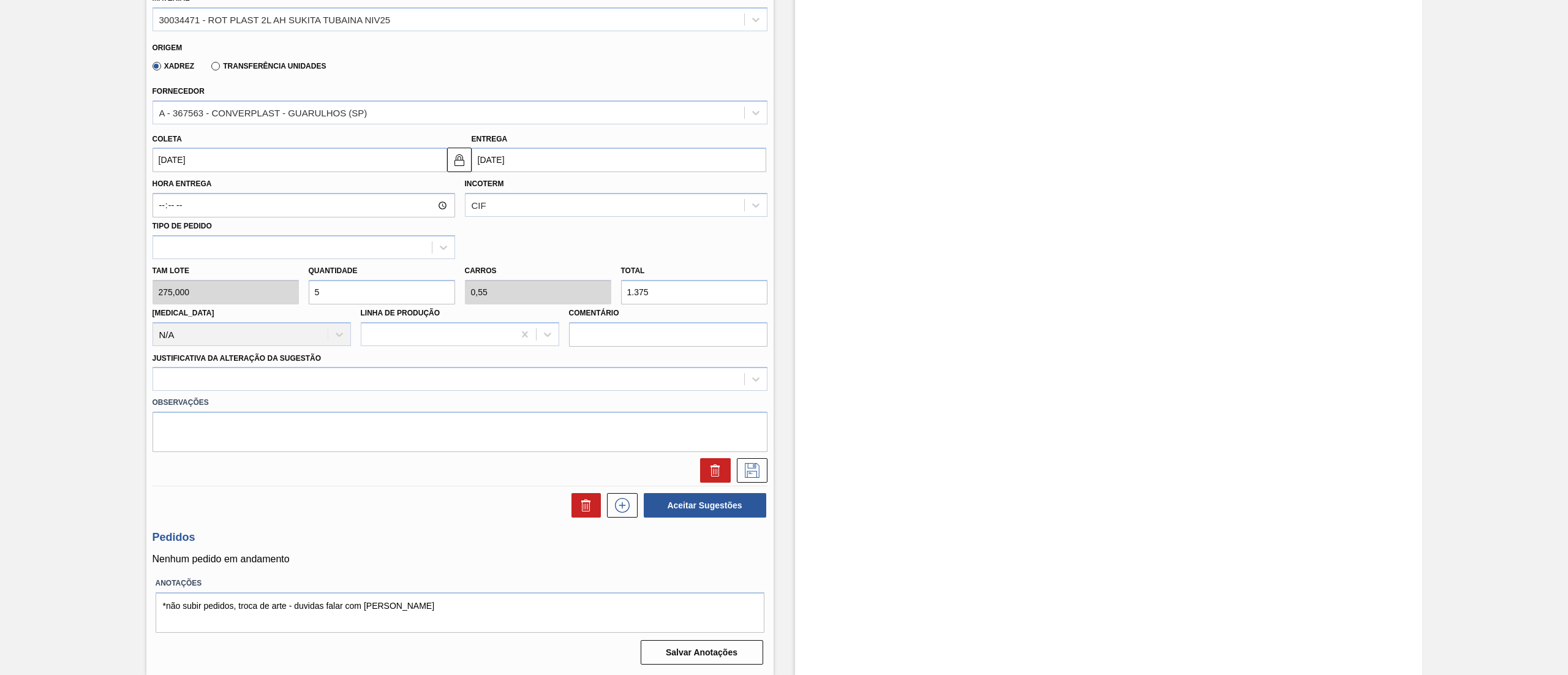
click at [170, 293] on div "[PERSON_NAME] 275,000 Quantidade 5 Carros 0,55 Total 1.375 [MEDICAL_DATA] N/A L…" at bounding box center [460, 302] width 625 height 88
type input "4"
type input "0,44"
type input "1.100"
type input "4"
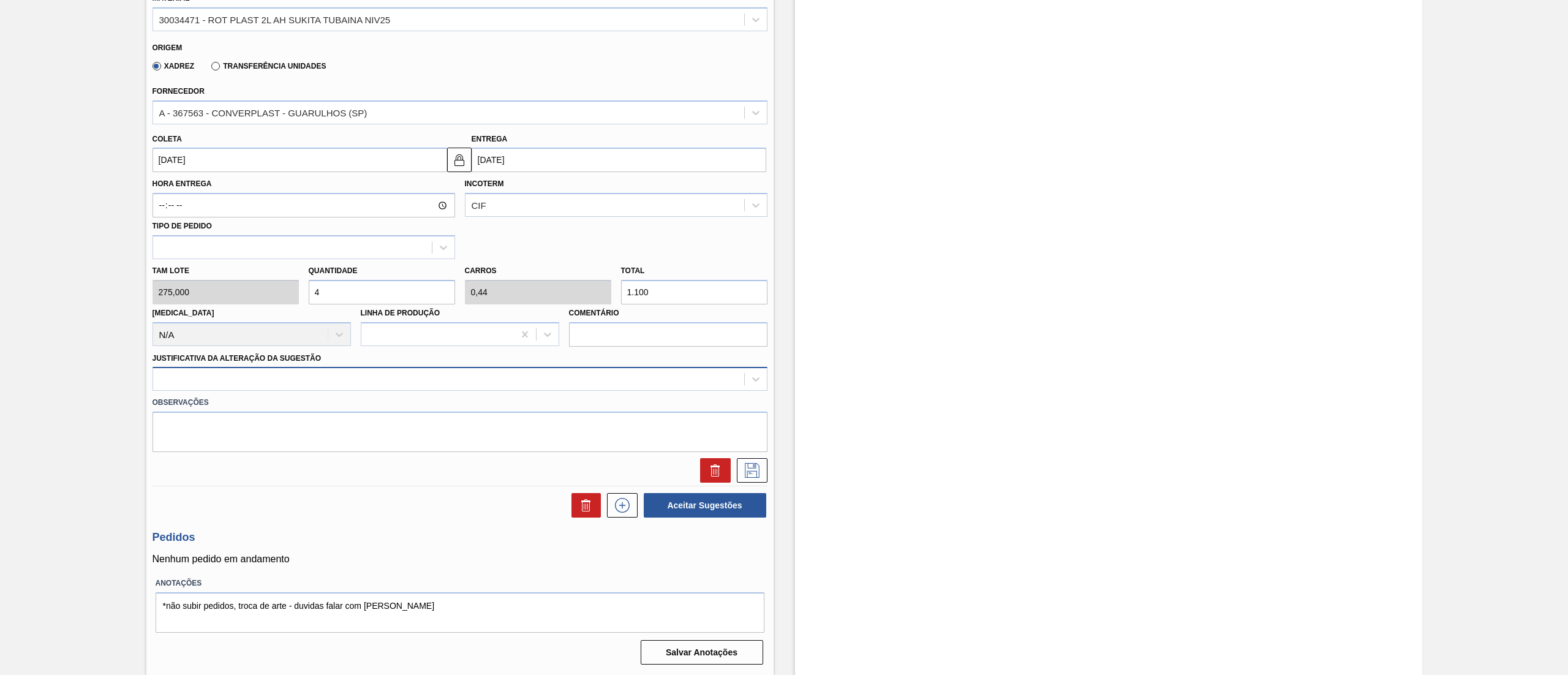
click at [189, 385] on div at bounding box center [449, 379] width 591 height 18
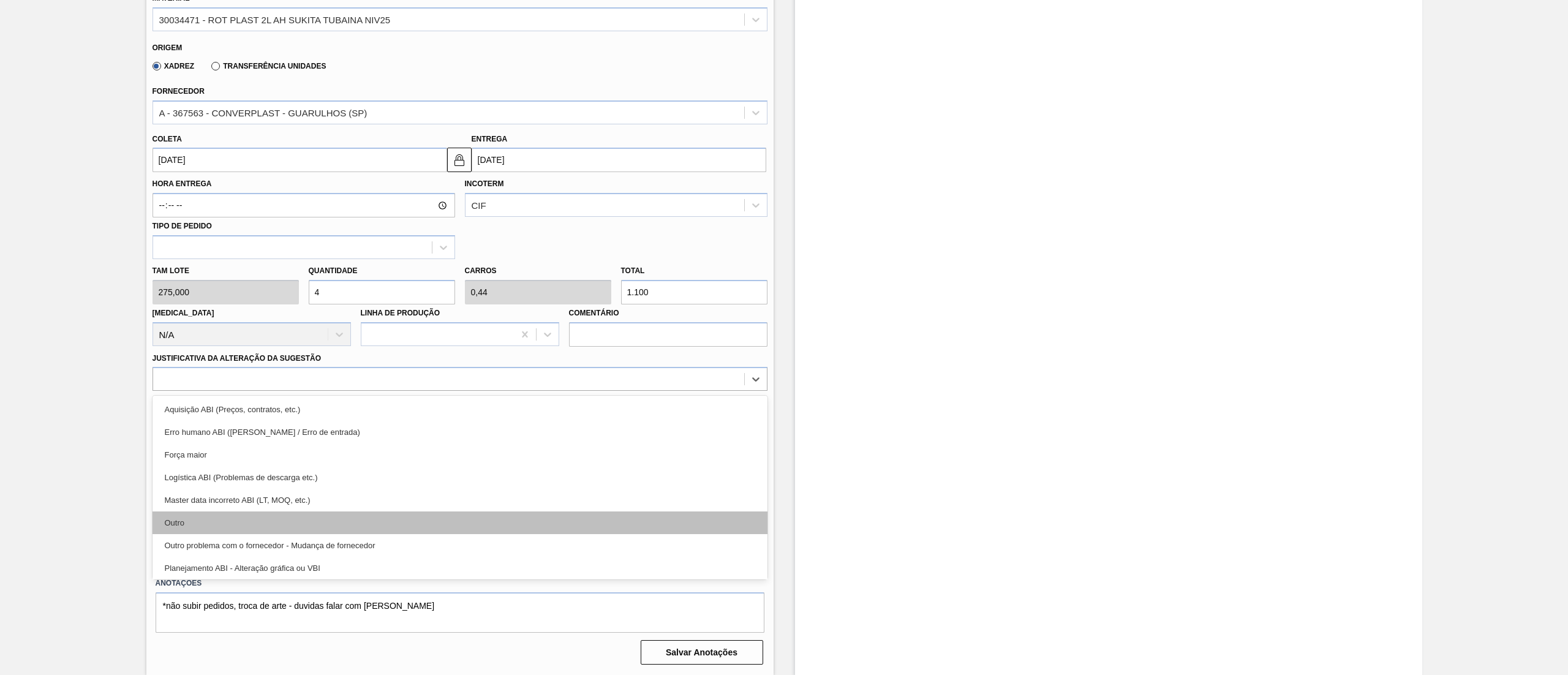
click at [231, 522] on div "Outro" at bounding box center [460, 523] width 615 height 23
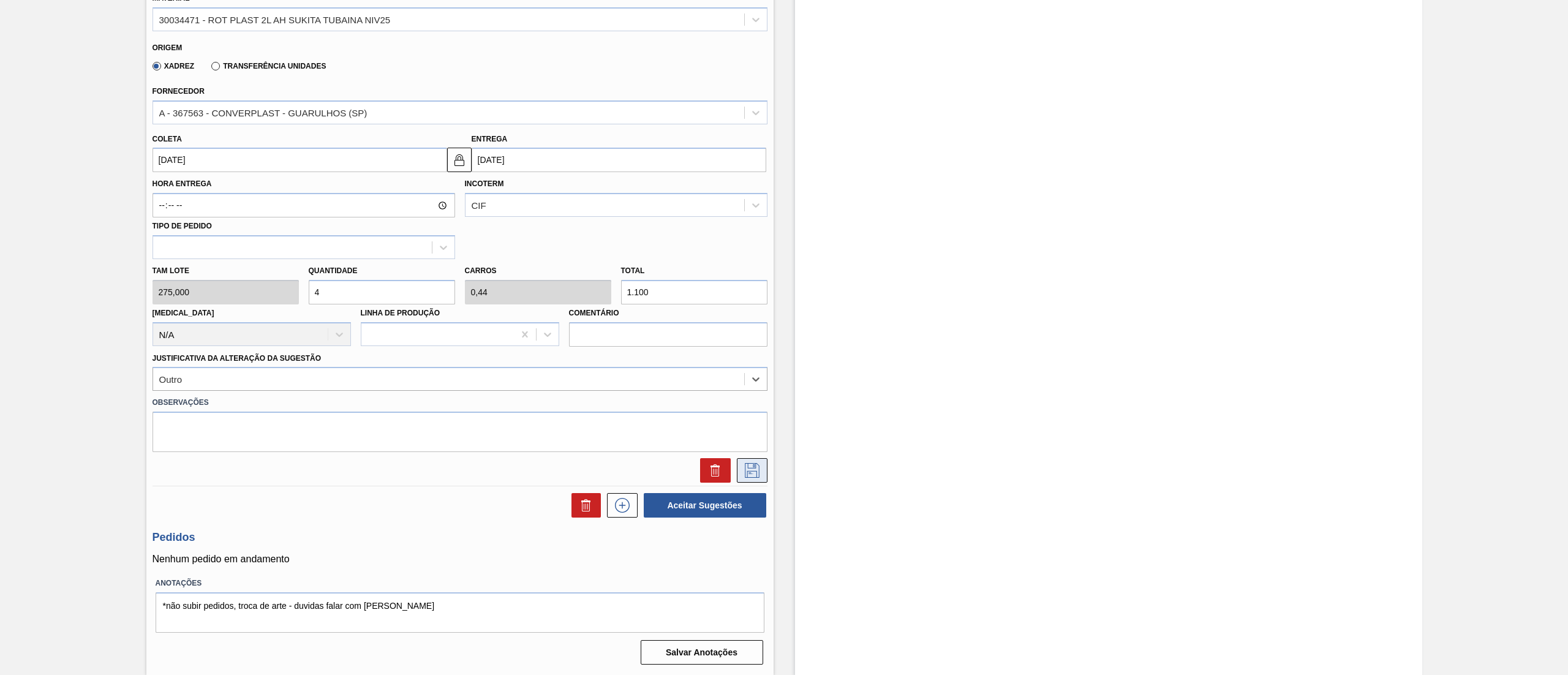
click at [746, 470] on icon at bounding box center [752, 470] width 20 height 15
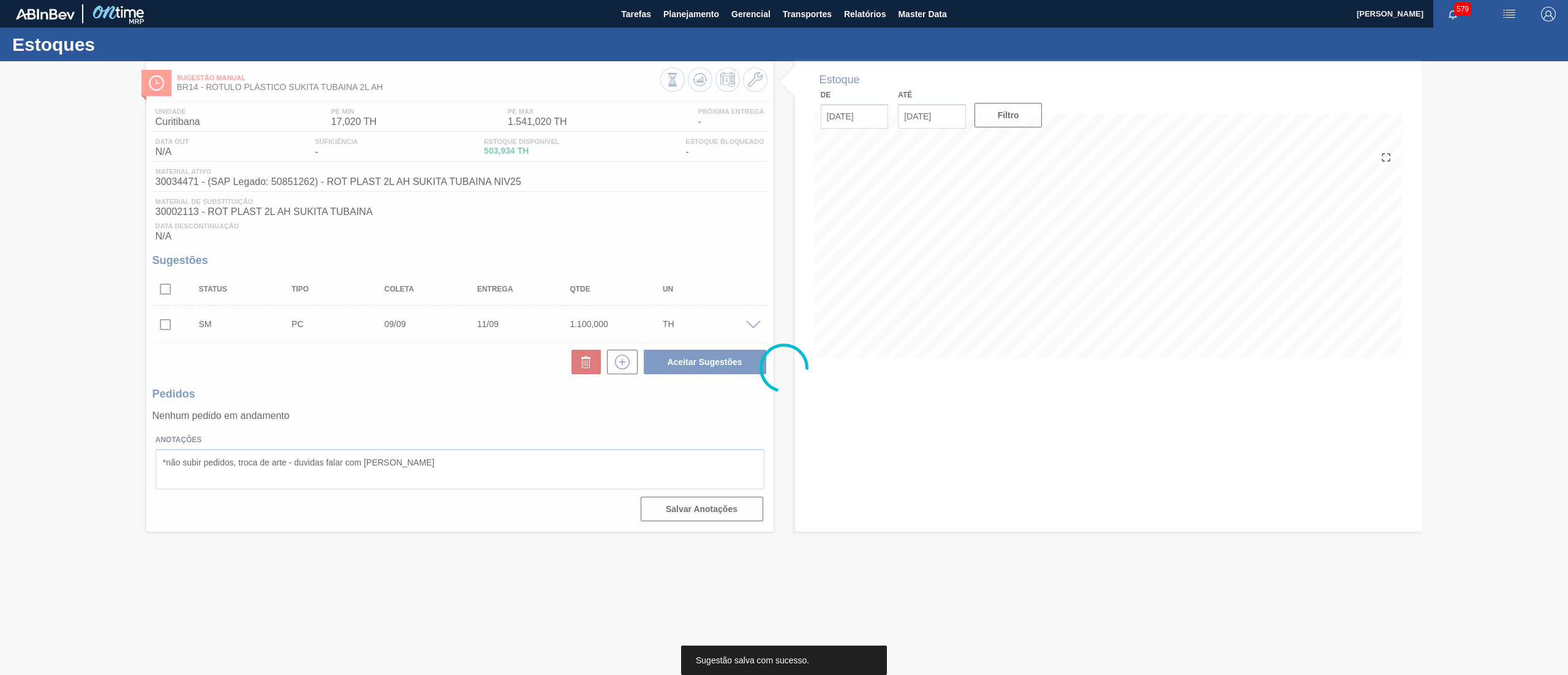
scroll to position [0, 0]
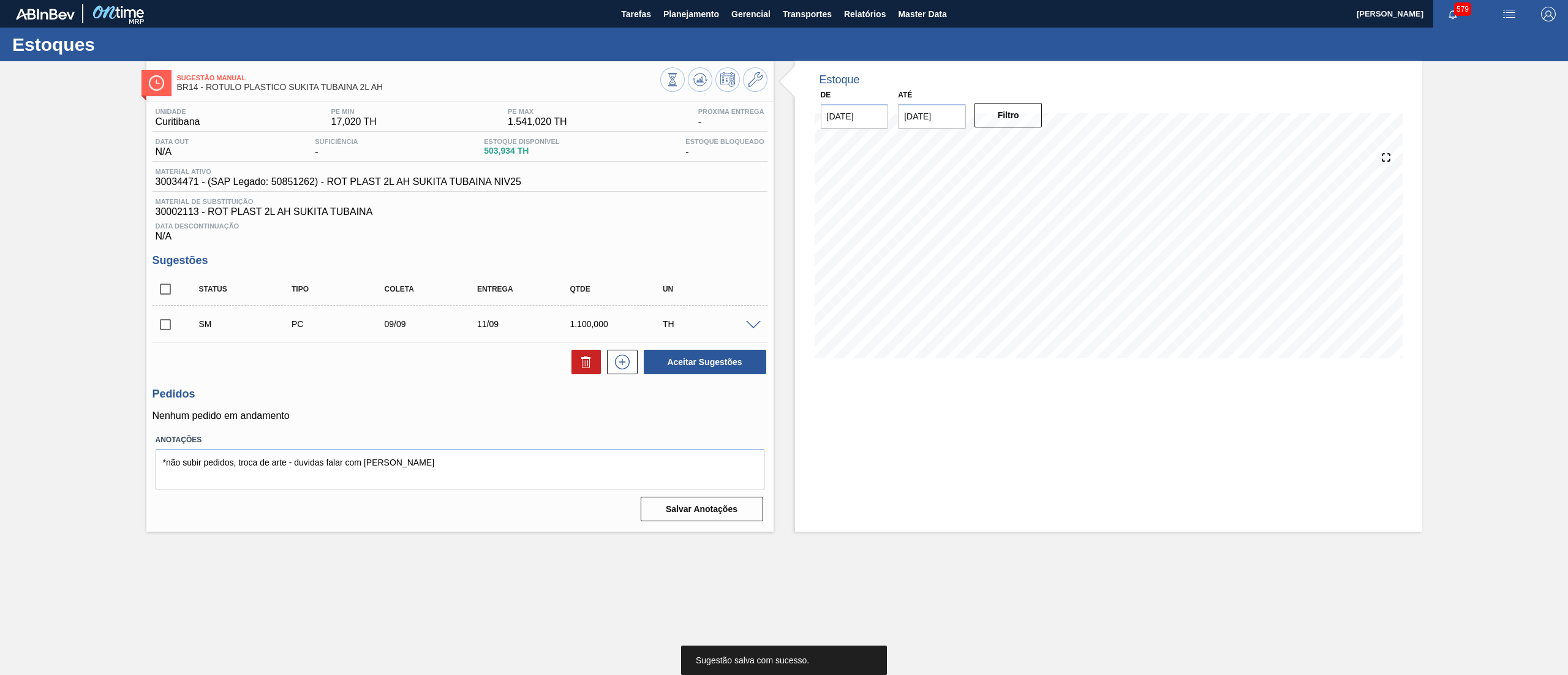
click at [161, 323] on input "checkbox" at bounding box center [166, 325] width 26 height 26
checkbox input "true"
click at [745, 80] on button at bounding box center [755, 80] width 25 height 25
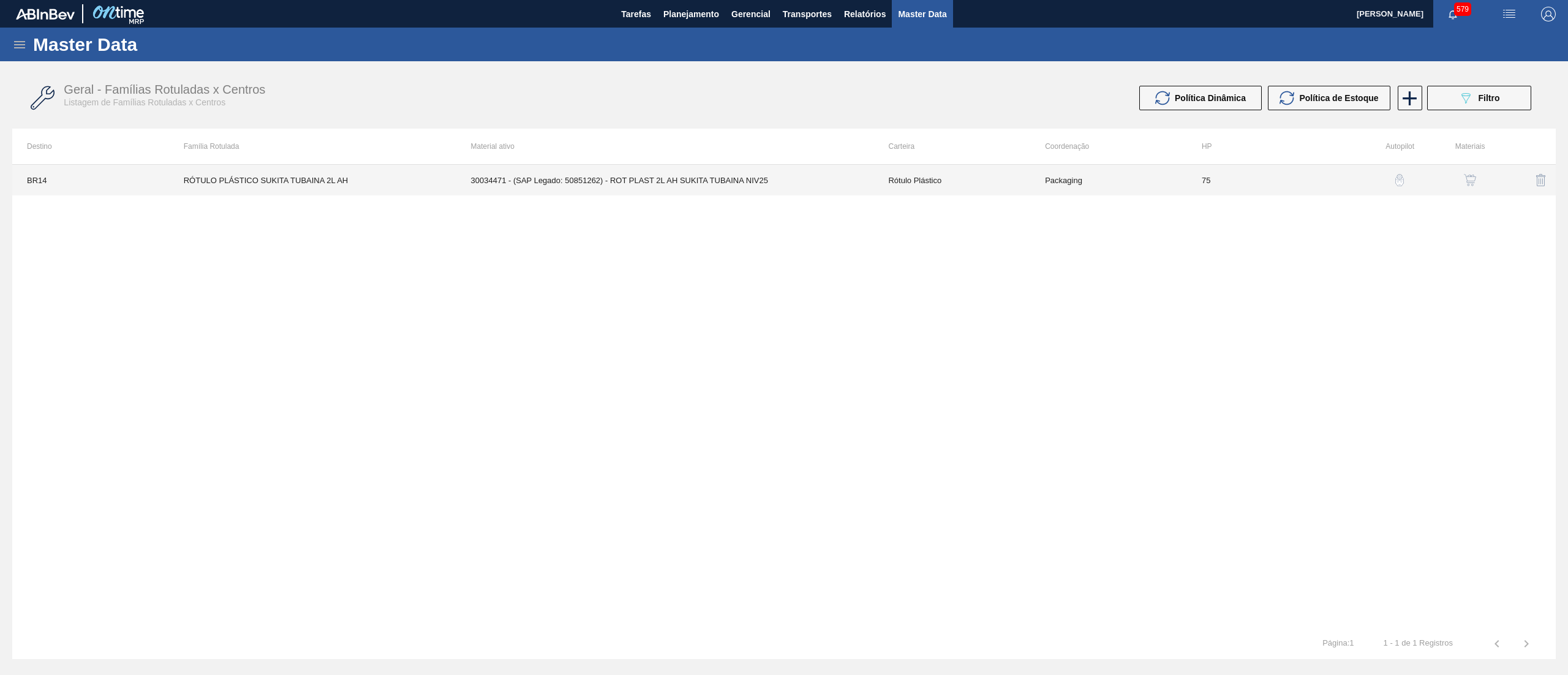
click at [946, 178] on td "Rótulo Plástico" at bounding box center [951, 179] width 157 height 31
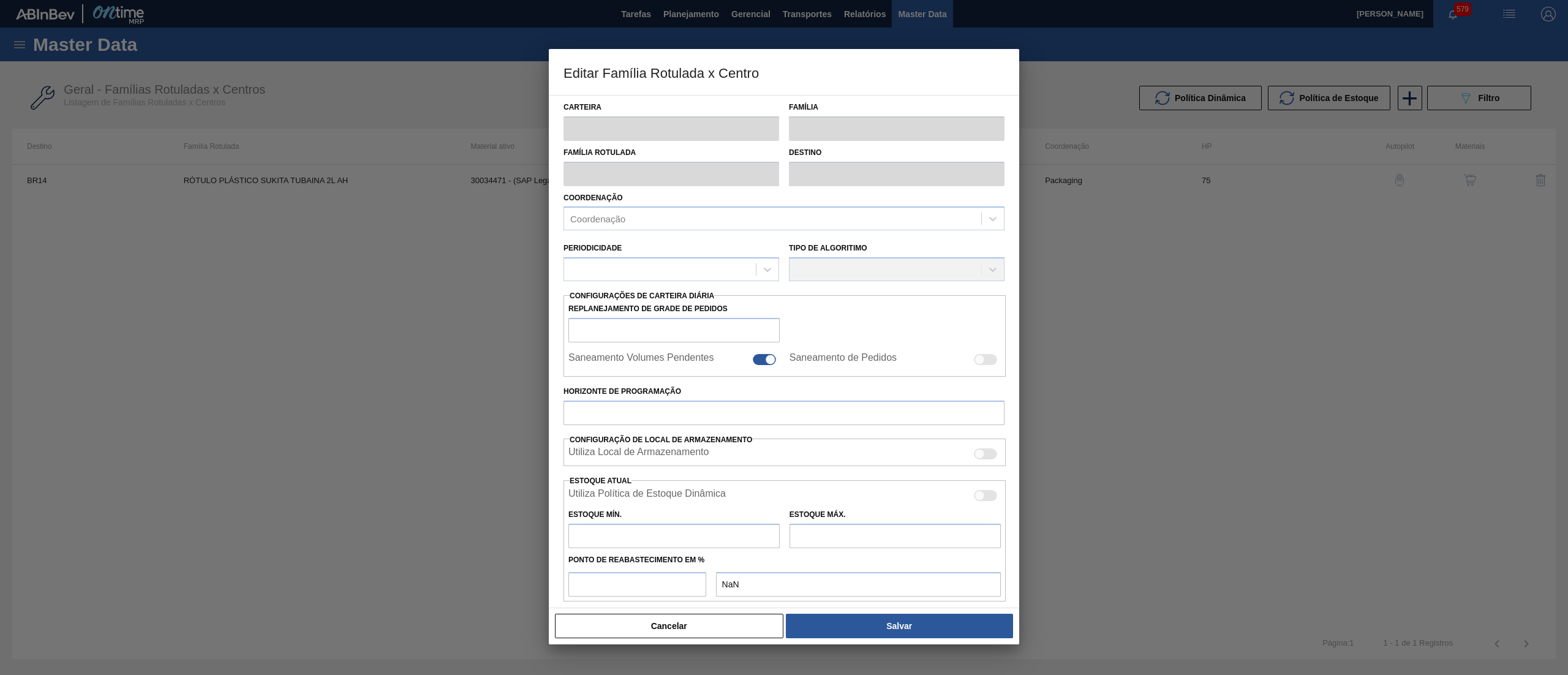
type input "Rótulo Plástico"
type input "RÓTULO PLÁSTICO SUKITA TUBAINA 2L AH"
type input "BR14 - [GEOGRAPHIC_DATA]"
type input "75"
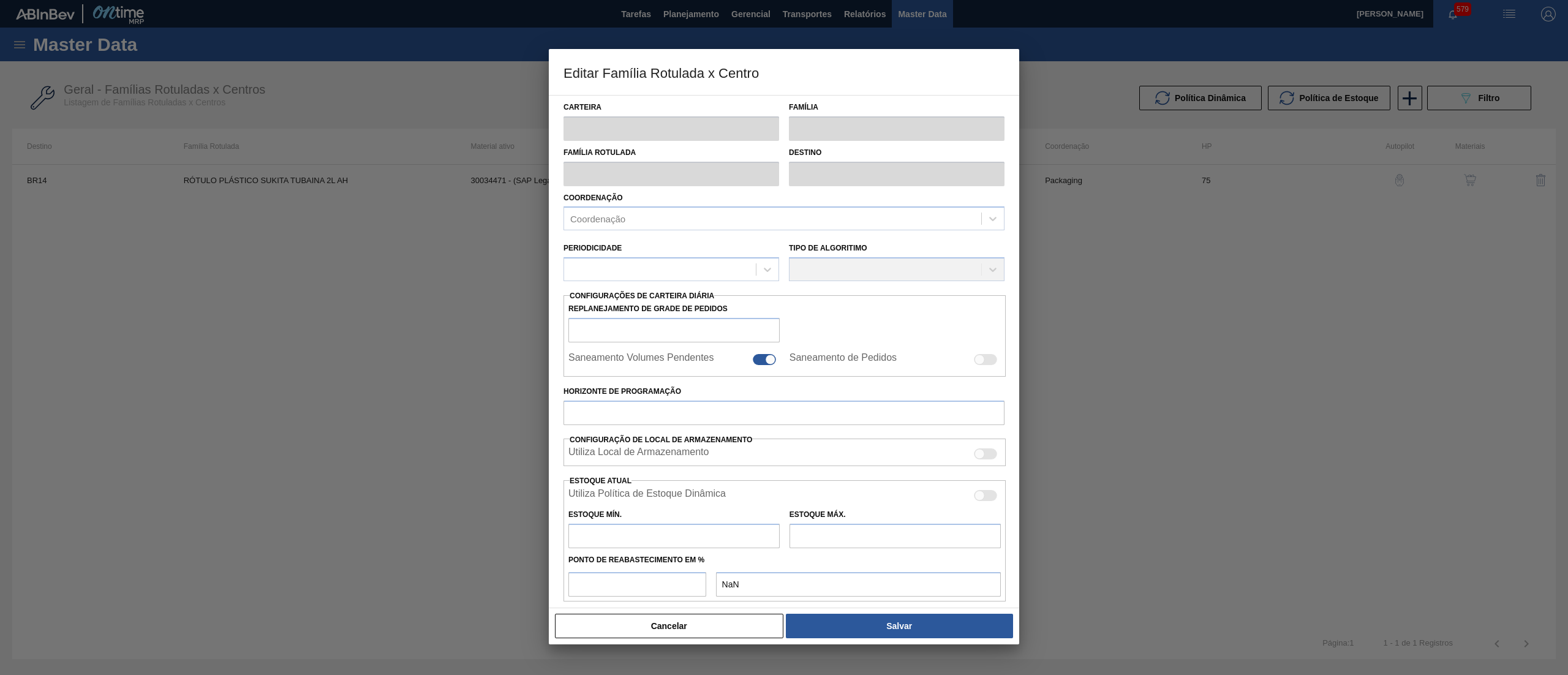
type input "17,02"
type input "1.541,02"
type input "20"
type input "321,820"
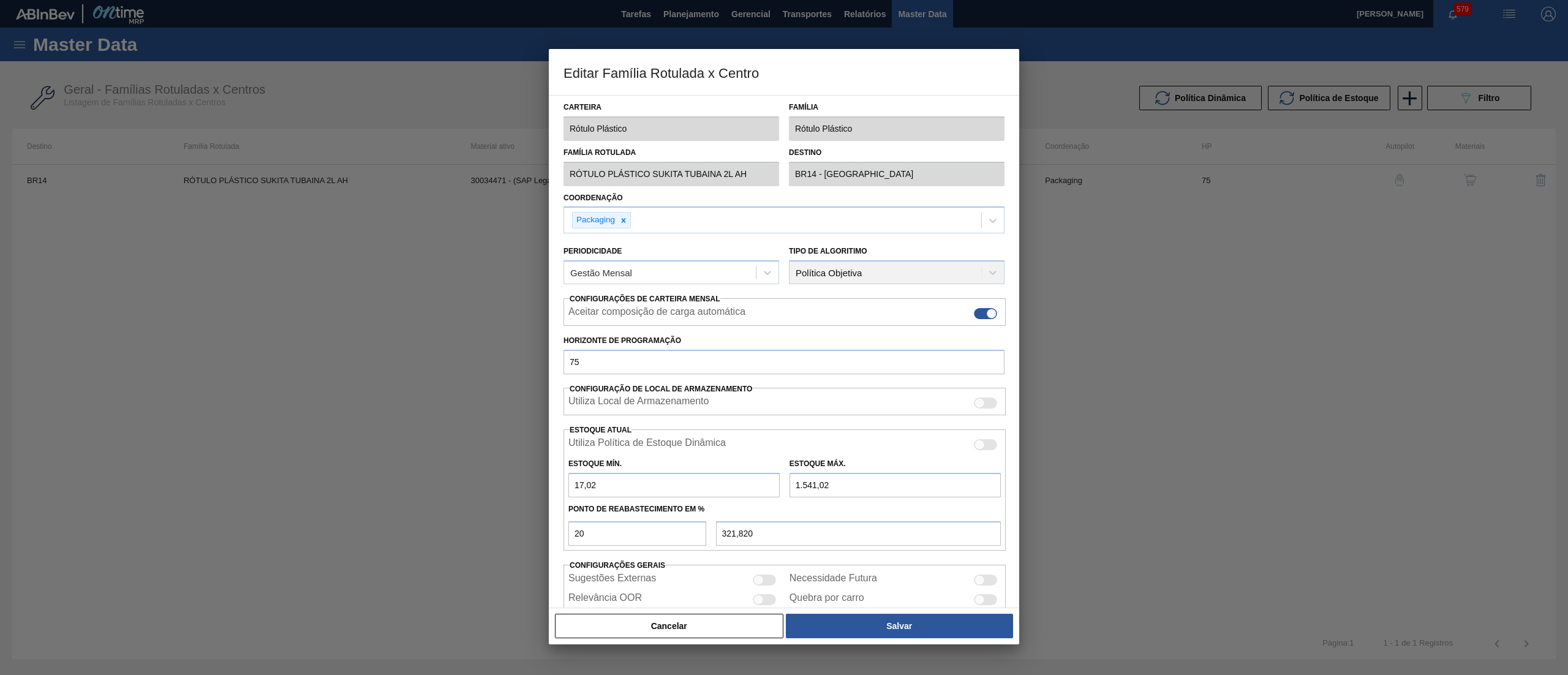
drag, startPoint x: 856, startPoint y: 486, endPoint x: 625, endPoint y: 484, distance: 231.0
click at [625, 484] on div "Estoque Mín. 17,02 Estoque Máx. 1.541,02" at bounding box center [785, 475] width 442 height 46
type input "1"
type input "13,816"
type input "18"
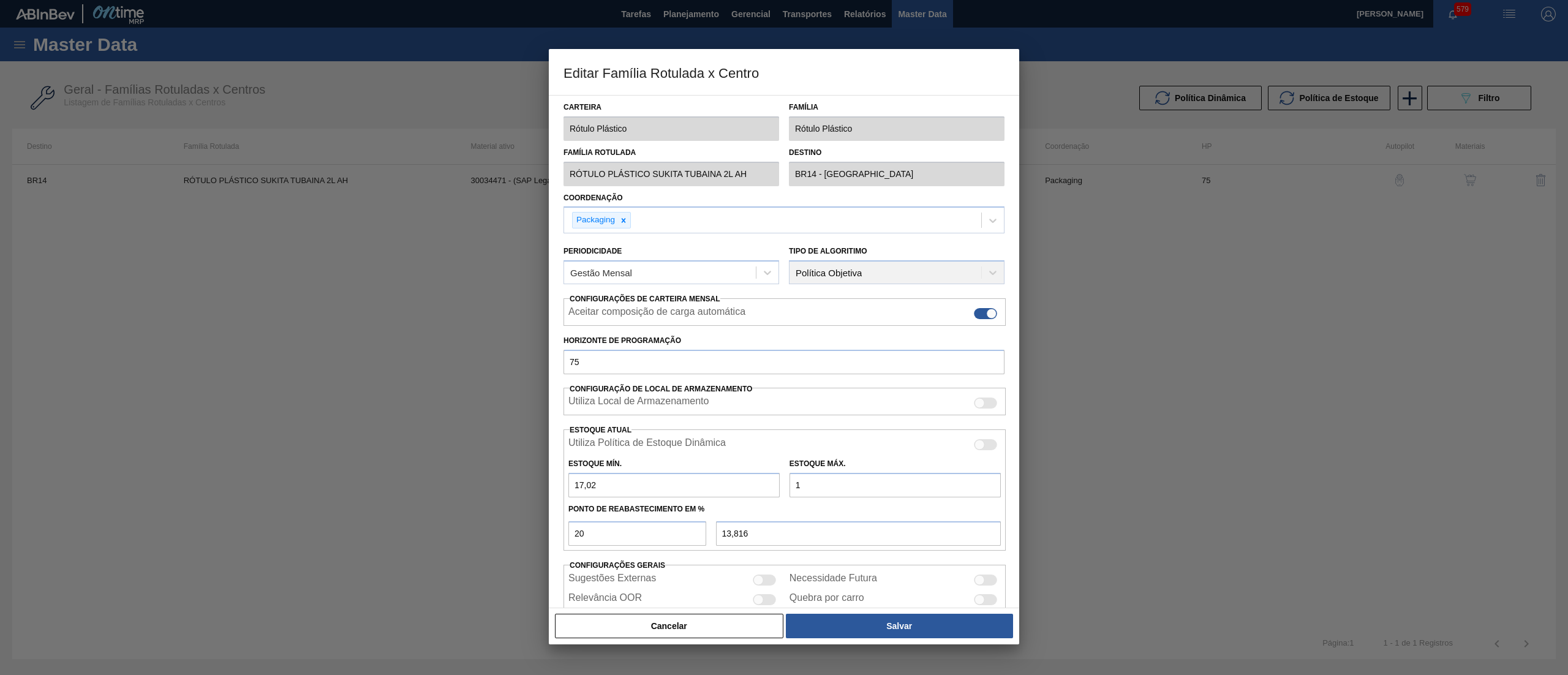
type input "17,216"
type input "189"
type input "51,416"
type input "1.894"
type input "392,416"
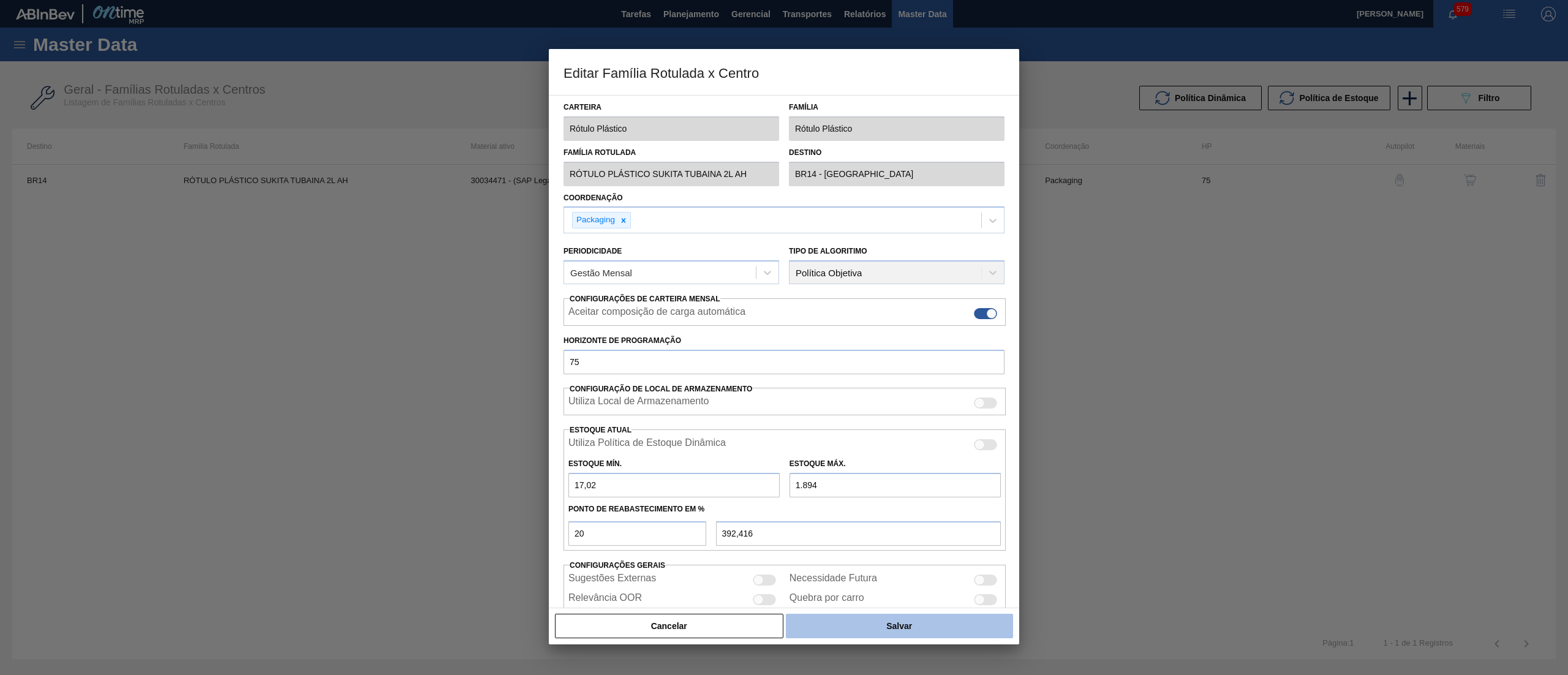
type input "1.894"
click at [928, 617] on button "Salvar" at bounding box center [900, 626] width 228 height 25
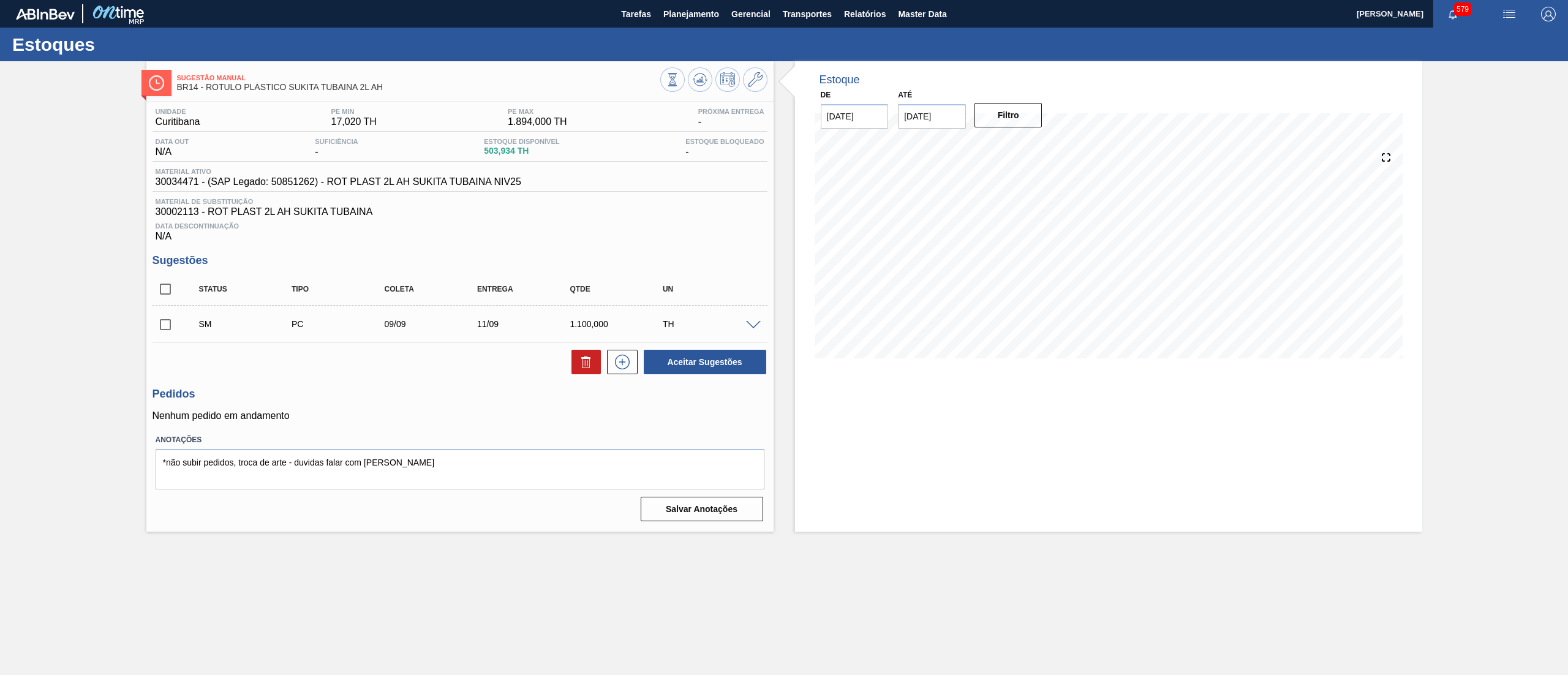
click at [166, 330] on input "checkbox" at bounding box center [166, 325] width 26 height 26
click at [682, 354] on button "Aceitar Sugestões" at bounding box center [705, 362] width 122 height 25
checkbox input "false"
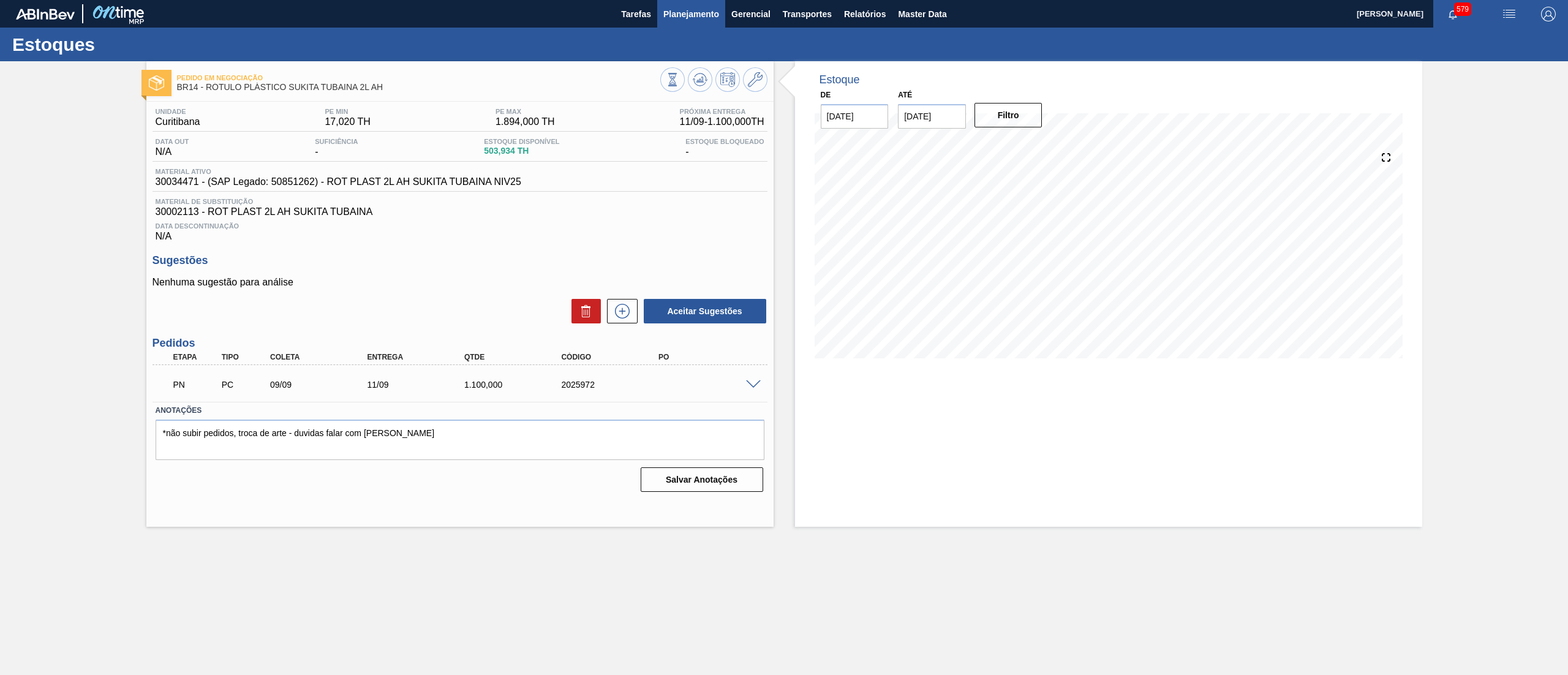
click at [686, 9] on span "Planejamento" at bounding box center [691, 14] width 56 height 15
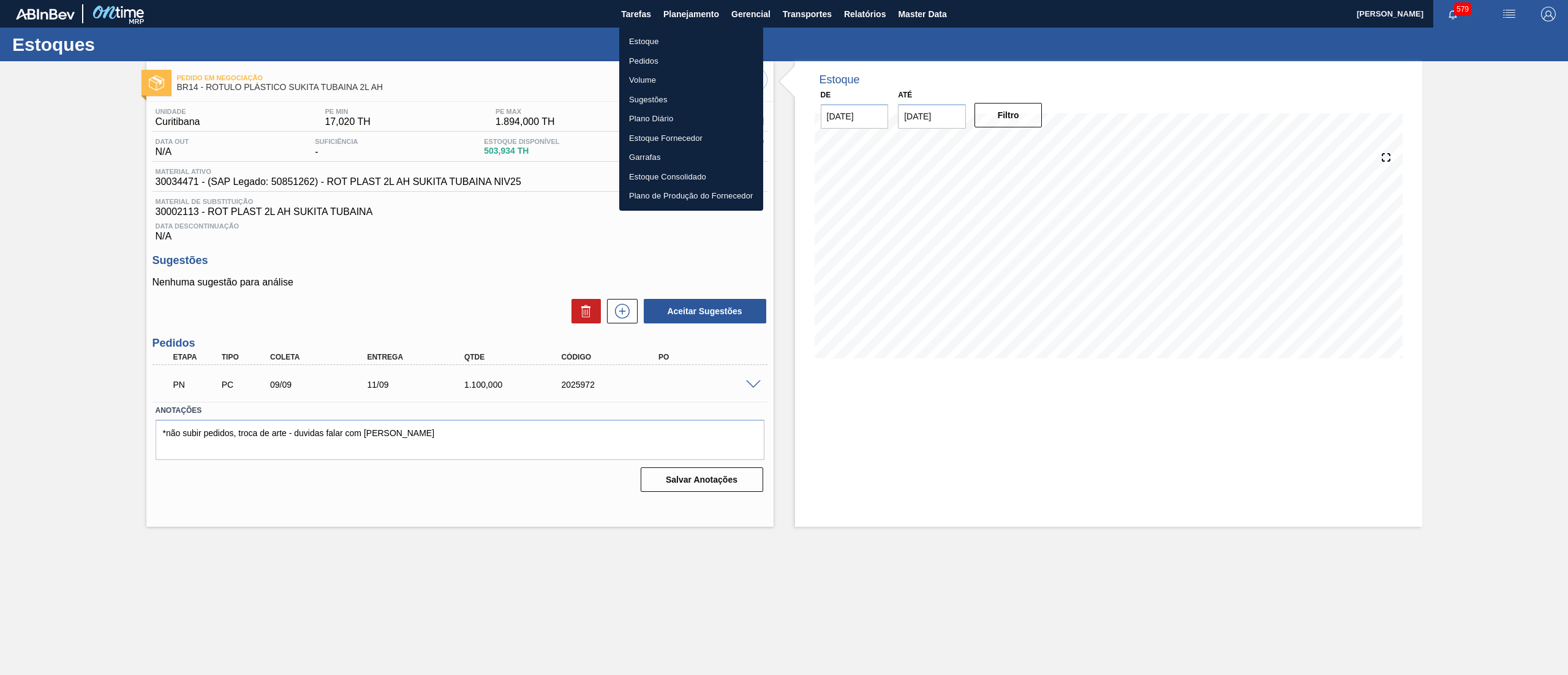
click at [674, 42] on li "Estoque" at bounding box center [690, 42] width 144 height 20
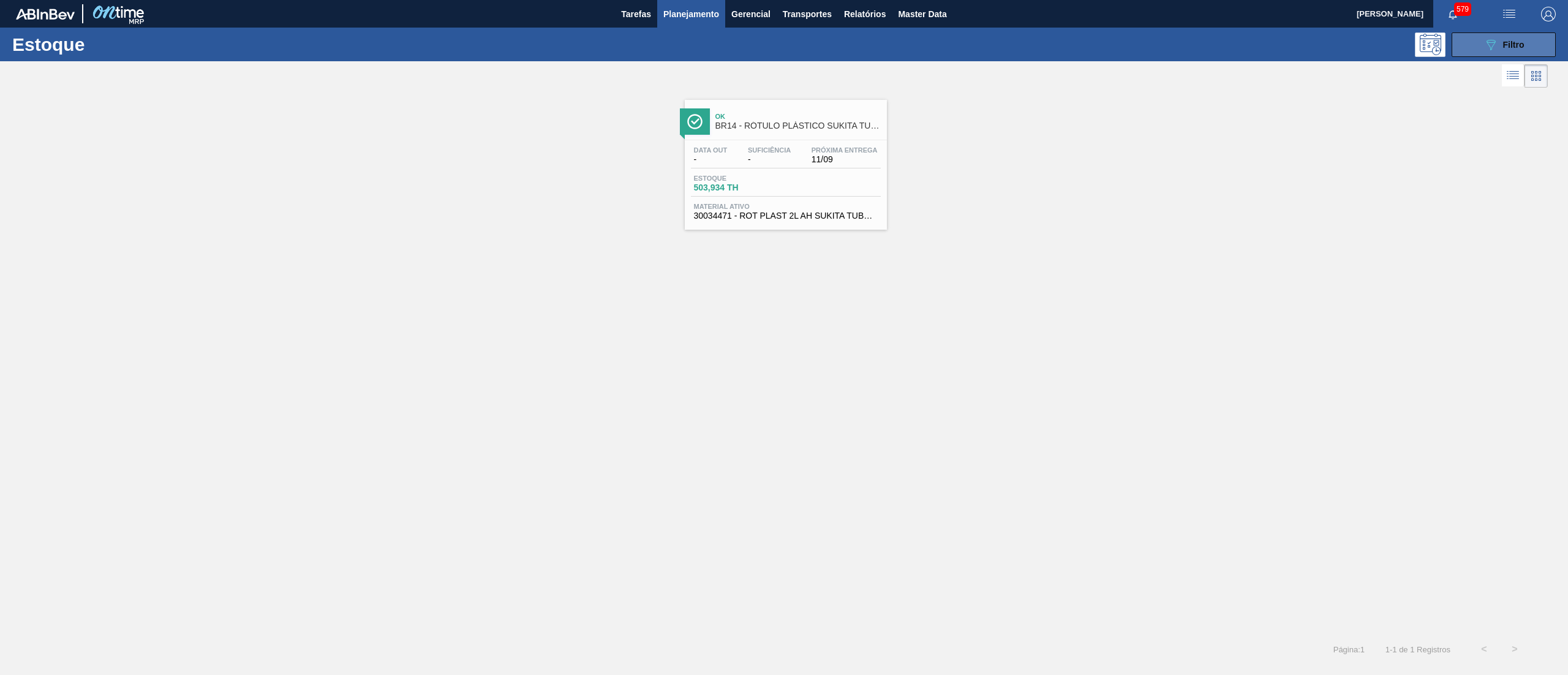
click at [1487, 40] on icon at bounding box center [1491, 45] width 9 height 10
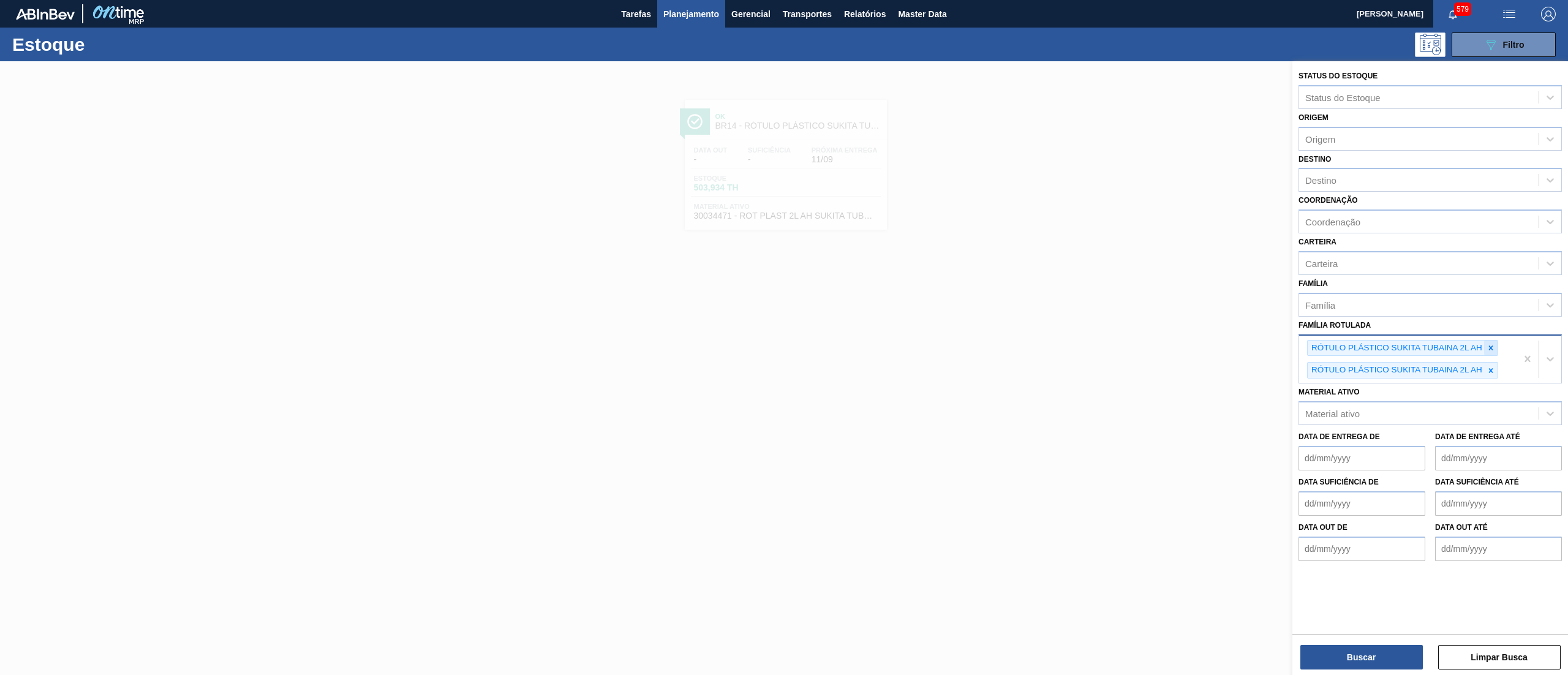
click at [1487, 347] on icon at bounding box center [1490, 348] width 8 height 8
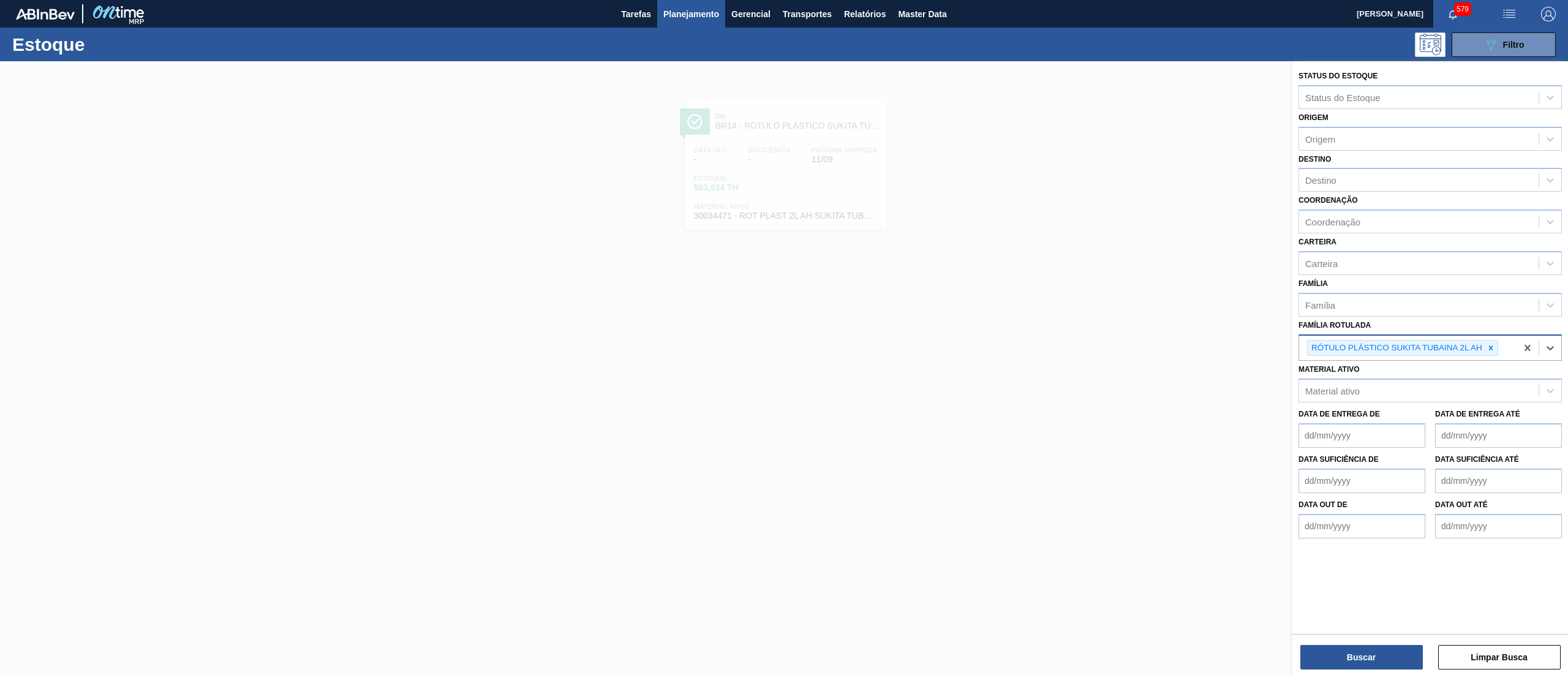
click at [1487, 347] on icon at bounding box center [1490, 348] width 8 height 8
paste Rotulada "RÓTULO PLÁSTICO GATORADE TANGERINA 500ML AH"
type Rotulada "RÓTULO PLÁSTICO GATORADE TANGERINA 500ML AH"
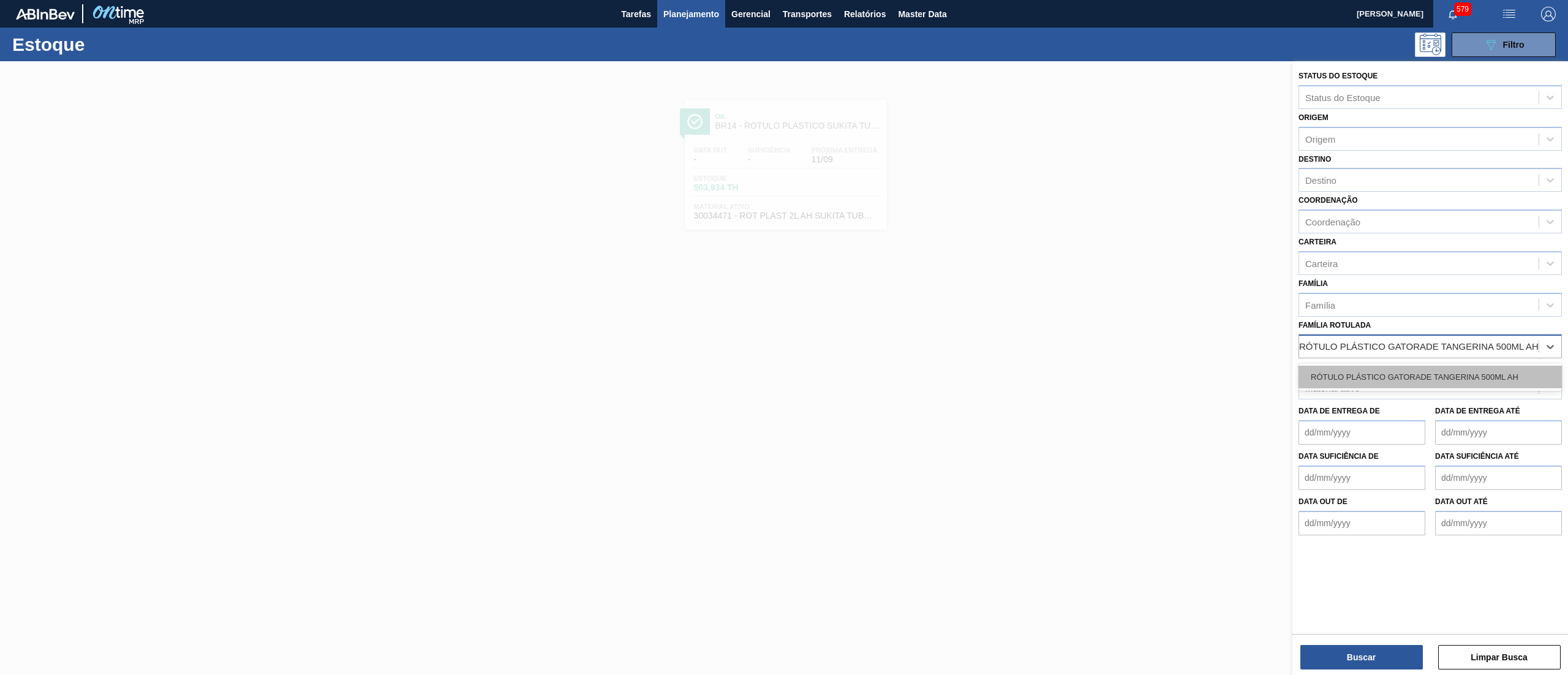
click at [1475, 367] on div "RÓTULO PLÁSTICO GATORADE TANGERINA 500ML AH" at bounding box center [1430, 377] width 263 height 23
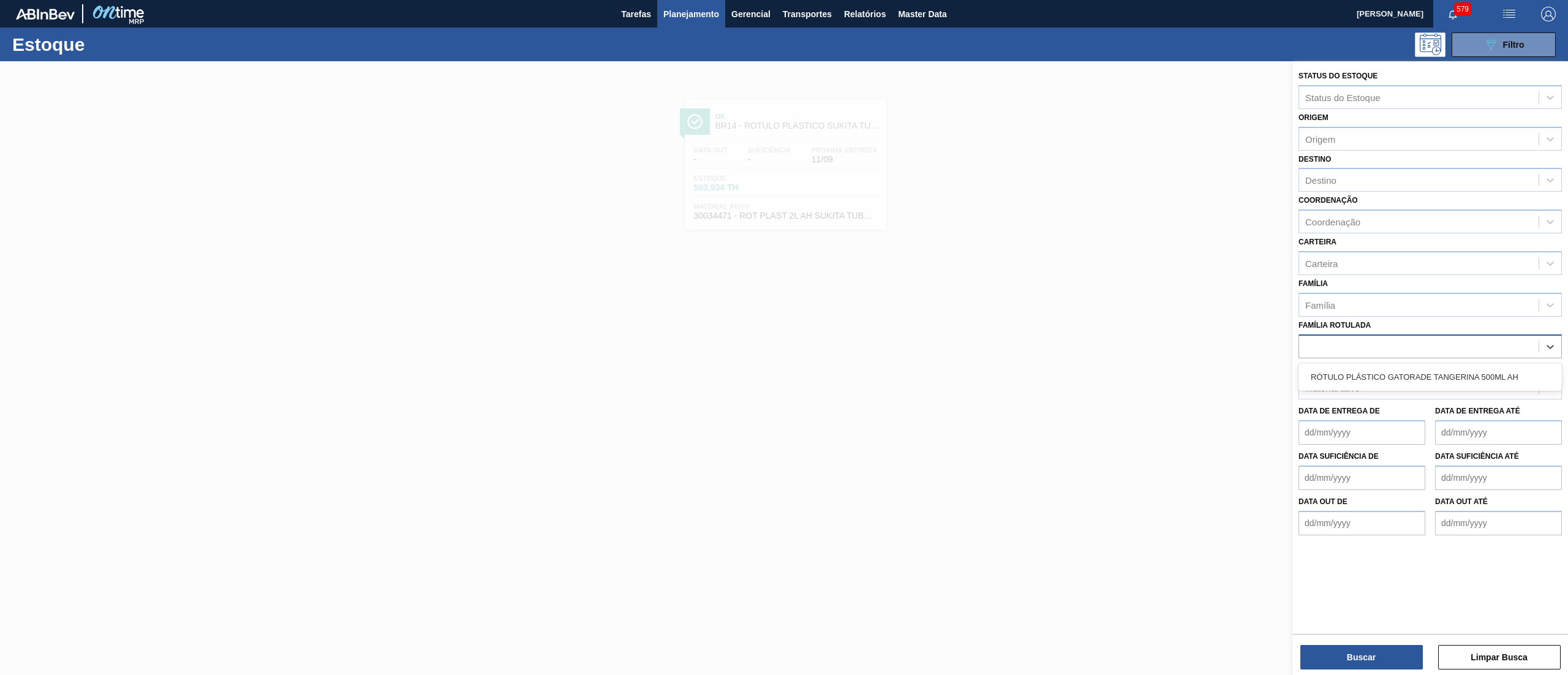
scroll to position [0, 0]
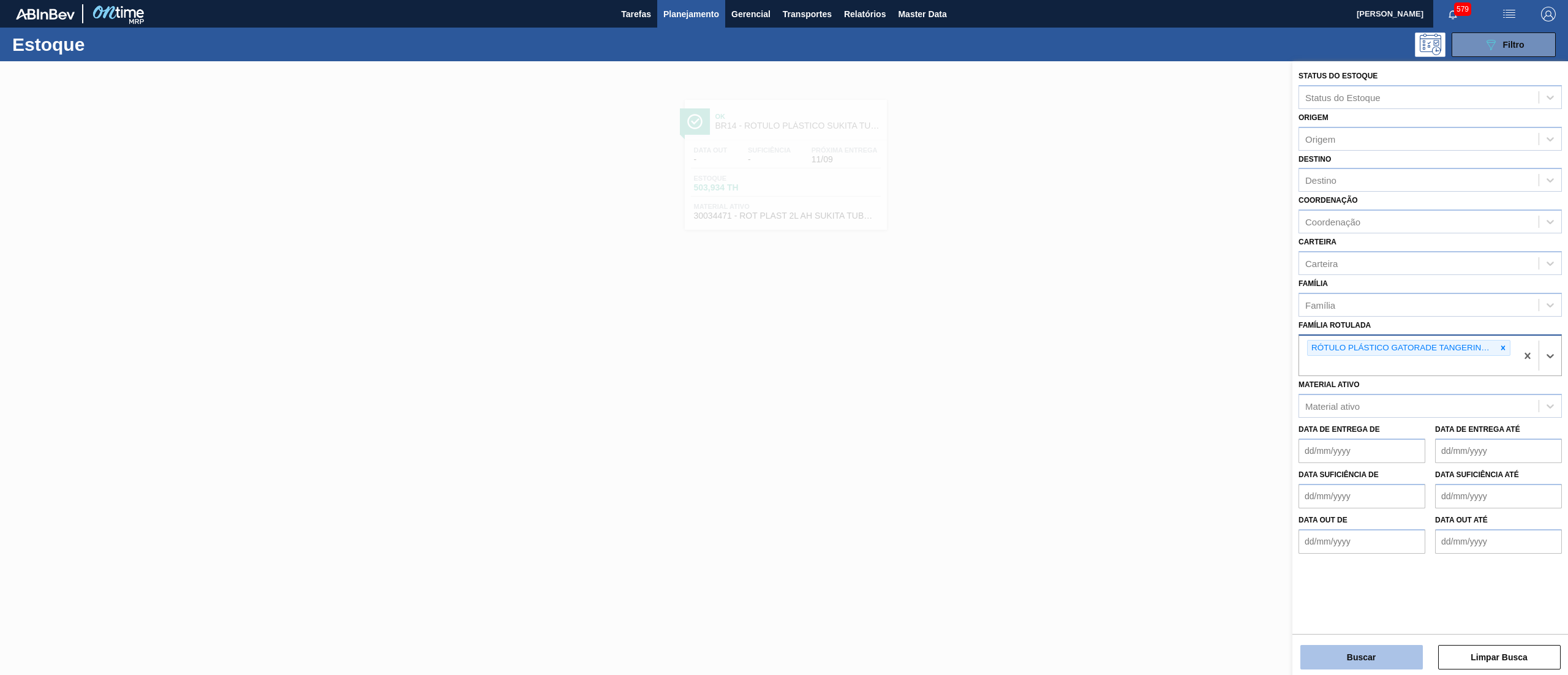
click at [1340, 652] on button "Buscar" at bounding box center [1361, 657] width 122 height 25
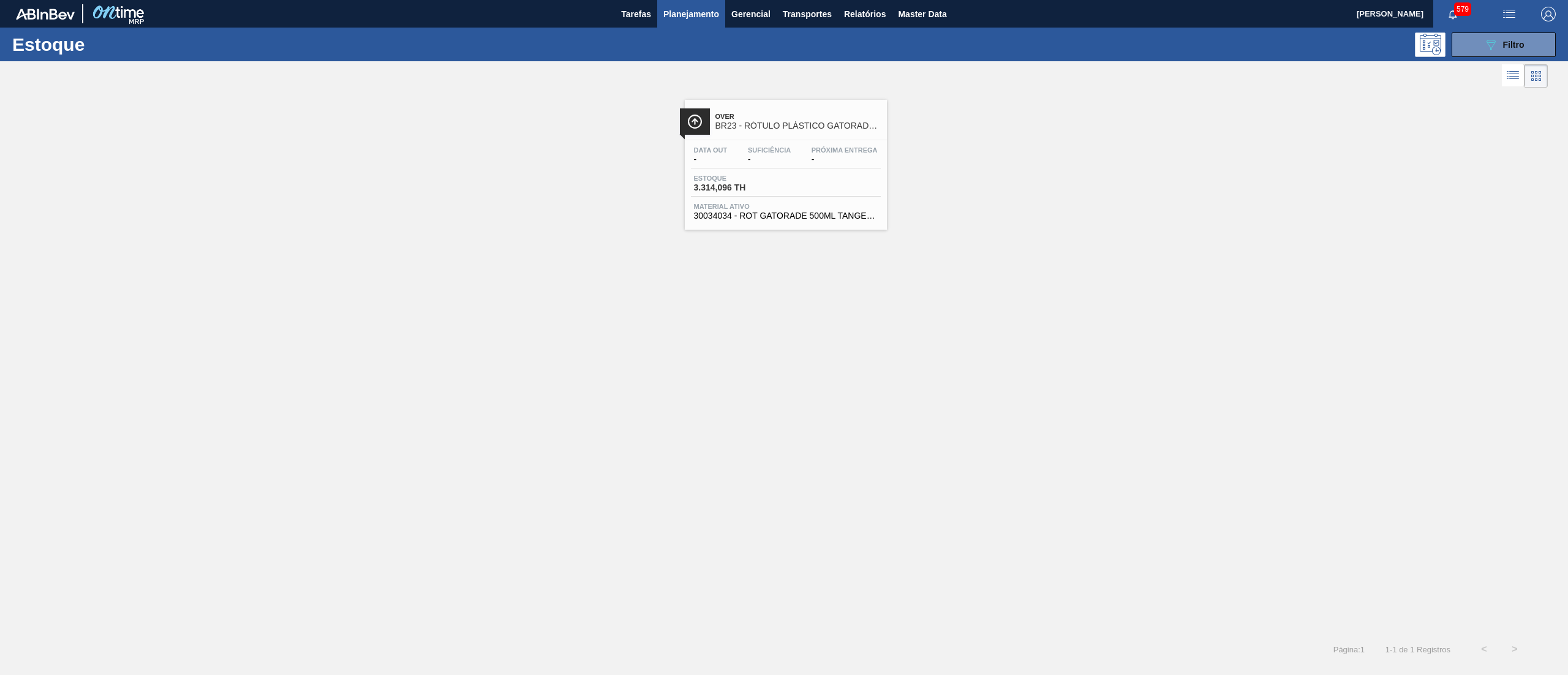
click at [788, 220] on span "30034034 - ROT GATORADE 500ML TANGERINA AH NIV25" at bounding box center [785, 216] width 184 height 9
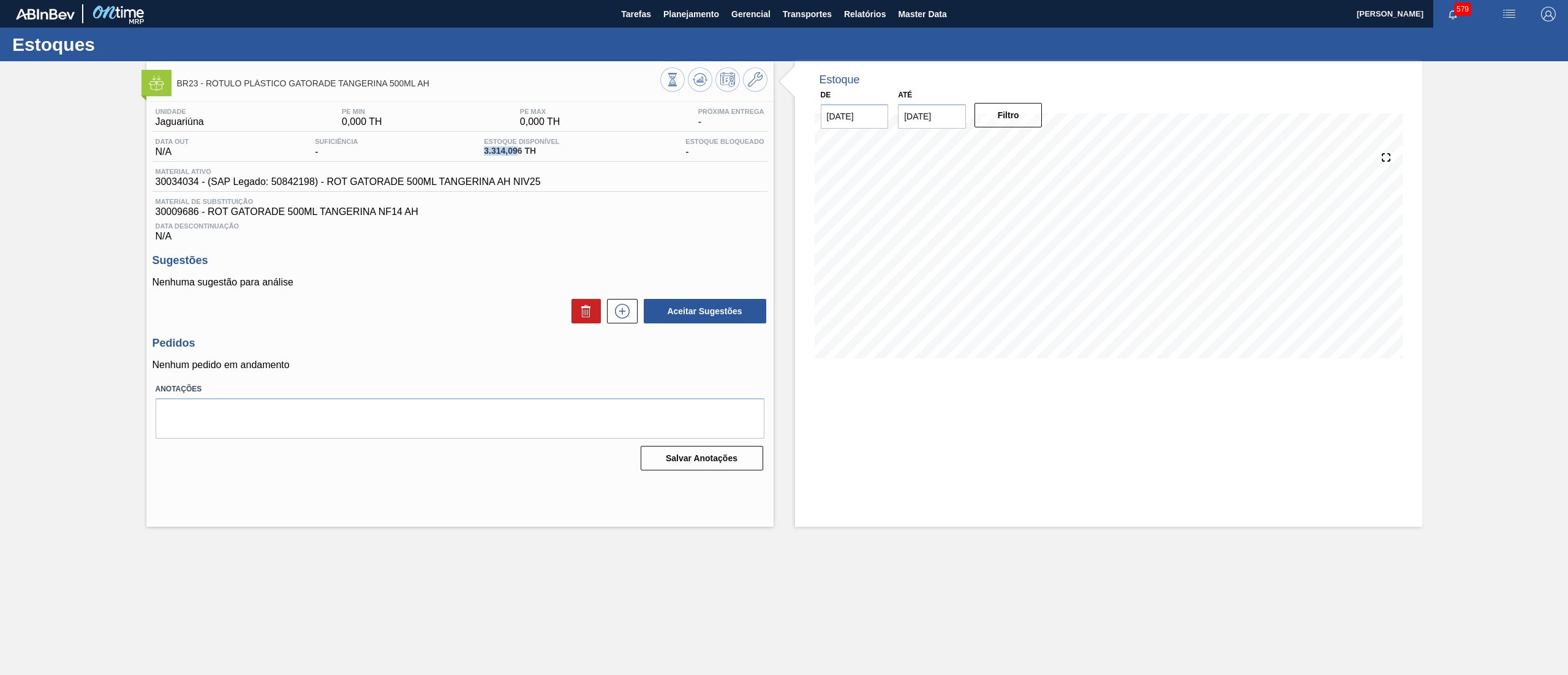
drag, startPoint x: 478, startPoint y: 154, endPoint x: 519, endPoint y: 154, distance: 41.0
click at [519, 154] on div "Data out N/A Suficiência - Estoque Disponível 3.314,096 TH Estoque Bloqueado -" at bounding box center [460, 150] width 615 height 24
click at [698, 8] on span "Planejamento" at bounding box center [691, 14] width 56 height 15
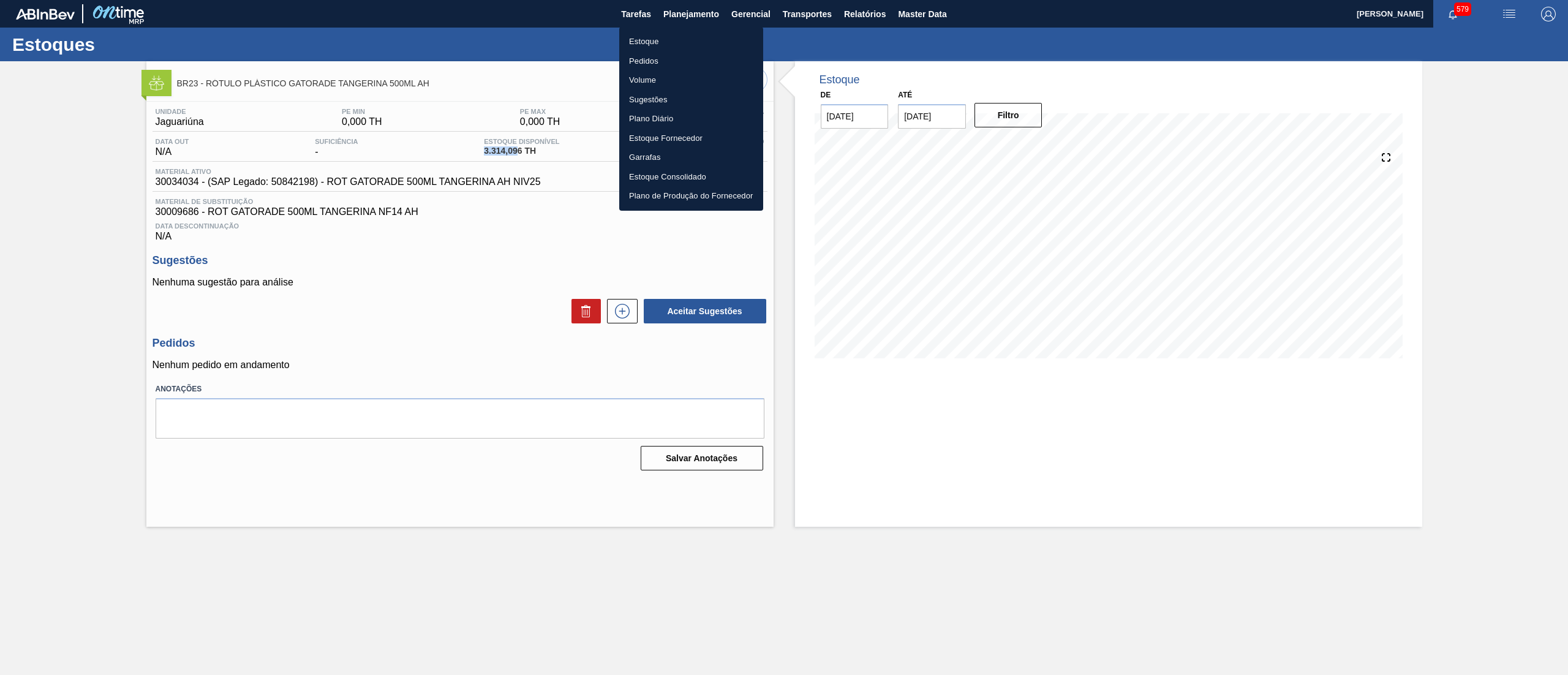
click at [660, 47] on li "Estoque" at bounding box center [690, 42] width 144 height 20
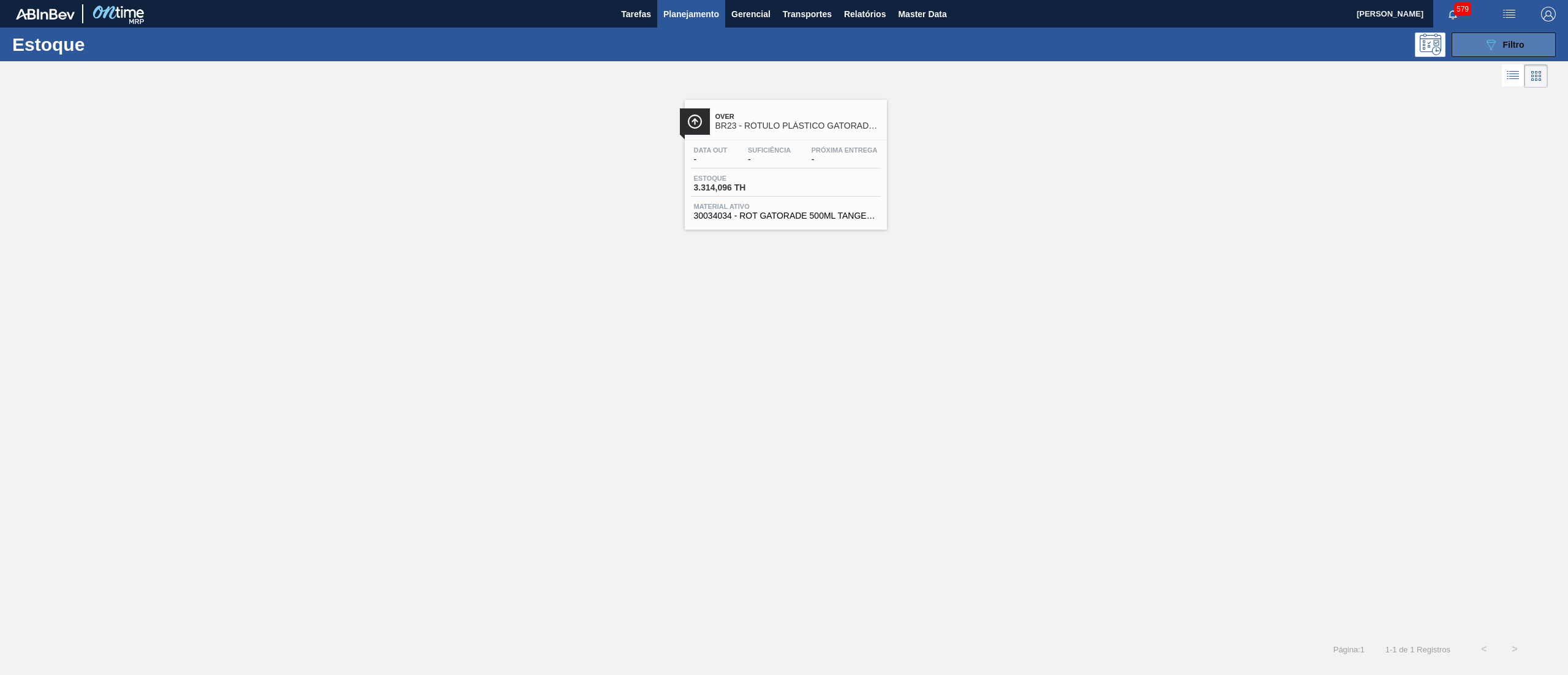
click at [1502, 37] on div "089F7B8B-B2A5-4AFE-B5C0-19BA573D28AC Filtro" at bounding box center [1504, 44] width 41 height 15
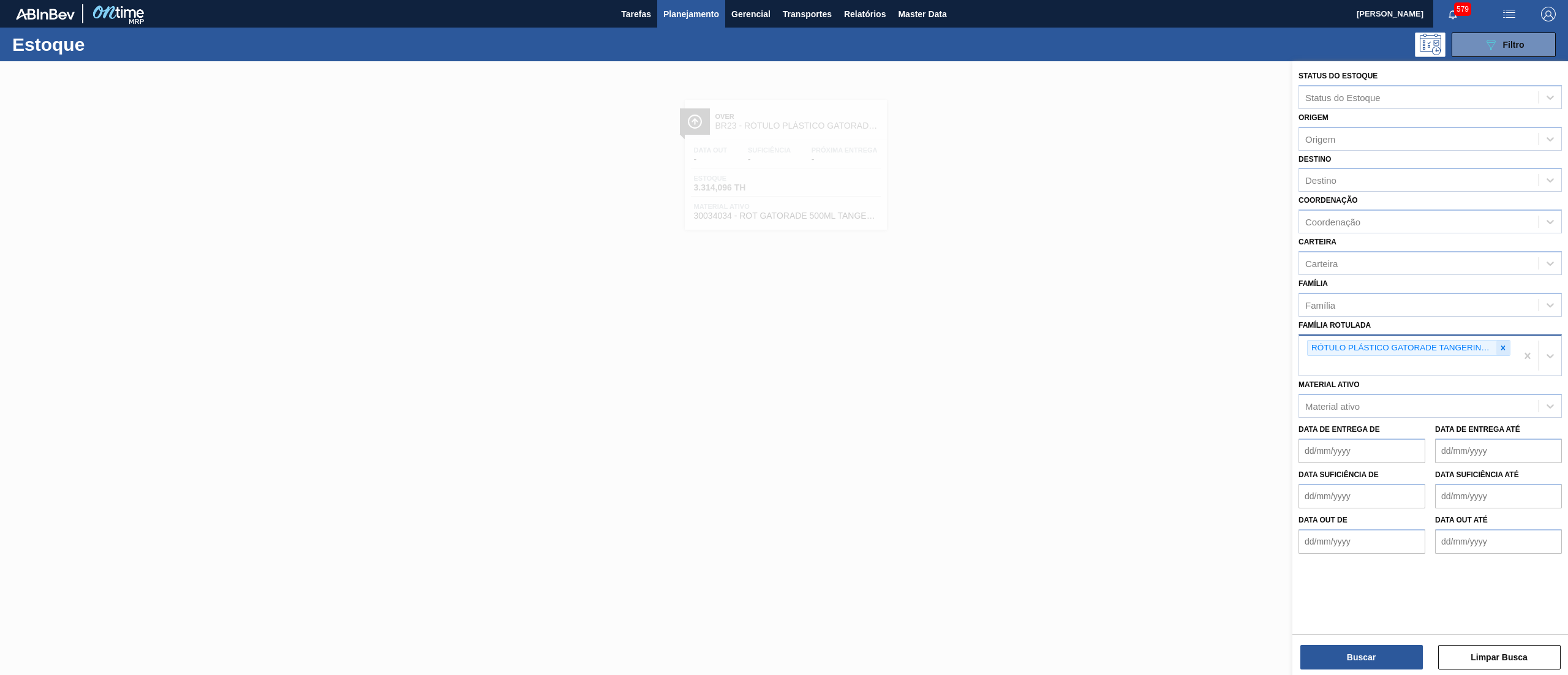
click at [1500, 347] on icon at bounding box center [1502, 348] width 8 height 8
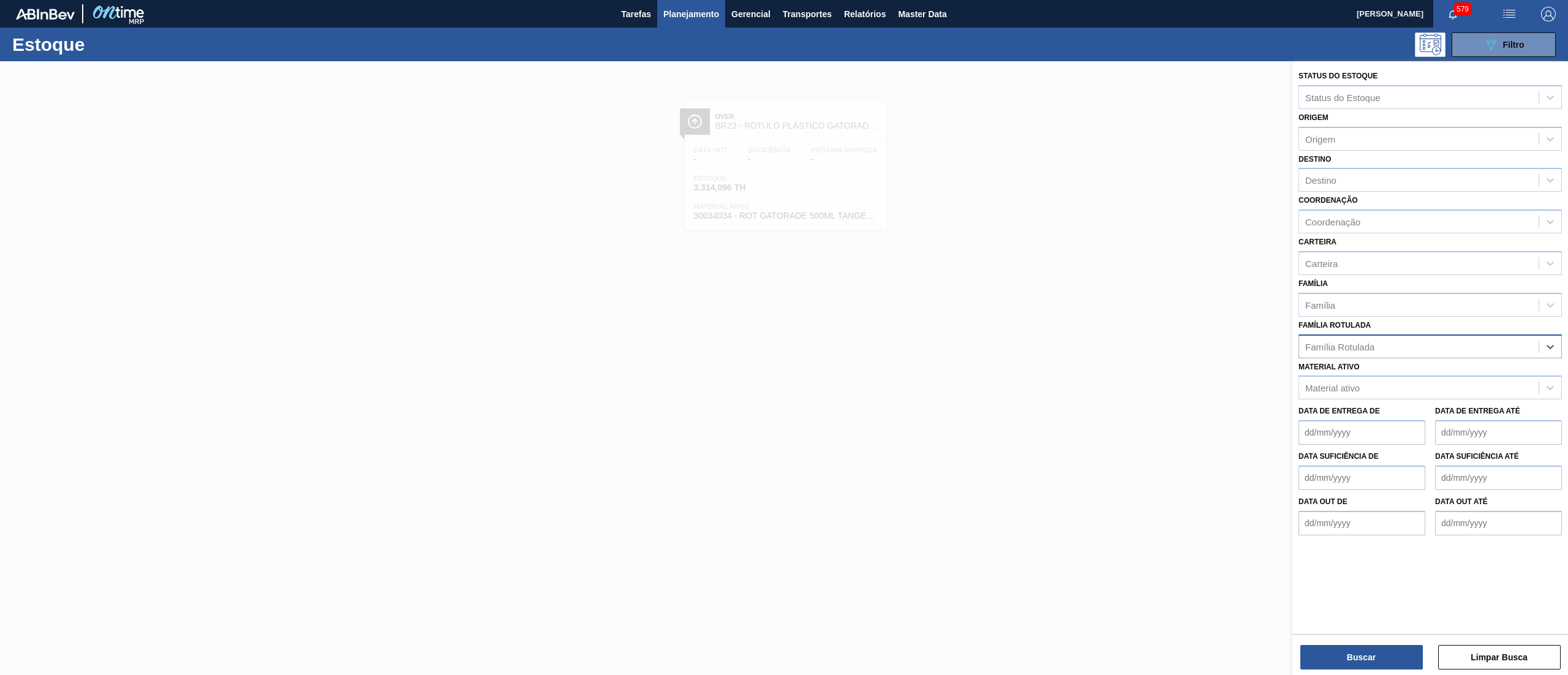
paste Rotulada "RÓTULO PLAST 500ML AH GATORADE BERRY BLUE"
type Rotulada "RÓTULO PLAST 500ML AH GATORADE BERRY BLUE"
click at [1481, 378] on div "RÓTULO PLAST 500ML AH GATORADE BERRY BLUE" at bounding box center [1430, 377] width 263 height 23
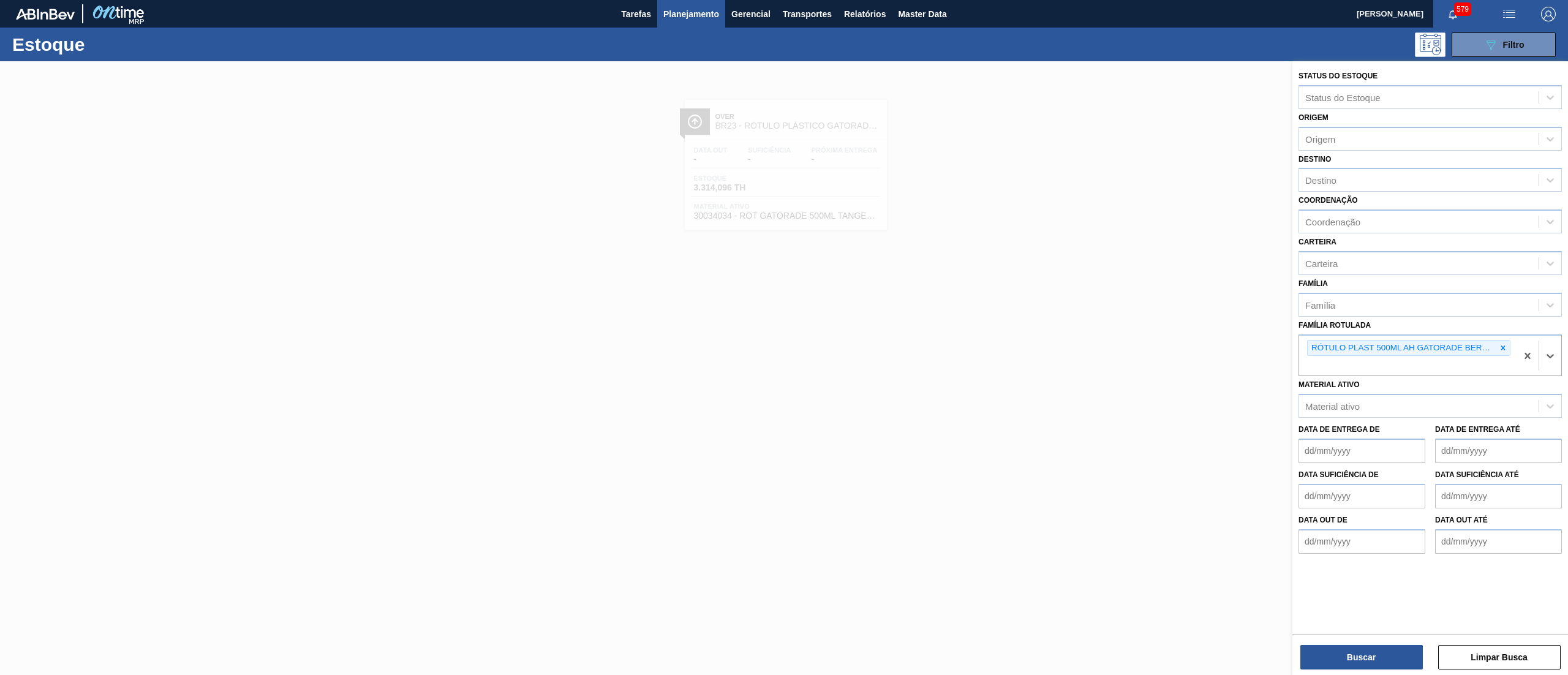
paste Rotulada "RÓTULO PLAST 500ML H GATORADE BERRY BLUE"
type Rotulada "RÓTULO PLAST 500ML H GATORADE BERRY BLUE"
click at [1399, 392] on div "RÓTULO PLAST 500ML H GATORADE BERRY BLUE" at bounding box center [1430, 395] width 263 height 23
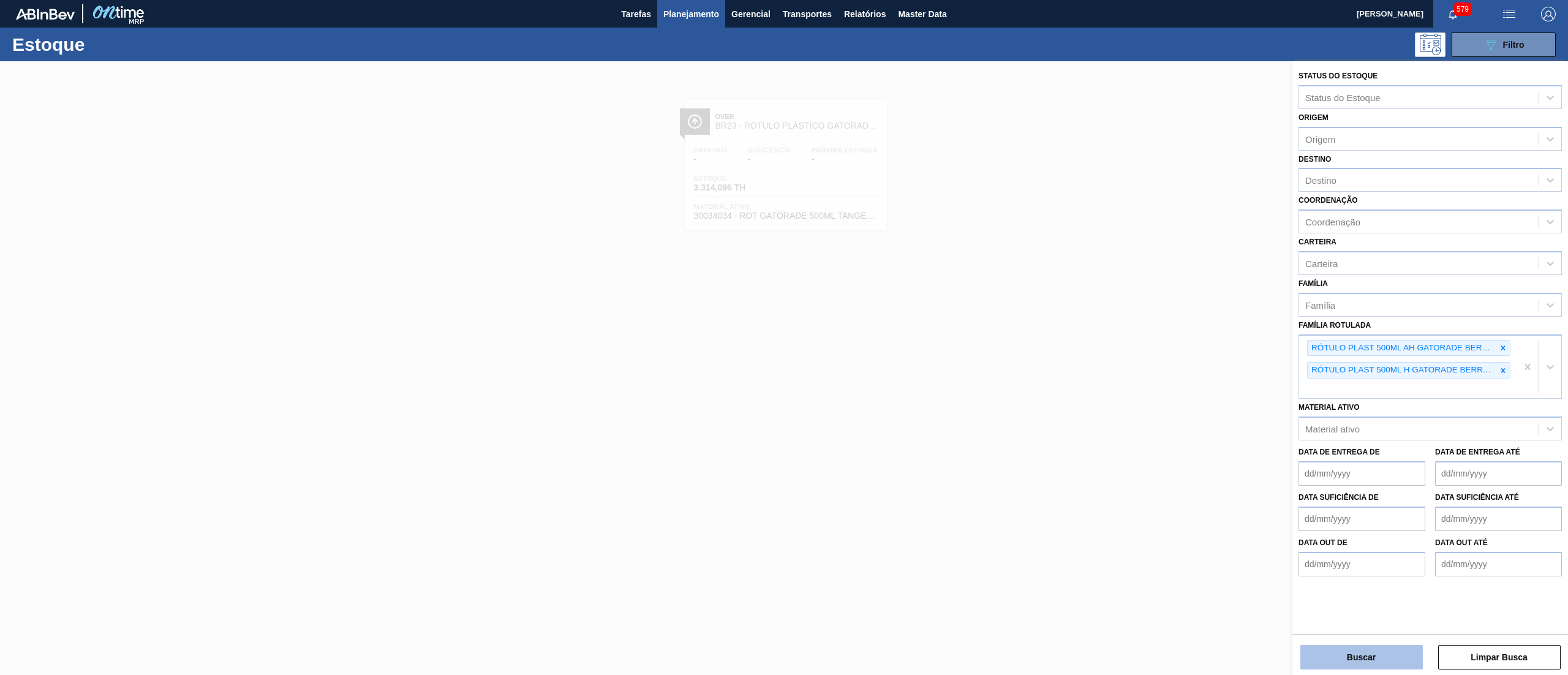
click at [1335, 656] on button "Buscar" at bounding box center [1361, 657] width 122 height 25
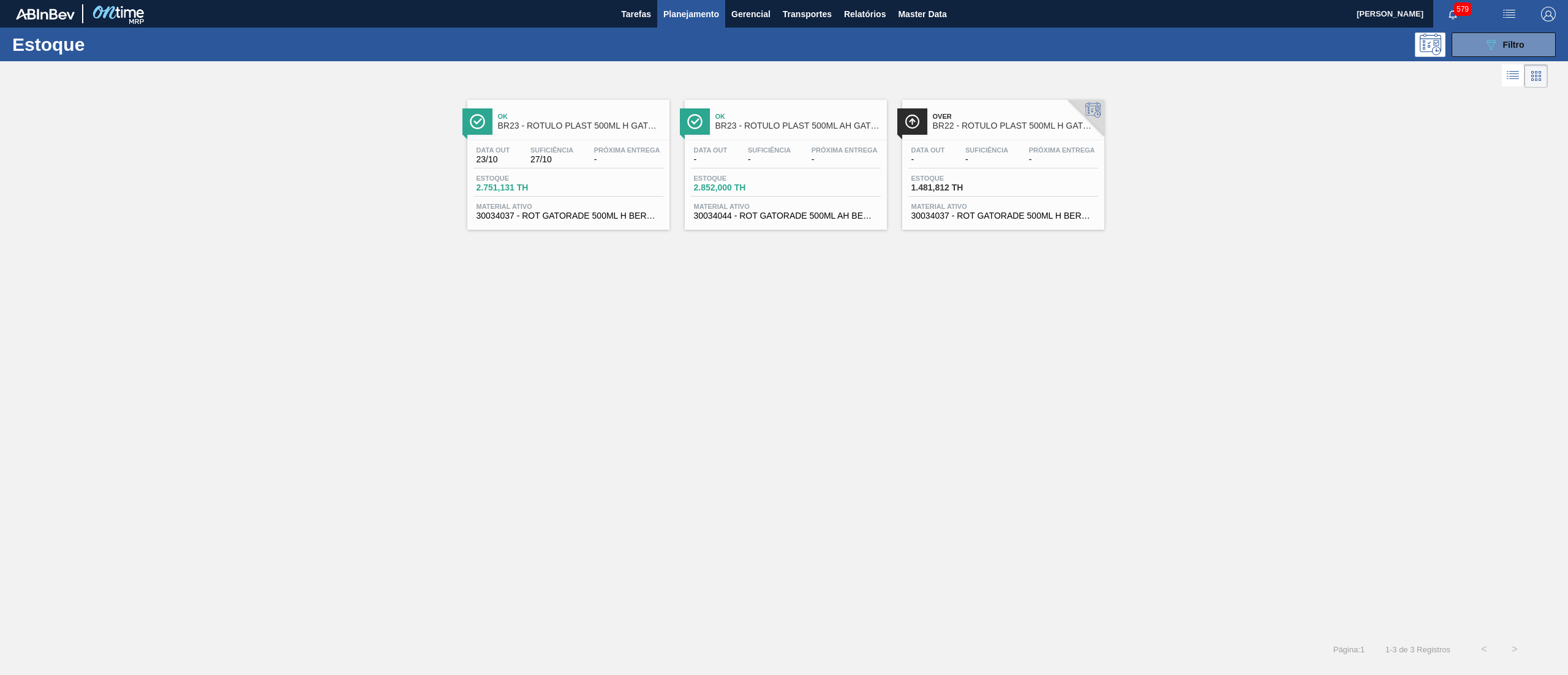
click at [634, 218] on span "30034037 - ROT GATORADE 500ML H BERRY BLUE NIV25" at bounding box center [568, 216] width 184 height 9
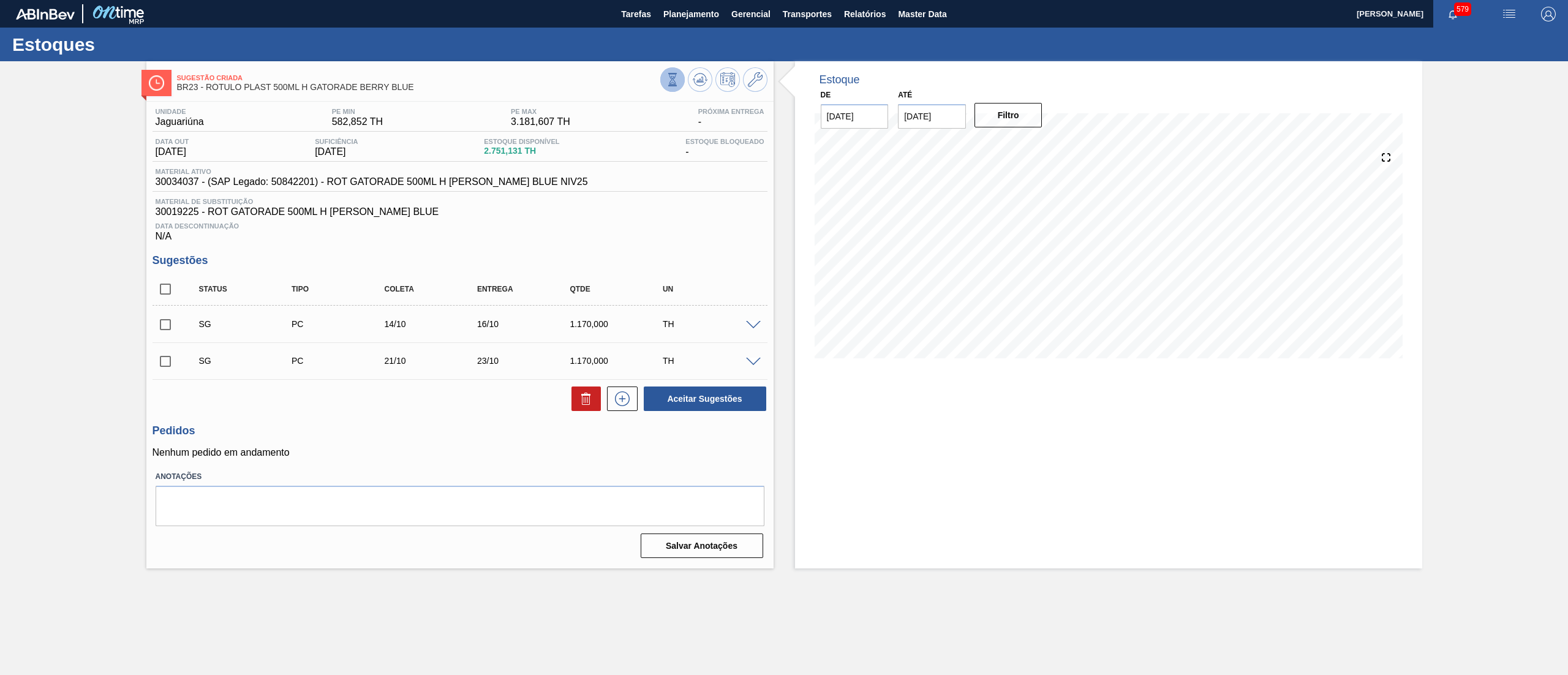
click at [674, 86] on icon at bounding box center [672, 86] width 8 height 1
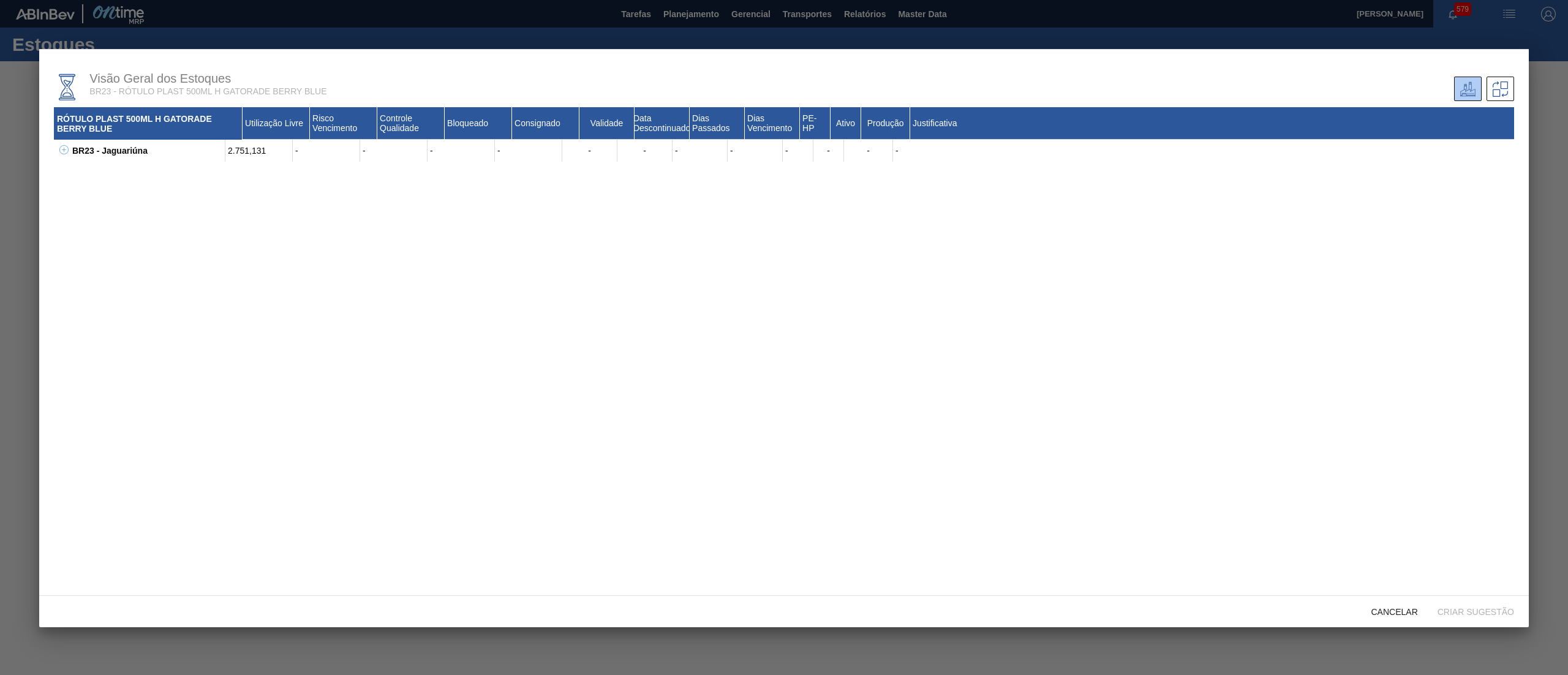
click at [65, 145] on icon at bounding box center [64, 150] width 9 height 9
drag, startPoint x: 270, startPoint y: 174, endPoint x: 215, endPoint y: 176, distance: 55.0
click at [215, 176] on div "30019225 - ROT GATORADE 500ML H [PERSON_NAME] BLUE 2.032,631 - - - - - - - - 75…" at bounding box center [799, 173] width 1430 height 22
drag, startPoint x: 258, startPoint y: 195, endPoint x: 216, endPoint y: 200, distance: 42.3
click at [216, 200] on div "30034037 - ROT GATORADE 500ML H [PERSON_NAME] BLUE NIV25 718,500 - - - - - - - …" at bounding box center [799, 195] width 1430 height 22
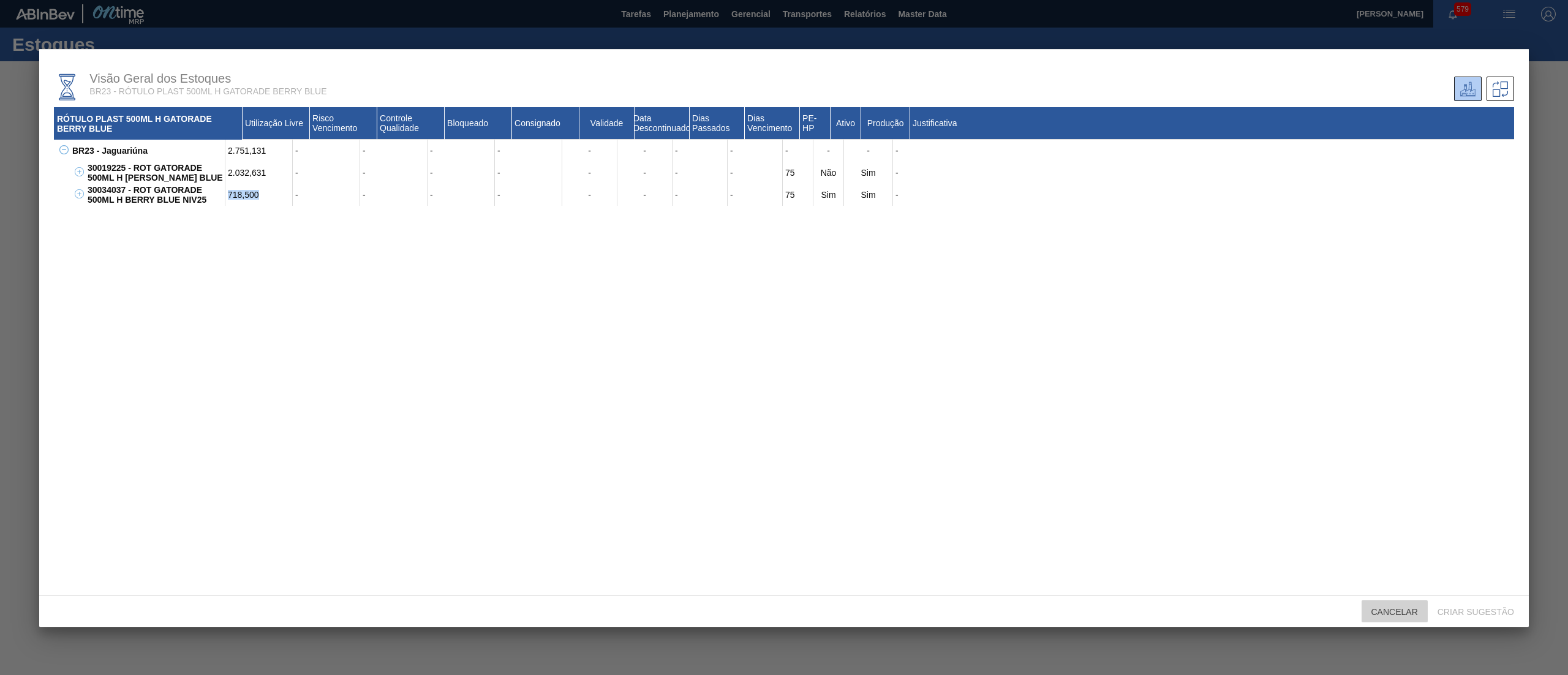
click at [1380, 602] on div "Cancelar" at bounding box center [1394, 611] width 66 height 23
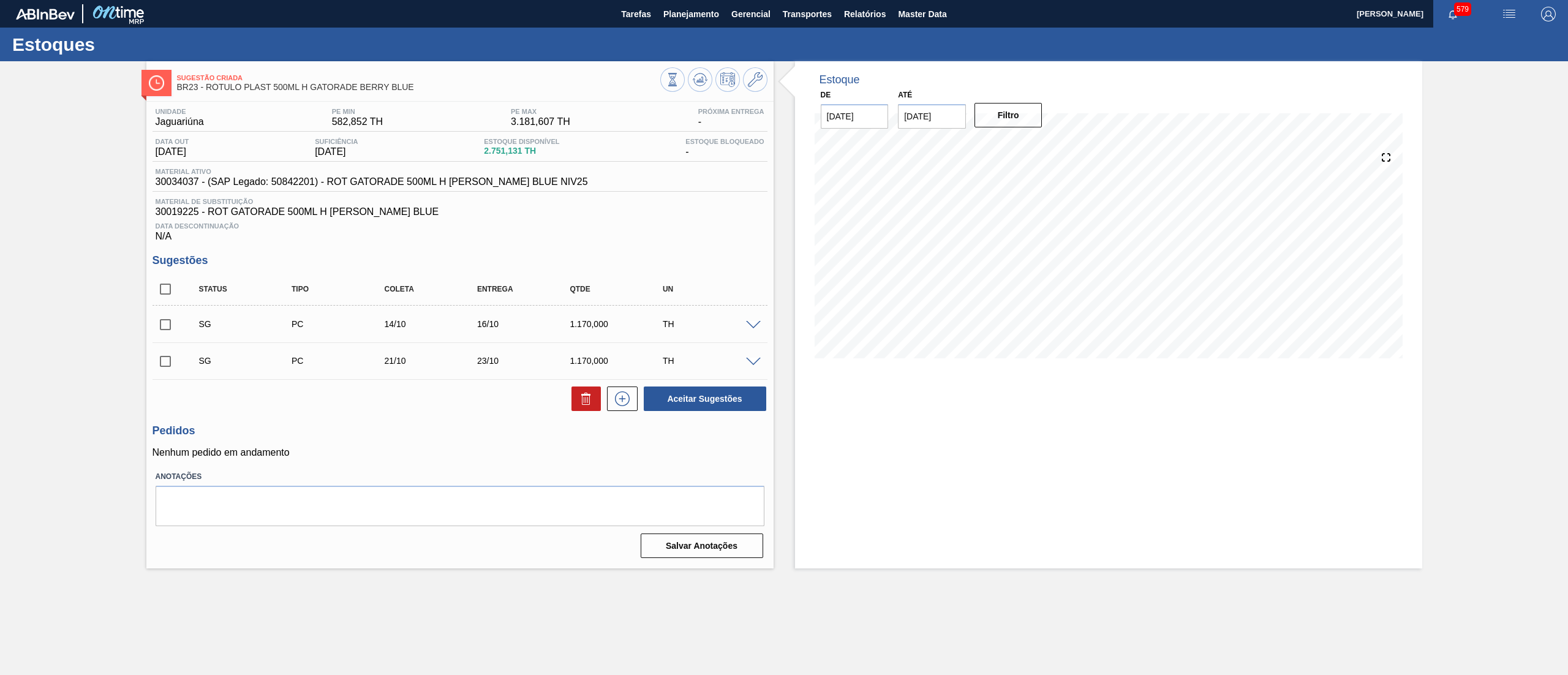
click at [934, 122] on input "[DATE]" at bounding box center [932, 116] width 68 height 25
click at [1119, 108] on div "Estoque De [DATE] Até [DATE] Previous Month Next Month novembro 2025 dom seg te…" at bounding box center [1108, 218] width 627 height 315
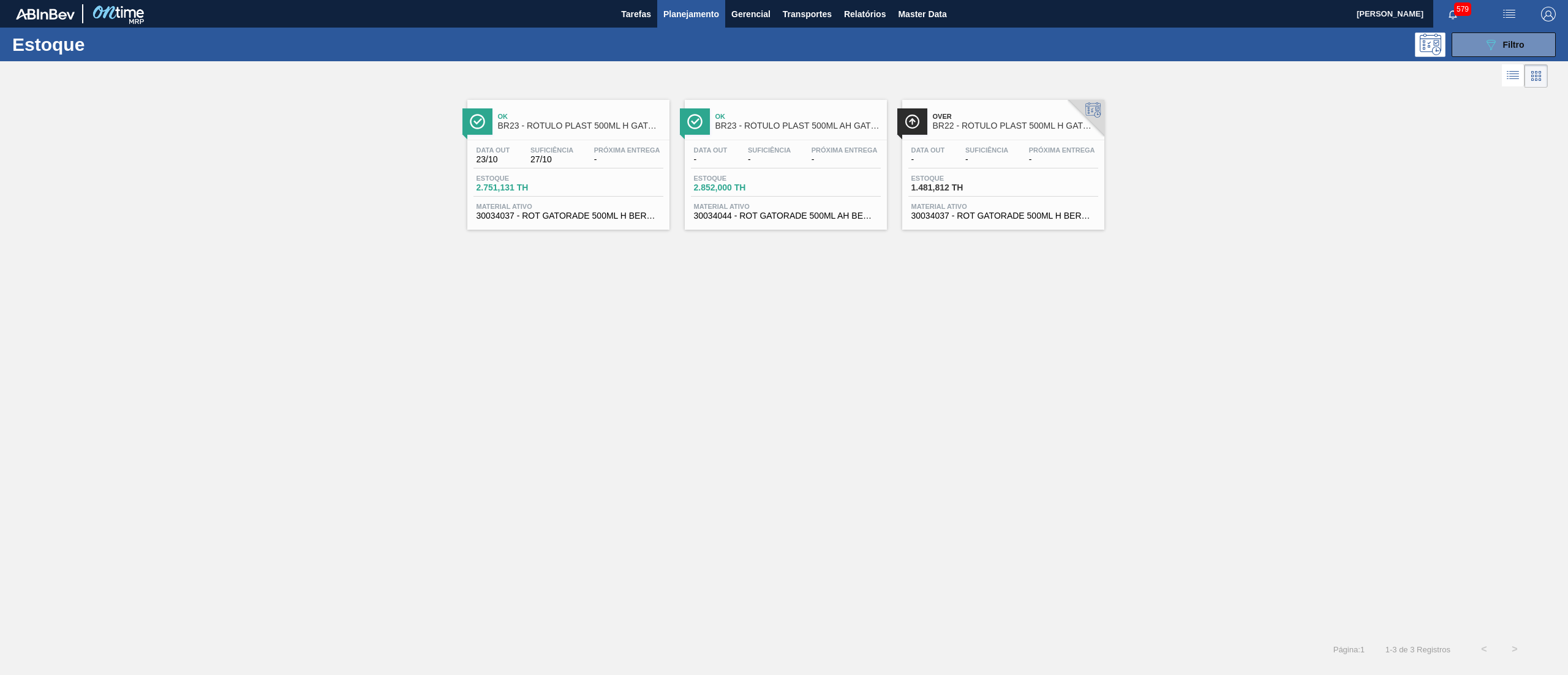
click at [770, 217] on span "30034044 - ROT GATORADE 500ML AH BERRY BLUE NIV25" at bounding box center [785, 216] width 184 height 9
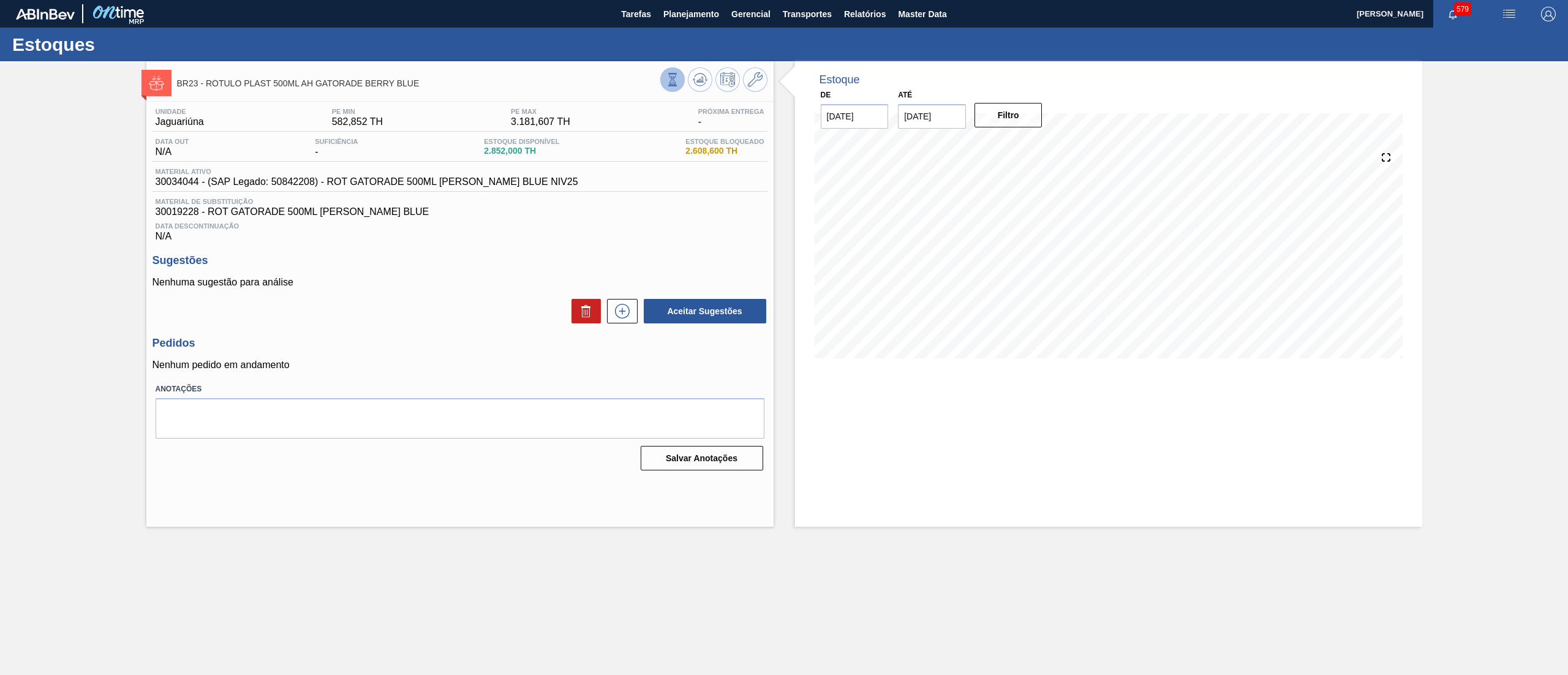
click at [673, 81] on icon at bounding box center [672, 79] width 14 height 14
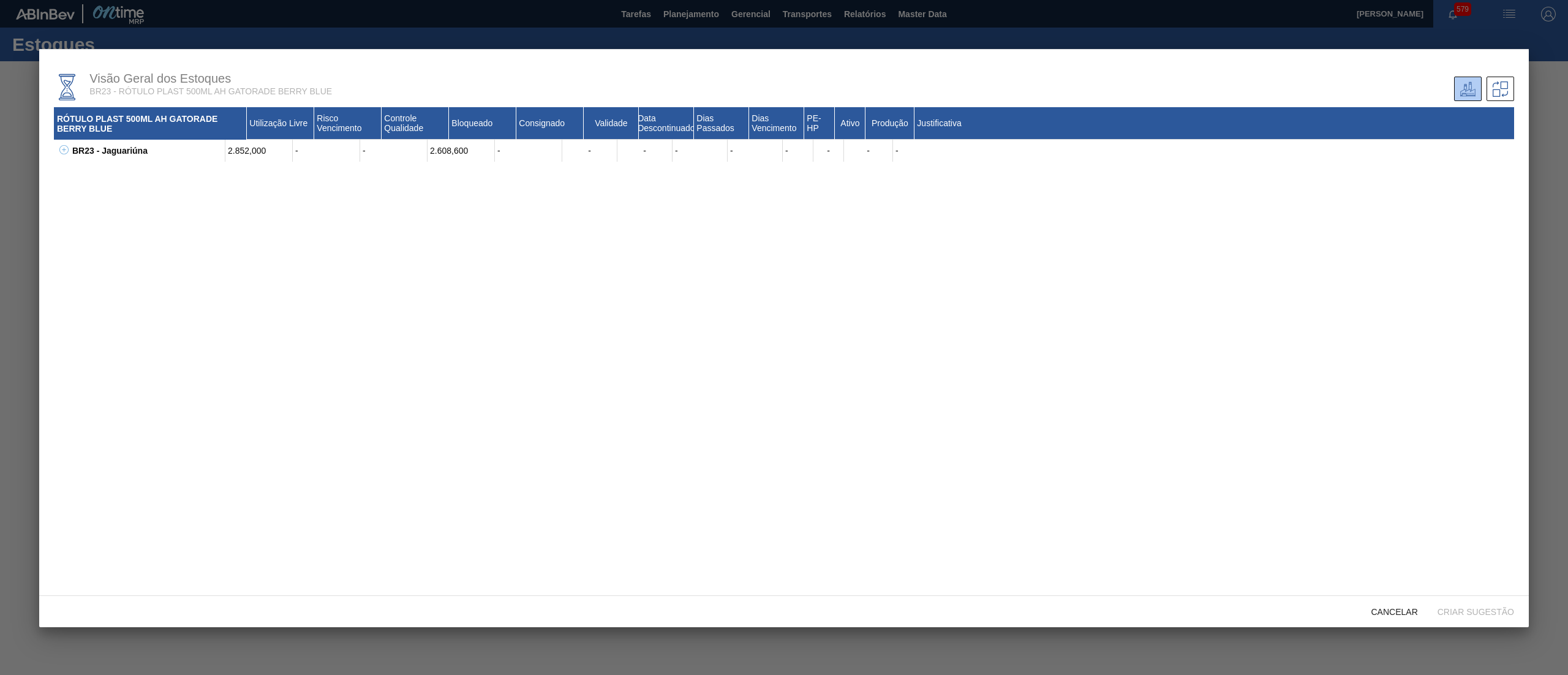
click at [62, 154] on icon at bounding box center [64, 150] width 9 height 9
drag, startPoint x: 276, startPoint y: 174, endPoint x: 206, endPoint y: 175, distance: 70.0
click at [206, 175] on div "30019228 - ROT GATORADE 500ML [PERSON_NAME] BLUE 680,000 - - - - - - - - 75 Não…" at bounding box center [799, 173] width 1430 height 22
click at [1400, 617] on span "Cancelar" at bounding box center [1394, 612] width 66 height 10
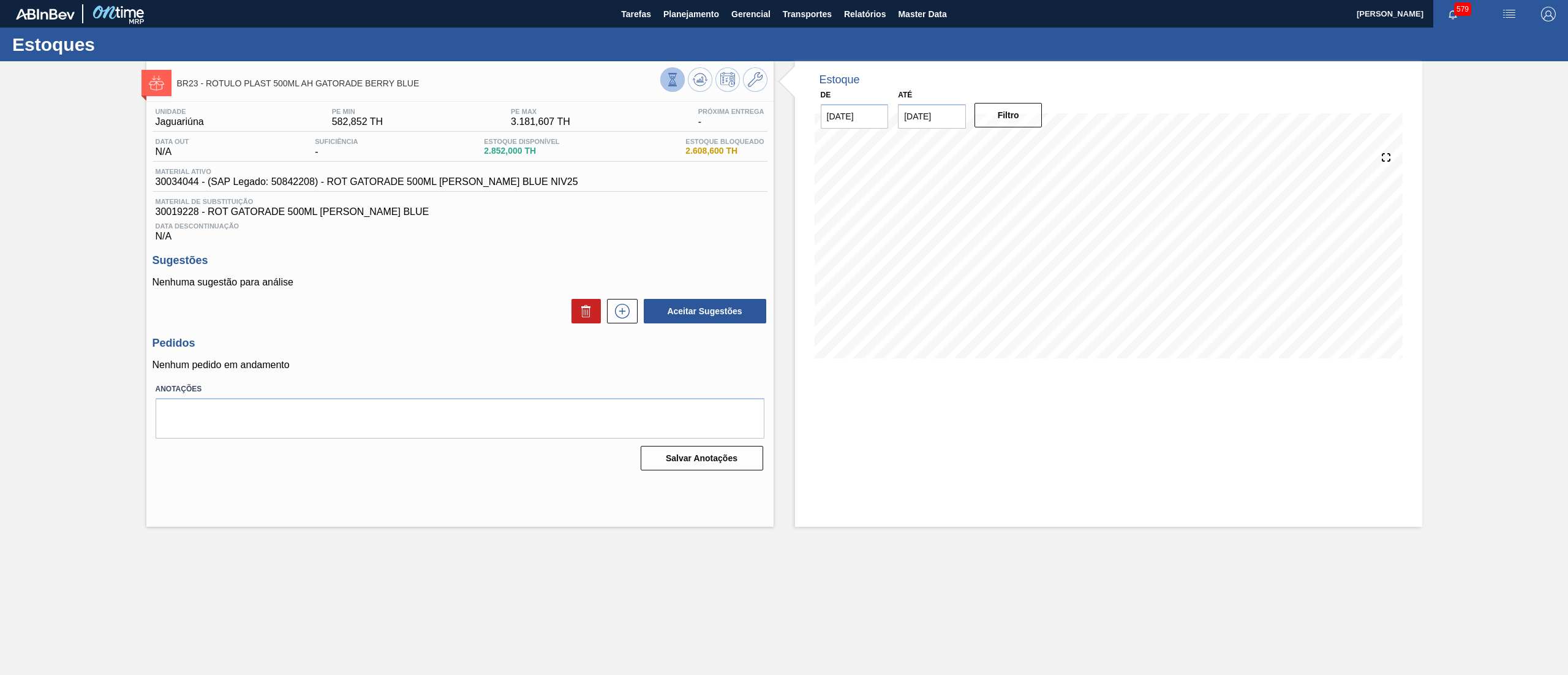
click at [675, 73] on icon at bounding box center [672, 79] width 14 height 14
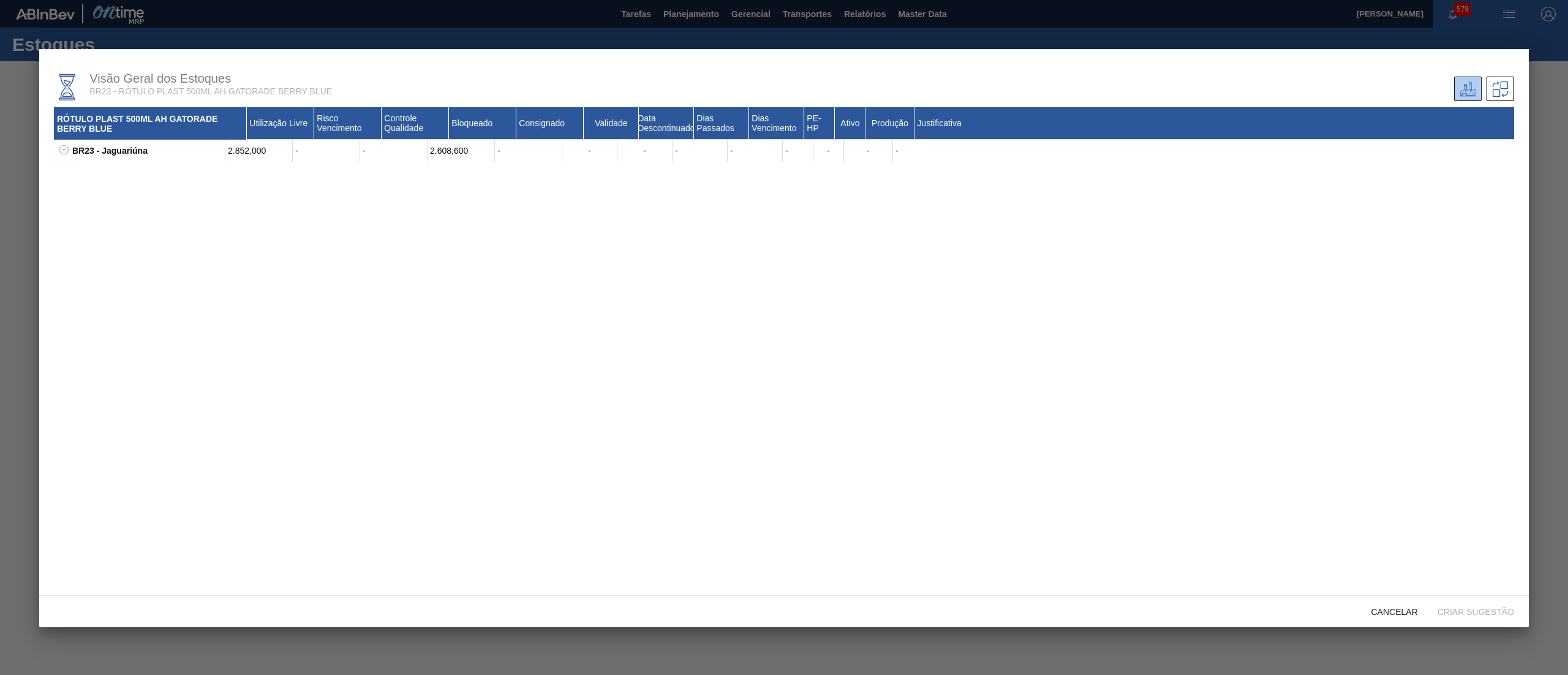
click at [62, 151] on icon at bounding box center [64, 150] width 9 height 9
click at [1385, 604] on div "Cancelar" at bounding box center [1394, 611] width 66 height 23
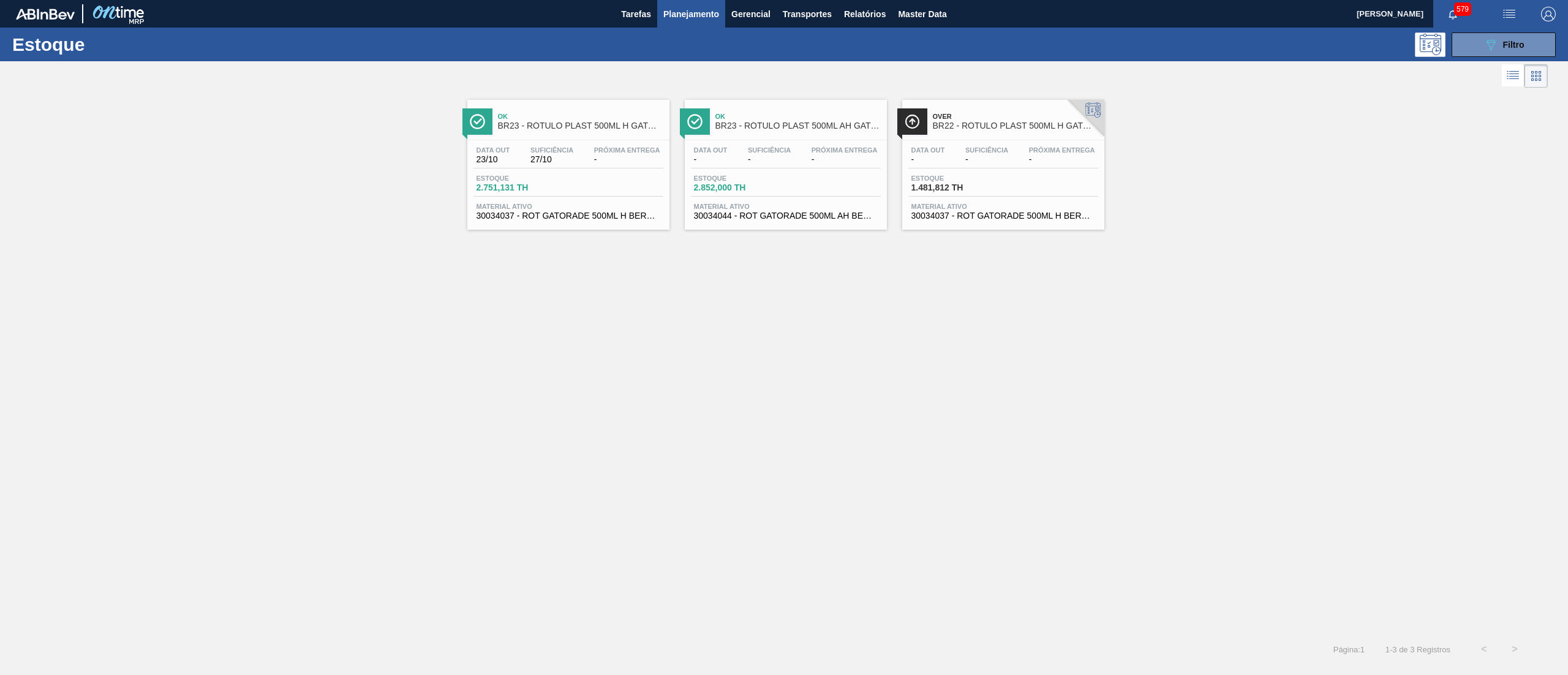
click at [583, 220] on span "30034037 - ROT GATORADE 500ML H BERRY BLUE NIV25" at bounding box center [568, 216] width 184 height 9
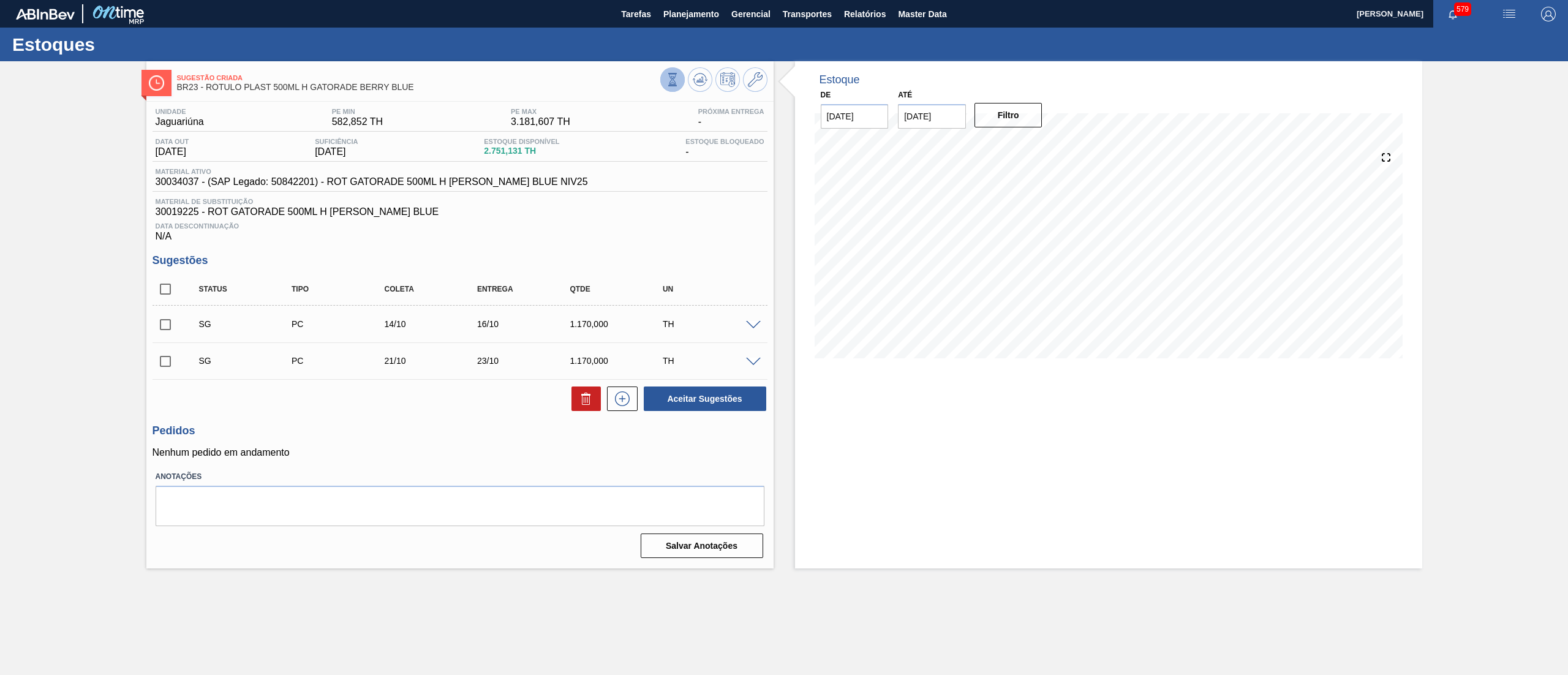
click at [670, 75] on icon at bounding box center [672, 79] width 14 height 14
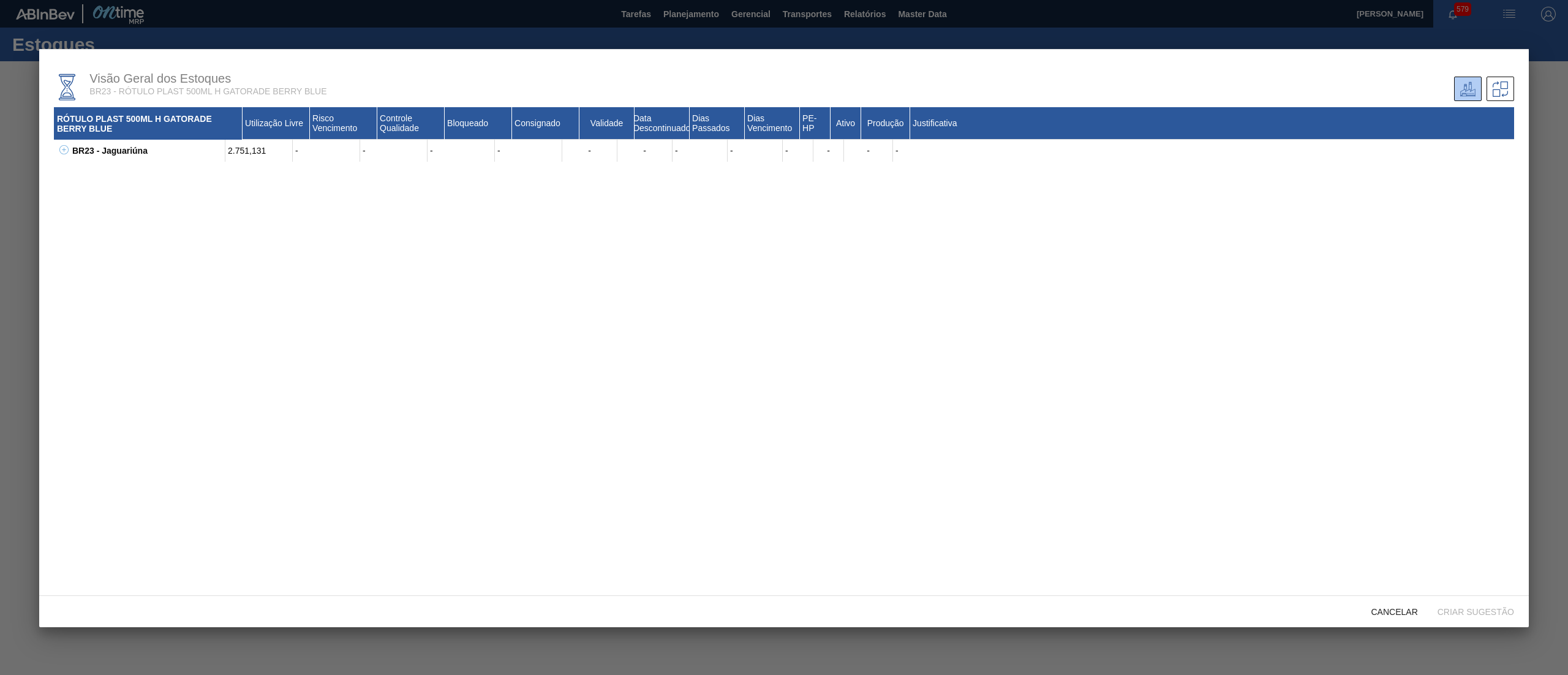
click at [61, 148] on icon at bounding box center [64, 150] width 9 height 9
drag, startPoint x: 280, startPoint y: 170, endPoint x: 216, endPoint y: 176, distance: 64.3
click at [216, 176] on div "30019225 - ROT GATORADE 500ML H [PERSON_NAME] BLUE 2.032,631 - - - - - - - - 75…" at bounding box center [799, 173] width 1430 height 22
drag, startPoint x: 273, startPoint y: 194, endPoint x: 211, endPoint y: 181, distance: 63.3
click at [211, 181] on div "30019225 - ROT GATORADE 500ML H [PERSON_NAME] BLUE 2.032,631 - - - - - - - - 75…" at bounding box center [791, 184] width 1444 height 44
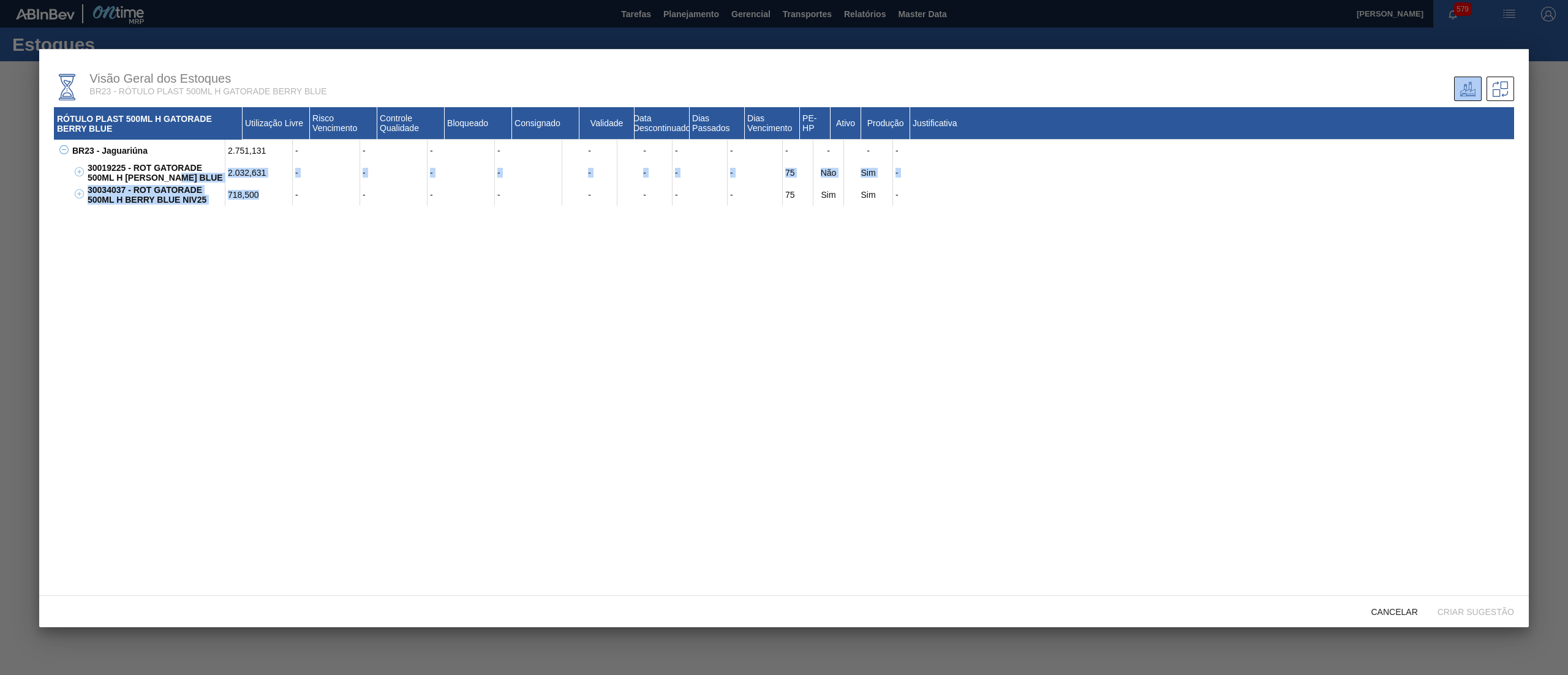
click at [262, 189] on div "718,500" at bounding box center [259, 195] width 68 height 22
click at [252, 222] on div "RÓTULO PLAST 500ML H GATORADE [PERSON_NAME] BLUE Utilização Livre Risco Vencime…" at bounding box center [784, 344] width 1460 height 473
click at [1414, 616] on span "Cancelar" at bounding box center [1394, 612] width 66 height 10
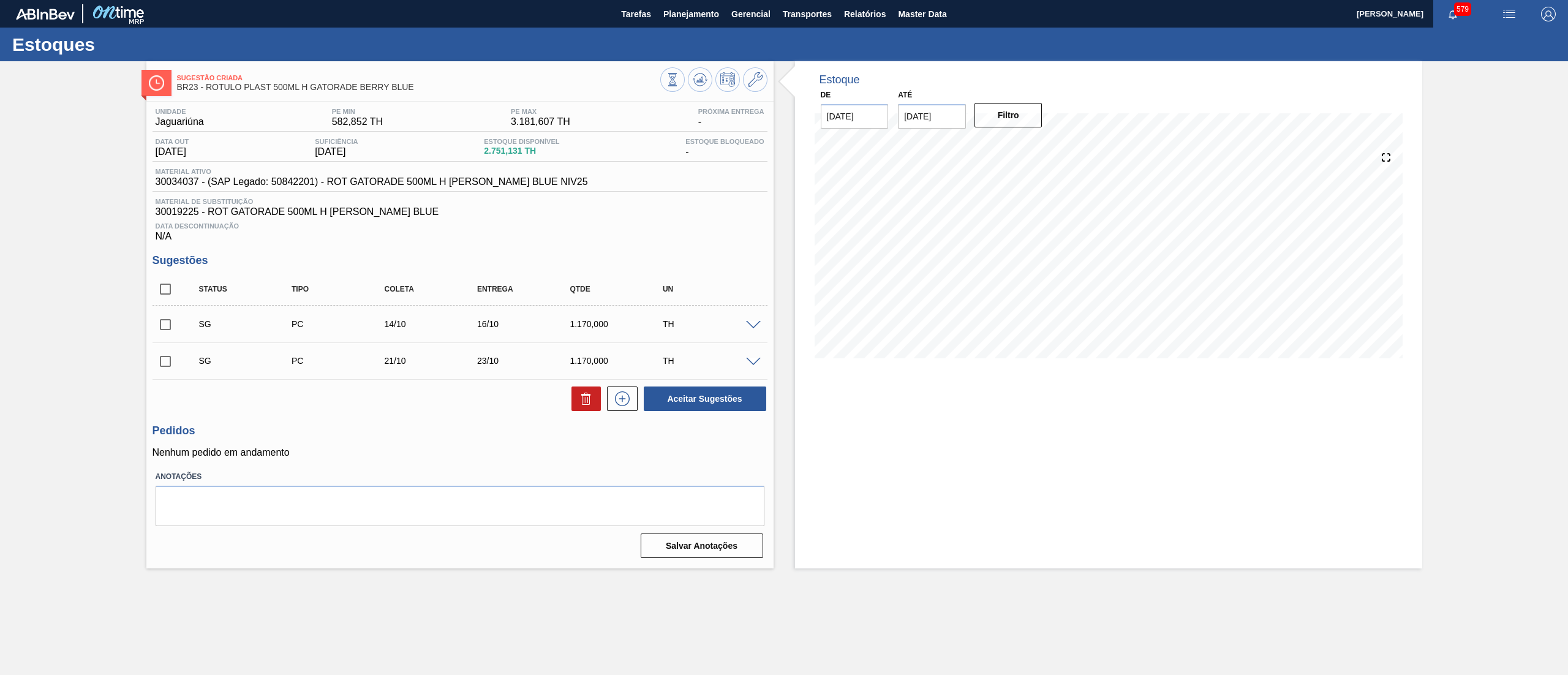
click at [164, 300] on input "checkbox" at bounding box center [166, 289] width 26 height 26
checkbox input "true"
click at [709, 397] on button "Aceitar Sugestões" at bounding box center [705, 399] width 122 height 25
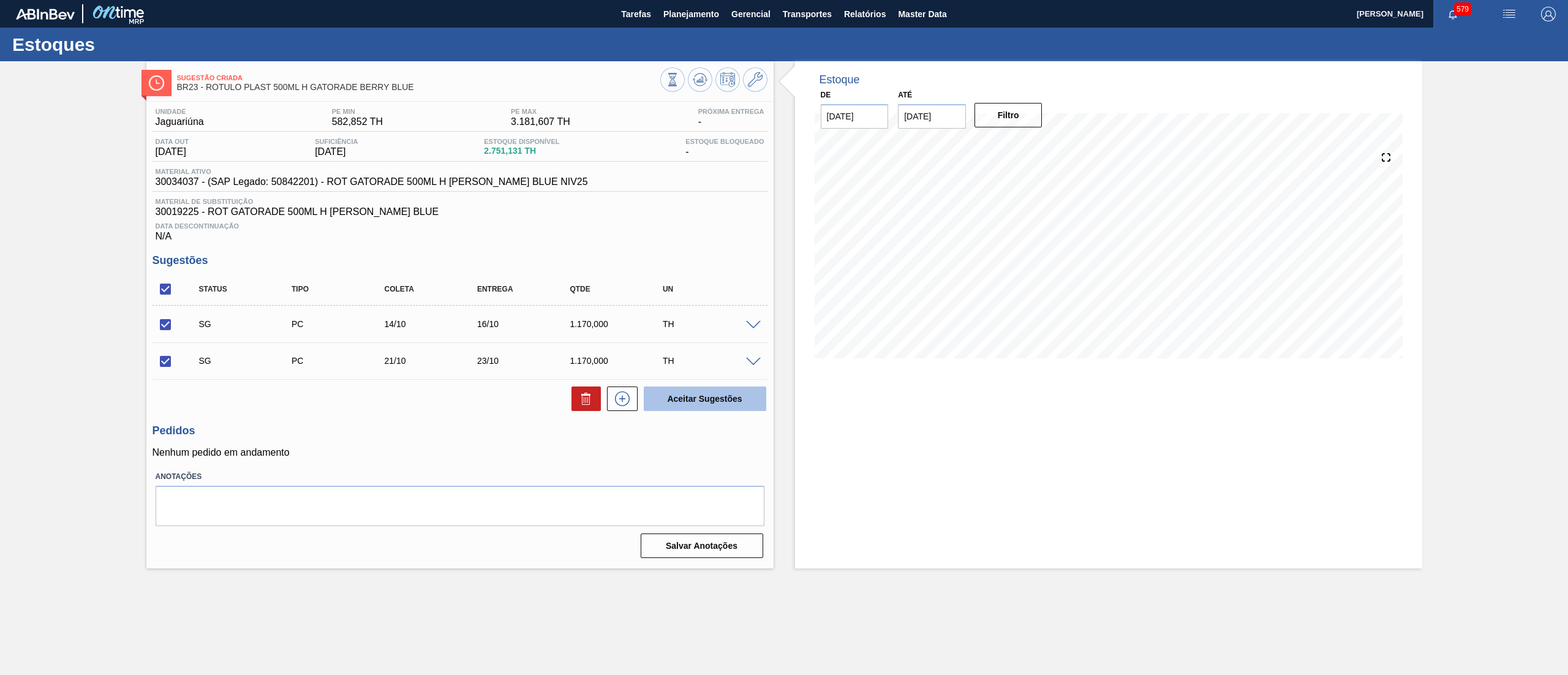
checkbox input "false"
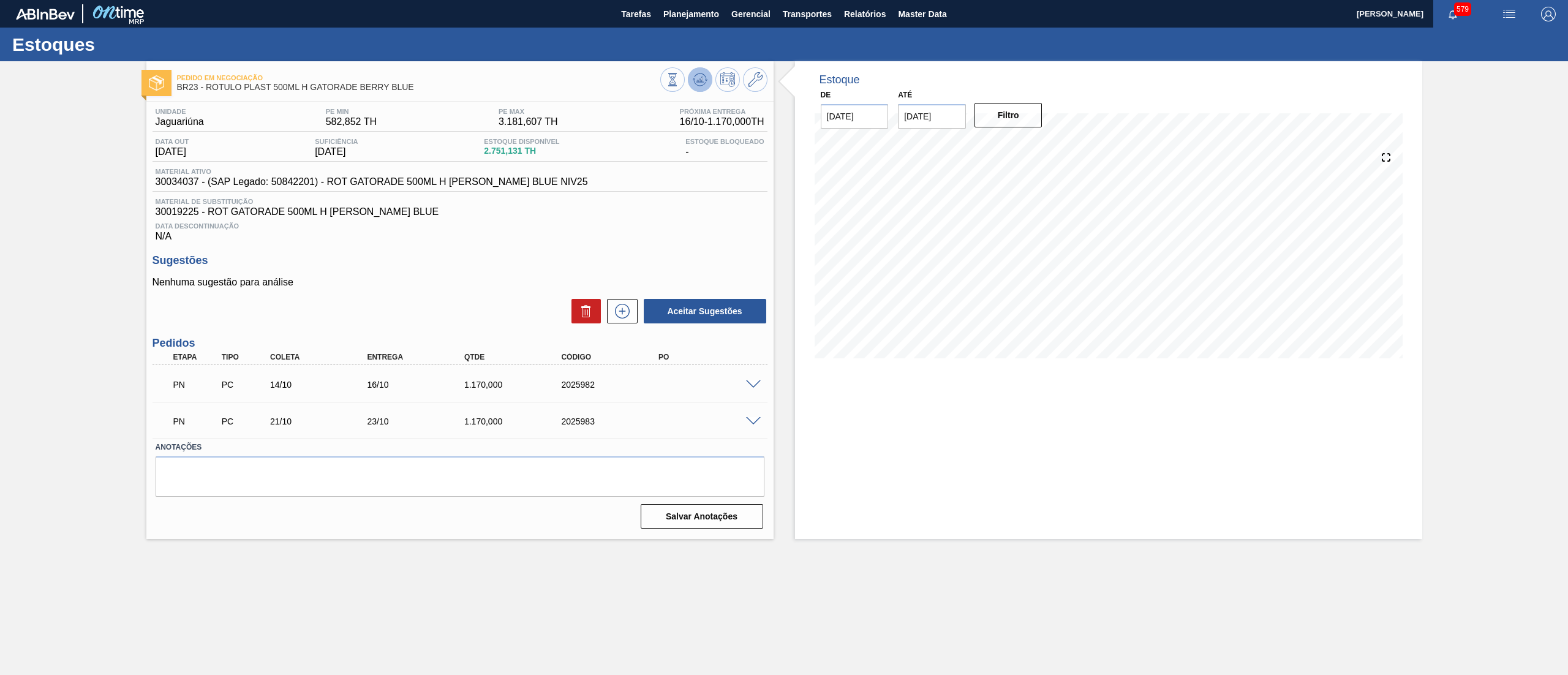
click at [705, 88] on button at bounding box center [700, 80] width 25 height 25
